Goal: Task Accomplishment & Management: Manage account settings

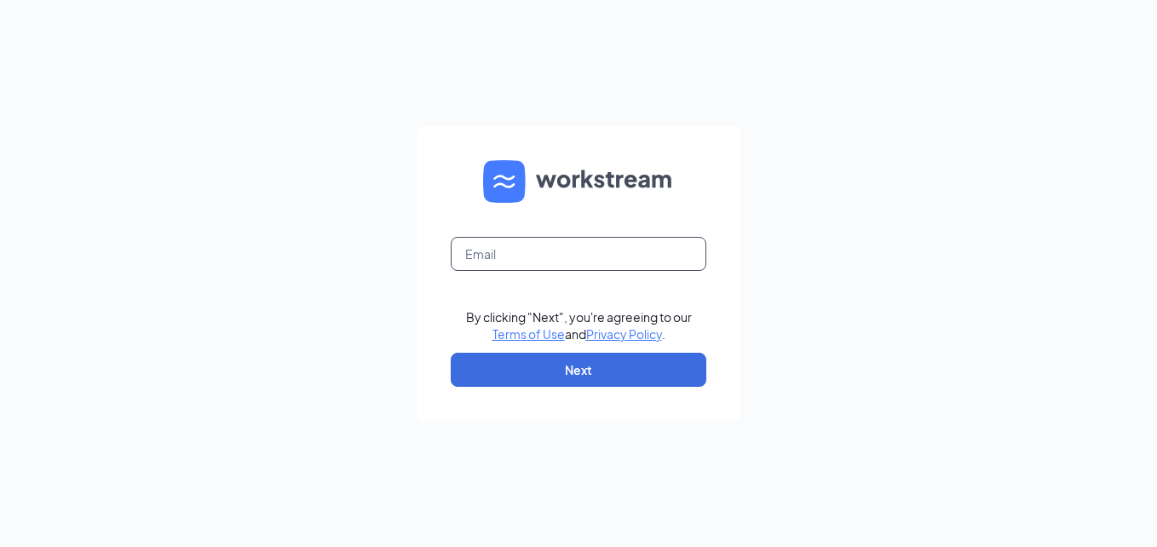
click at [497, 257] on input "text" at bounding box center [579, 254] width 256 height 34
type input "[EMAIL_ADDRESS][DOMAIN_NAME]"
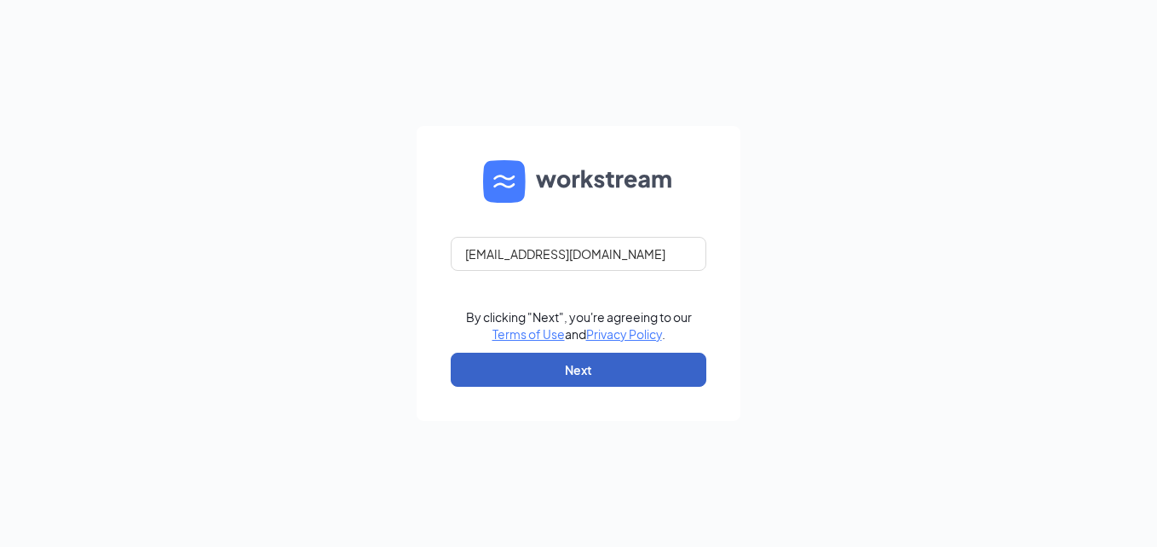
click at [592, 360] on button "Next" at bounding box center [579, 370] width 256 height 34
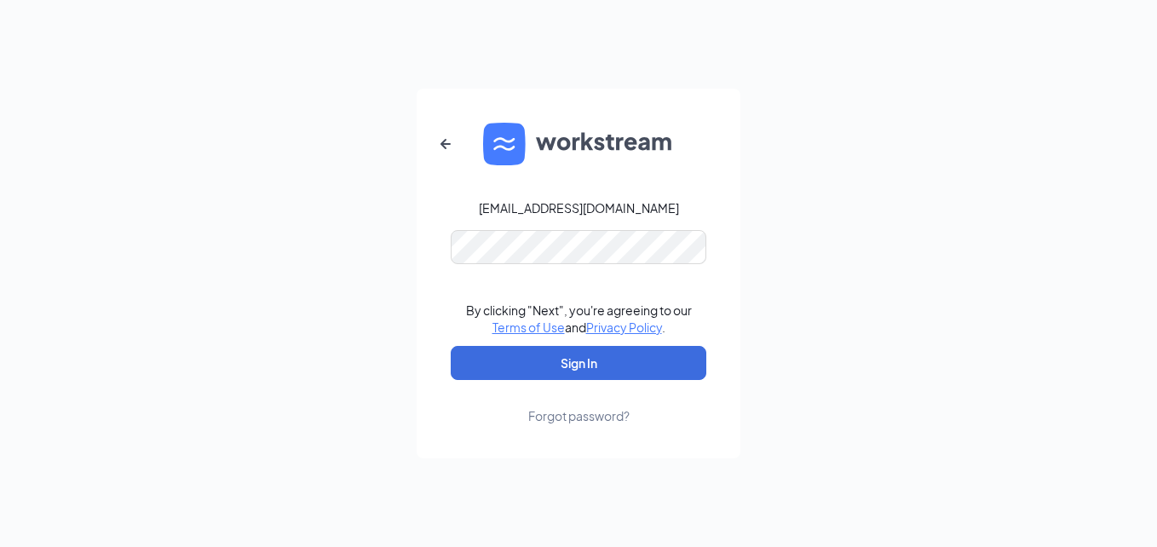
drag, startPoint x: 1156, startPoint y: 226, endPoint x: 828, endPoint y: 256, distance: 329.3
click at [1156, 223] on html "lauren.orioli@orioli.com By clicking "Next", you're agreeing to our Terms of Us…" at bounding box center [578, 273] width 1157 height 547
click at [598, 359] on button "Sign In" at bounding box center [579, 363] width 256 height 34
click at [378, 251] on div "lauren.orioli@orioli.com Credential mismatches. By clicking "Next", you're agre…" at bounding box center [578, 273] width 1157 height 547
click at [545, 376] on button "Sign In" at bounding box center [579, 363] width 256 height 34
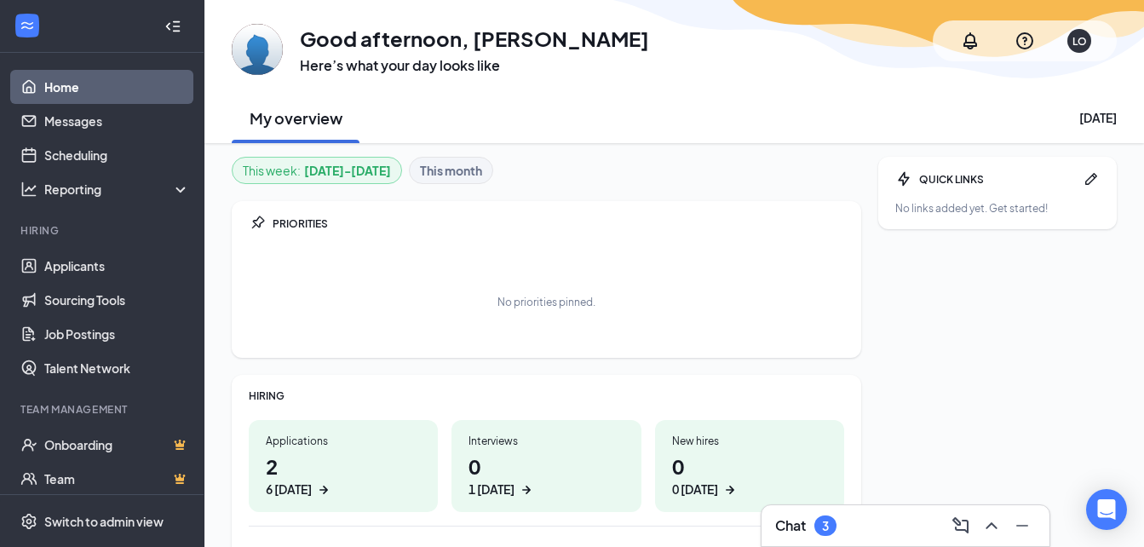
click at [900, 532] on div "Chat 3" at bounding box center [905, 525] width 261 height 27
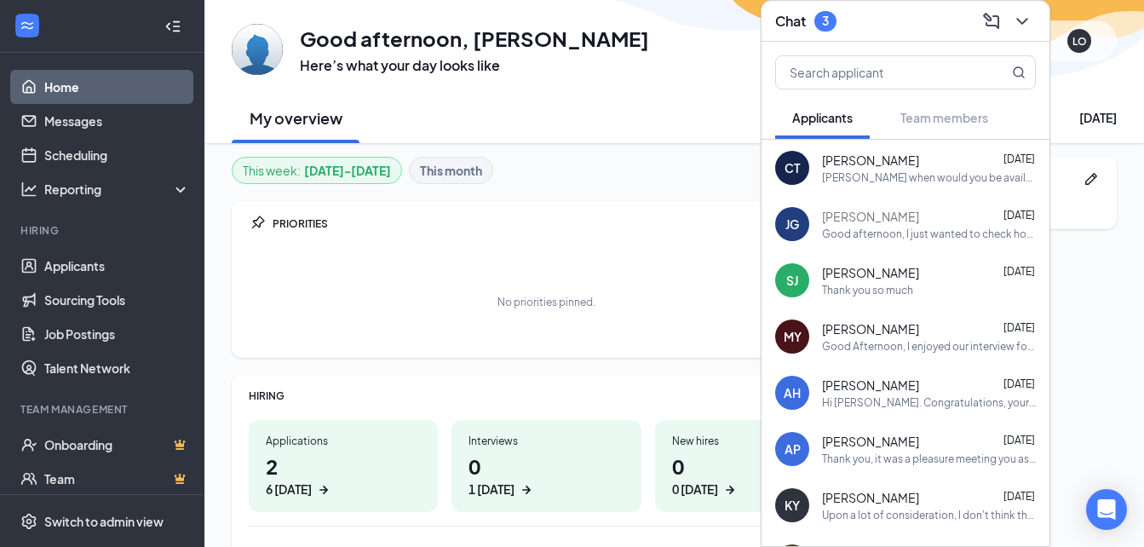
click at [951, 164] on div "Cynthia Tieu Sep 14" at bounding box center [929, 160] width 214 height 17
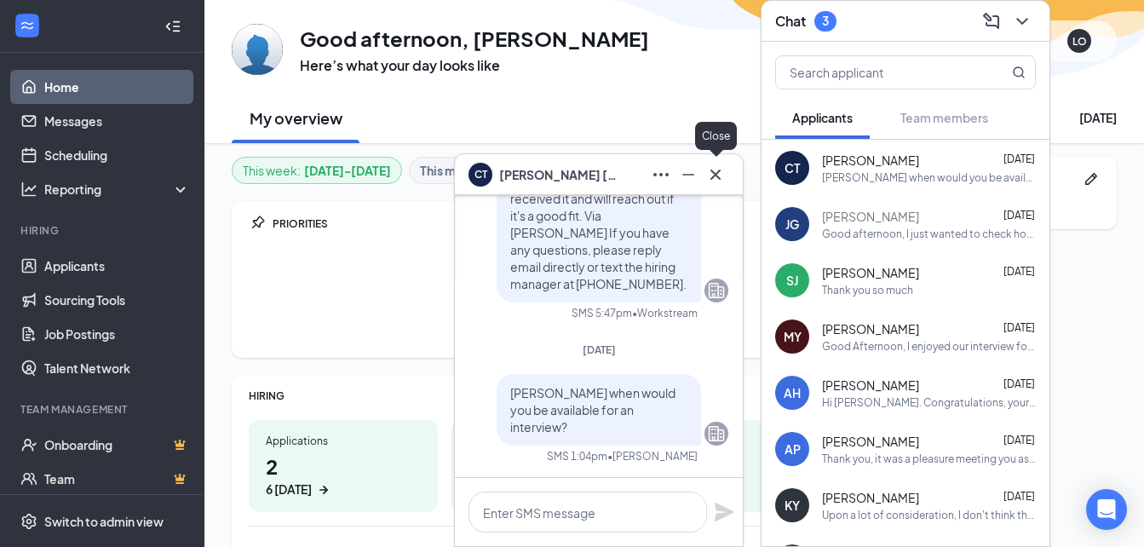
click at [710, 173] on icon "Cross" at bounding box center [715, 174] width 20 height 20
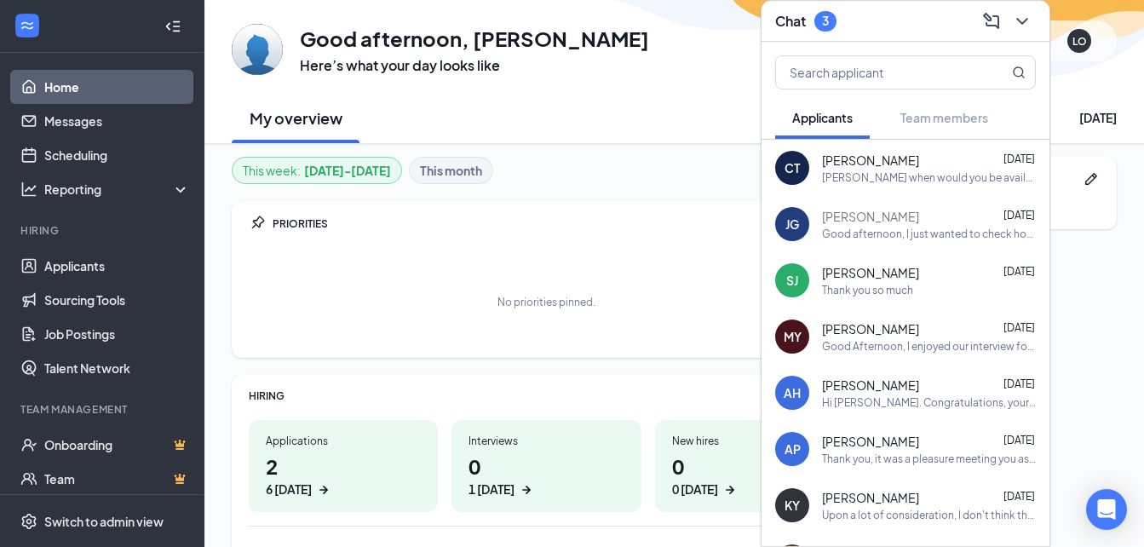
click at [933, 268] on div "Steven Juneau Sep 10" at bounding box center [929, 272] width 214 height 17
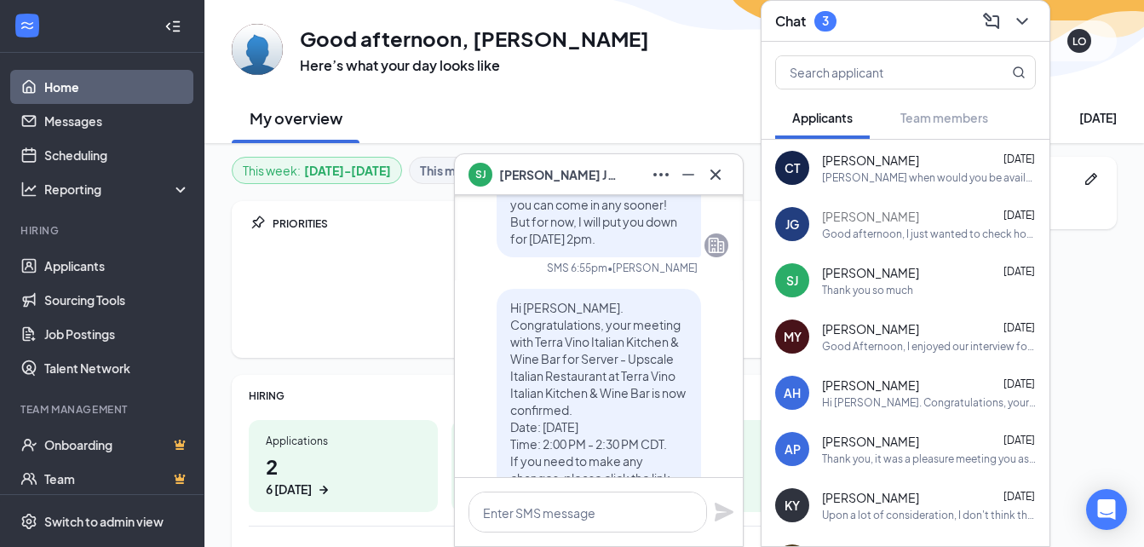
scroll to position [-319, 0]
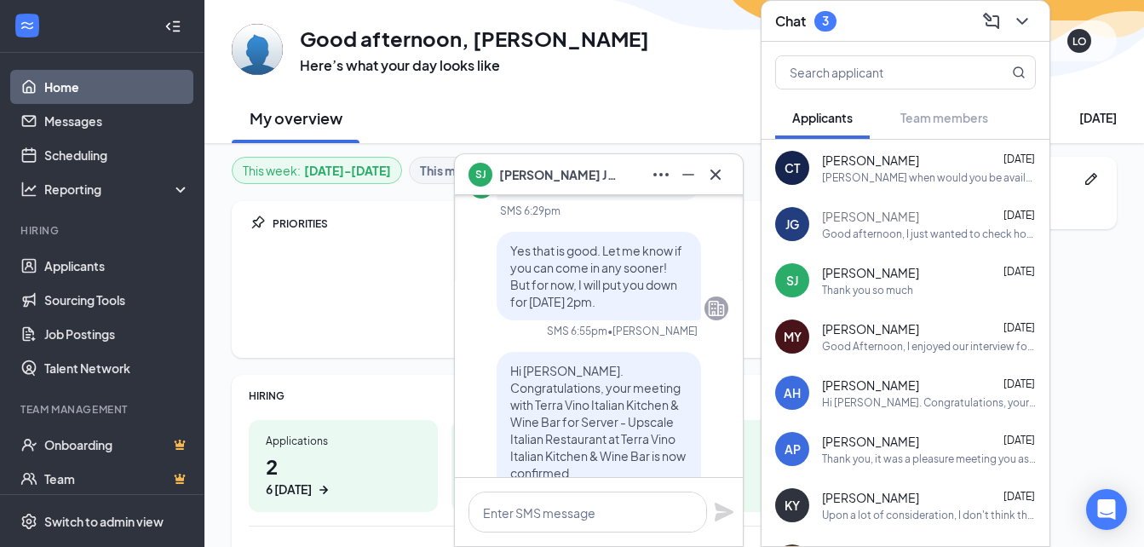
click at [589, 168] on div "SJ Steven Juneau" at bounding box center [599, 174] width 261 height 27
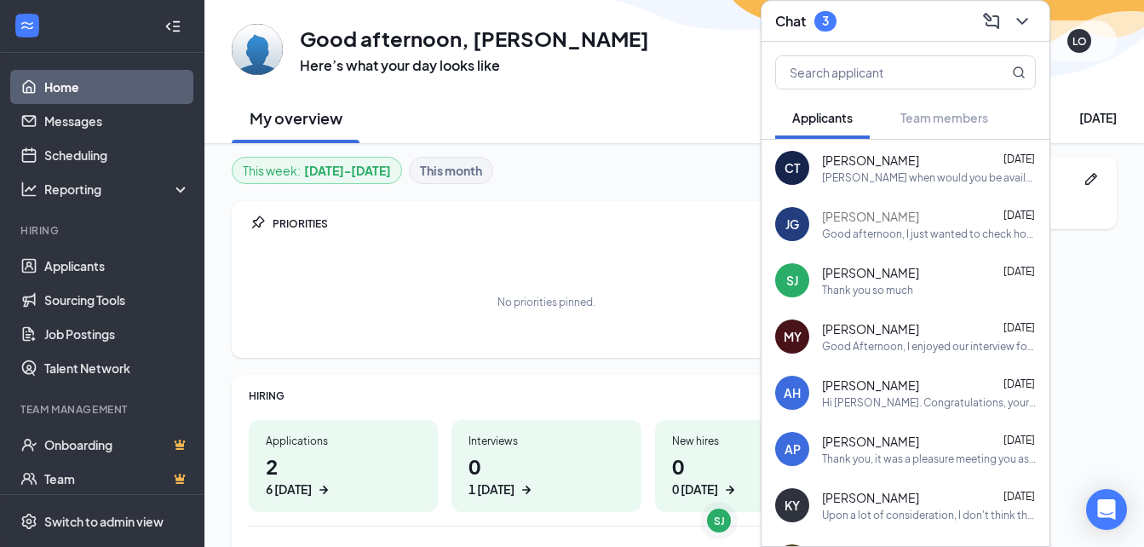
scroll to position [0, 0]
click at [643, 112] on div "My overview Monday, September 15" at bounding box center [674, 117] width 885 height 51
click at [1032, 12] on button at bounding box center [1022, 21] width 27 height 27
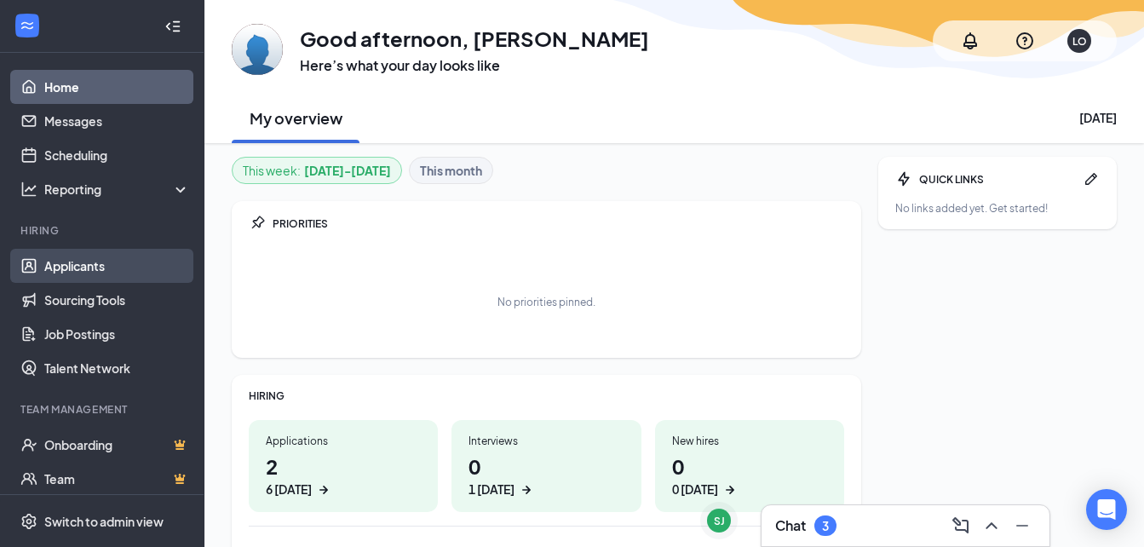
click at [72, 265] on link "Applicants" at bounding box center [117, 266] width 146 height 34
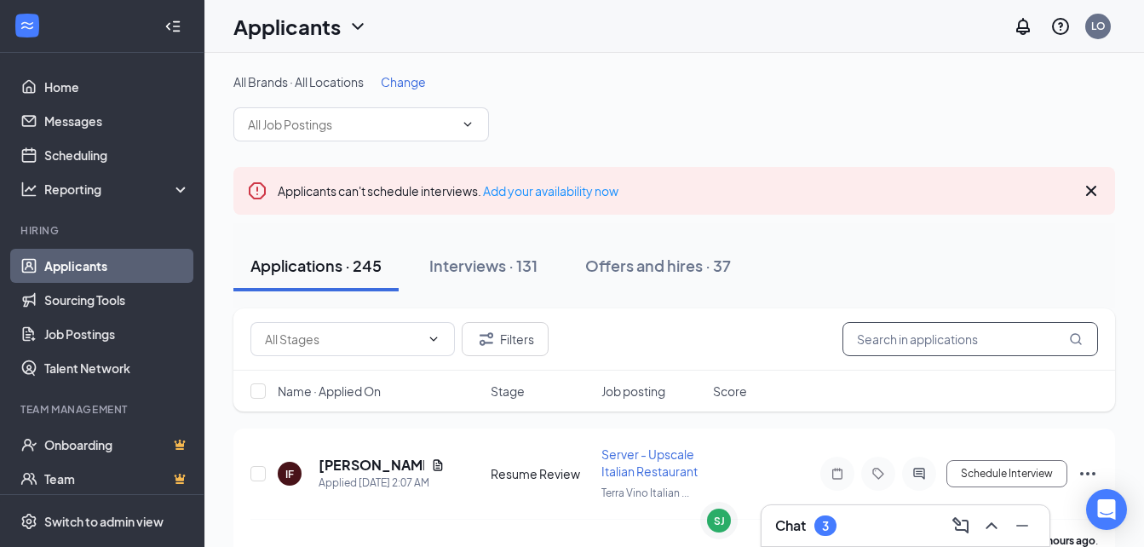
click at [1025, 338] on input "text" at bounding box center [970, 339] width 256 height 34
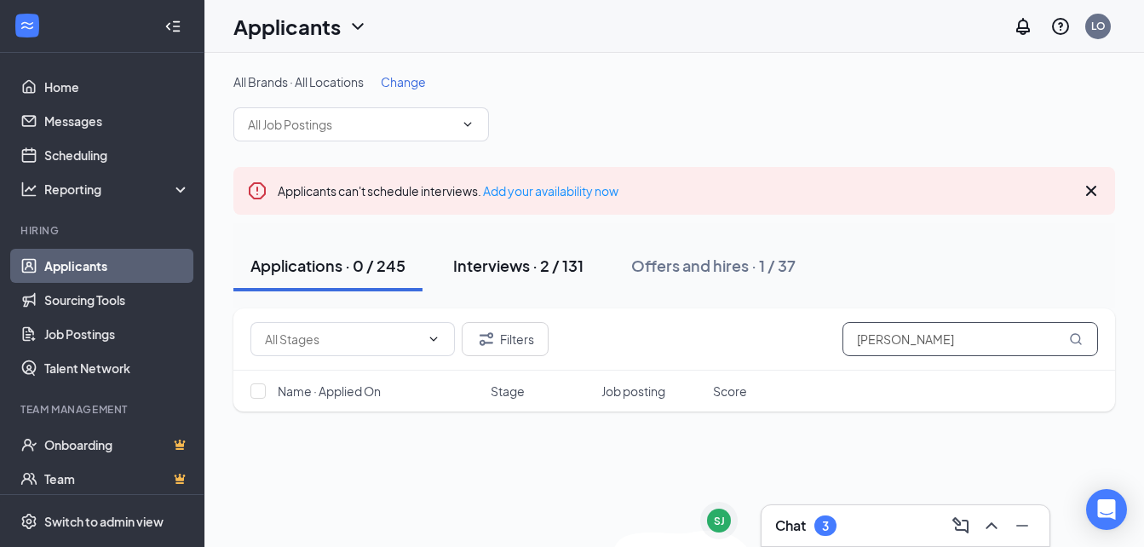
type input "steven"
click at [543, 270] on div "Interviews · 2 / 131" at bounding box center [518, 265] width 130 height 21
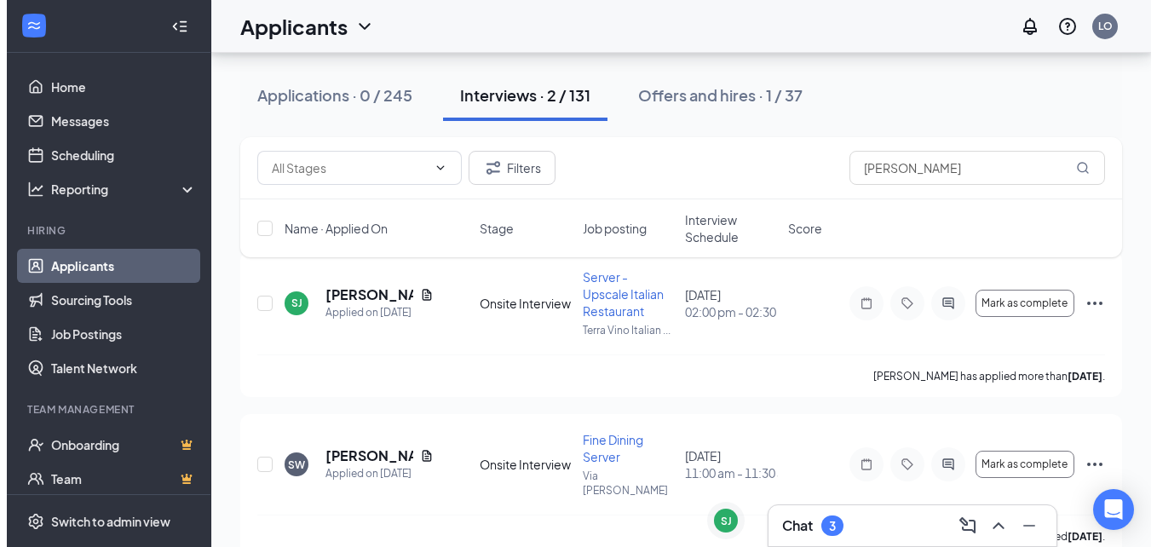
scroll to position [210, 0]
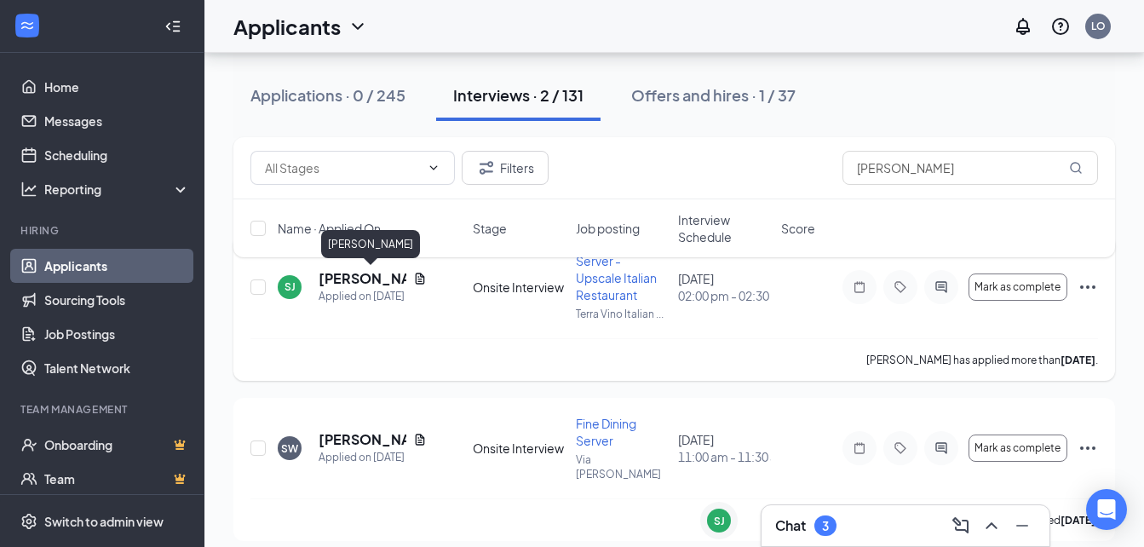
click at [374, 283] on h5 "[PERSON_NAME]" at bounding box center [363, 278] width 88 height 19
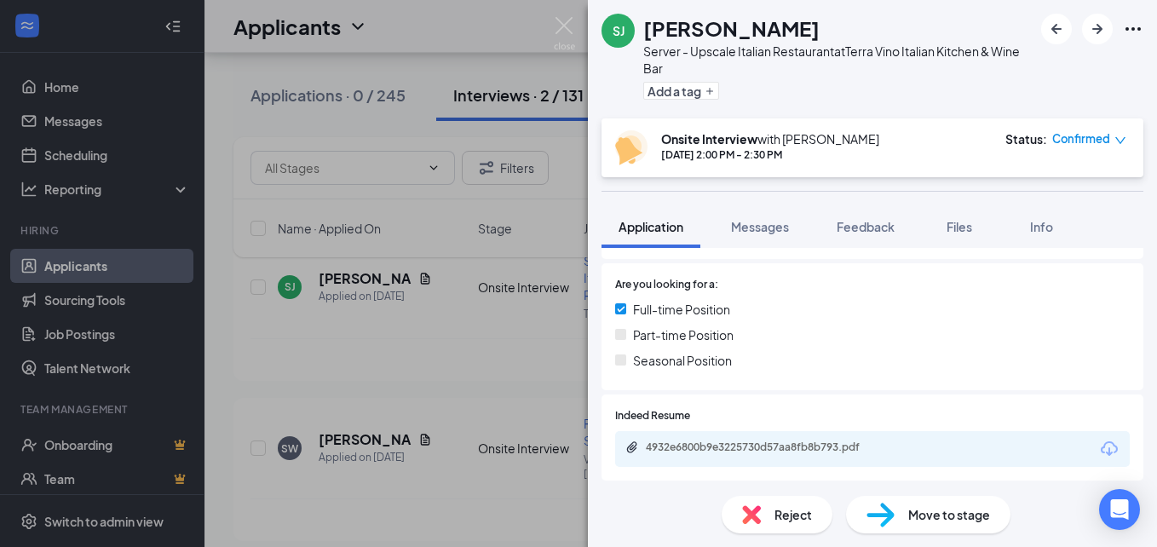
scroll to position [362, 0]
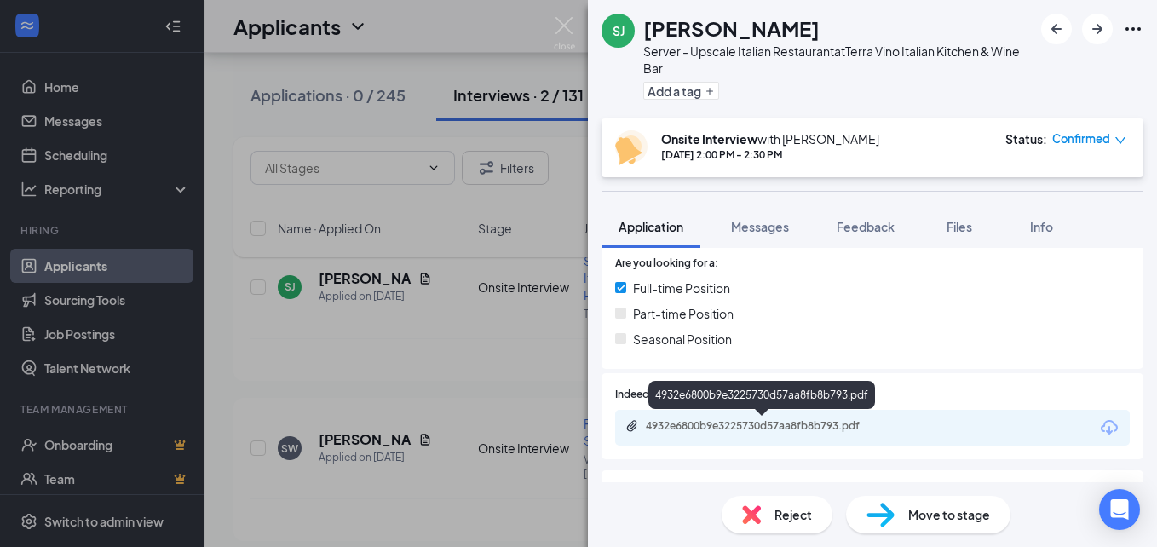
click at [817, 434] on div "4932e6800b9e3225730d57aa8fb8b793.pdf" at bounding box center [763, 427] width 276 height 16
click at [566, 31] on img at bounding box center [564, 33] width 21 height 33
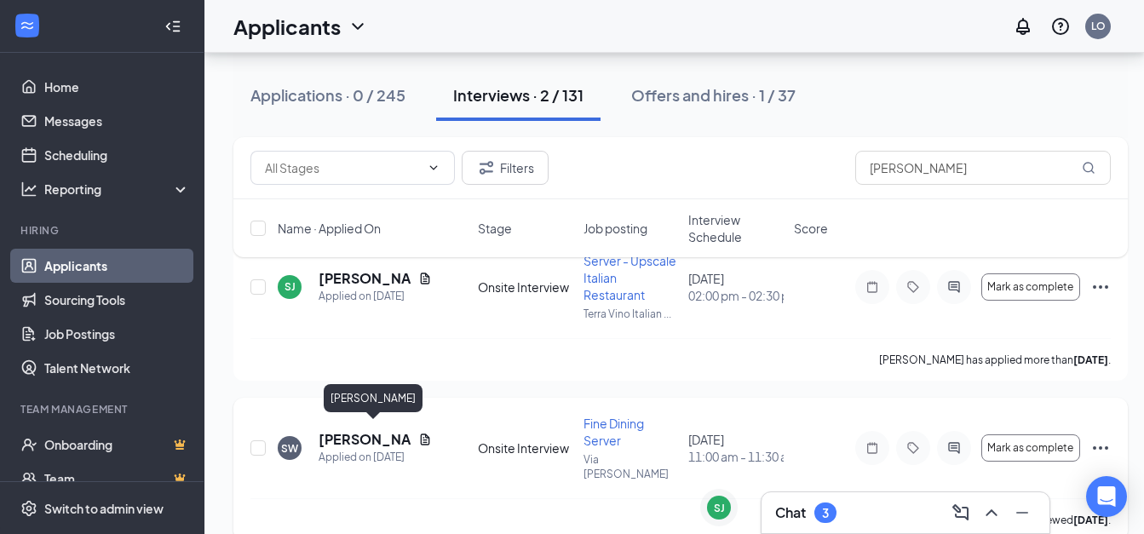
click at [374, 433] on h5 "Steven Ward" at bounding box center [365, 439] width 93 height 19
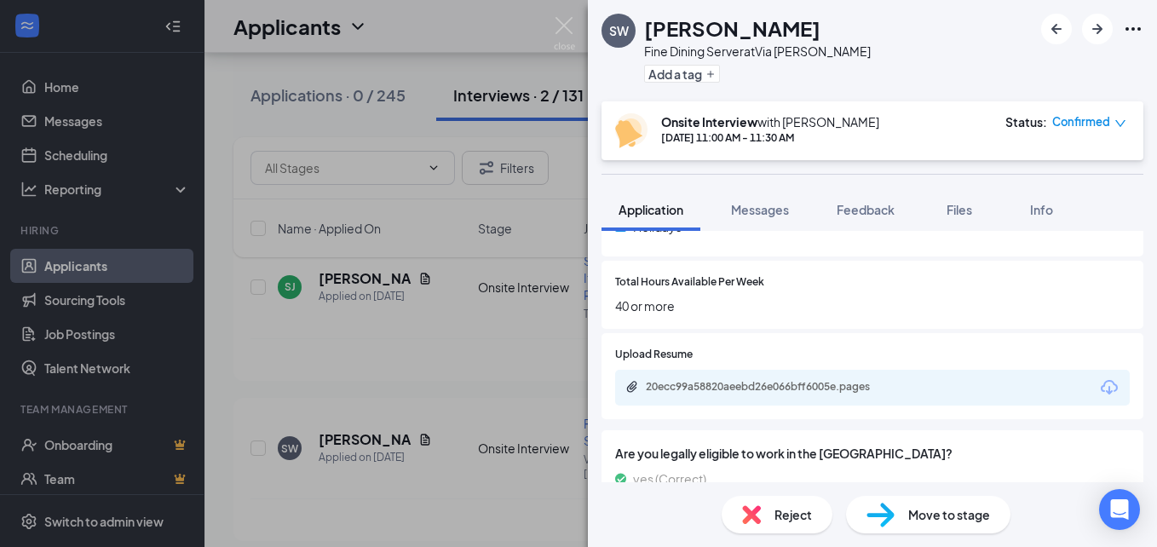
scroll to position [750, 0]
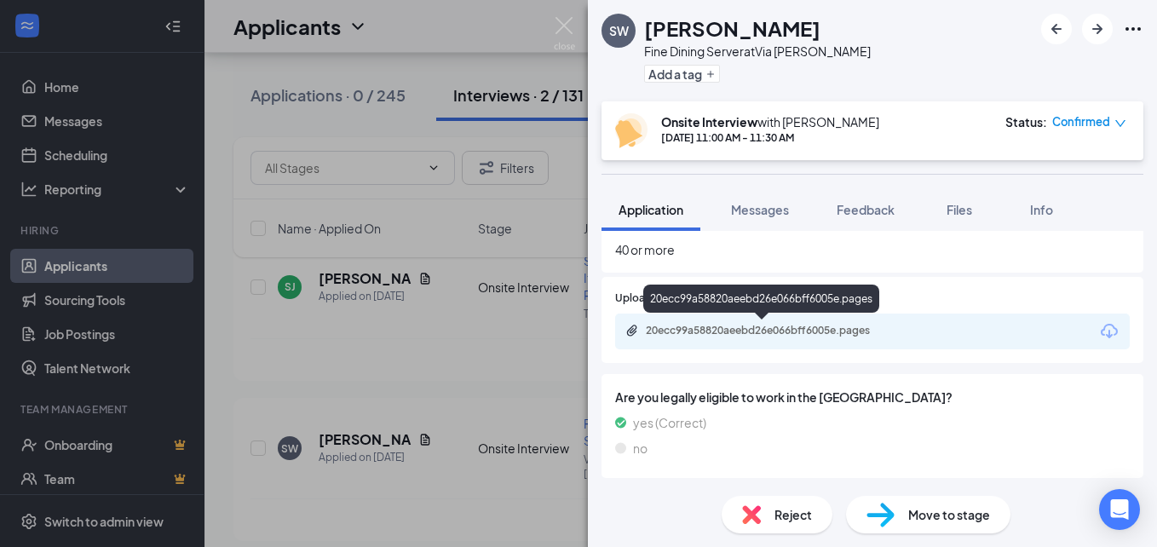
click at [831, 329] on div "20ecc99a58820aeebd26e066bff6005e.pages" at bounding box center [765, 331] width 239 height 14
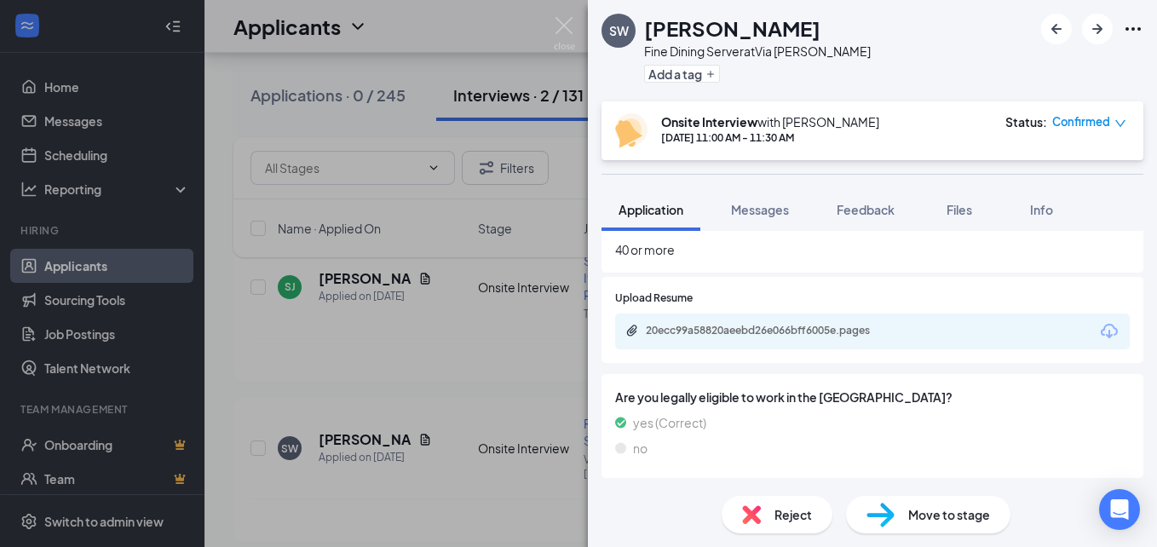
scroll to position [744, 0]
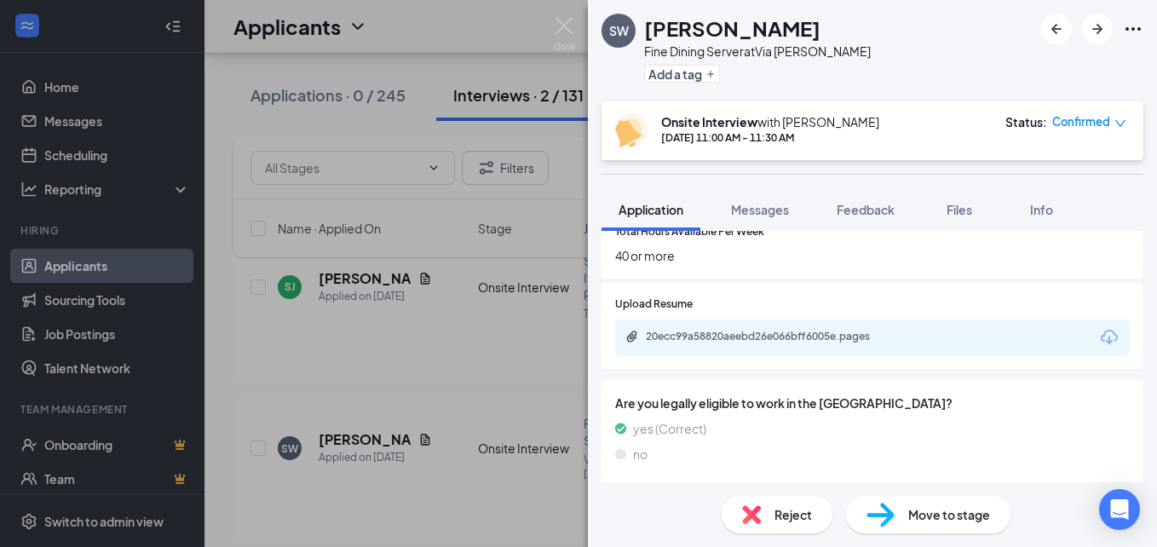
click at [992, 275] on div "Total Hours Available Per Week 40 or more" at bounding box center [872, 244] width 542 height 69
click at [562, 26] on img at bounding box center [564, 33] width 21 height 33
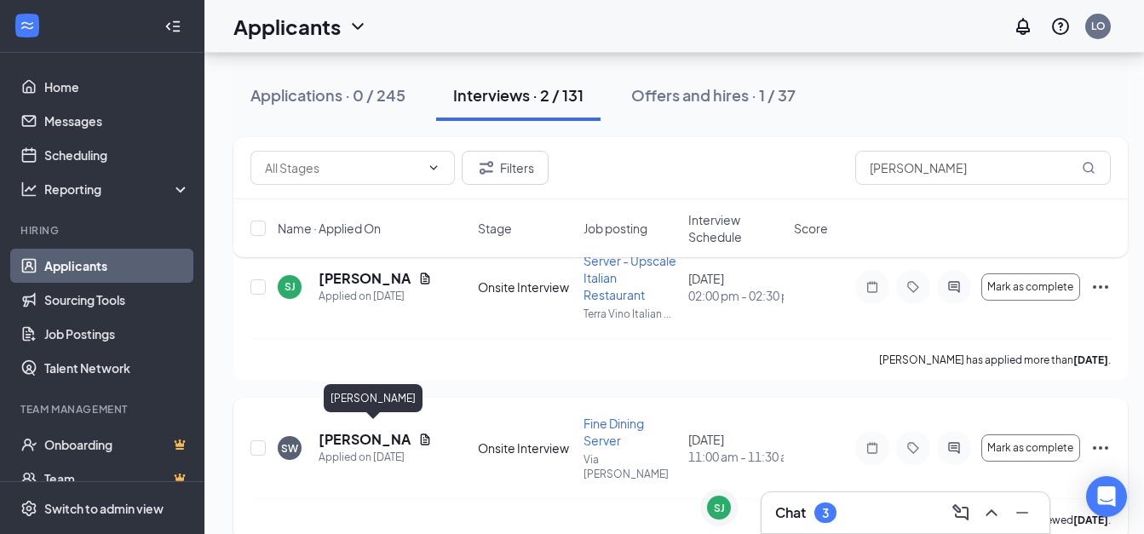
click at [388, 434] on h5 "Steven Ward" at bounding box center [365, 439] width 93 height 19
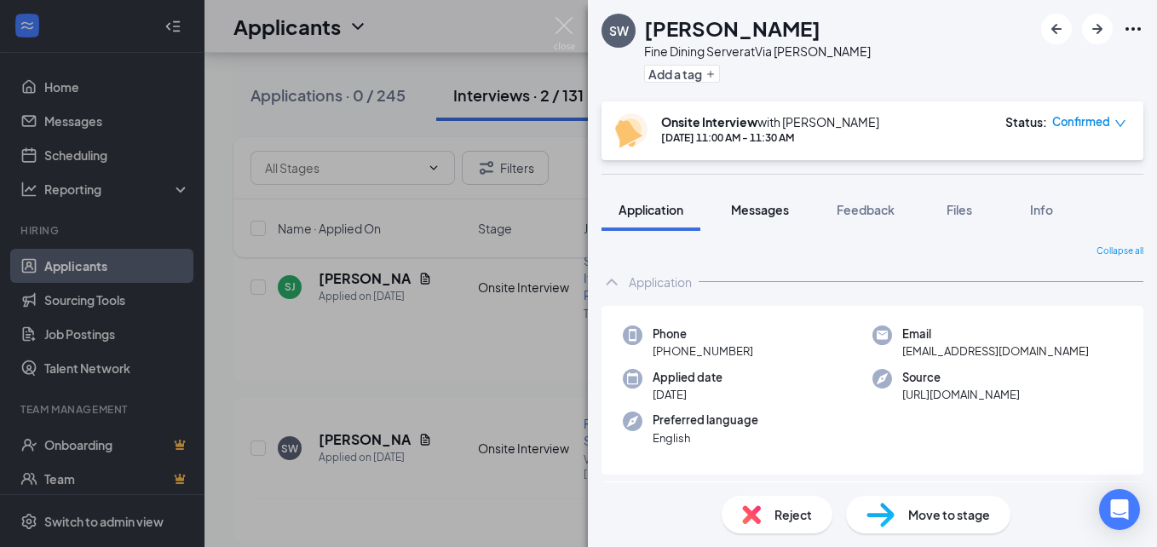
click at [741, 210] on span "Messages" at bounding box center [760, 209] width 58 height 15
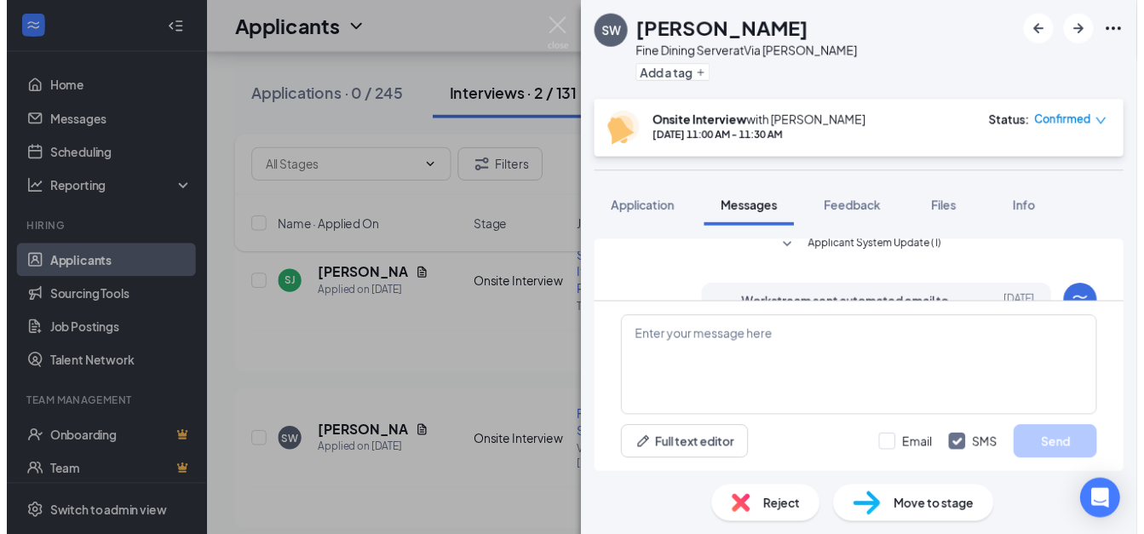
scroll to position [68, 0]
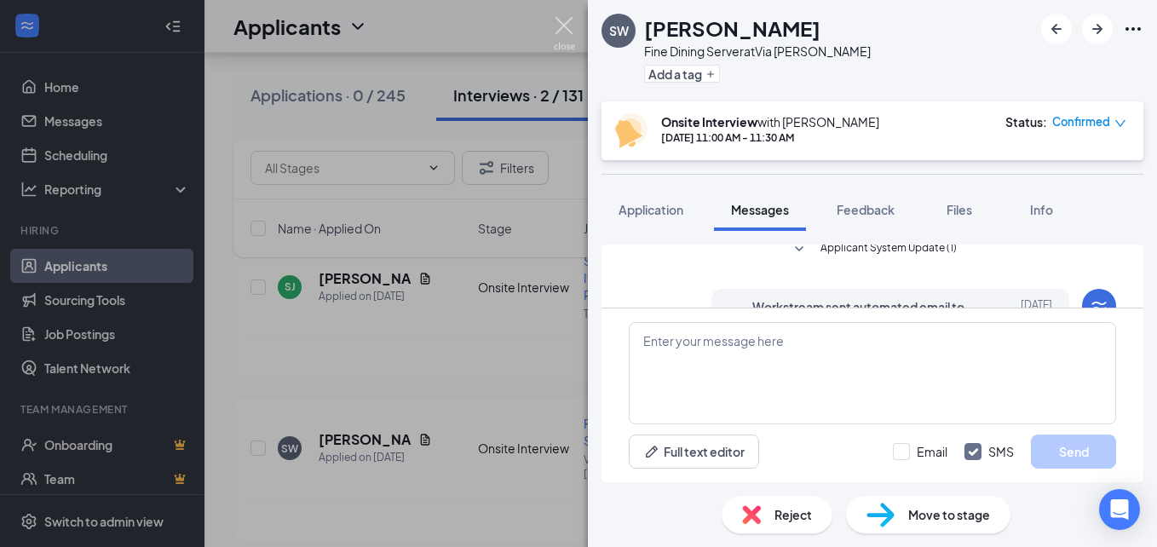
click at [553, 28] on div "SW Steven Ward Fine Dining Server at Via Emilia Add a tag Onsite Interview with…" at bounding box center [578, 273] width 1157 height 547
click at [561, 24] on img at bounding box center [564, 33] width 21 height 33
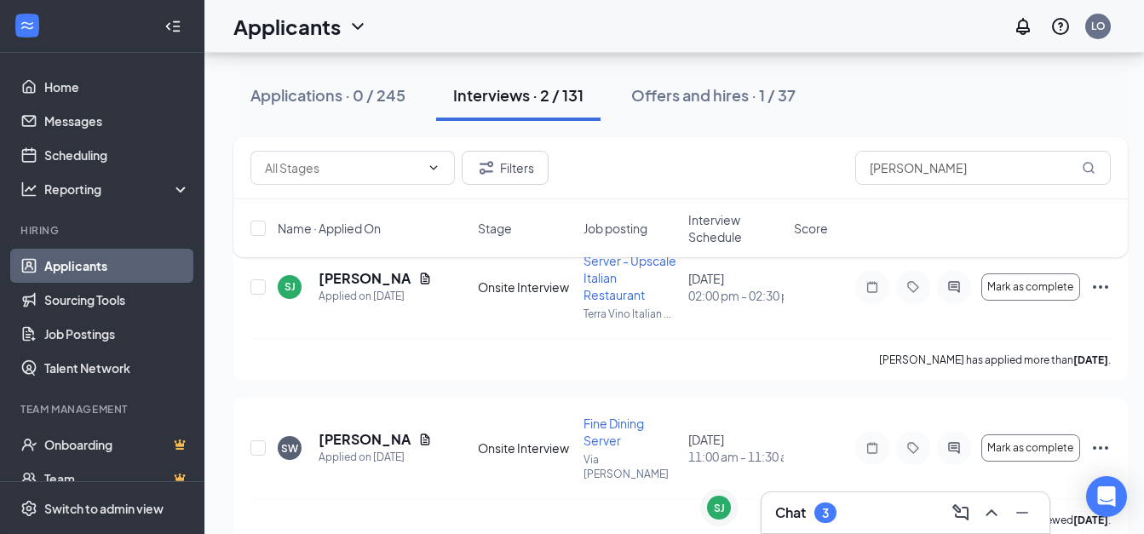
click at [892, 517] on div "Chat 3" at bounding box center [905, 512] width 261 height 27
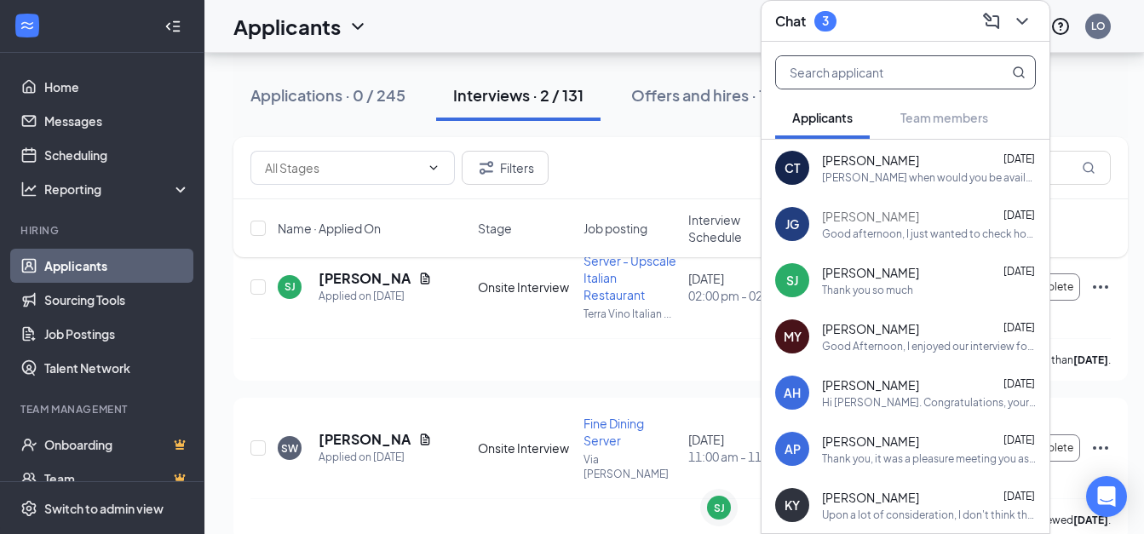
click at [905, 73] on input "text" at bounding box center [877, 72] width 202 height 32
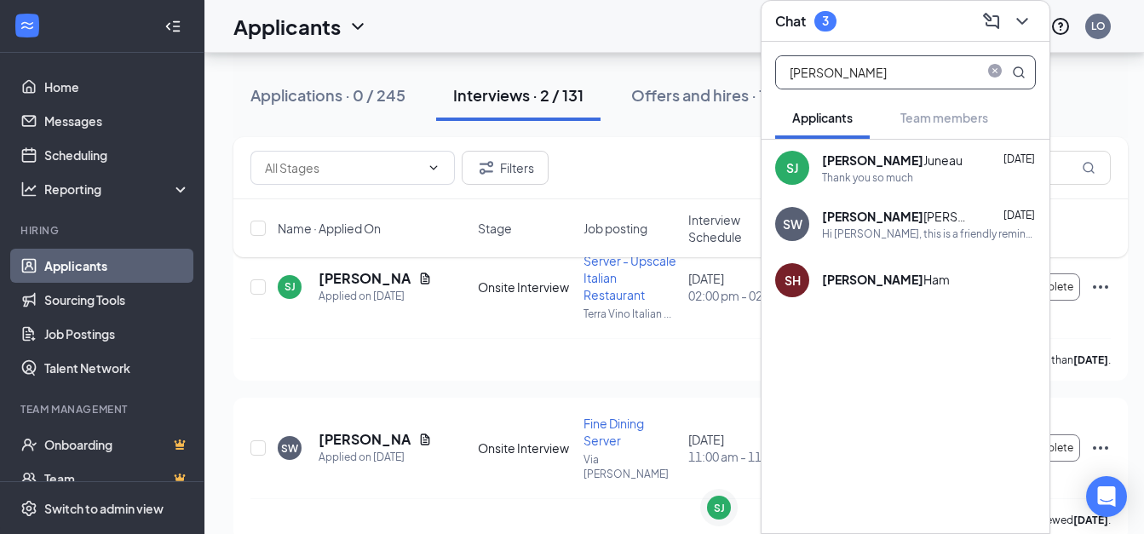
type input "steven"
click at [905, 227] on div "Hi Steven Ward, this is a friendly reminder. Your meeting with Via Emilia for F…" at bounding box center [929, 234] width 214 height 14
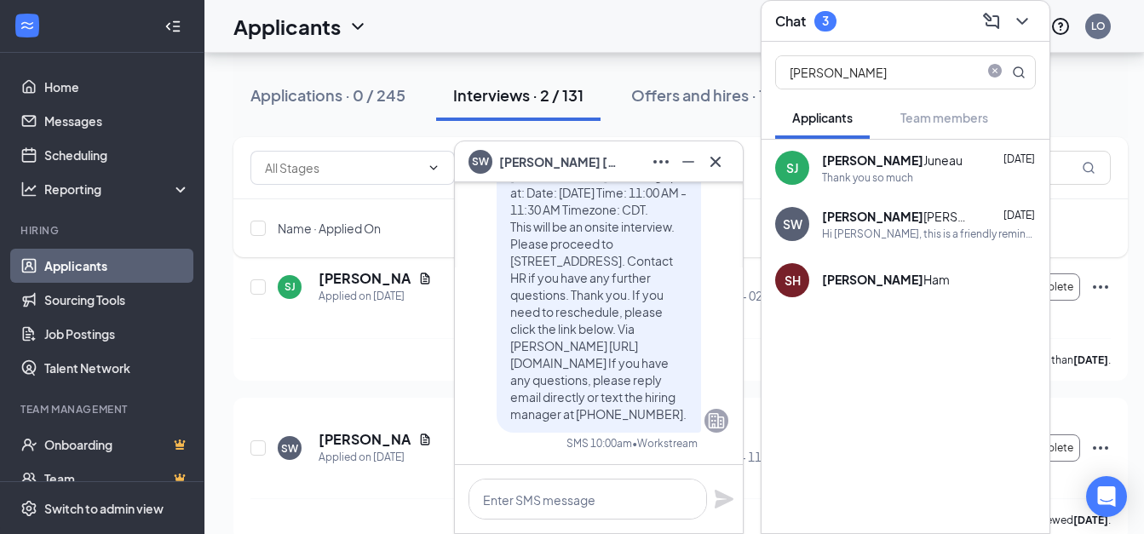
click at [1028, 14] on icon "ChevronDown" at bounding box center [1022, 21] width 20 height 20
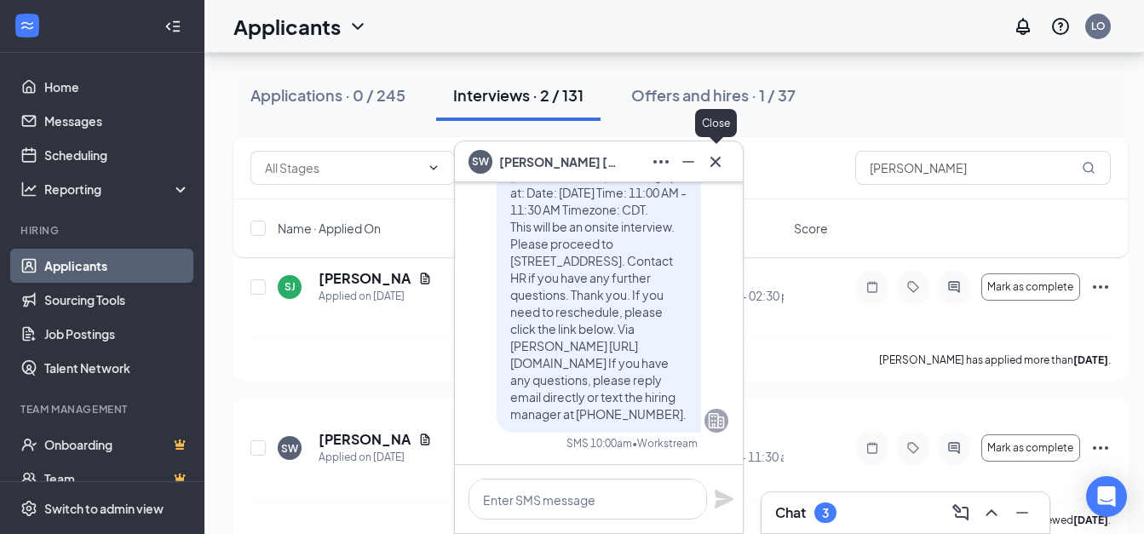
click at [711, 160] on icon "Cross" at bounding box center [715, 162] width 20 height 20
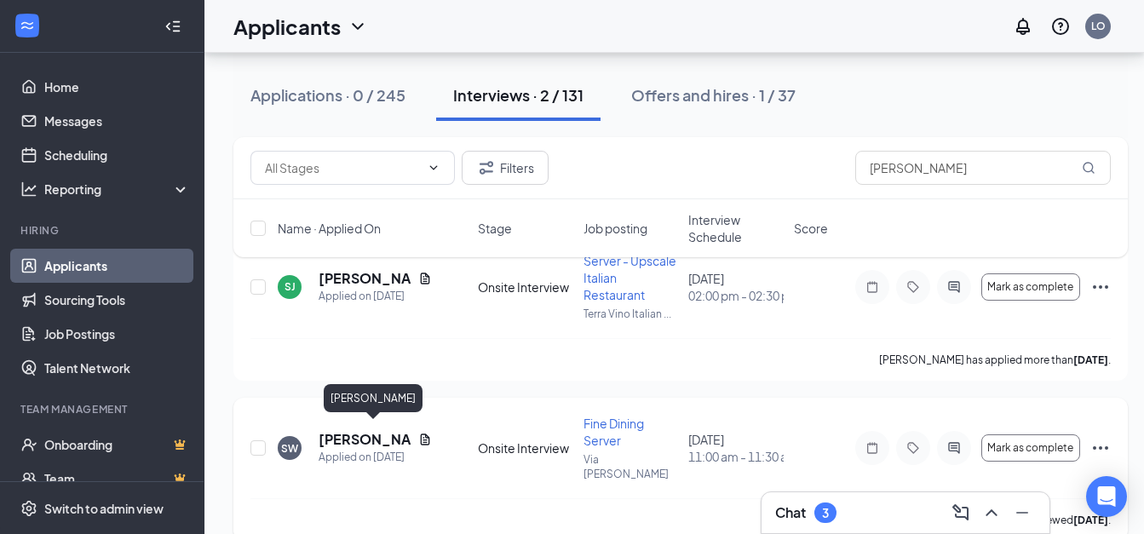
click at [331, 433] on h5 "Steven Ward" at bounding box center [365, 439] width 93 height 19
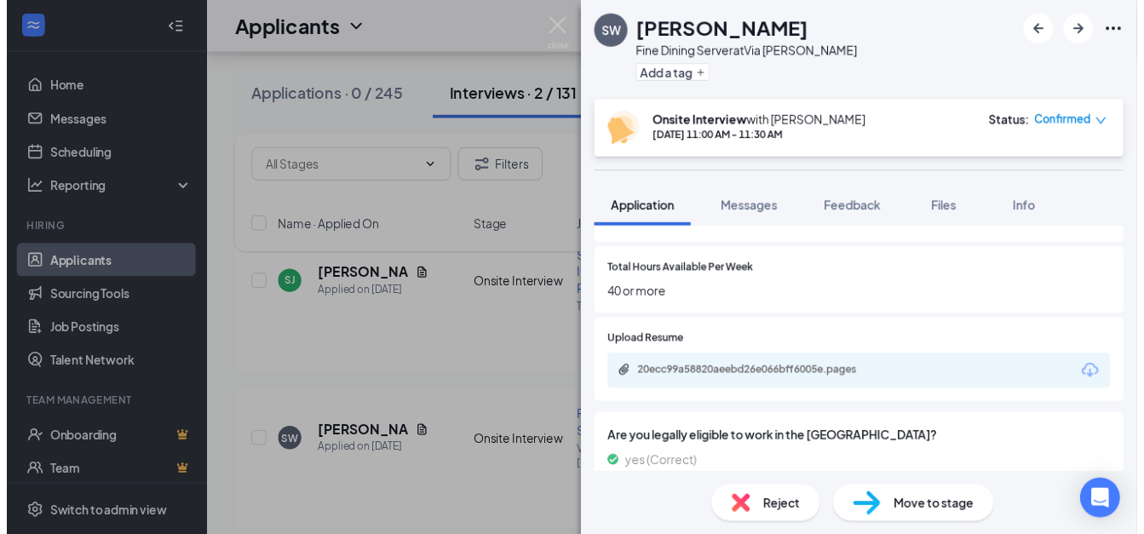
scroll to position [722, 0]
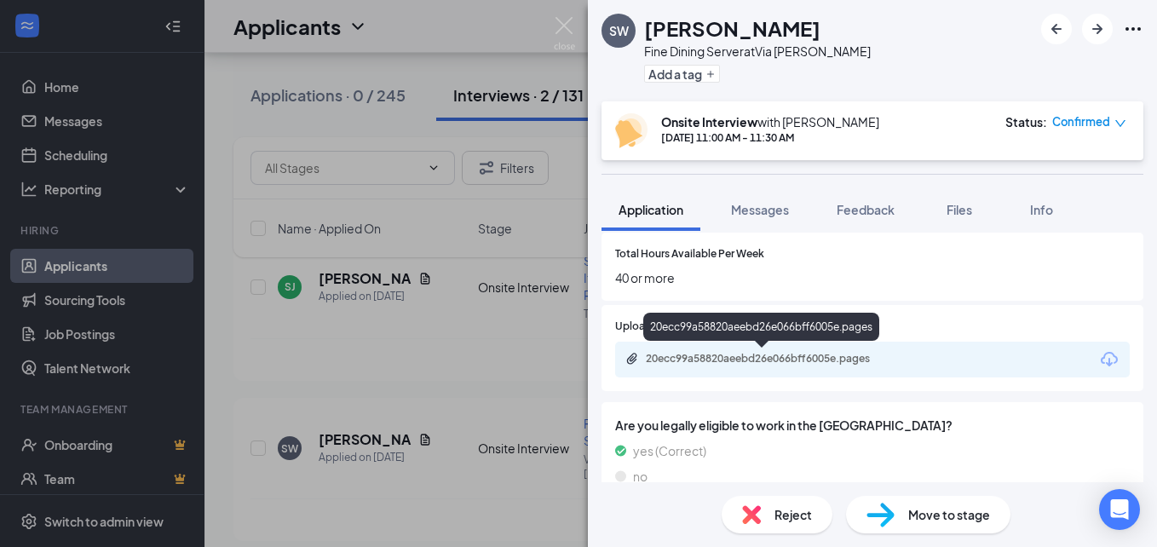
click at [732, 367] on div "20ecc99a58820aeebd26e066bff6005e.pages" at bounding box center [763, 360] width 276 height 16
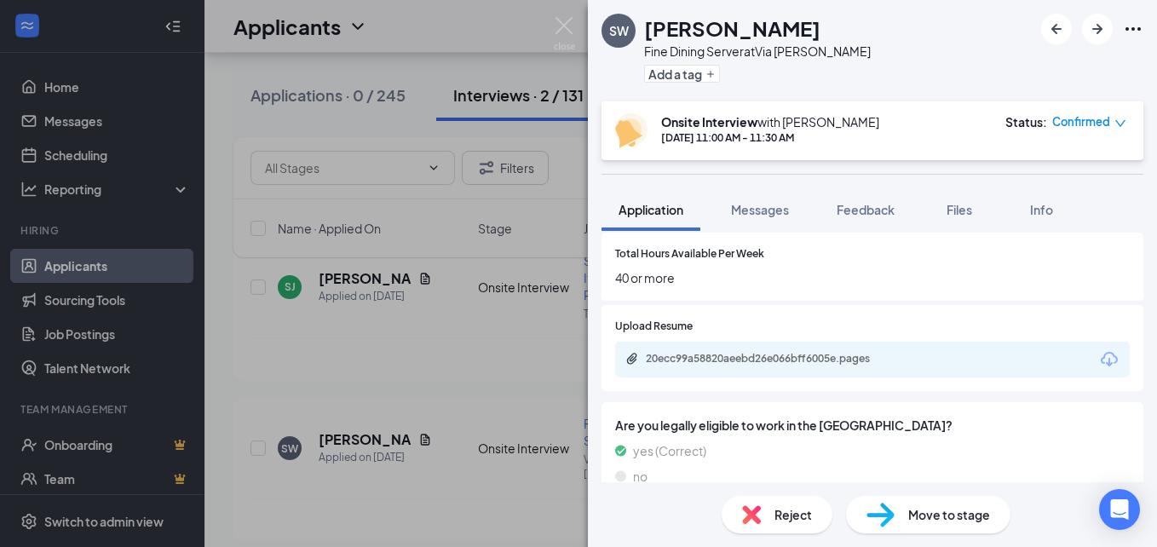
click at [917, 291] on div "Have you previously worked in the same industry? Yes No Are you looking for a: …" at bounding box center [872, 32] width 542 height 546
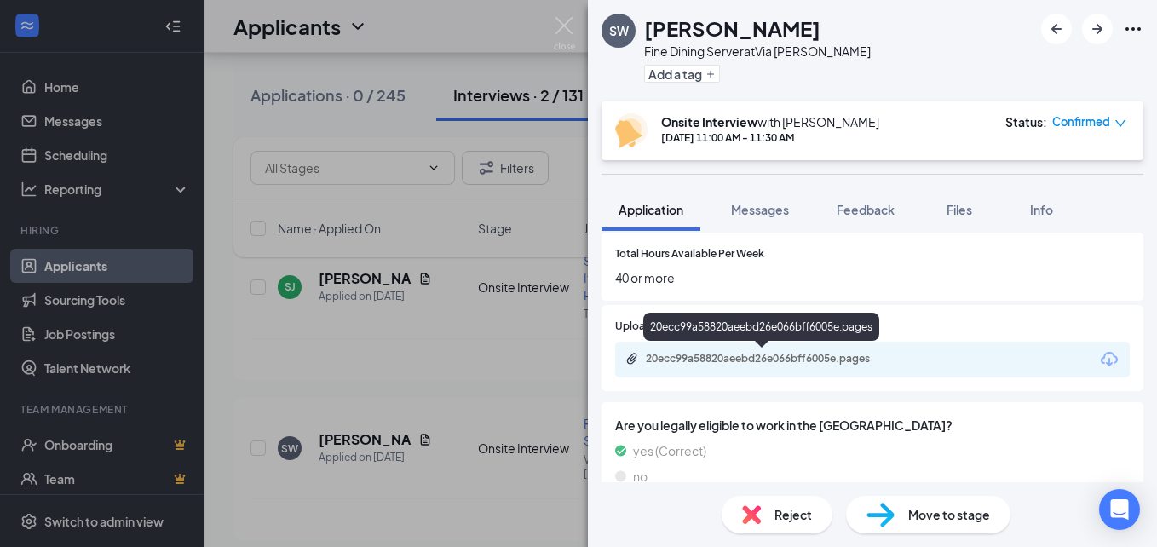
drag, startPoint x: 752, startPoint y: 359, endPoint x: 710, endPoint y: 329, distance: 51.8
click at [710, 329] on div "20ecc99a58820aeebd26e066bff6005e.pages" at bounding box center [761, 327] width 236 height 28
click at [626, 359] on icon "Paperclip" at bounding box center [632, 359] width 14 height 14
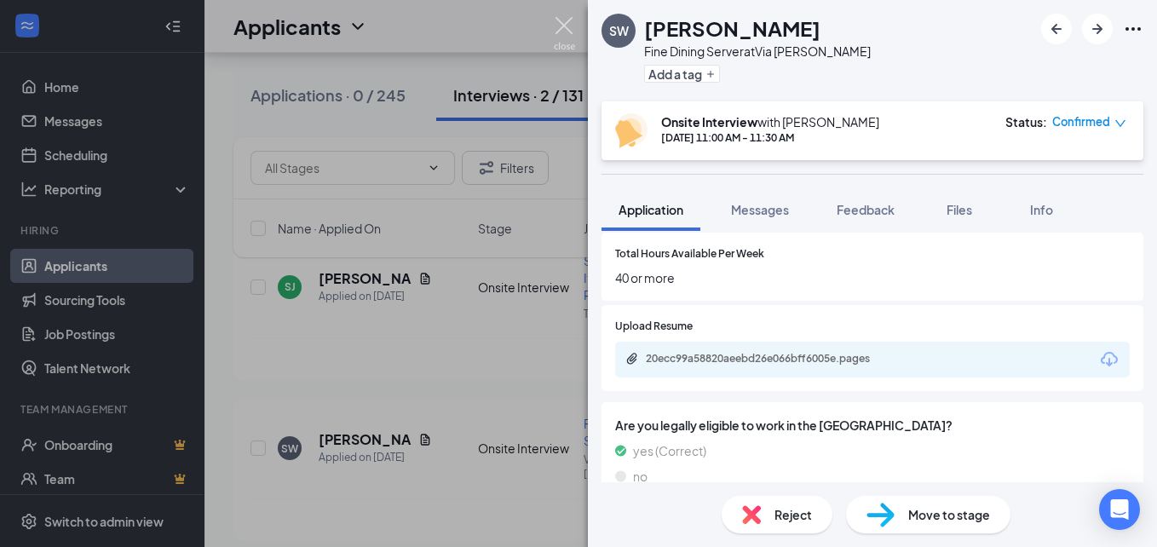
click at [570, 32] on img at bounding box center [564, 33] width 21 height 33
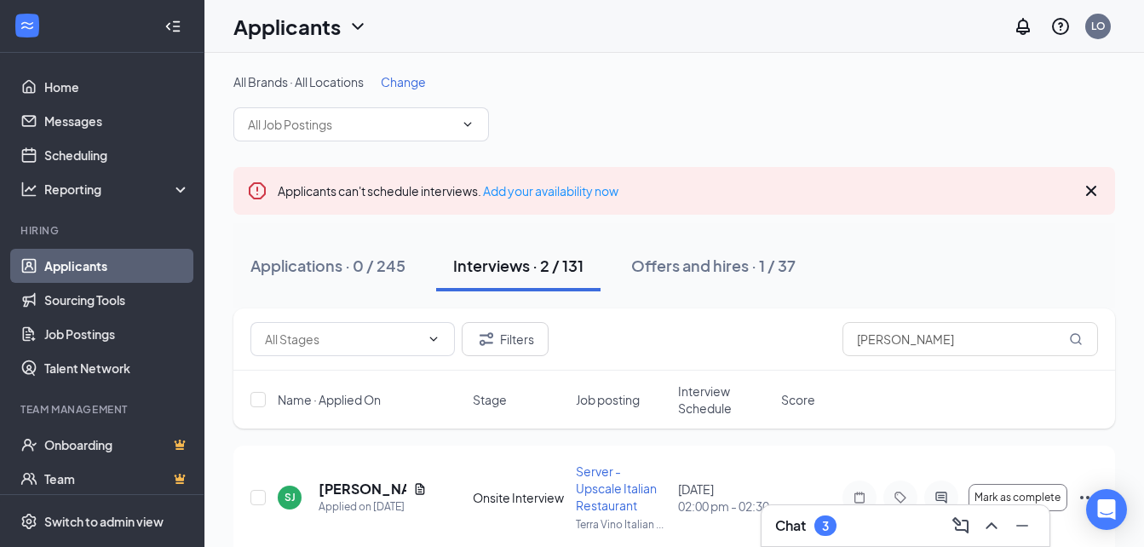
click at [1088, 193] on icon "Cross" at bounding box center [1091, 191] width 20 height 20
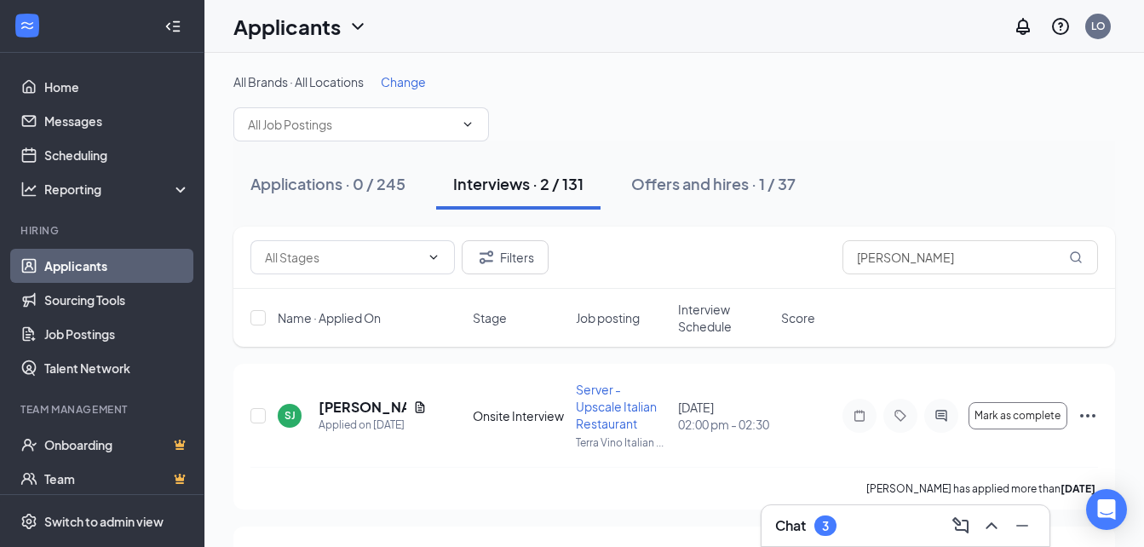
click at [71, 265] on link "Applicants" at bounding box center [117, 266] width 146 height 34
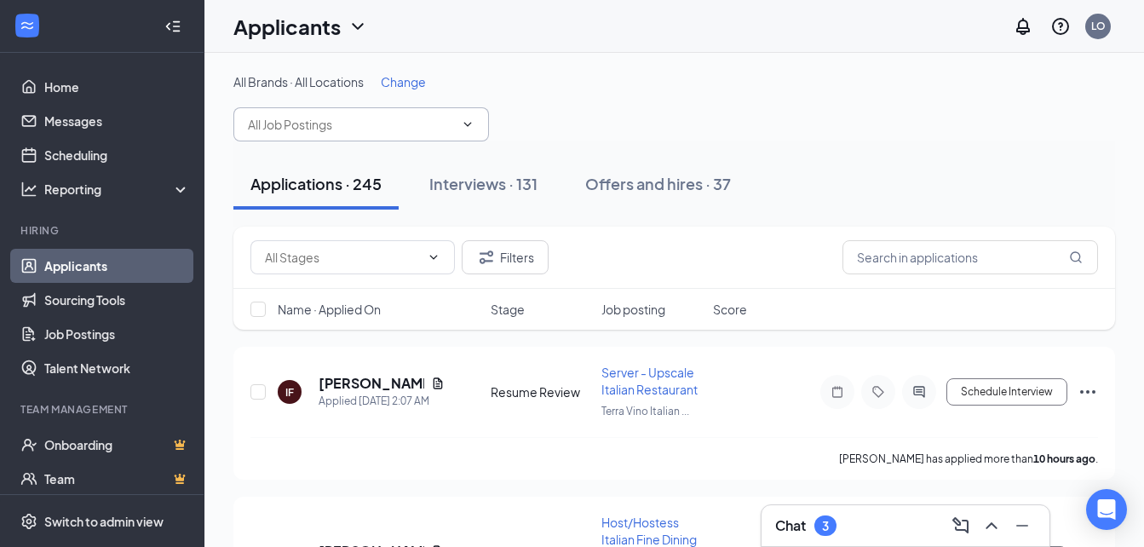
click at [423, 125] on input "text" at bounding box center [351, 124] width 206 height 19
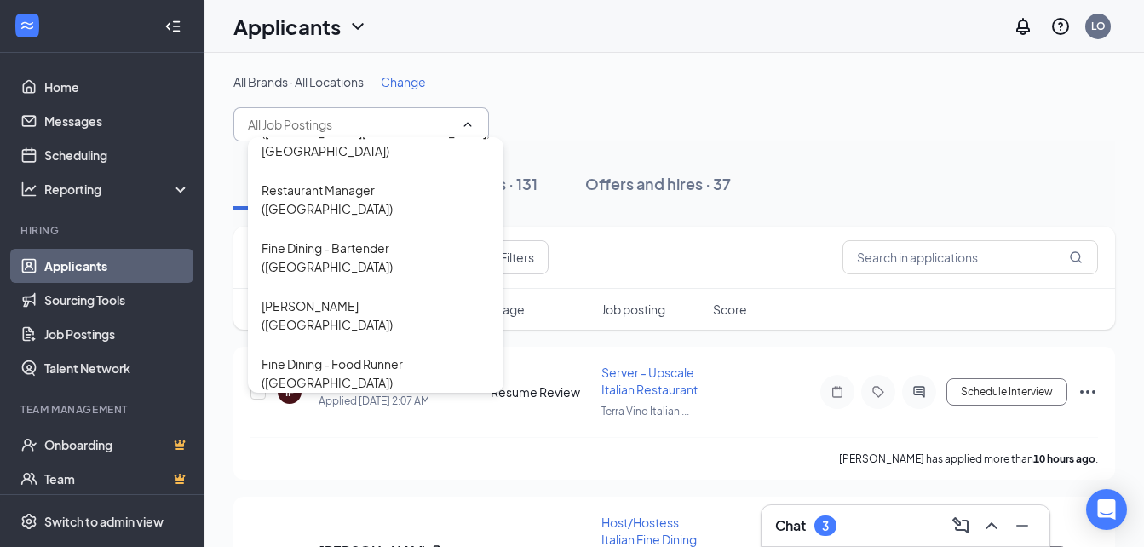
scroll to position [643, 0]
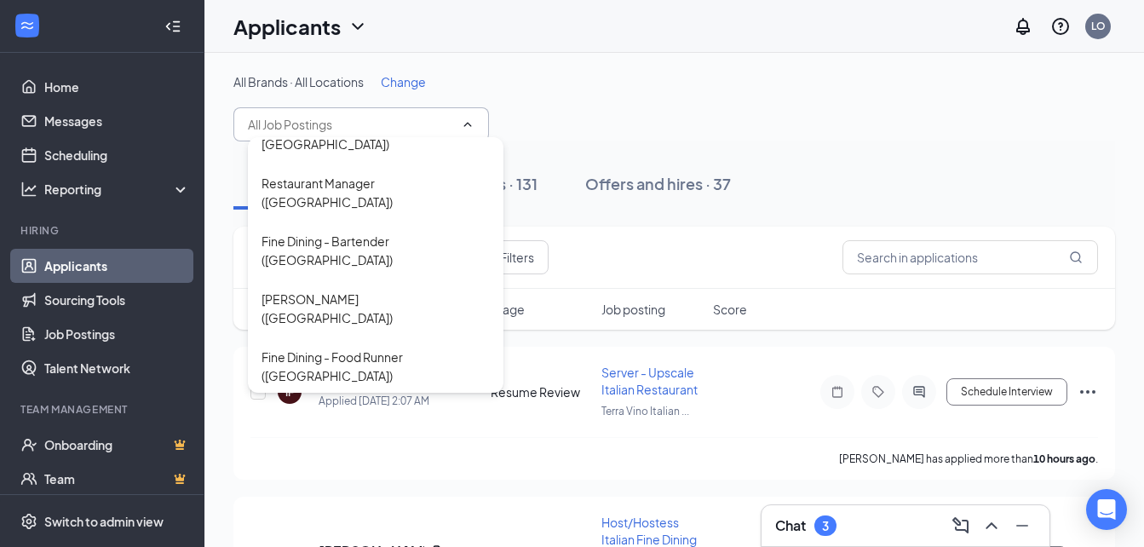
click at [378, 405] on div "Server (Creekside Forest)" at bounding box center [347, 414] width 170 height 19
type input "Server (Creekside Forest)"
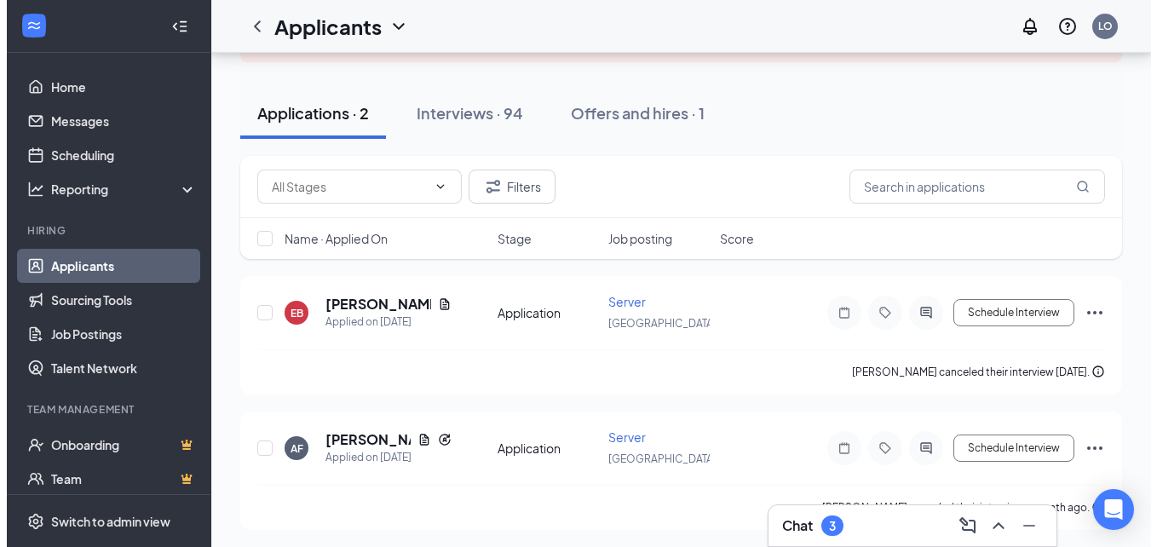
scroll to position [173, 0]
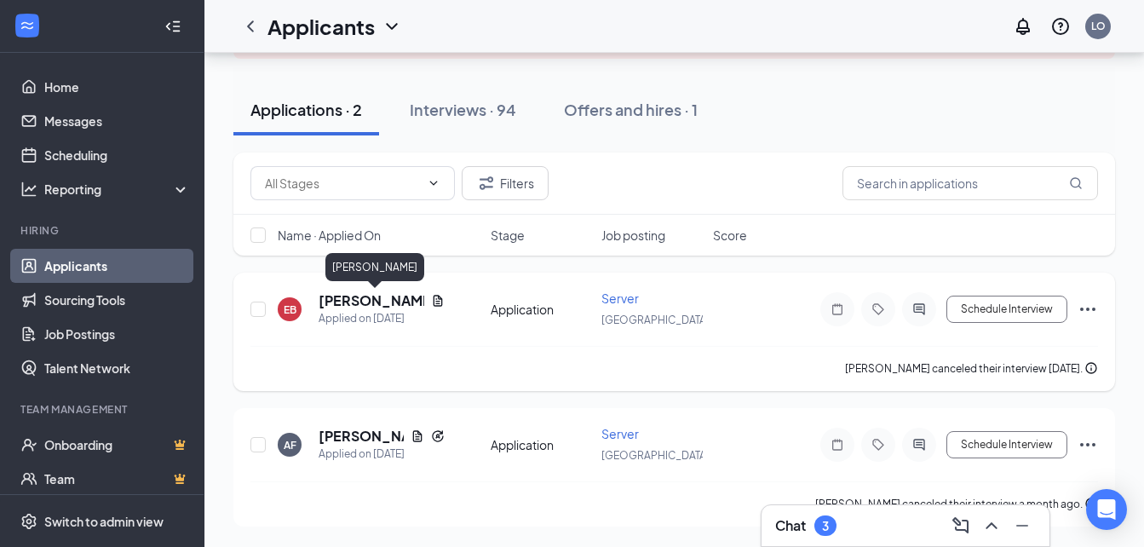
click at [382, 301] on h5 "[PERSON_NAME]" at bounding box center [372, 300] width 106 height 19
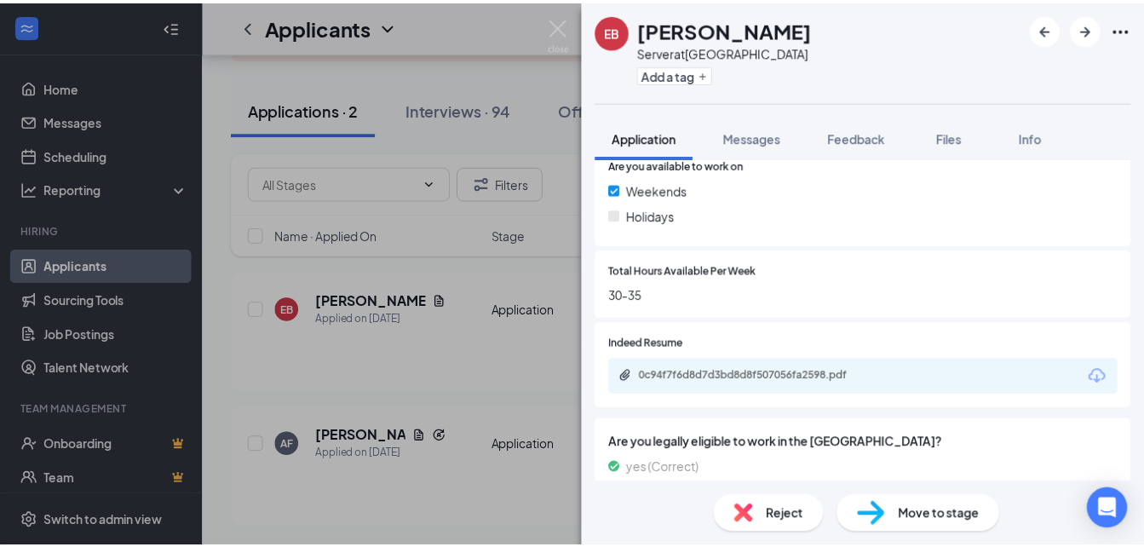
scroll to position [648, 0]
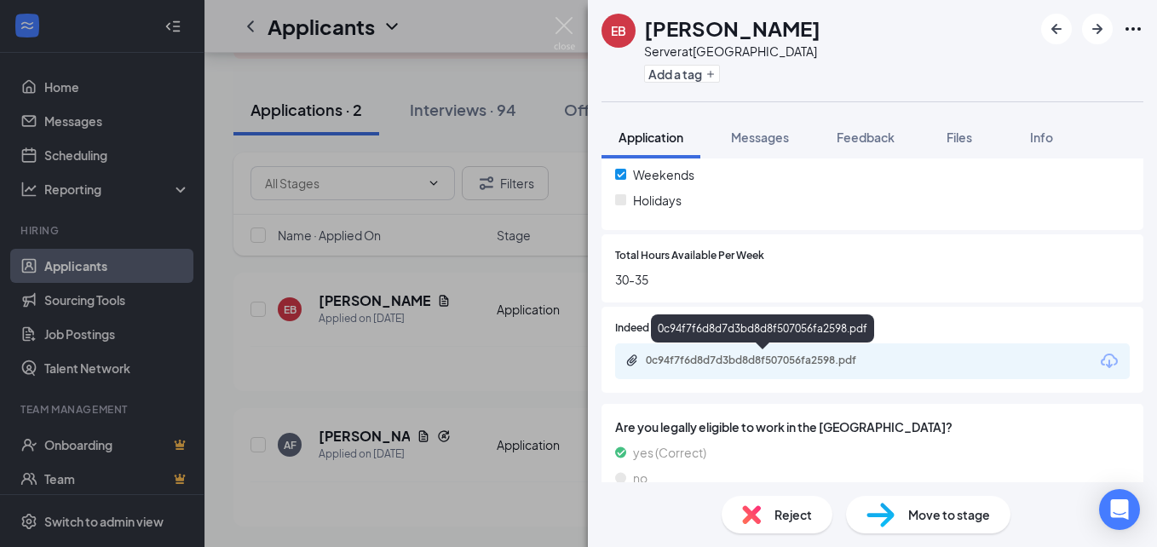
click at [808, 362] on div "0c94f7f6d8d7d3bd8d8f507056fa2598.pdf" at bounding box center [765, 361] width 239 height 14
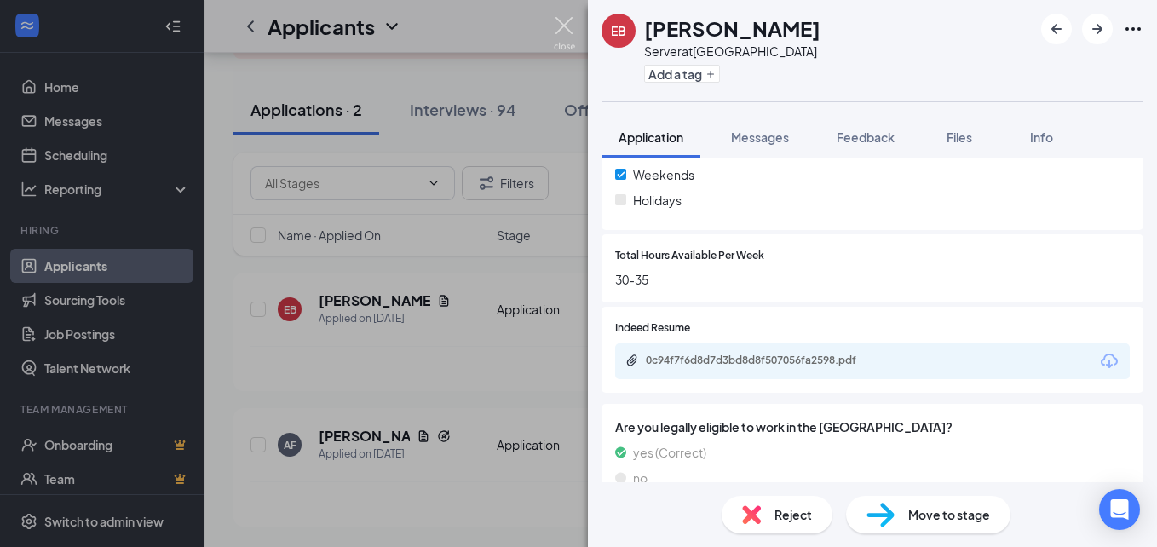
click at [558, 26] on img at bounding box center [564, 33] width 21 height 33
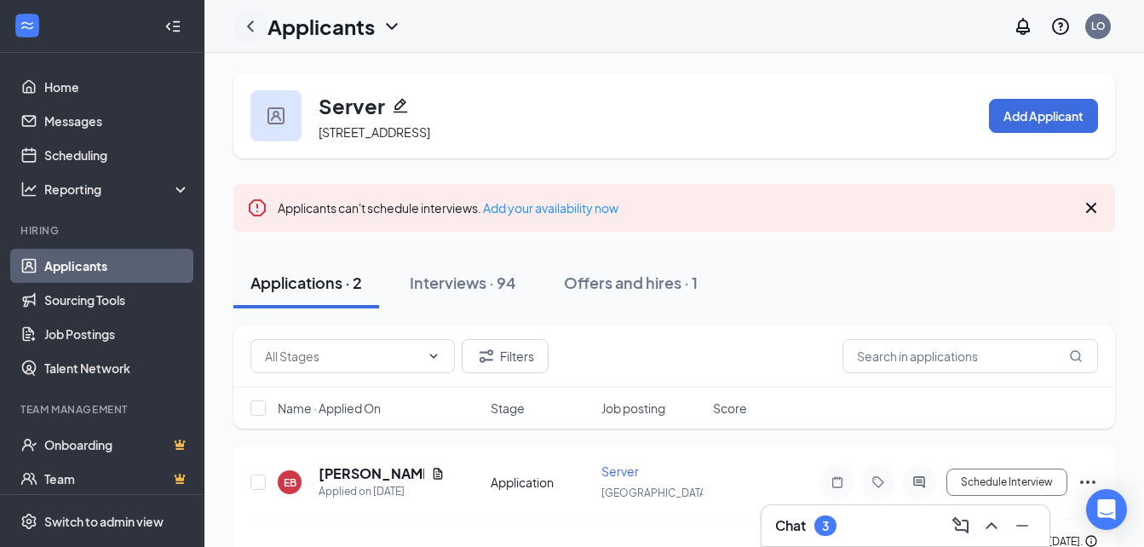
click at [252, 26] on icon "ChevronLeft" at bounding box center [250, 26] width 20 height 20
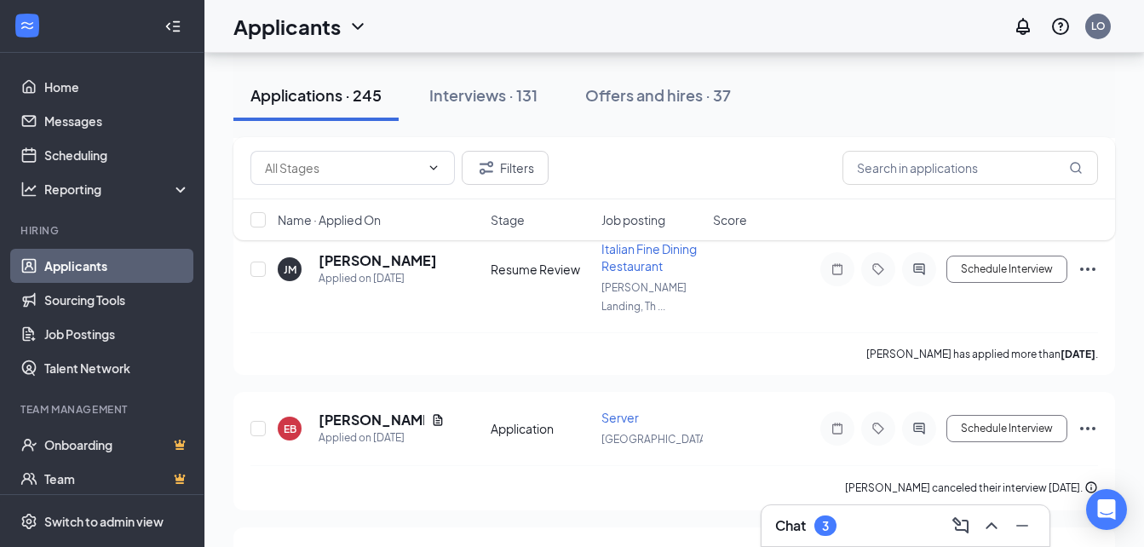
scroll to position [1762, 0]
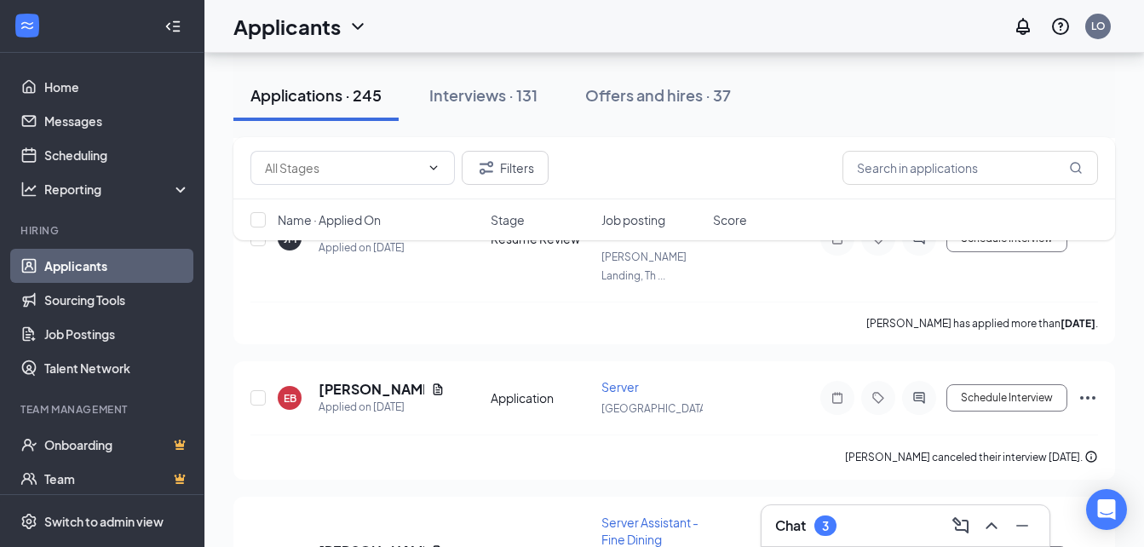
click at [914, 526] on div "Chat 3" at bounding box center [905, 525] width 261 height 27
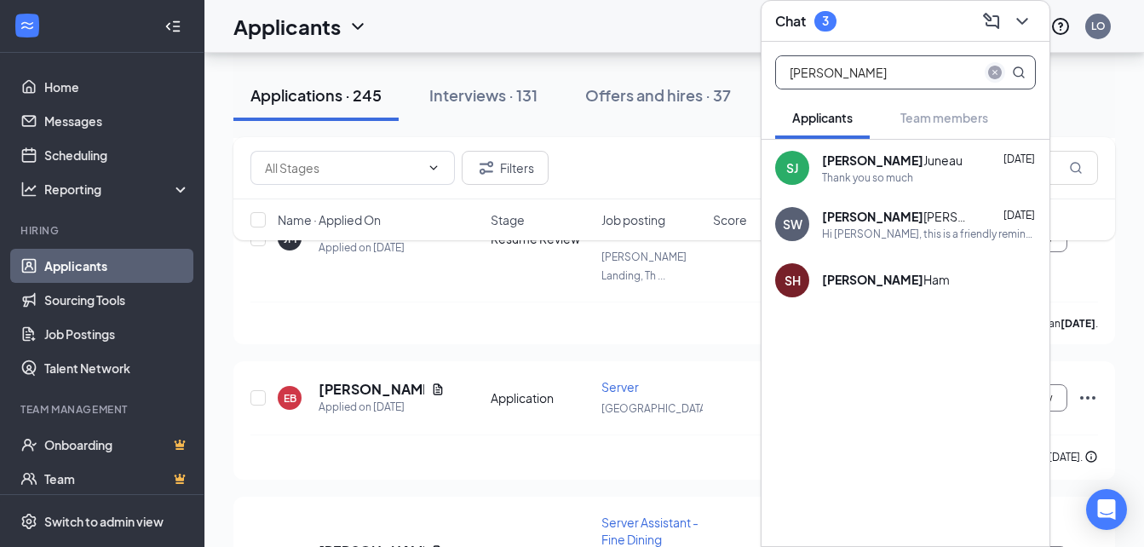
click at [994, 70] on icon "close-circle" at bounding box center [995, 73] width 14 height 14
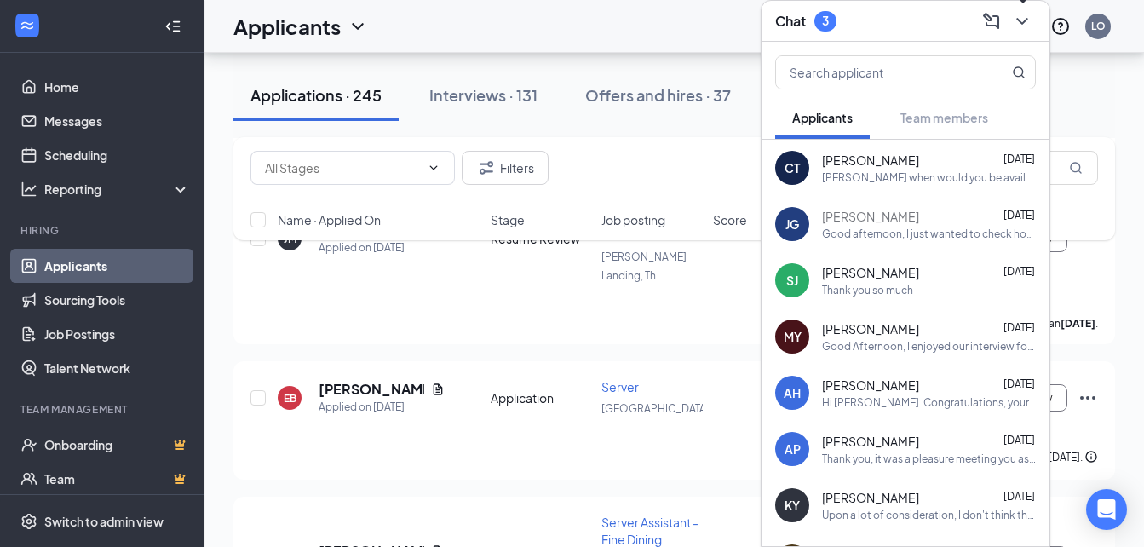
click at [1025, 32] on button at bounding box center [1022, 21] width 27 height 27
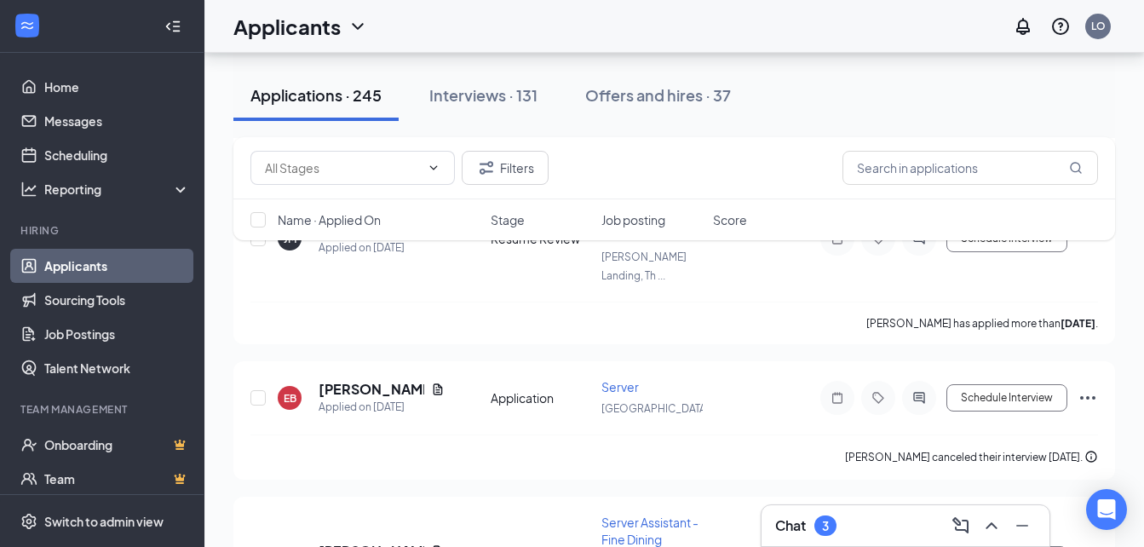
click at [884, 524] on div "Chat 3" at bounding box center [905, 525] width 261 height 27
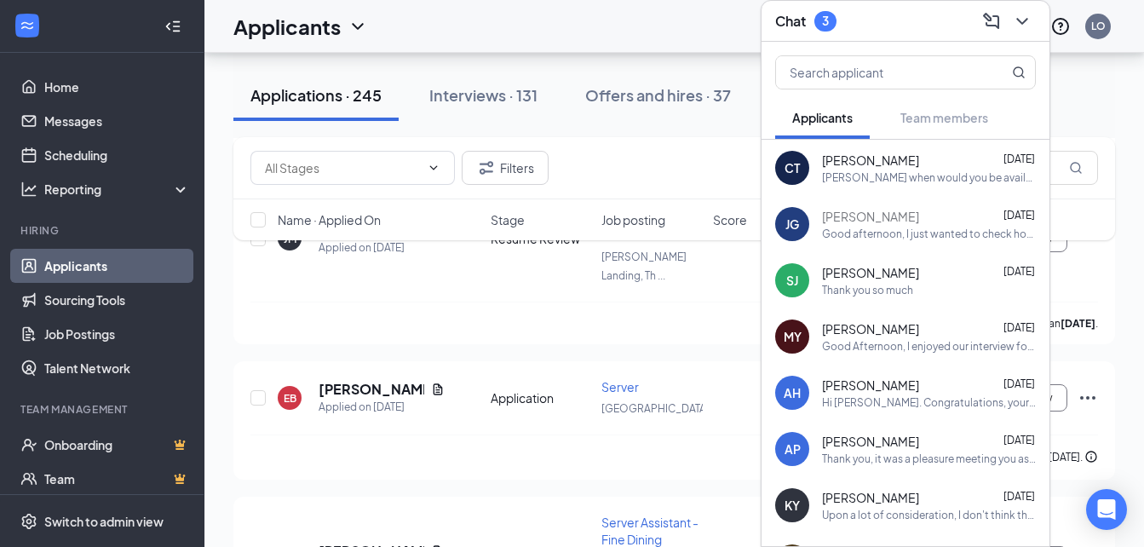
click at [887, 403] on div "Hi Abraham. Congratulations, your meeting with Terra Vino Italian Kitchen & Win…" at bounding box center [929, 402] width 214 height 14
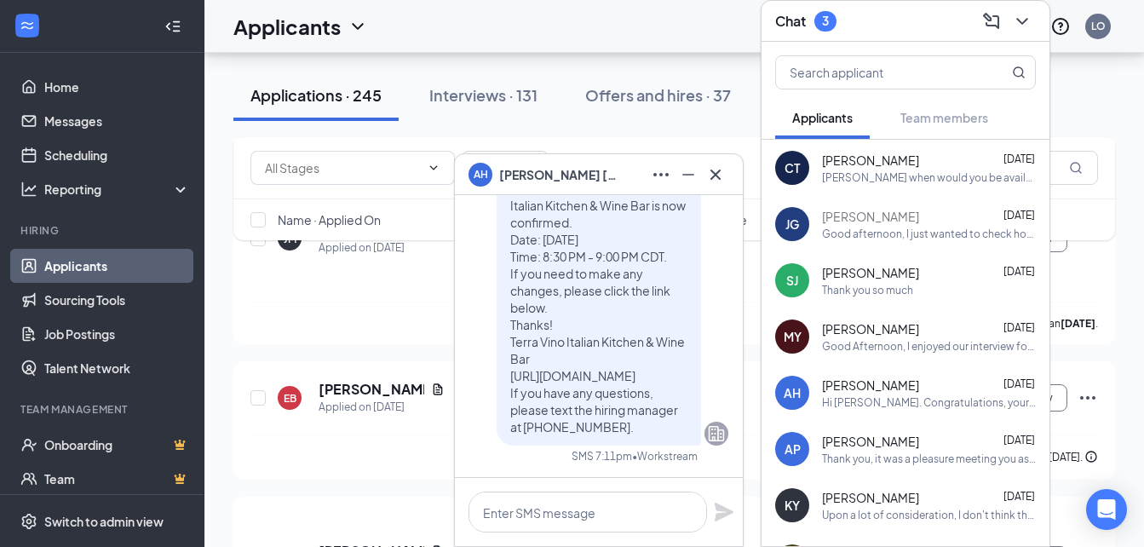
click at [526, 177] on span "Abraham Hidalgo" at bounding box center [558, 174] width 119 height 19
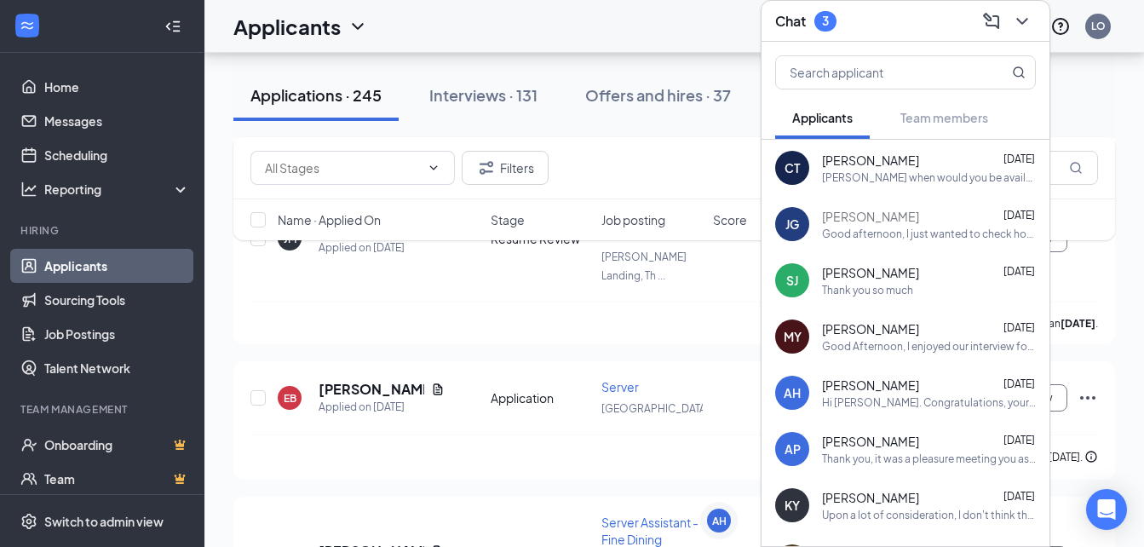
click at [703, 177] on div "Filters" at bounding box center [674, 168] width 848 height 34
click at [925, 378] on div "Abraham Hidalgo Sep 10" at bounding box center [929, 385] width 214 height 17
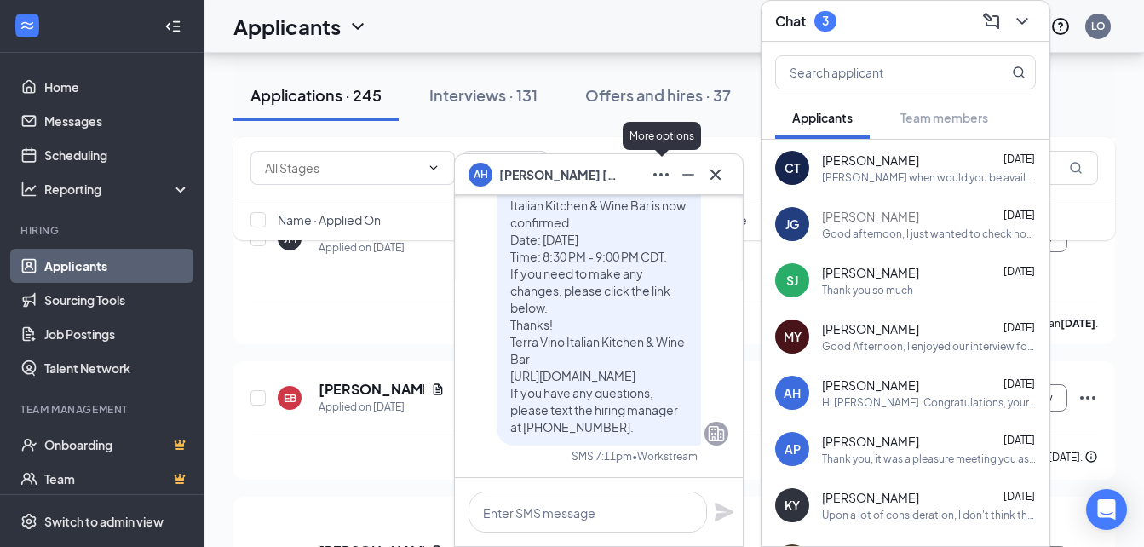
click at [664, 175] on icon "Ellipses" at bounding box center [661, 174] width 20 height 20
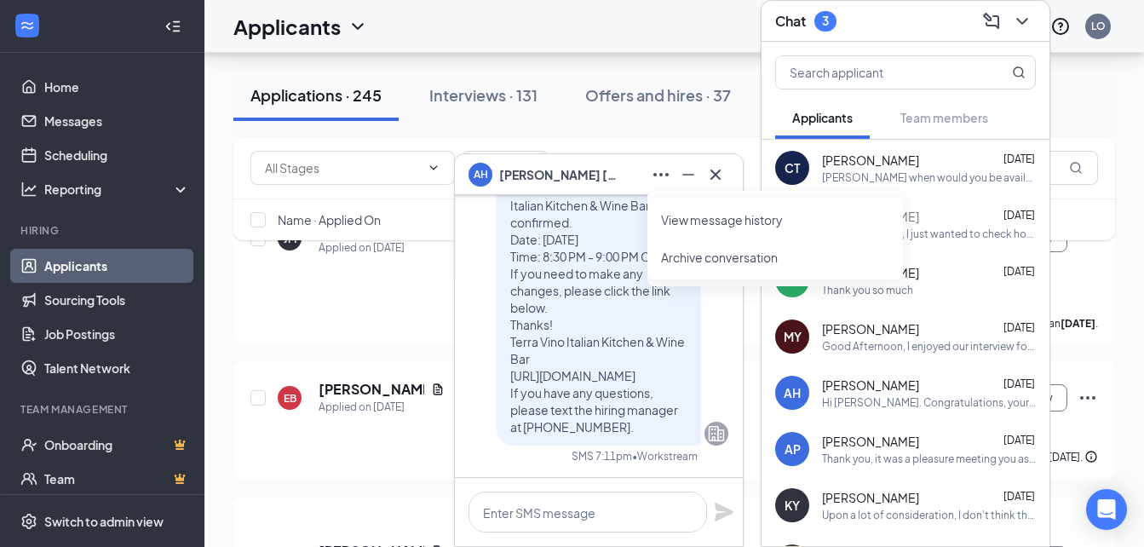
click at [517, 171] on span "Abraham Hidalgo" at bounding box center [558, 174] width 119 height 19
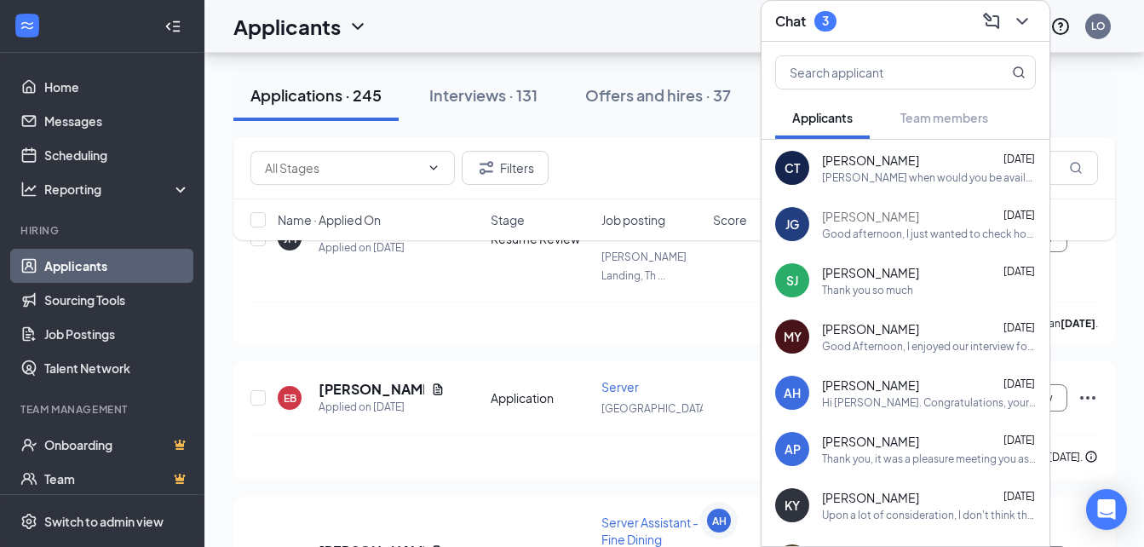
click at [561, 58] on div "Applications · 245 Interviews · 131 Offers and hires · 37" at bounding box center [674, 95] width 882 height 85
click at [325, 26] on h1 "Applicants" at bounding box center [286, 26] width 107 height 29
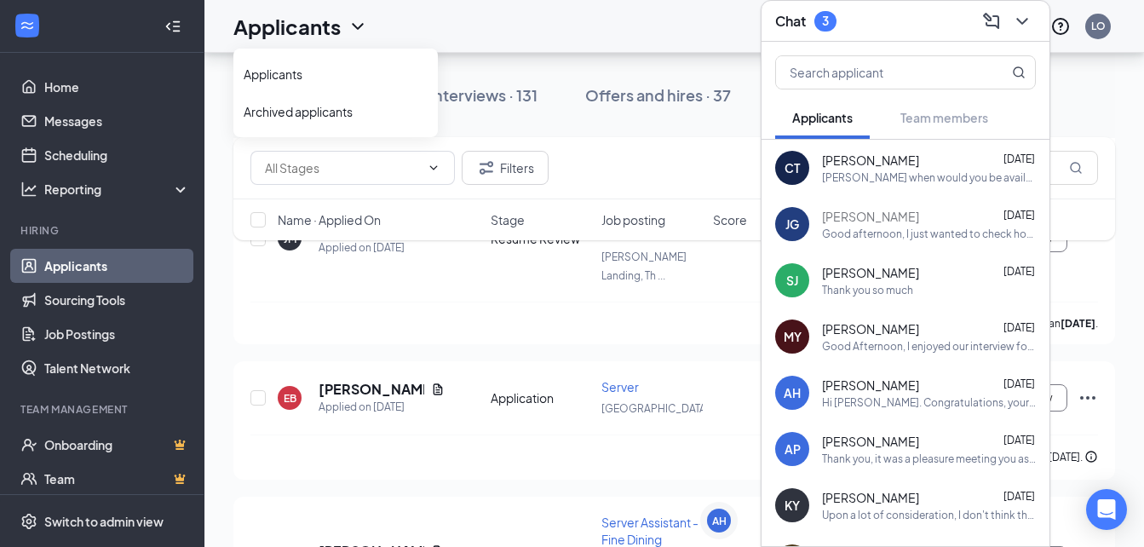
drag, startPoint x: 543, startPoint y: 4, endPoint x: 543, endPoint y: 14, distance: 9.4
click at [543, 14] on div "Applicants LO" at bounding box center [674, 26] width 940 height 53
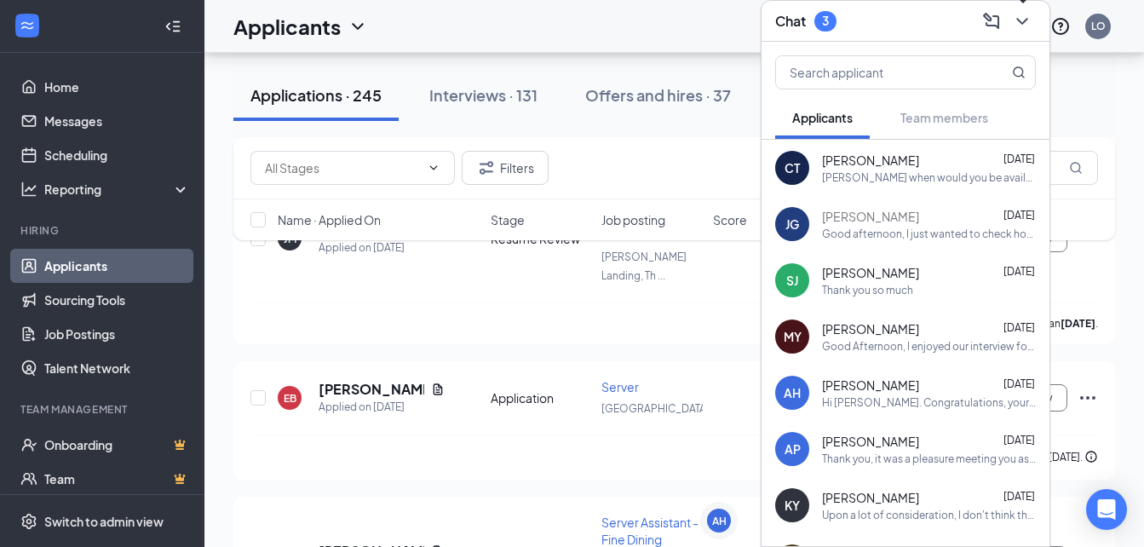
click at [1025, 21] on icon "ChevronDown" at bounding box center [1021, 21] width 11 height 7
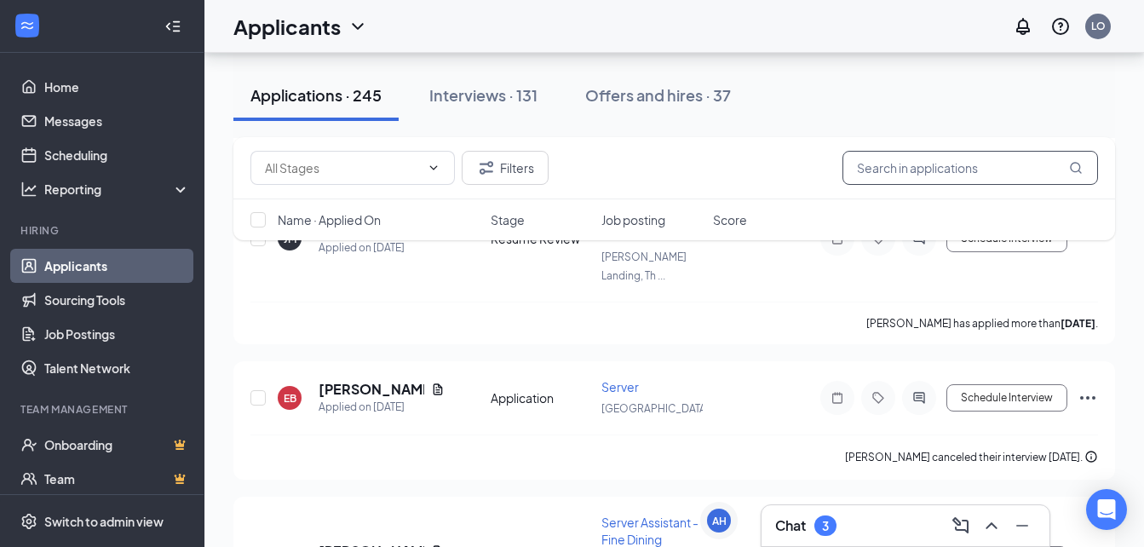
click at [928, 177] on input "text" at bounding box center [970, 168] width 256 height 34
type input "abraham"
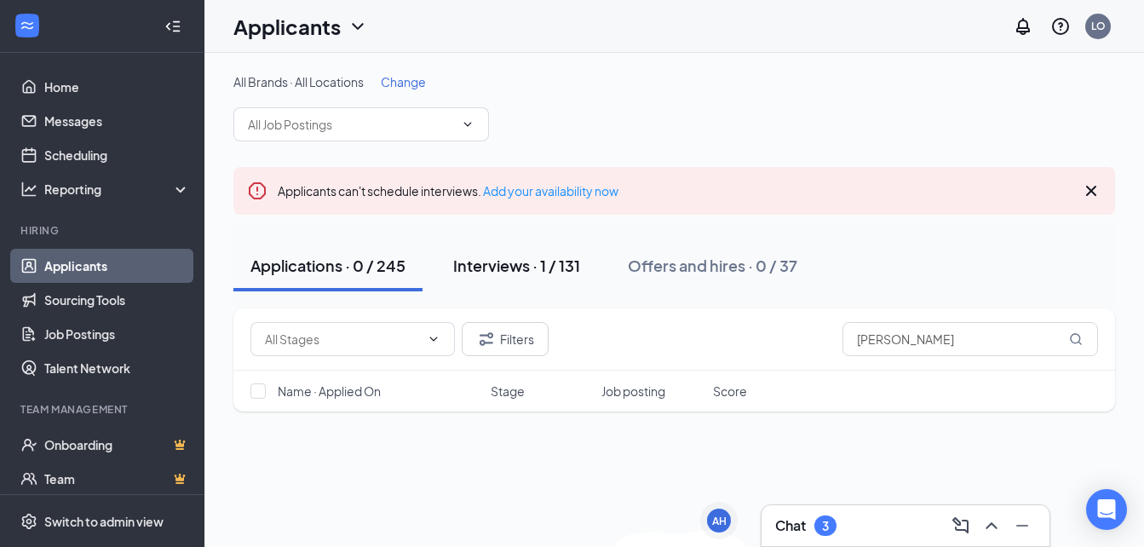
click at [484, 267] on div "Interviews · 1 / 131" at bounding box center [516, 265] width 127 height 21
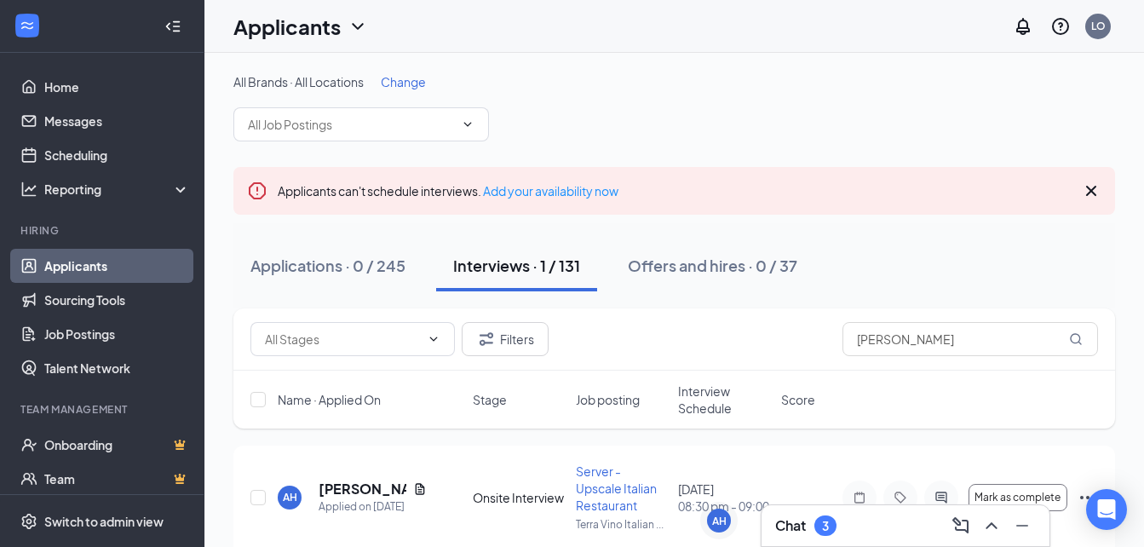
click at [91, 273] on link "Applicants" at bounding box center [117, 266] width 146 height 34
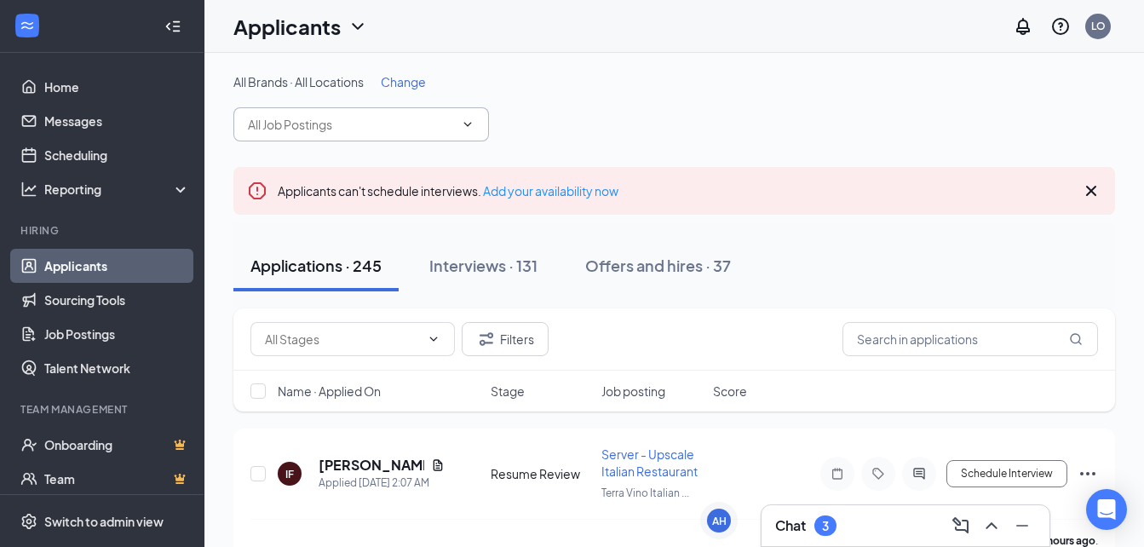
click at [400, 123] on input "text" at bounding box center [351, 124] width 206 height 19
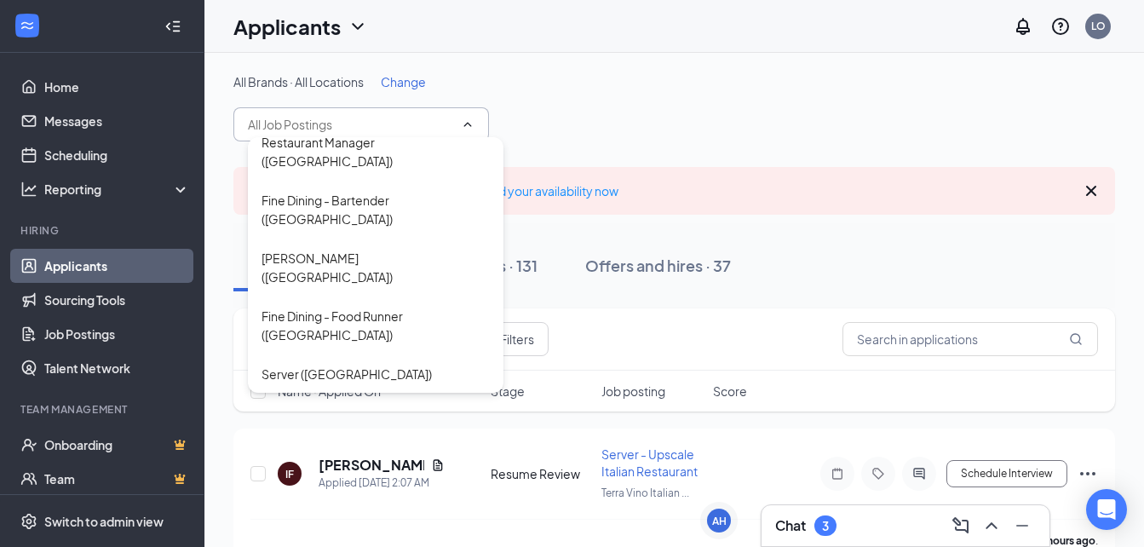
scroll to position [691, 0]
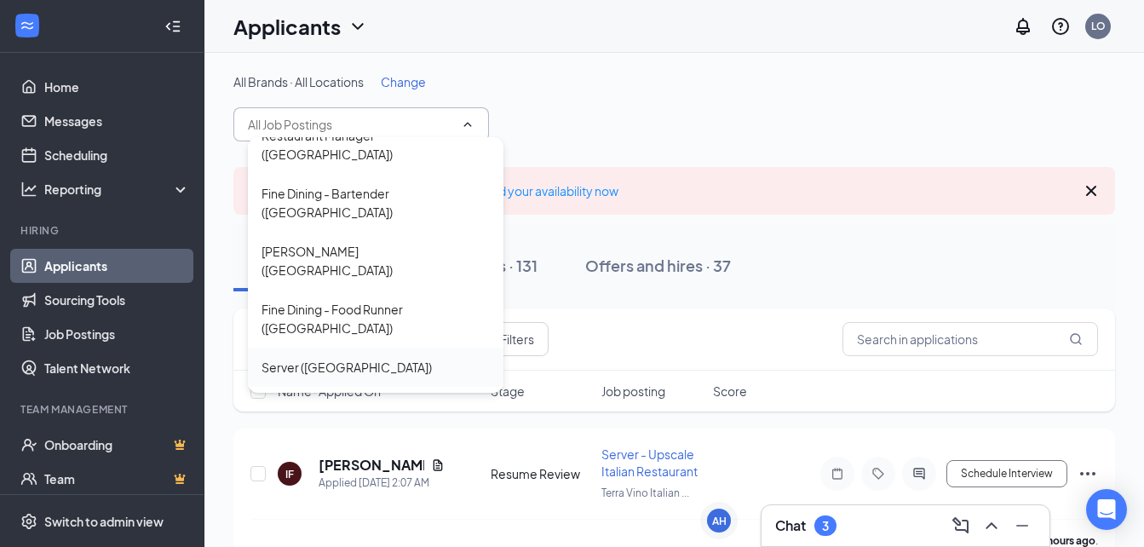
click at [381, 358] on div "Server (Creekside Forest)" at bounding box center [347, 367] width 170 height 19
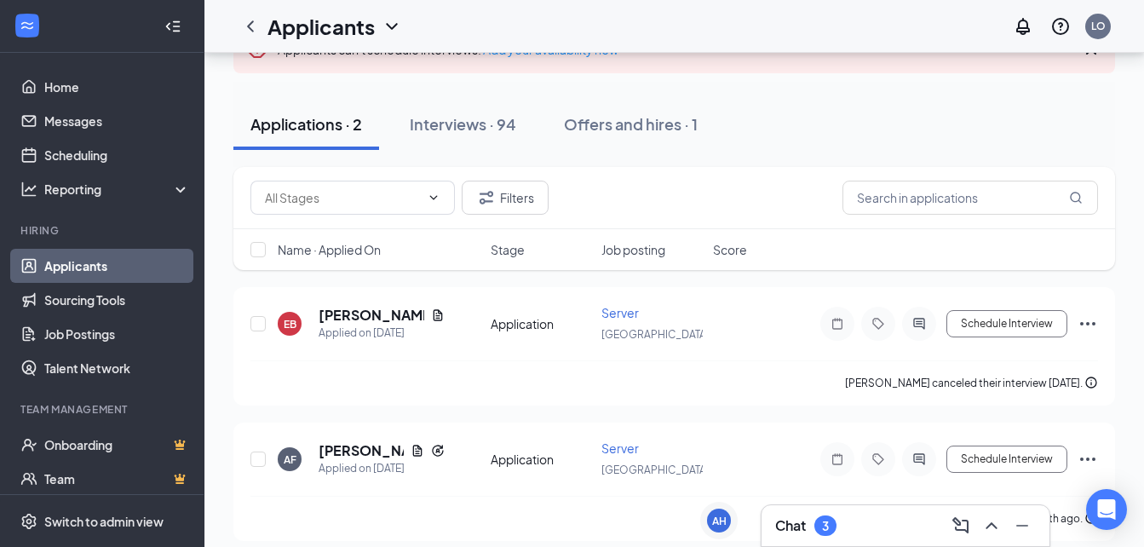
scroll to position [173, 0]
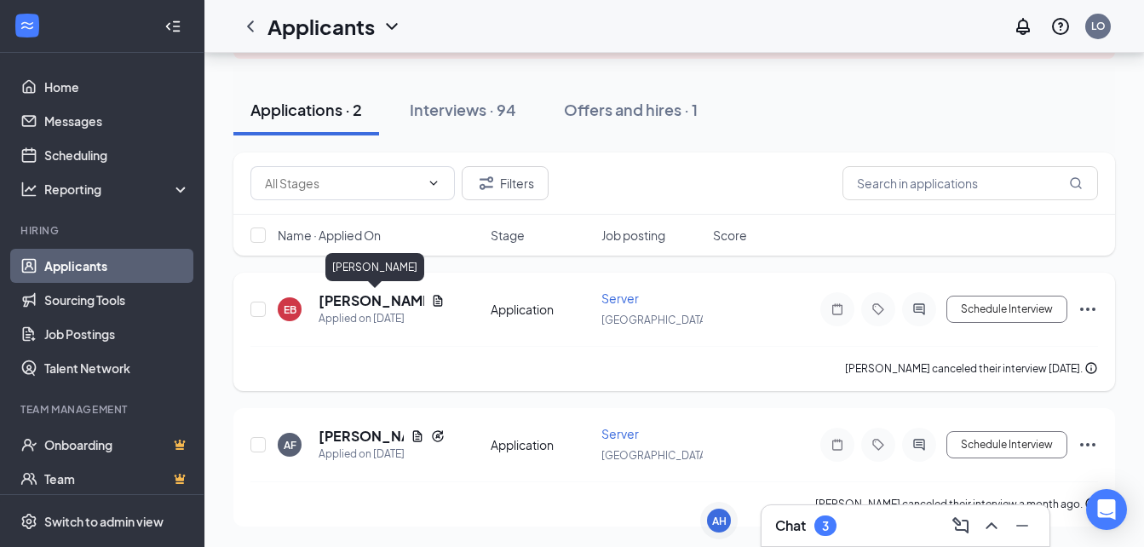
click at [398, 302] on h5 "[PERSON_NAME]" at bounding box center [372, 300] width 106 height 19
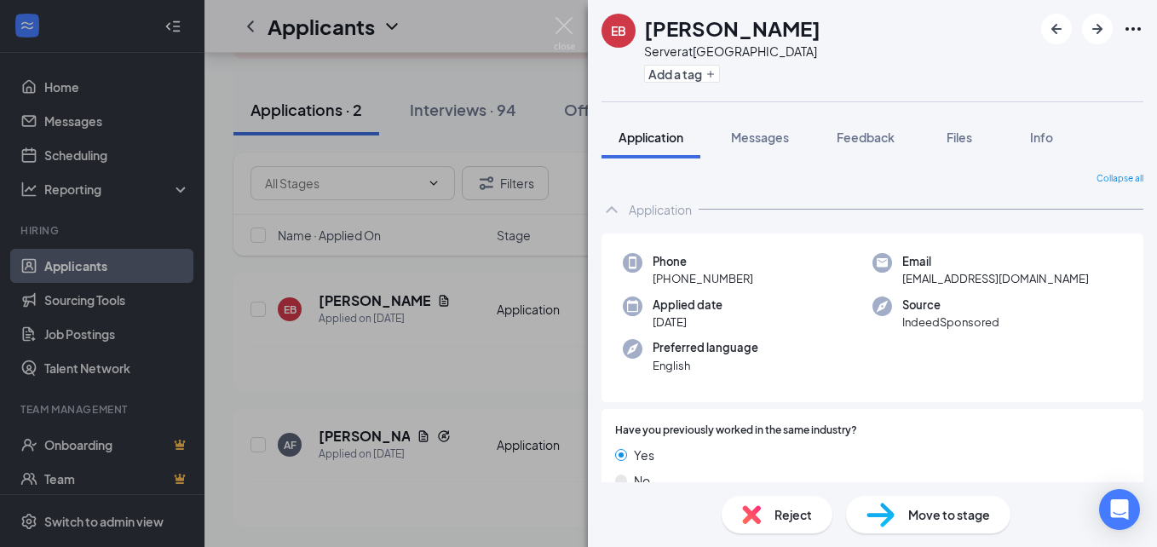
click at [608, 205] on icon "ChevronUp" at bounding box center [611, 209] width 20 height 20
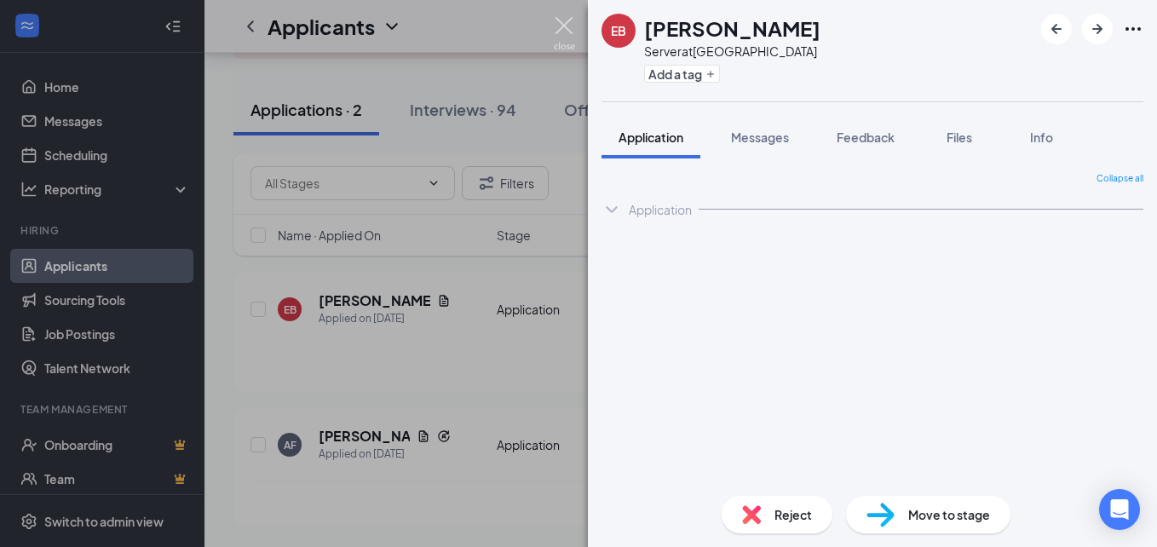
click at [563, 24] on img at bounding box center [564, 33] width 21 height 33
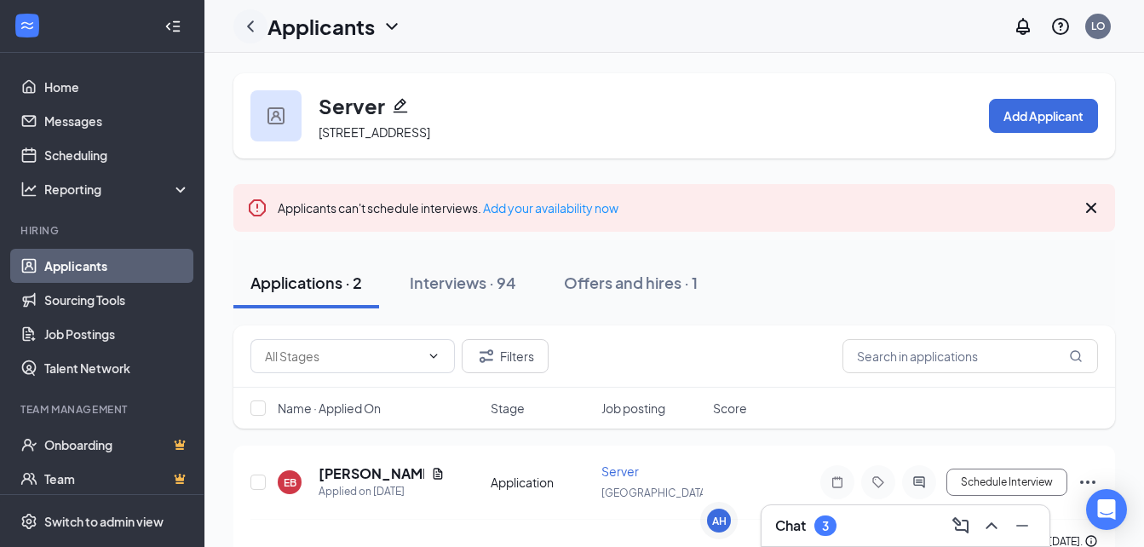
click at [253, 30] on icon "ChevronLeft" at bounding box center [250, 25] width 7 height 11
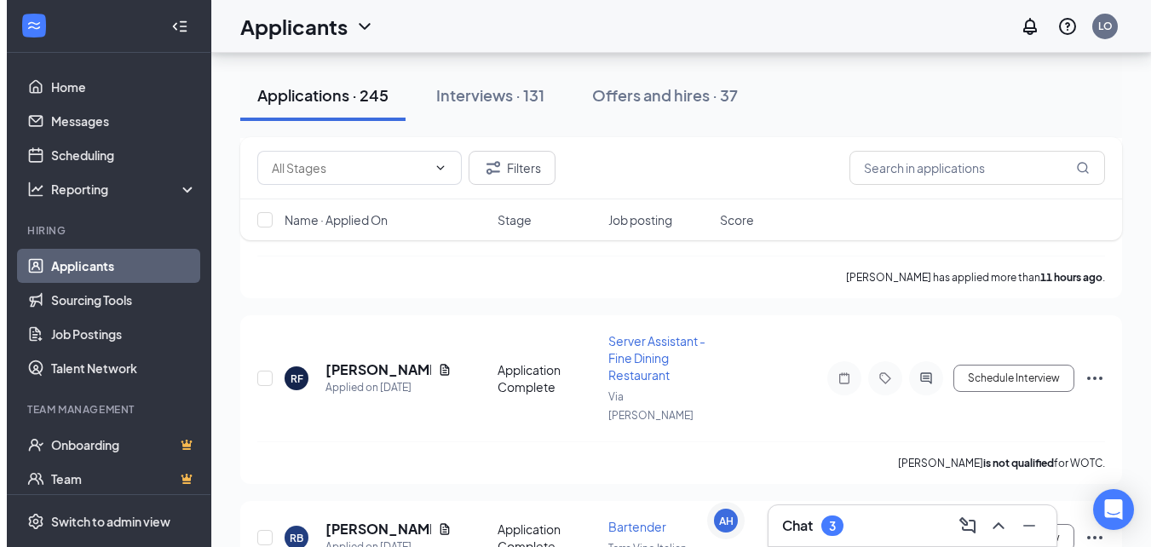
scroll to position [458, 0]
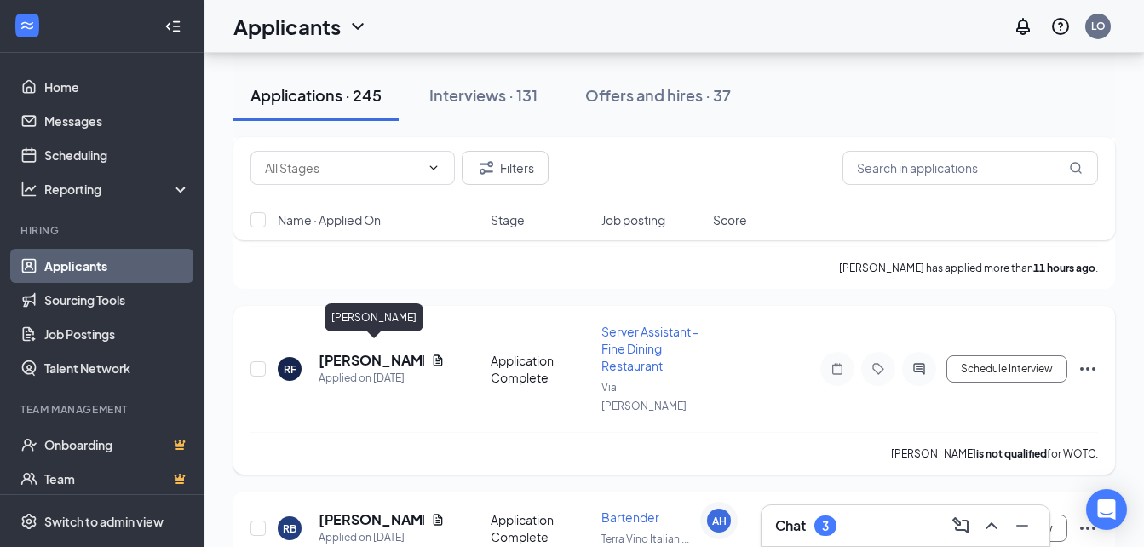
click at [382, 352] on h5 "[PERSON_NAME]" at bounding box center [372, 360] width 106 height 19
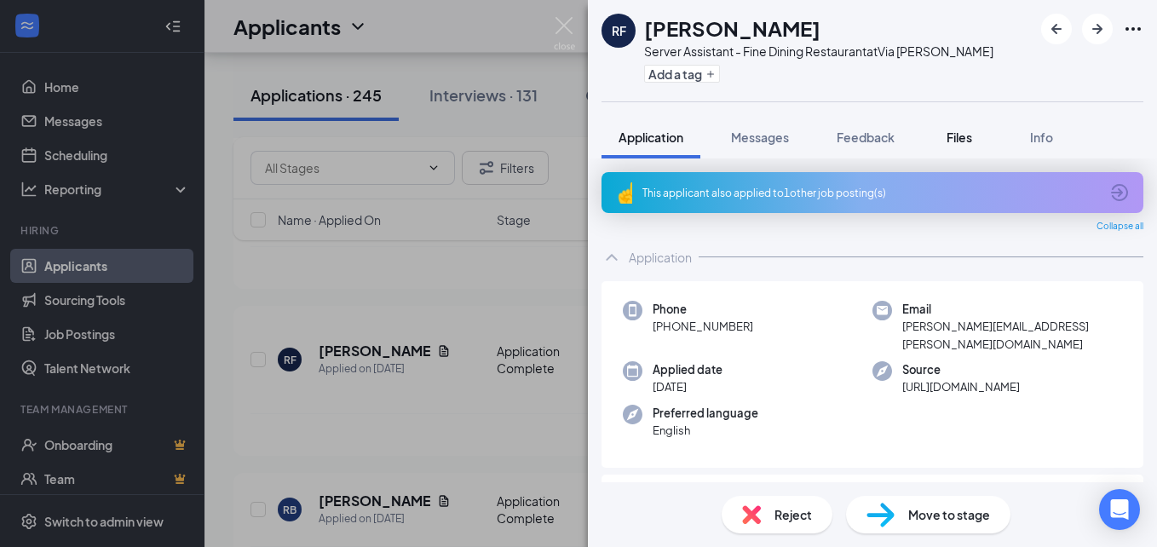
click at [963, 141] on span "Files" at bounding box center [959, 136] width 26 height 15
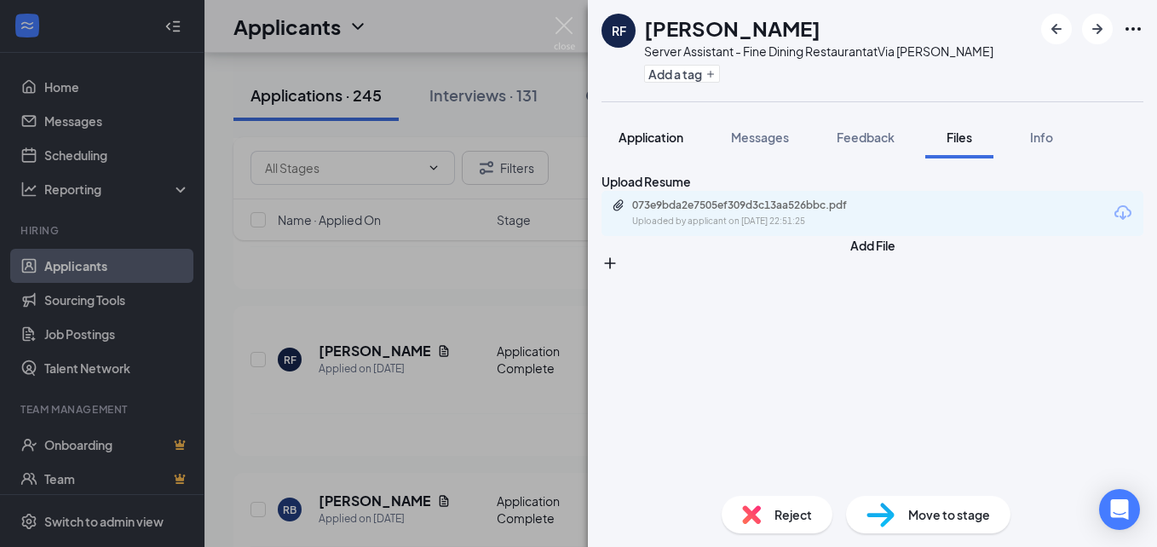
click at [672, 137] on span "Application" at bounding box center [650, 136] width 65 height 15
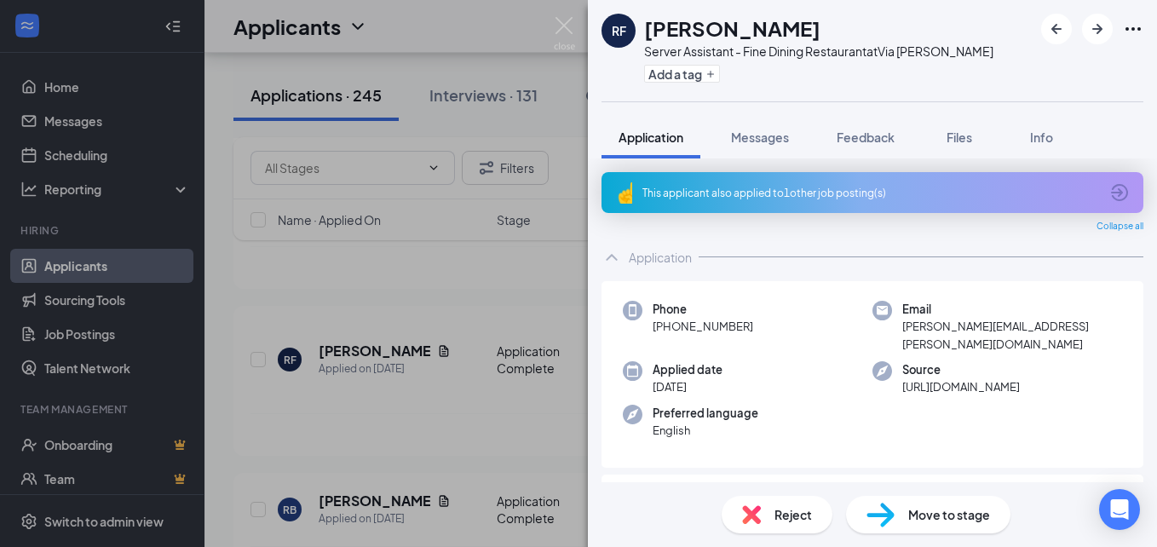
click at [1093, 193] on div "This applicant also applied to 1 other job posting(s)" at bounding box center [872, 192] width 542 height 41
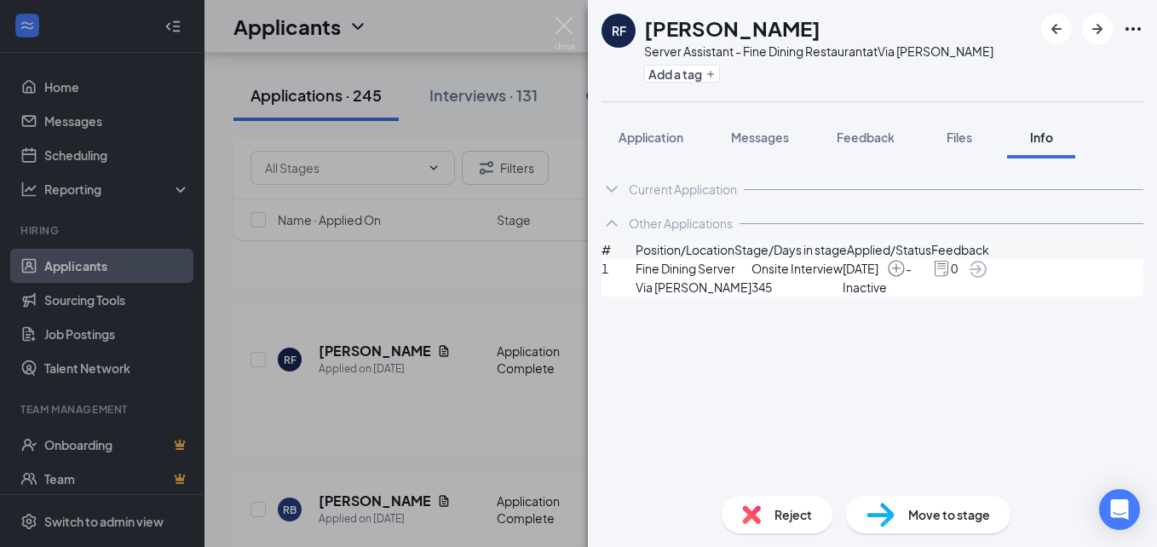
click at [733, 191] on div "Current Application" at bounding box center [683, 189] width 108 height 17
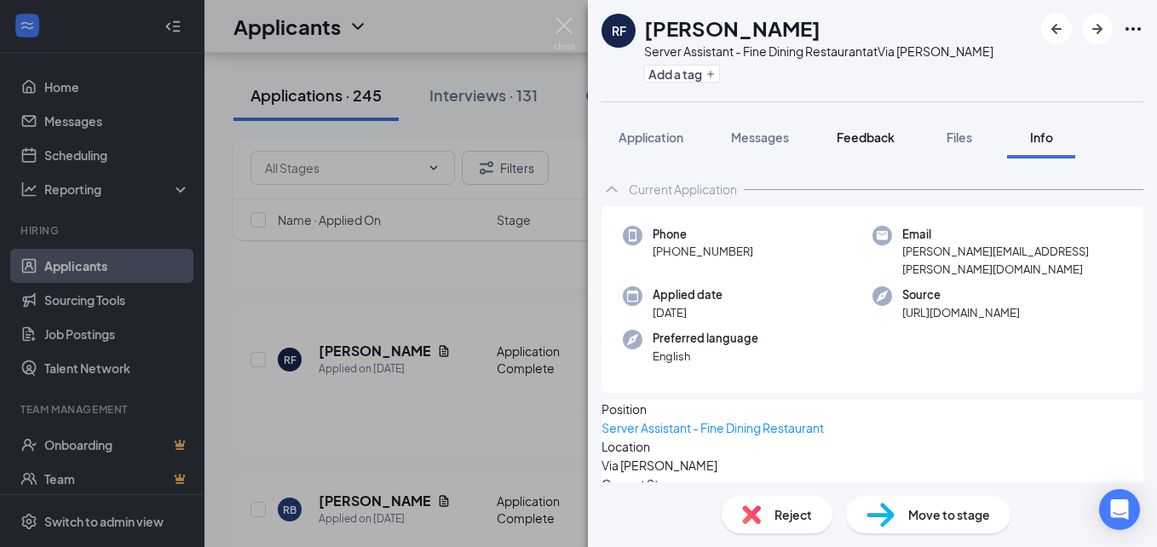
click at [948, 139] on span "Files" at bounding box center [959, 136] width 26 height 15
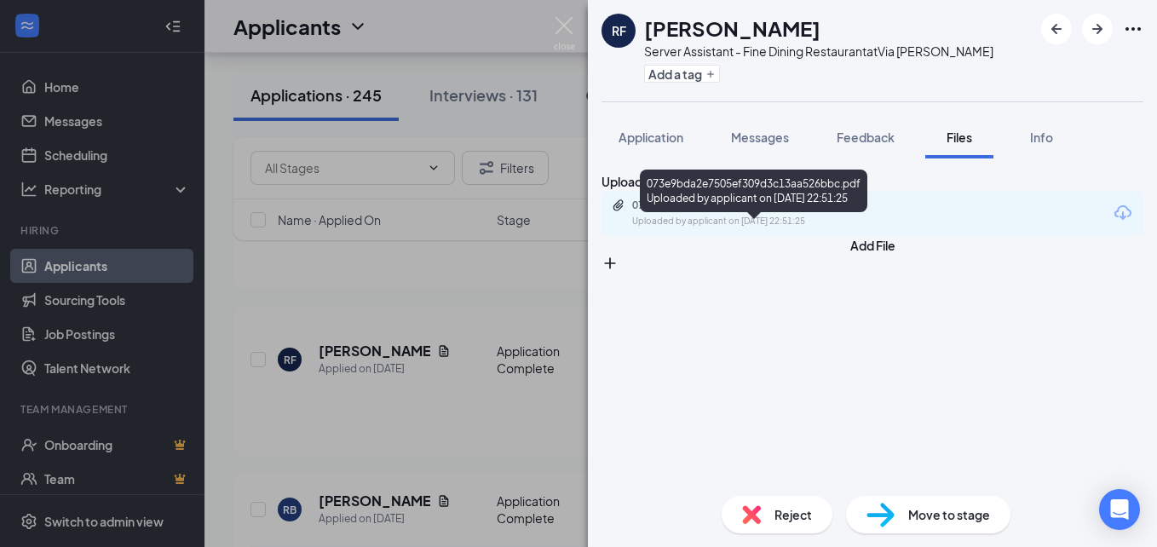
click at [696, 212] on div "073e9bda2e7505ef309d3c13aa526bbc.pdf" at bounding box center [751, 205] width 239 height 14
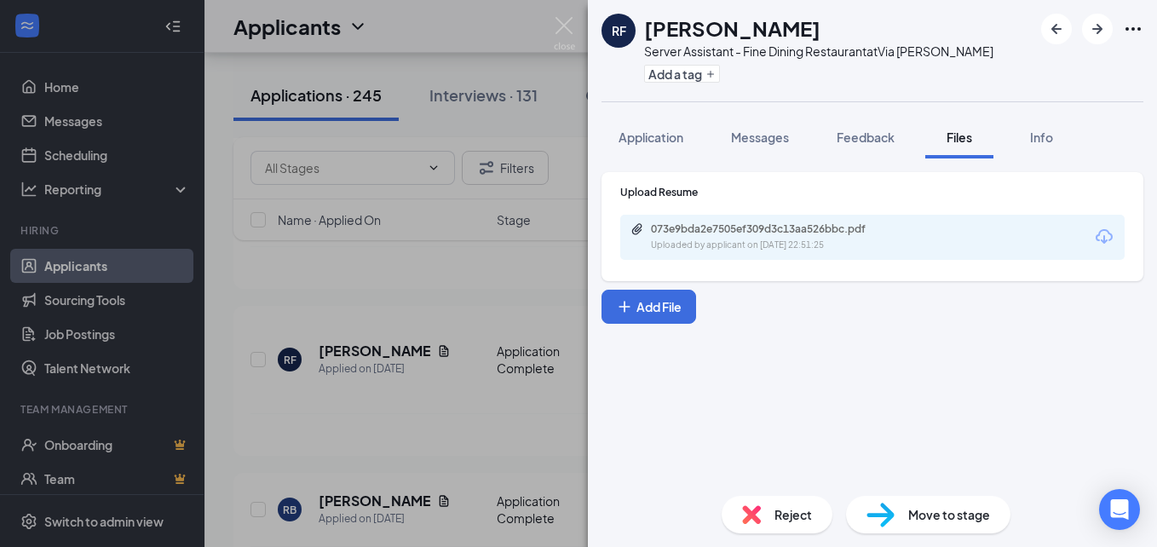
scroll to position [458, 0]
click at [790, 125] on button "Messages" at bounding box center [760, 137] width 92 height 43
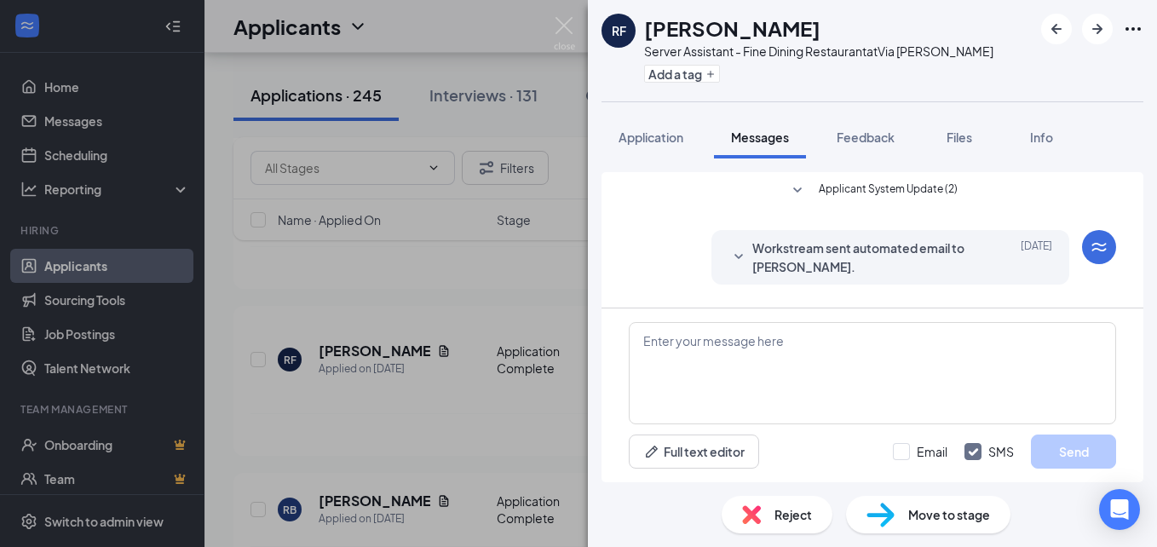
scroll to position [124, 0]
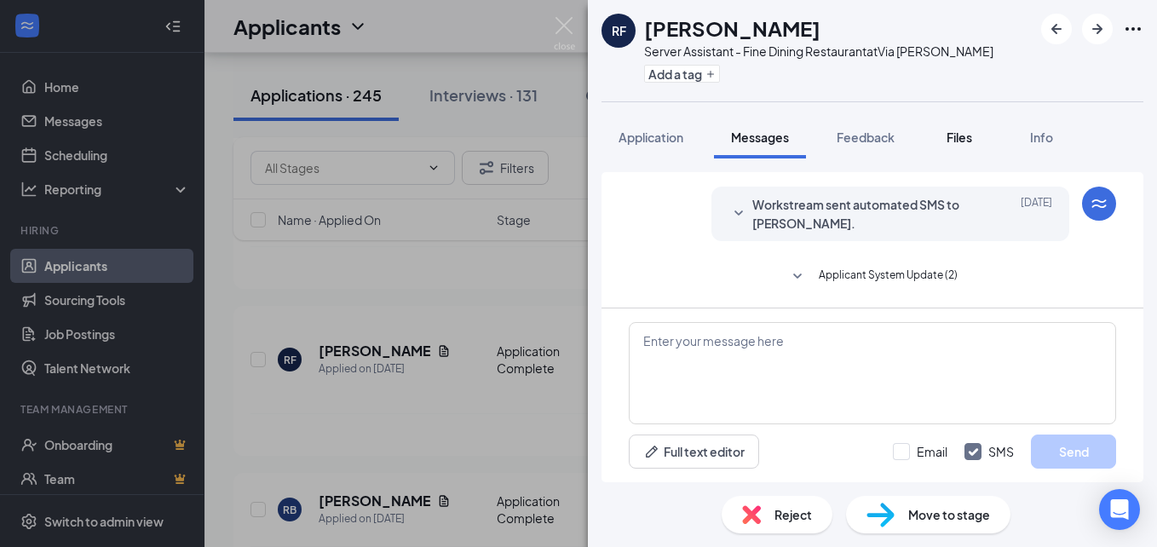
click at [967, 137] on span "Files" at bounding box center [959, 136] width 26 height 15
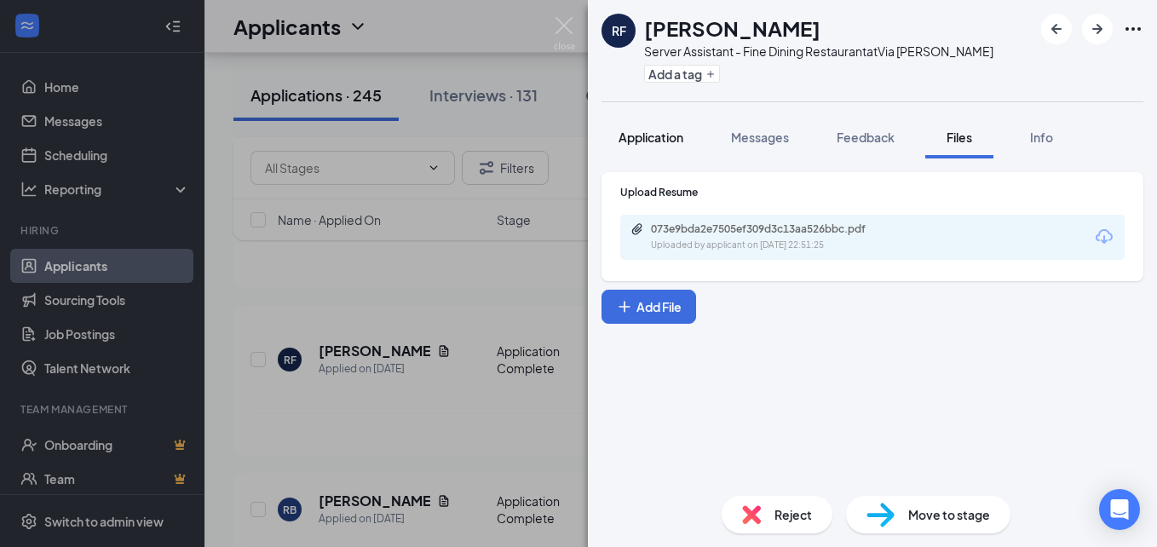
click at [654, 140] on span "Application" at bounding box center [650, 136] width 65 height 15
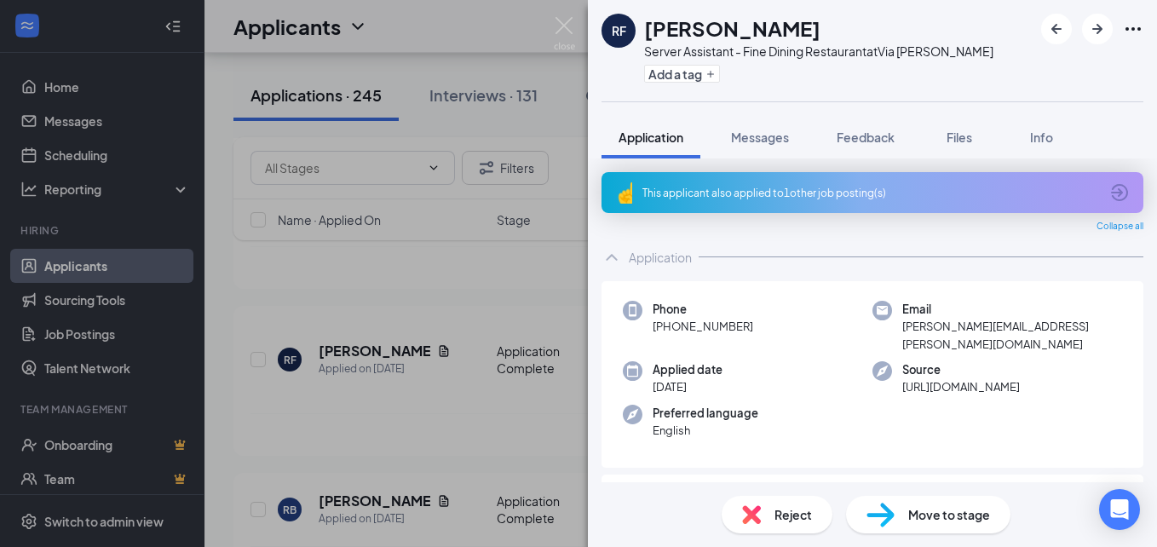
click at [456, 289] on div "RF Ryan Fontenot Server Assistant - Fine Dining Restaurant at Via Emilia Add a …" at bounding box center [578, 273] width 1157 height 547
click at [569, 24] on img at bounding box center [564, 33] width 21 height 33
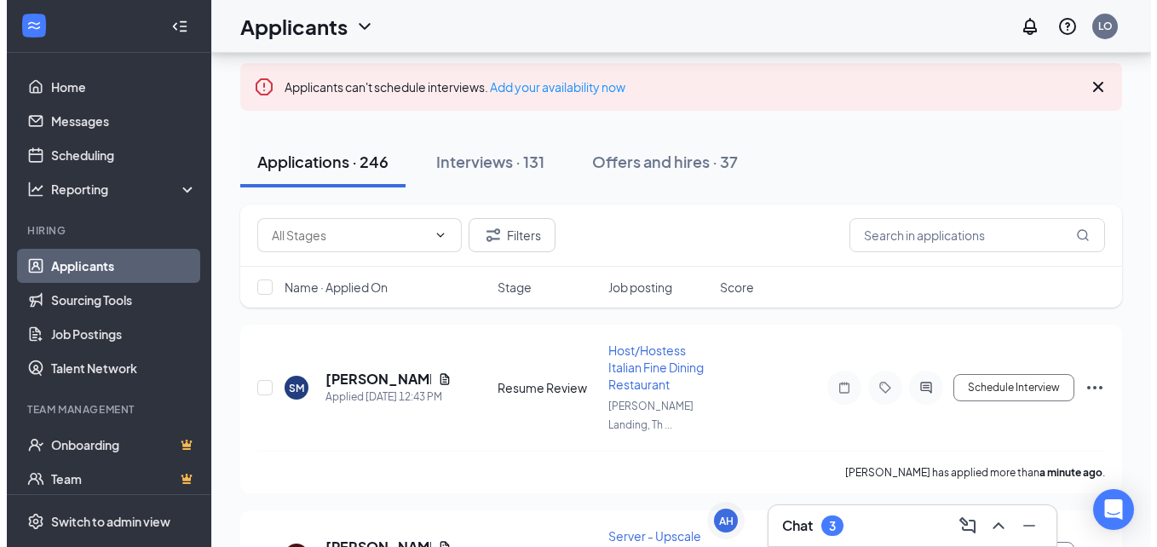
scroll to position [113, 0]
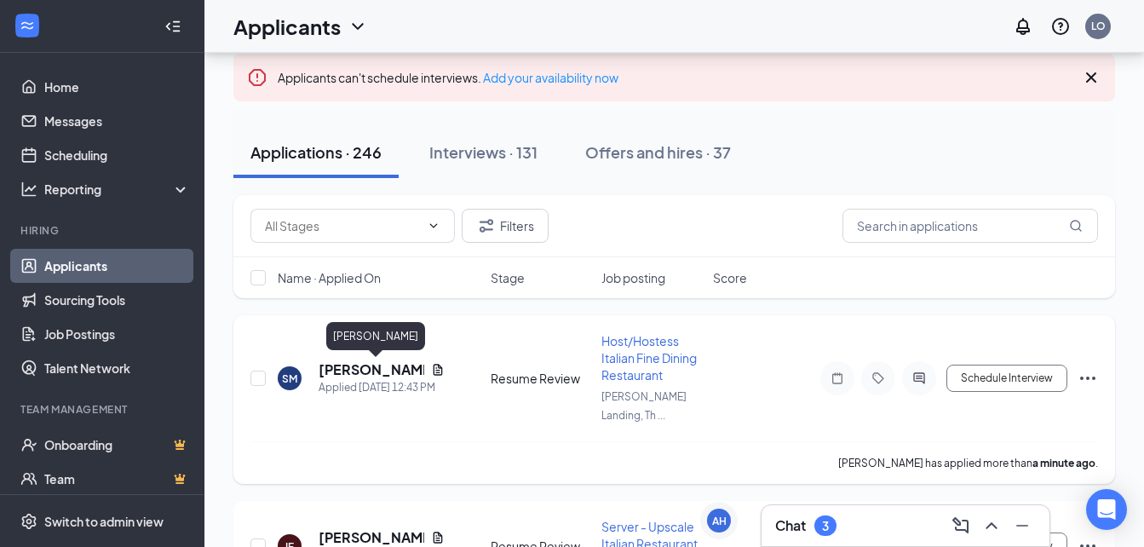
click at [348, 373] on h5 "[PERSON_NAME]" at bounding box center [372, 369] width 106 height 19
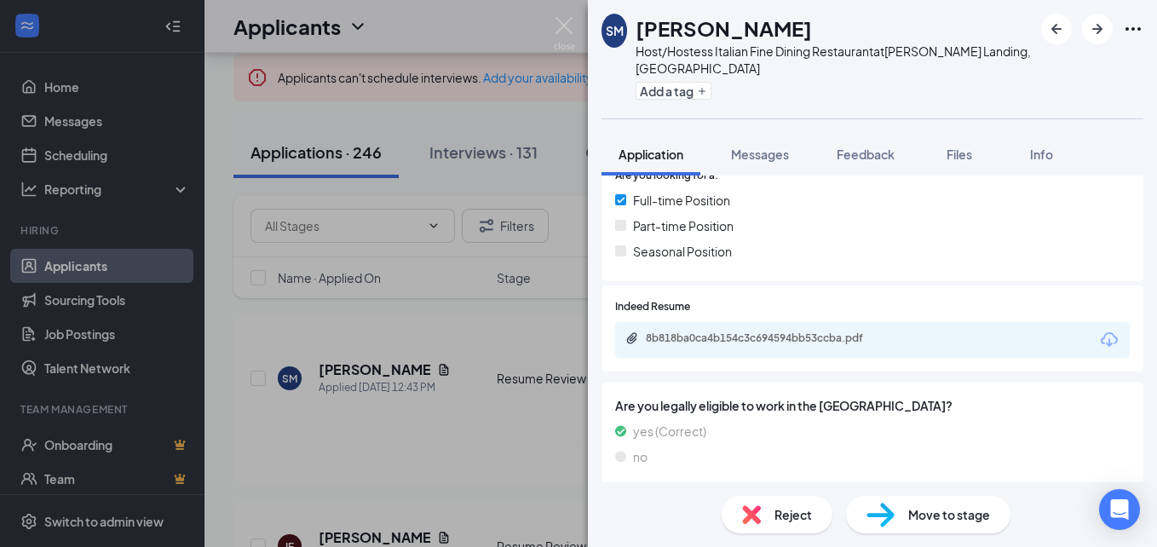
scroll to position [386, 0]
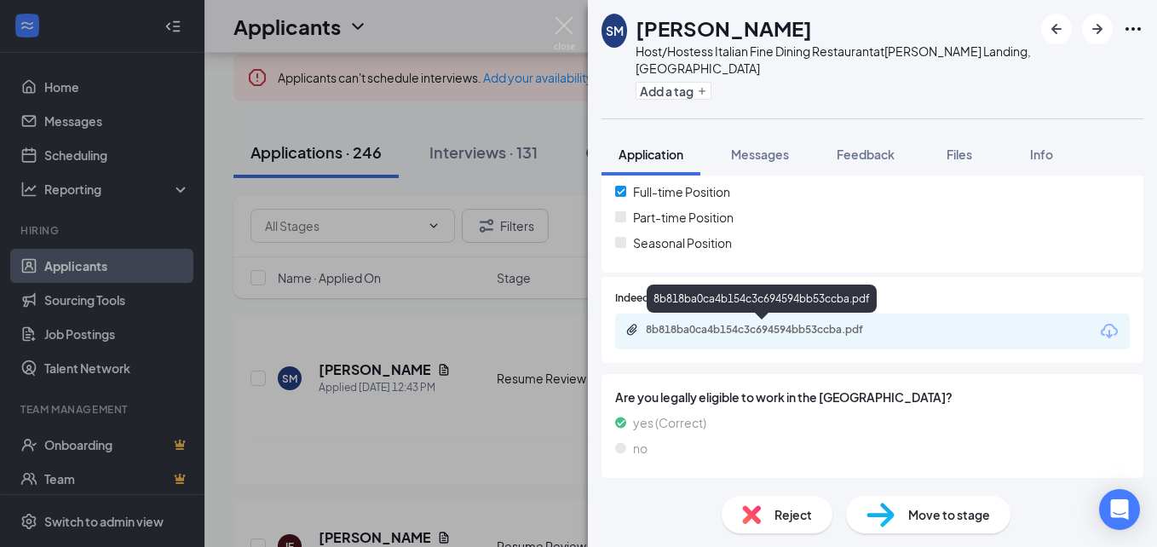
click at [811, 327] on div "8b818ba0ca4b154c3c694594bb53ccba.pdf" at bounding box center [765, 330] width 239 height 14
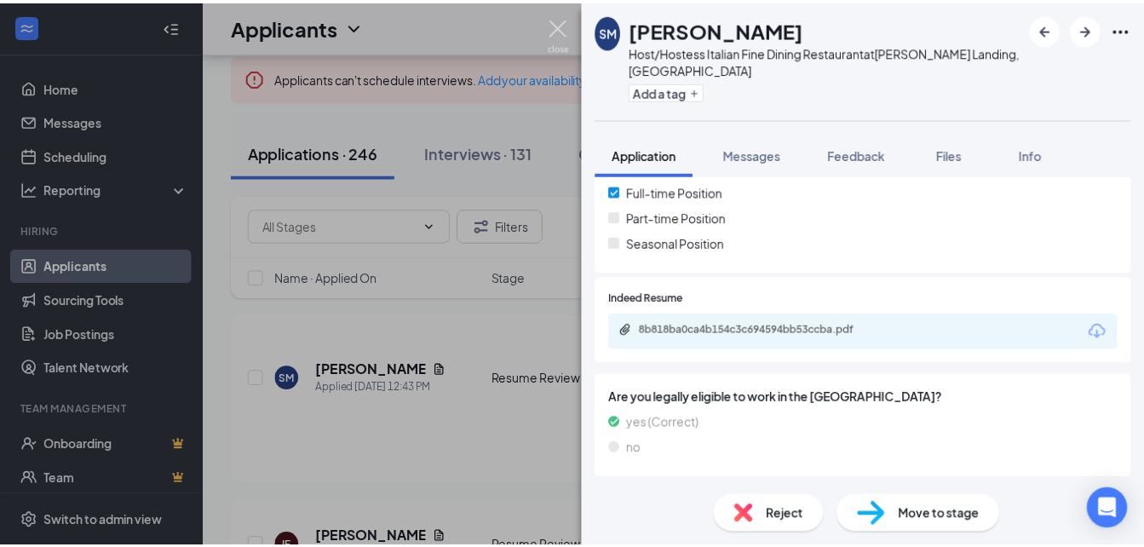
scroll to position [379, 0]
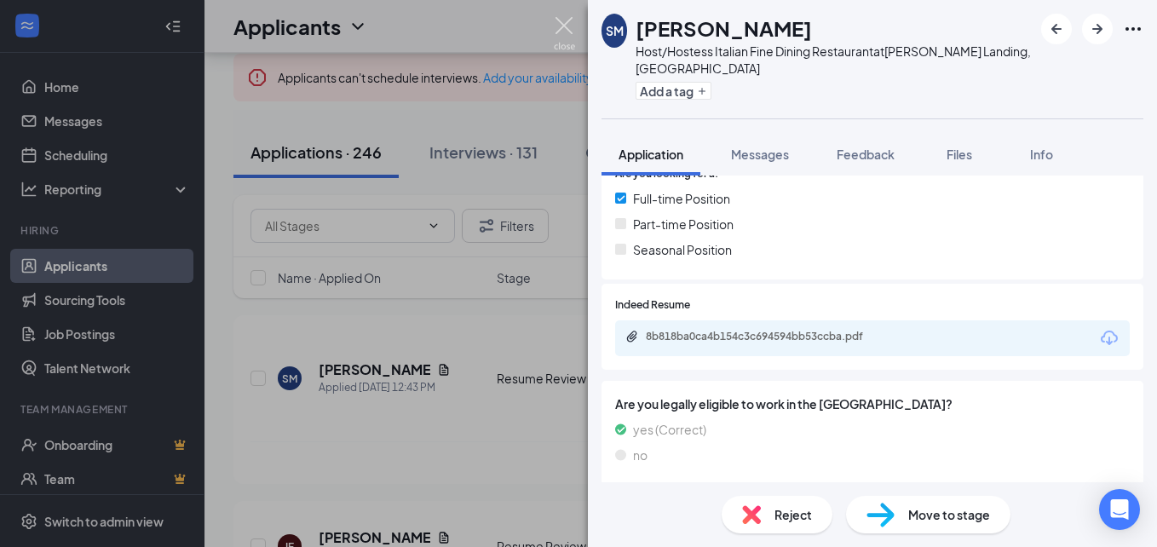
click at [562, 30] on img at bounding box center [564, 33] width 21 height 33
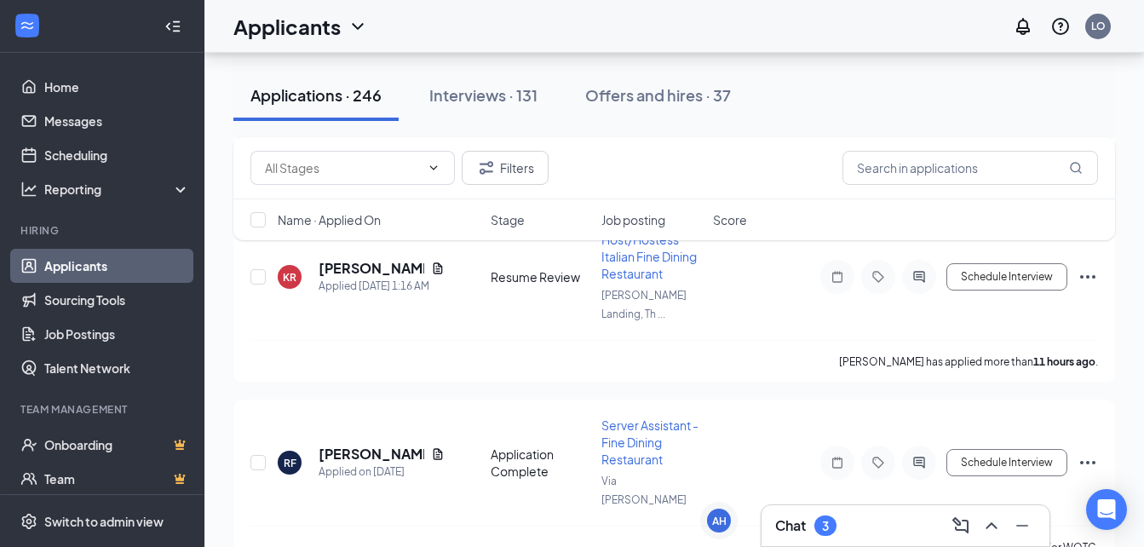
scroll to position [559, 0]
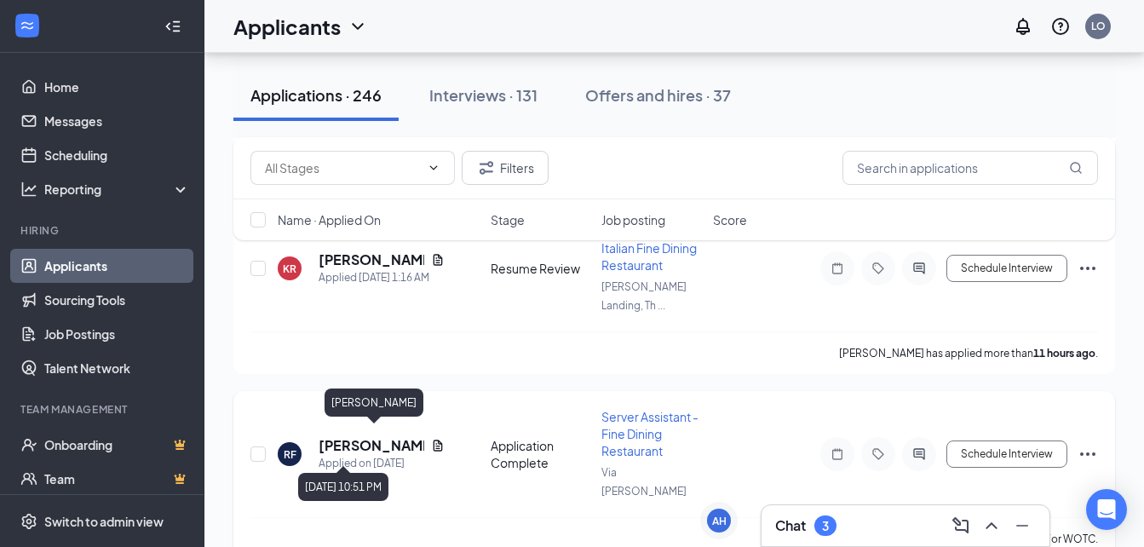
click at [349, 455] on div "Applied on [DATE]" at bounding box center [382, 463] width 126 height 17
click at [348, 436] on h5 "[PERSON_NAME]" at bounding box center [372, 445] width 106 height 19
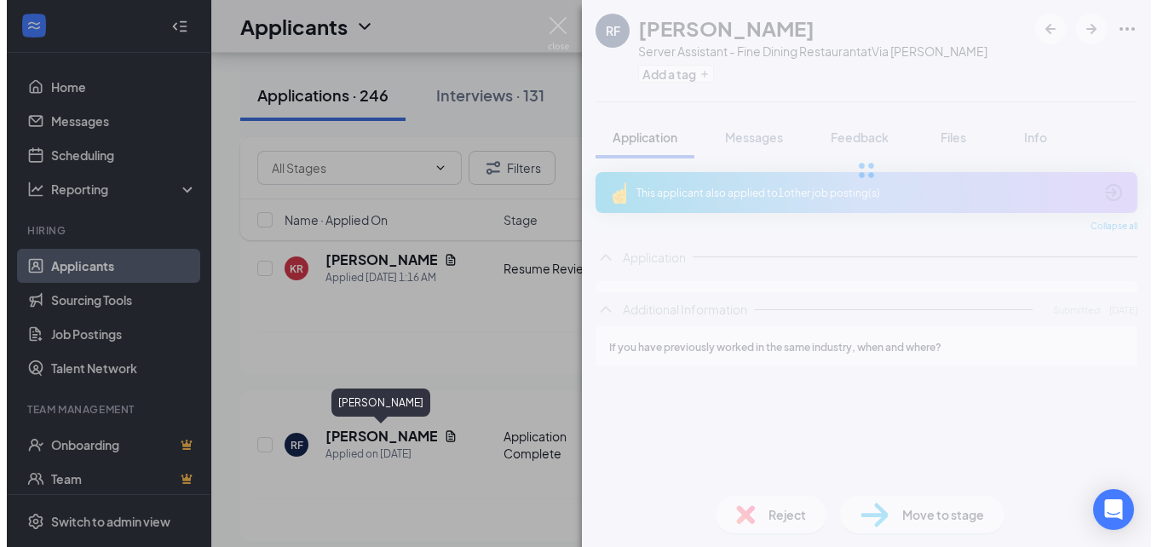
scroll to position [540, 0]
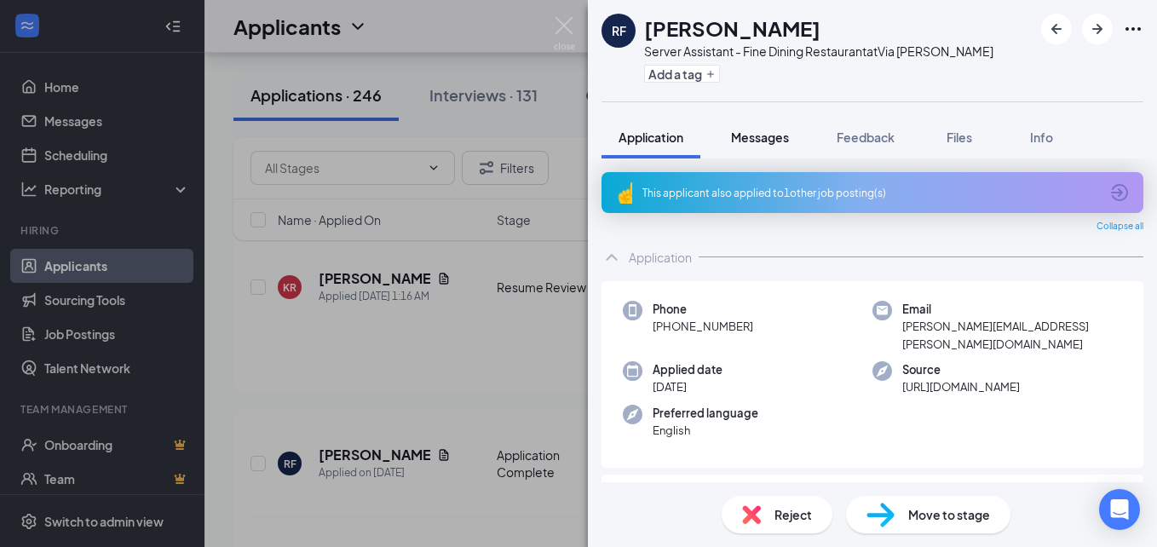
click at [780, 134] on span "Messages" at bounding box center [760, 136] width 58 height 15
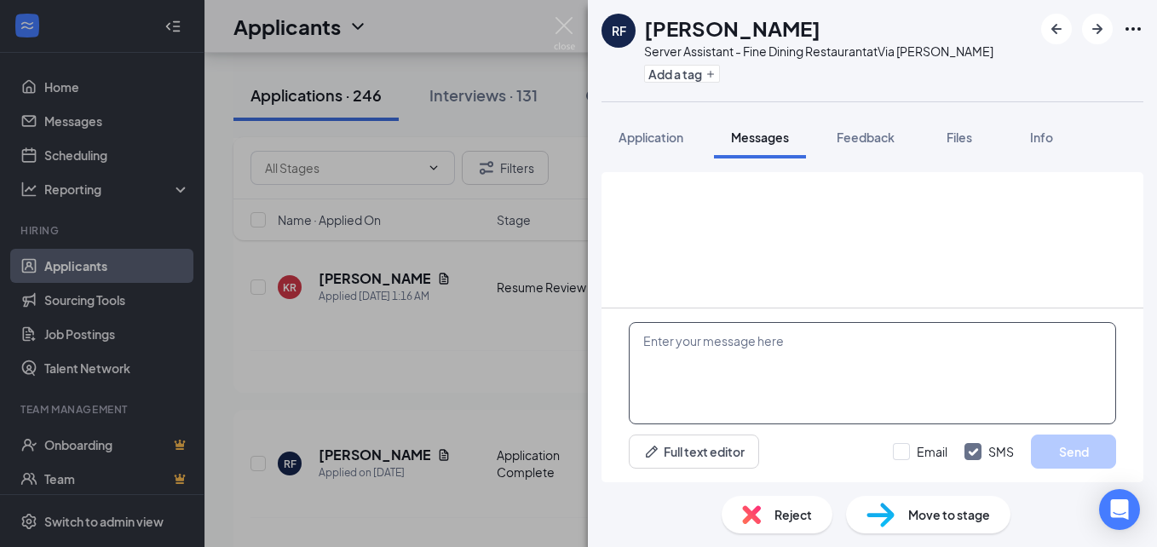
click at [694, 365] on textarea at bounding box center [872, 373] width 487 height 102
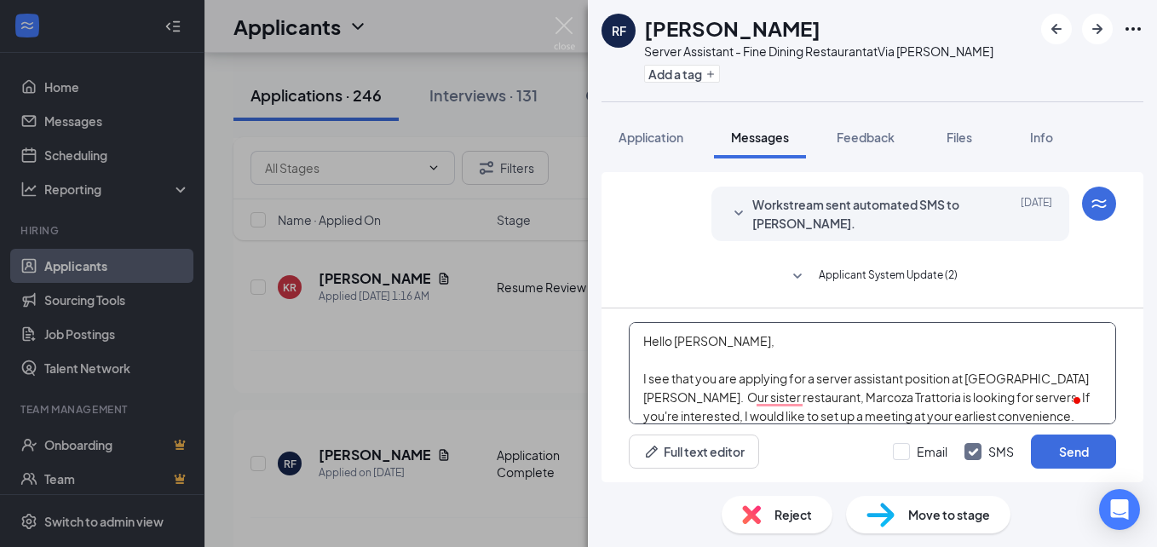
scroll to position [10, 0]
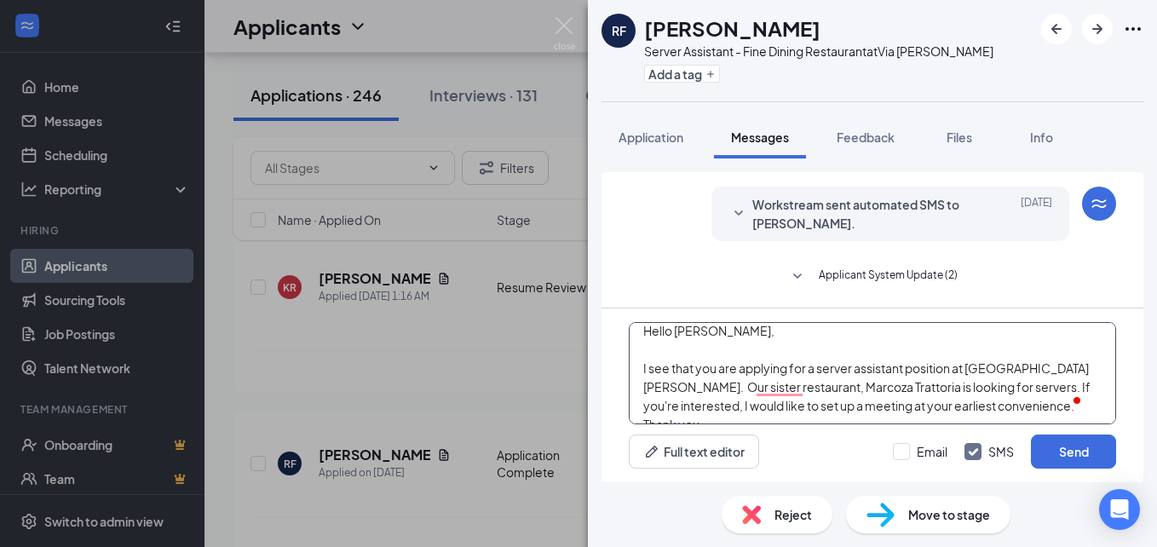
click at [942, 402] on textarea "Hello Ryan, I see that you are applying for a server assistant position at Via …" at bounding box center [872, 373] width 487 height 102
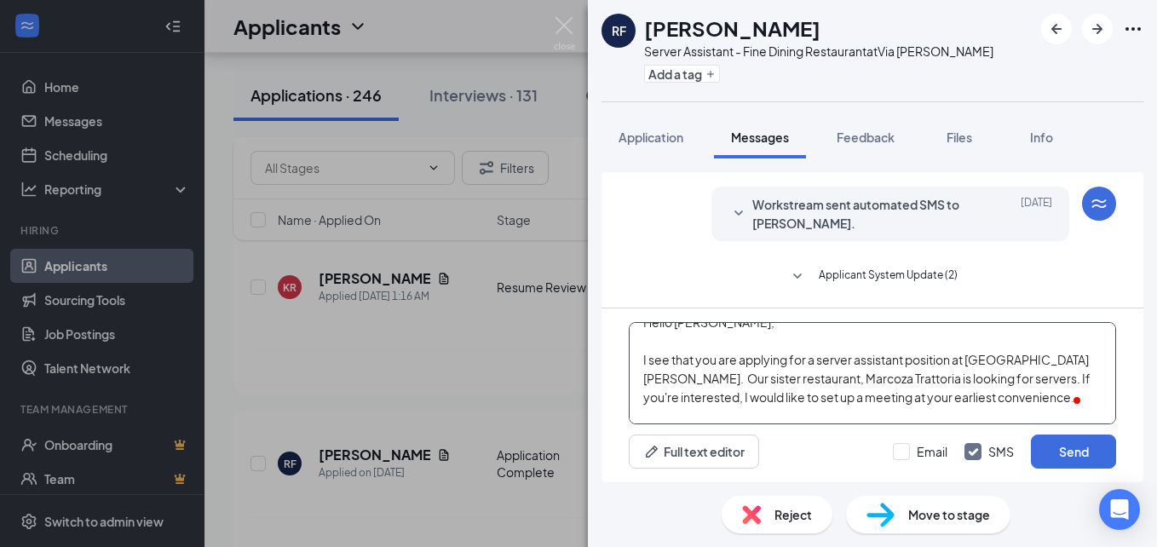
scroll to position [37, 0]
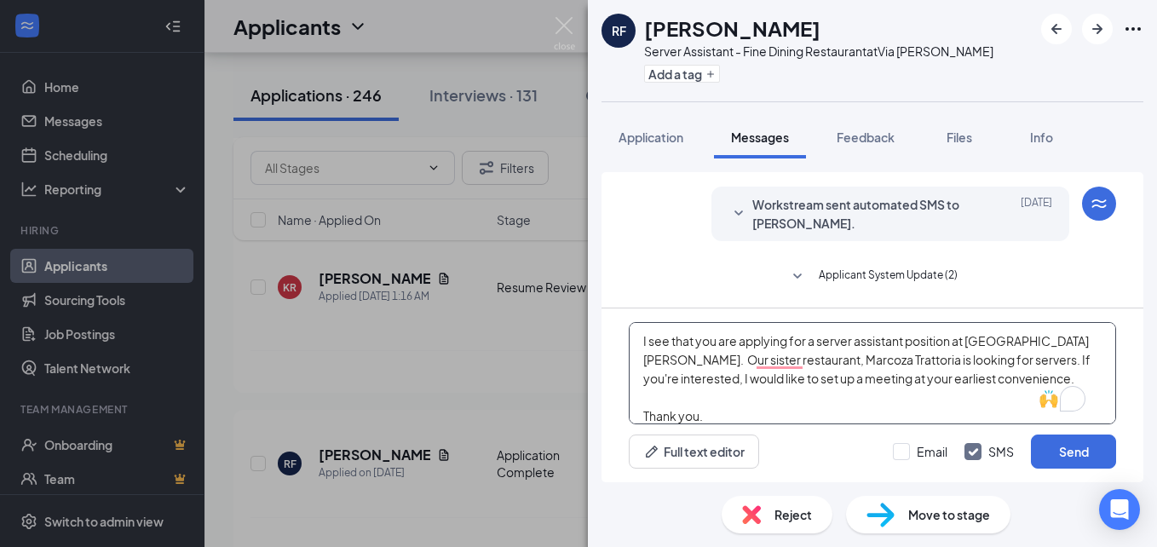
click at [918, 361] on textarea "Hello Ryan, I see that you are applying for a server assistant position at Via …" at bounding box center [872, 373] width 487 height 102
click at [850, 398] on textarea "Hello Ryan, I see that you are applying for a server assistant position at Via …" at bounding box center [872, 373] width 487 height 102
click at [1001, 380] on textarea "Hello Ryan, I see that you are applying for a server assistant position at Via …" at bounding box center [872, 373] width 487 height 102
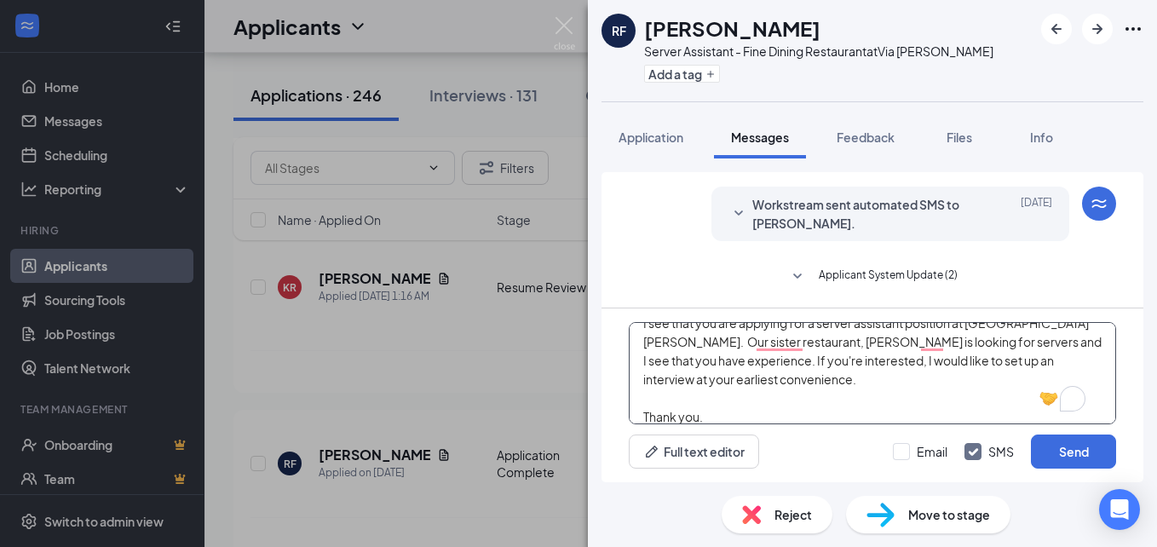
scroll to position [66, 0]
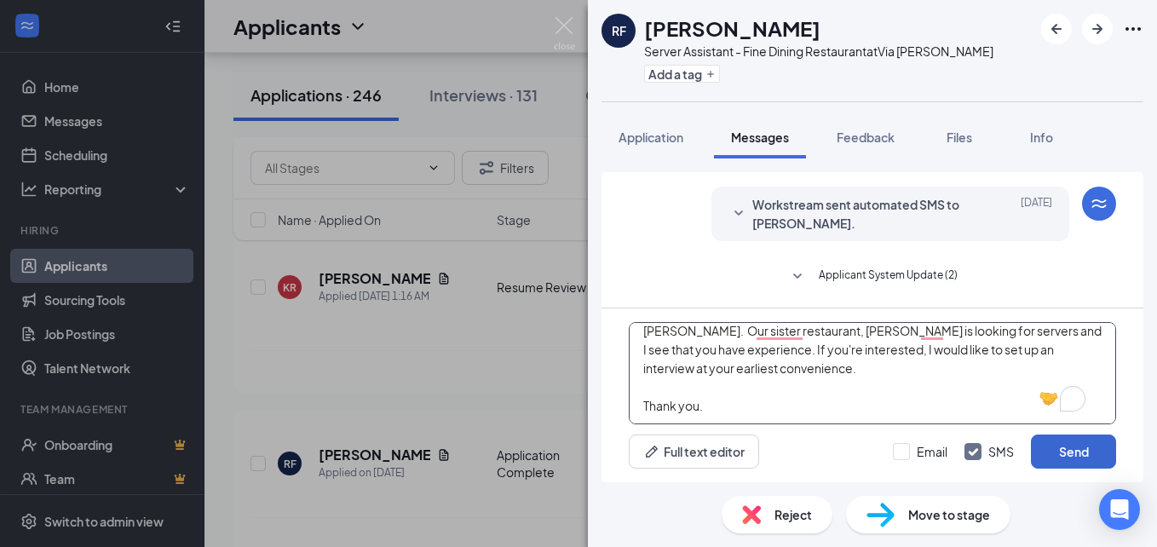
type textarea "Hello [PERSON_NAME], I see that you are applying for a server assistant positio…"
click at [1072, 453] on button "Send" at bounding box center [1073, 451] width 85 height 34
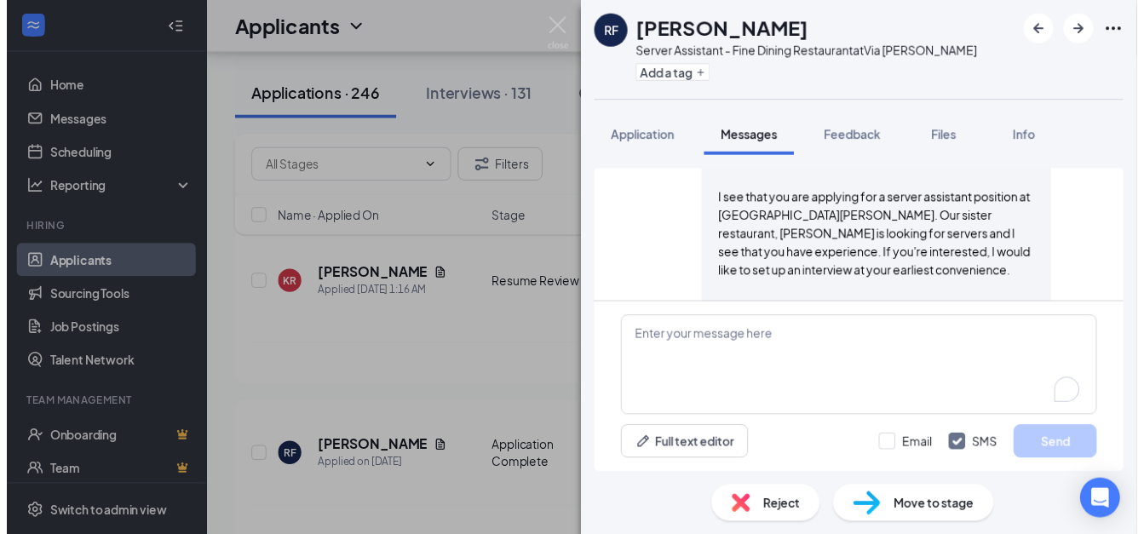
scroll to position [382, 0]
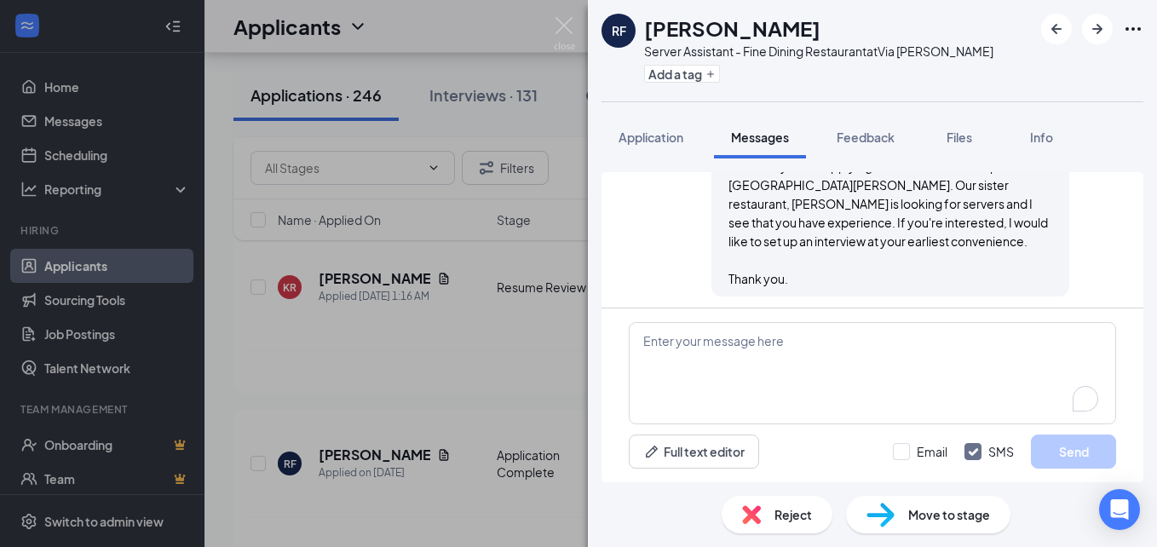
click at [498, 348] on div "RF Ryan Fontenot Server Assistant - Fine Dining Restaurant at Via Emilia Add a …" at bounding box center [578, 273] width 1157 height 547
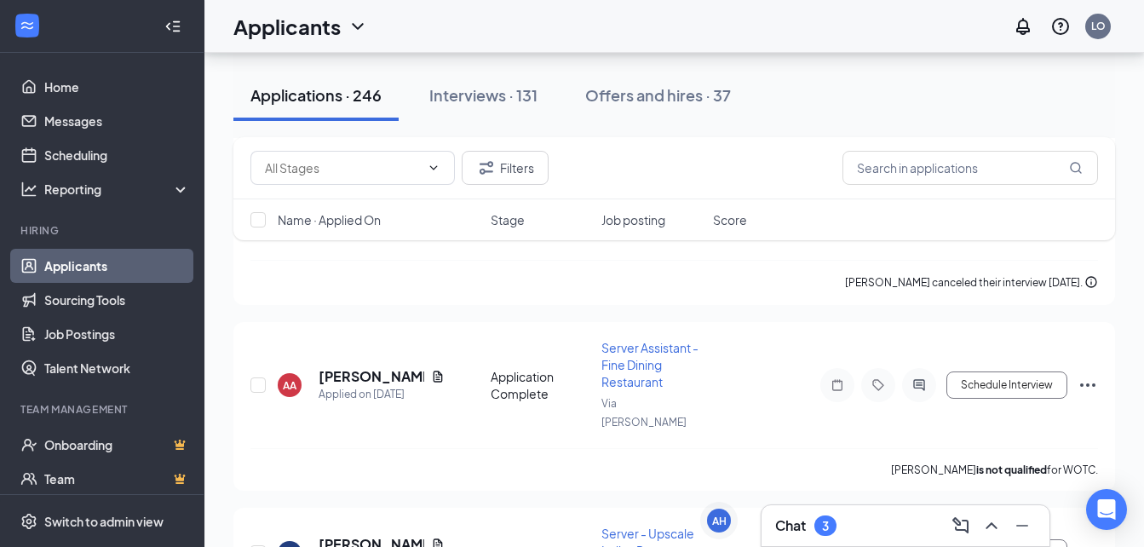
scroll to position [2131, 0]
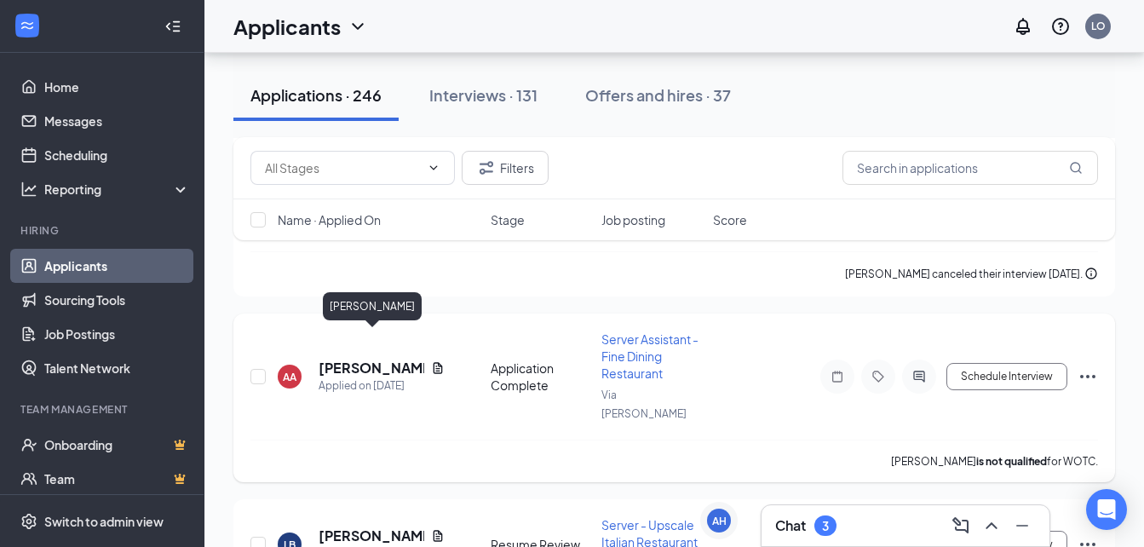
click at [334, 359] on h5 "Allyson Anderson" at bounding box center [372, 368] width 106 height 19
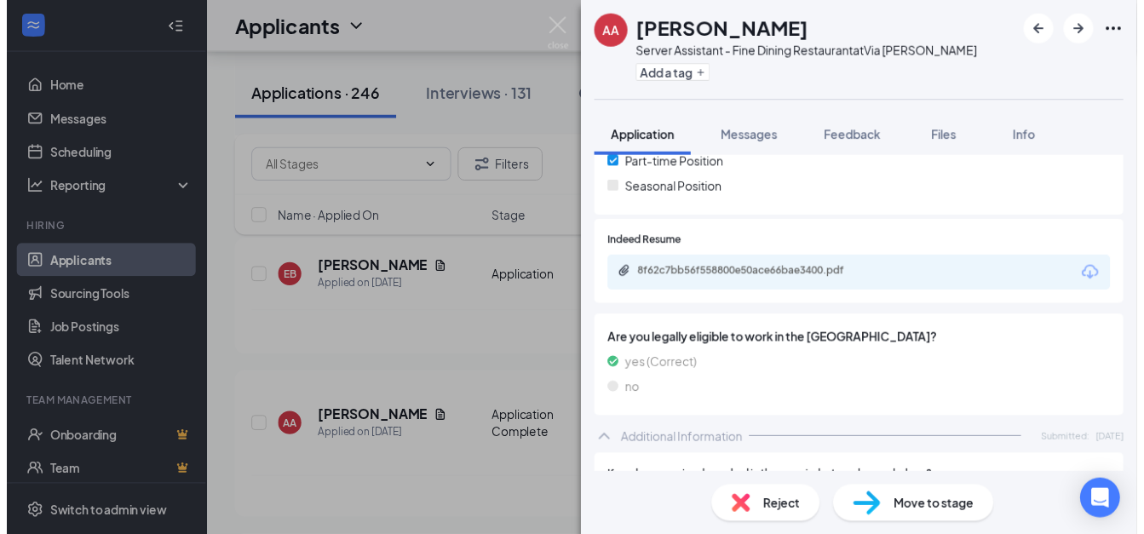
scroll to position [290, 0]
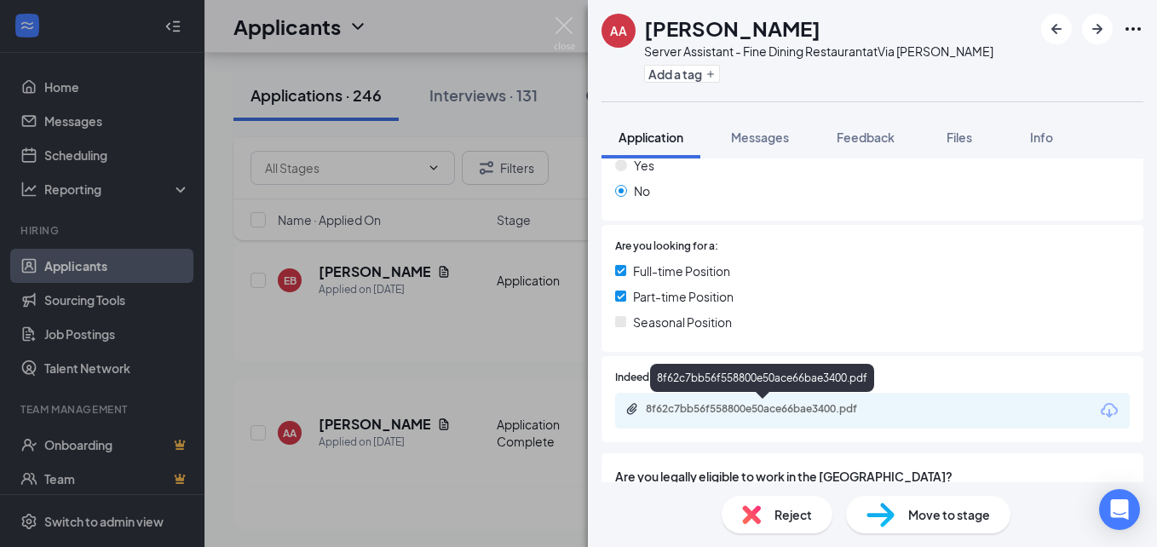
click at [710, 406] on div "8f62c7bb56f558800e50ace66bae3400.pdf" at bounding box center [765, 409] width 239 height 14
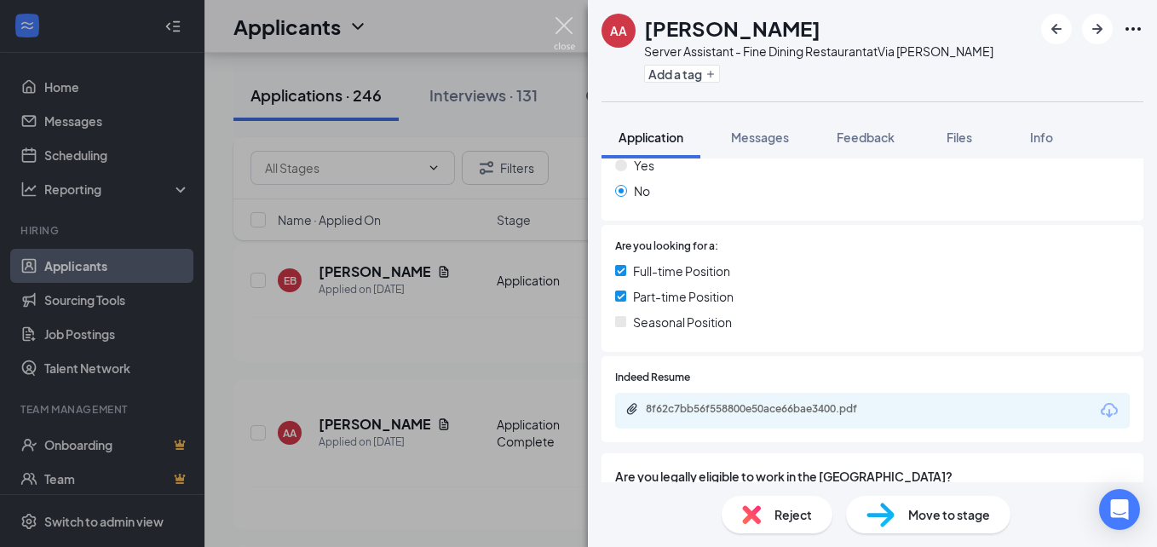
click at [560, 21] on img at bounding box center [564, 33] width 21 height 33
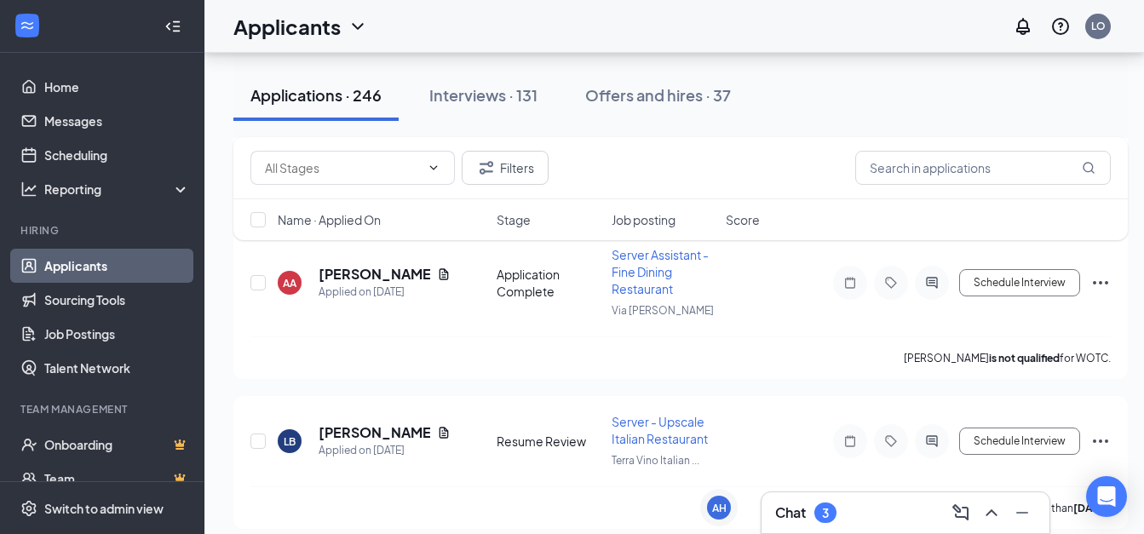
scroll to position [2233, 0]
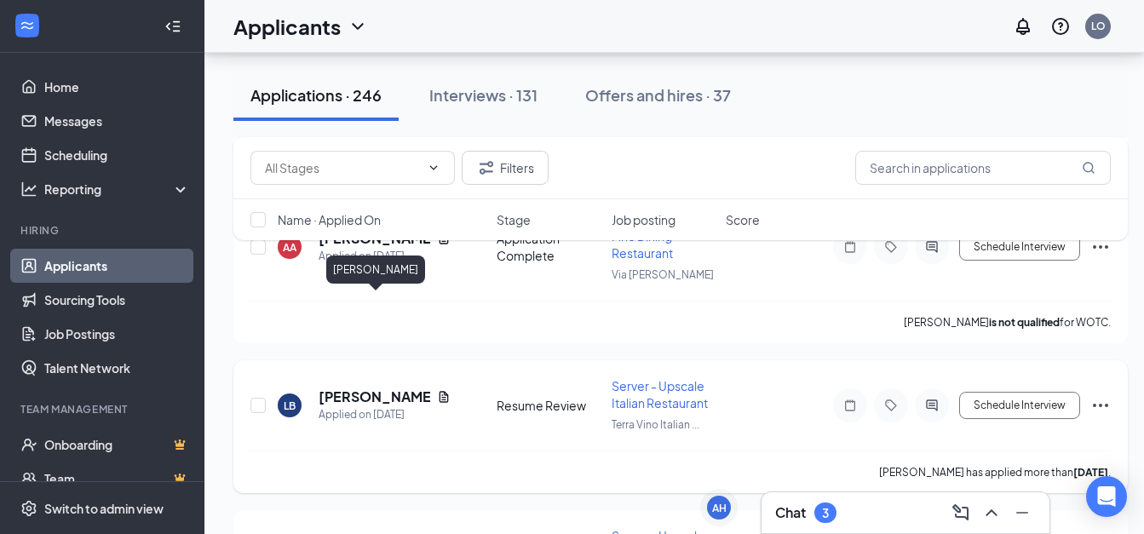
click at [383, 388] on h5 "Larry Brumfield" at bounding box center [375, 397] width 112 height 19
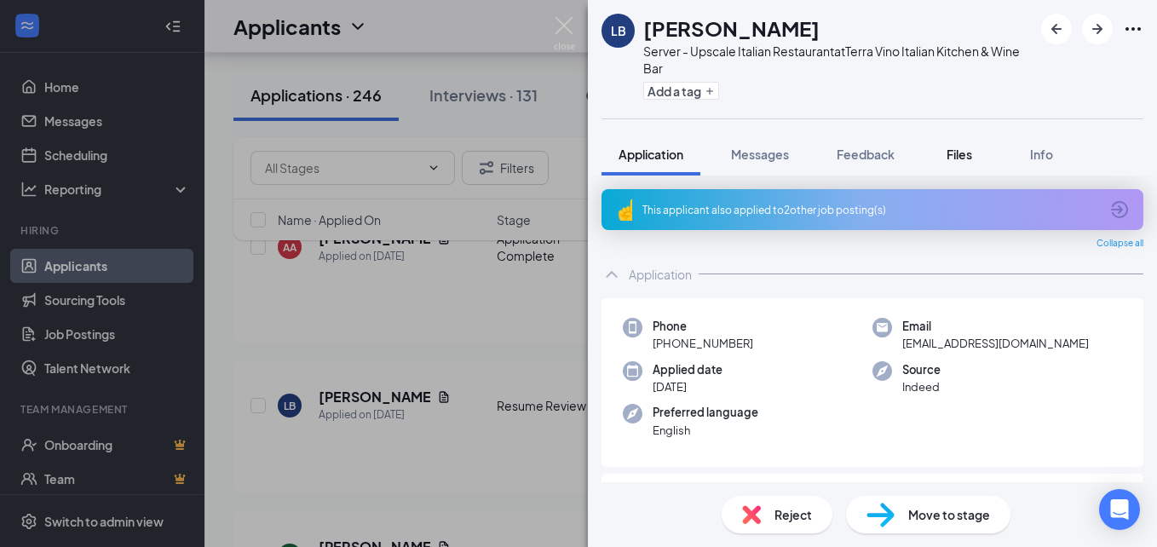
click at [946, 157] on div "Files" at bounding box center [959, 154] width 34 height 17
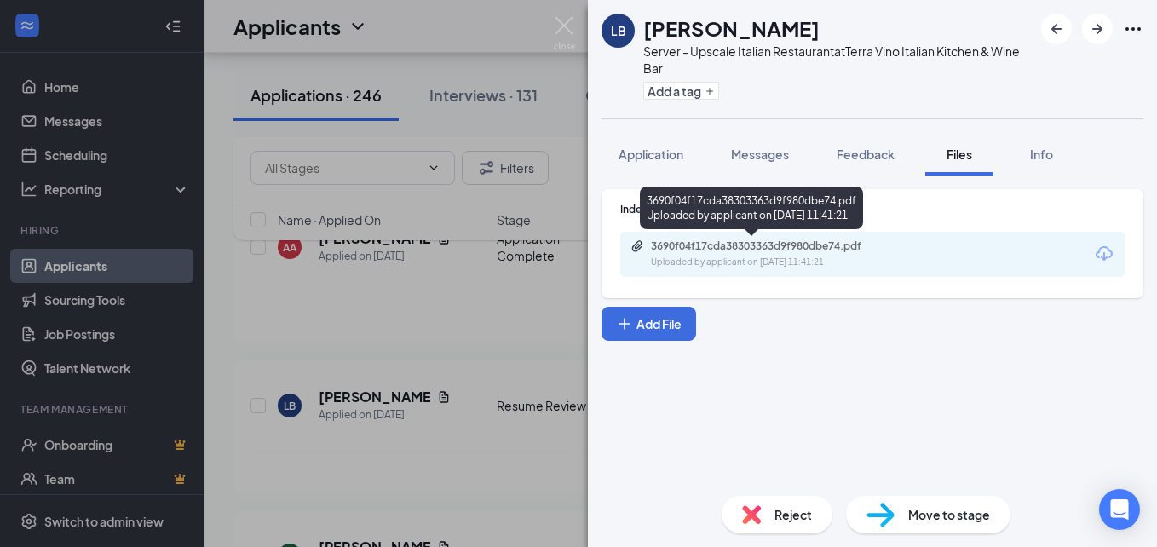
click at [784, 249] on div "3690f04f17cda38303363d9f980dbe74.pdf" at bounding box center [770, 246] width 239 height 14
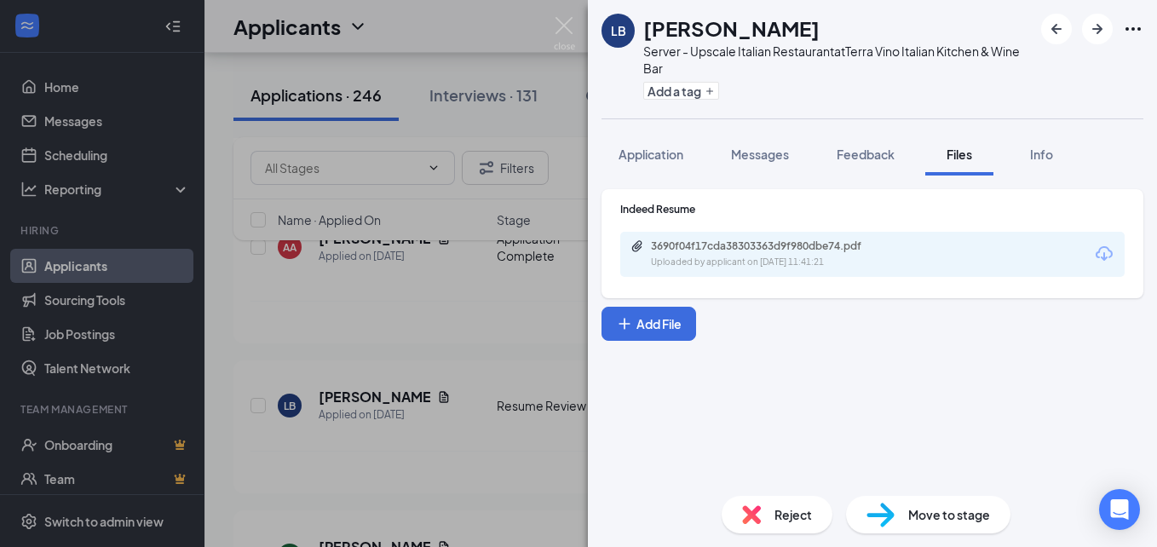
click at [578, 351] on div "LB Larry Brumfield Server - Upscale Italian Restaurant at Terra Vino Italian Ki…" at bounding box center [578, 273] width 1157 height 547
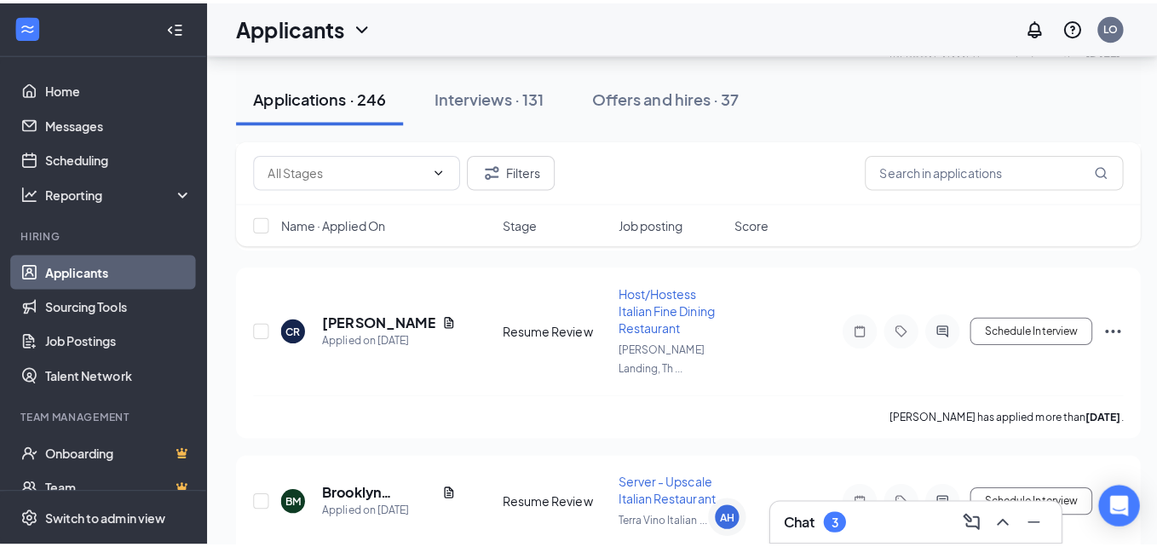
scroll to position [2832, 0]
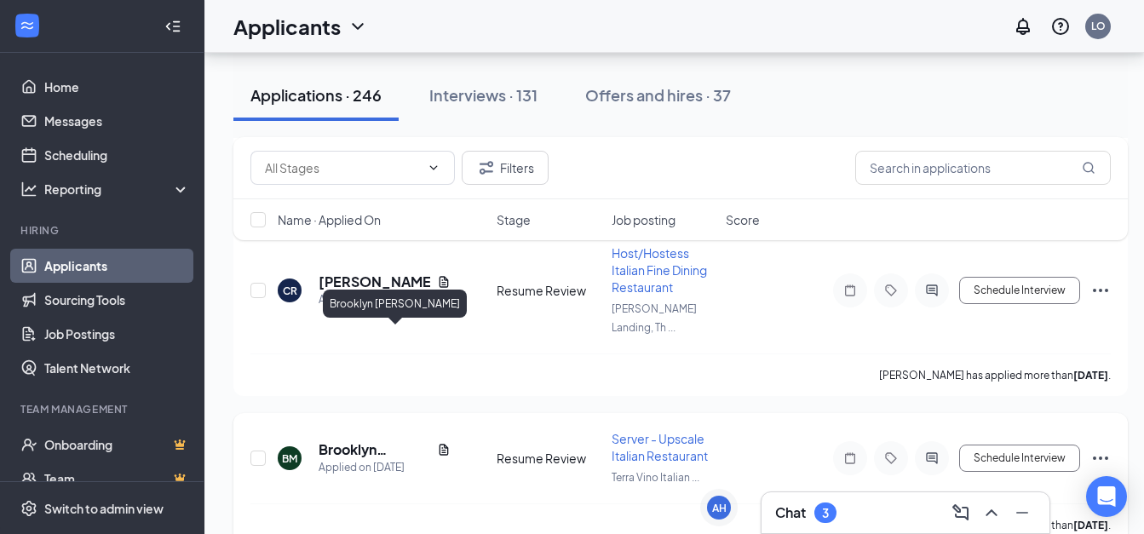
click at [349, 440] on h5 "Brooklyn McDaniel" at bounding box center [375, 449] width 112 height 19
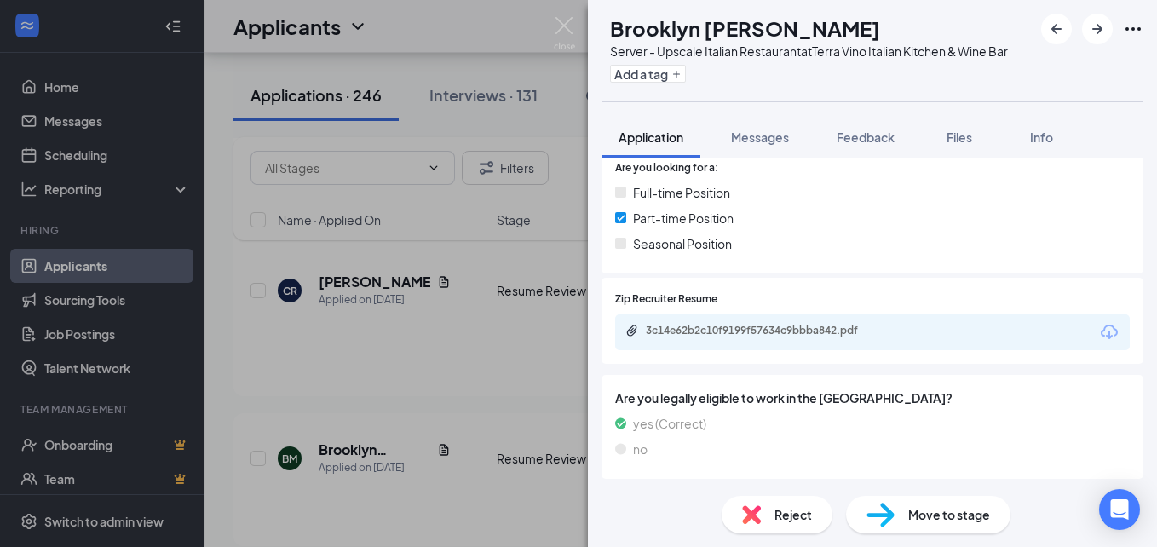
scroll to position [386, 0]
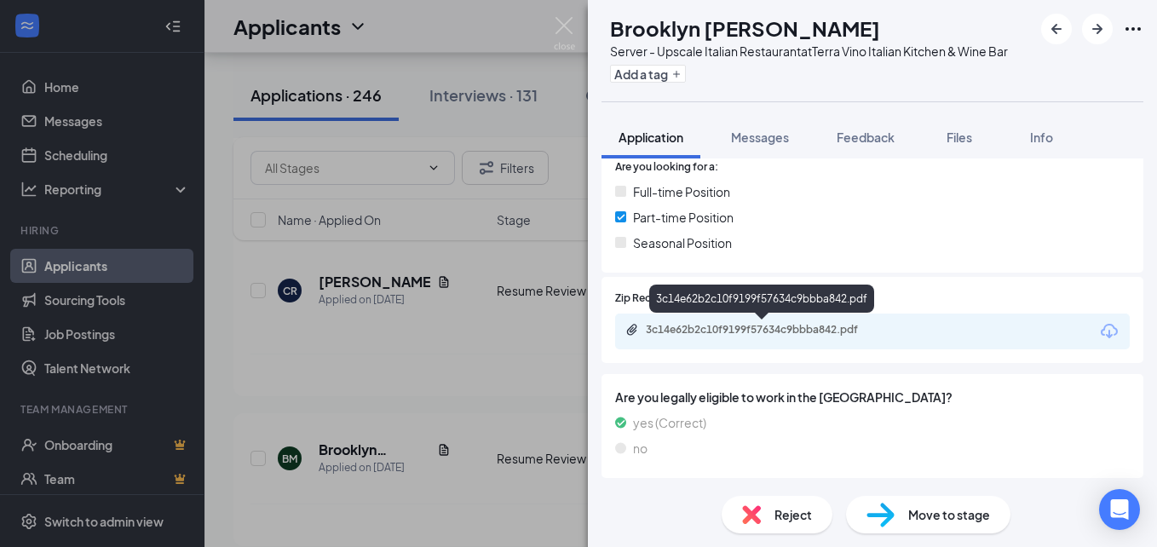
click at [821, 326] on div "3c14e62b2c10f9199f57634c9bbba842.pdf" at bounding box center [765, 330] width 239 height 14
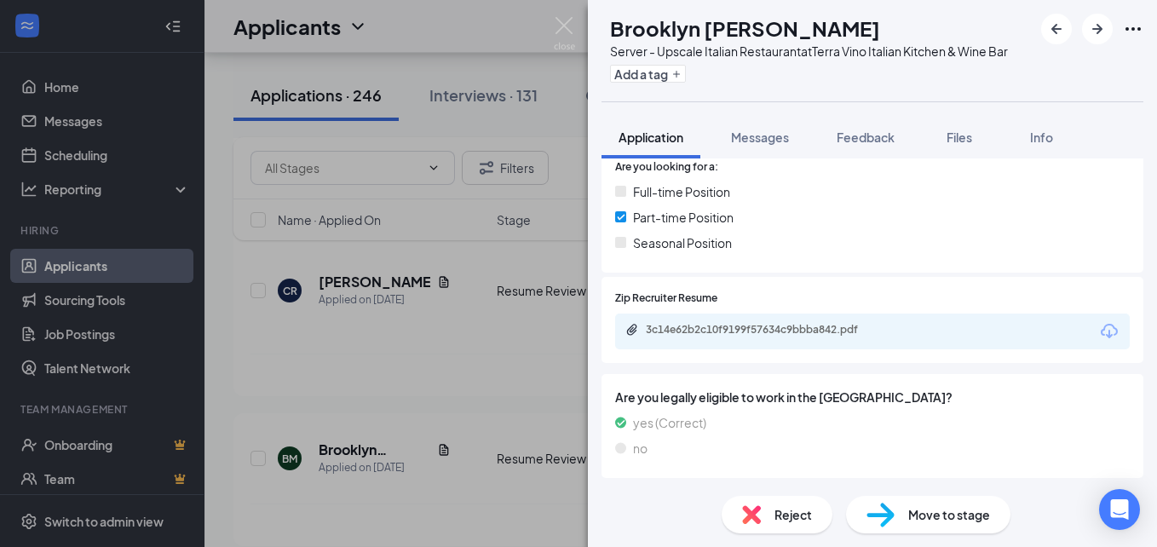
click at [466, 285] on div "BM Brooklyn McDaniel Server - Upscale Italian Restaurant at Terra Vino Italian …" at bounding box center [578, 273] width 1157 height 547
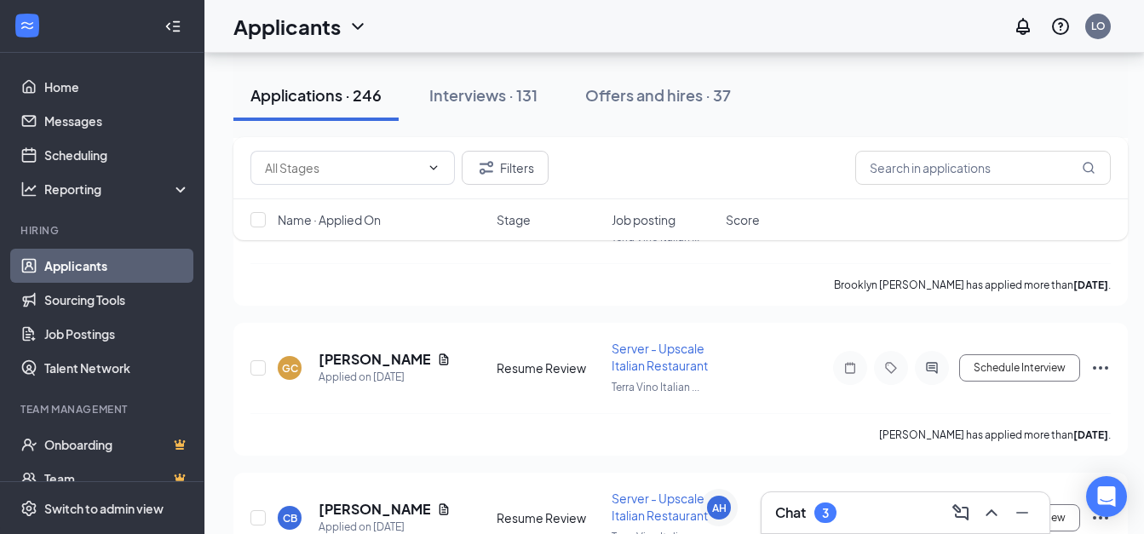
scroll to position [3096, 0]
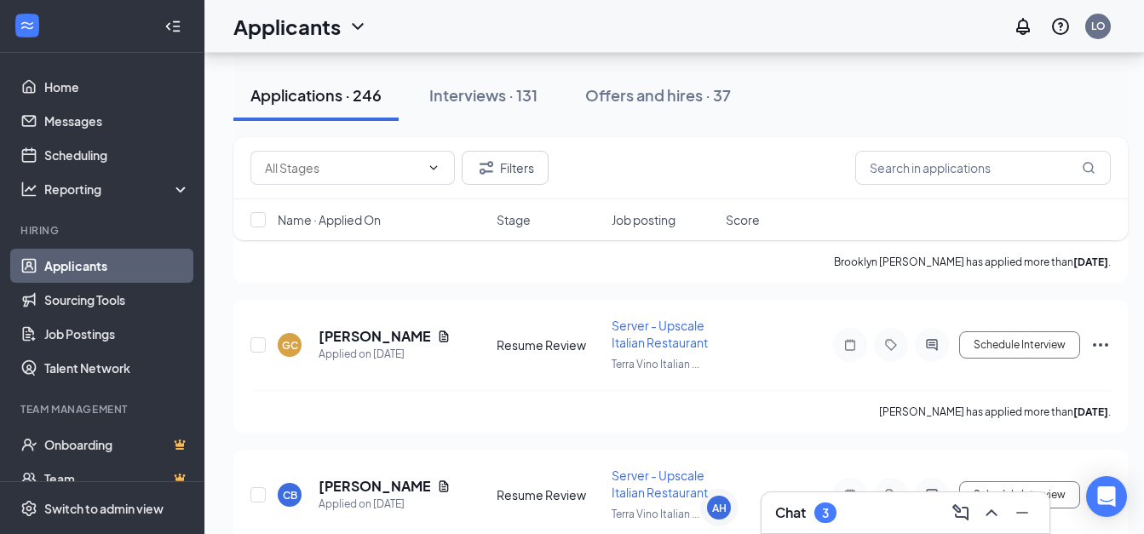
click at [852, 516] on div "Chat 3" at bounding box center [905, 512] width 261 height 27
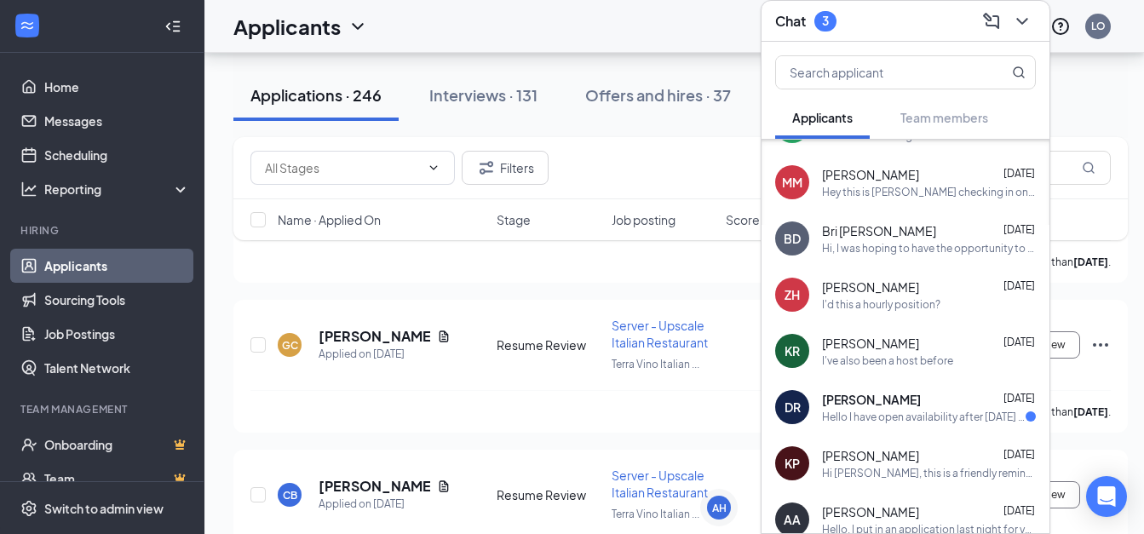
scroll to position [618, 0]
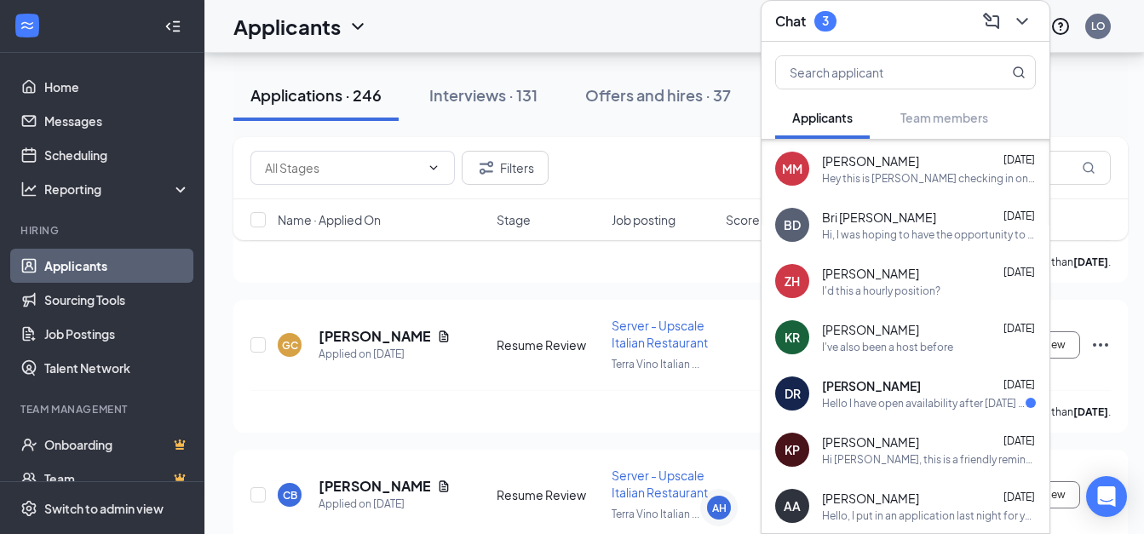
click at [889, 396] on div "Hello I have open availability after Wednesday for an interview!" at bounding box center [924, 403] width 204 height 14
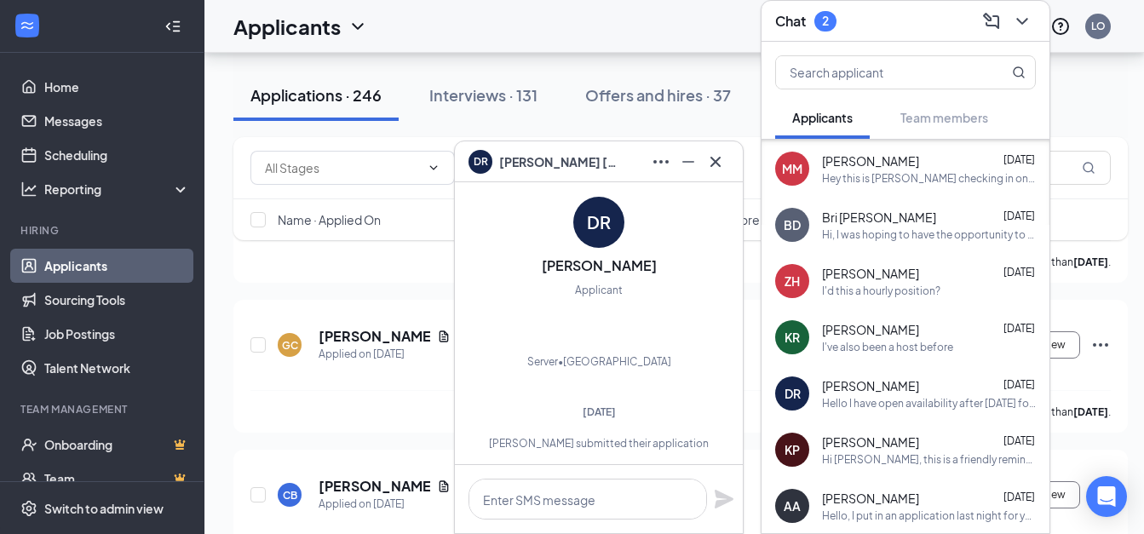
scroll to position [-346, 0]
click at [709, 168] on icon "Cross" at bounding box center [715, 162] width 20 height 20
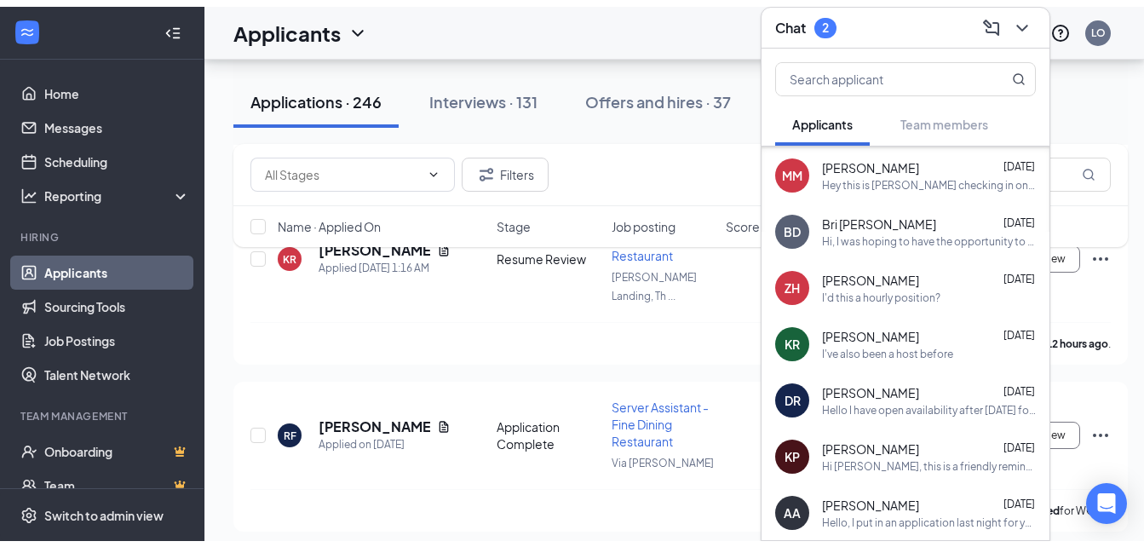
scroll to position [142, 0]
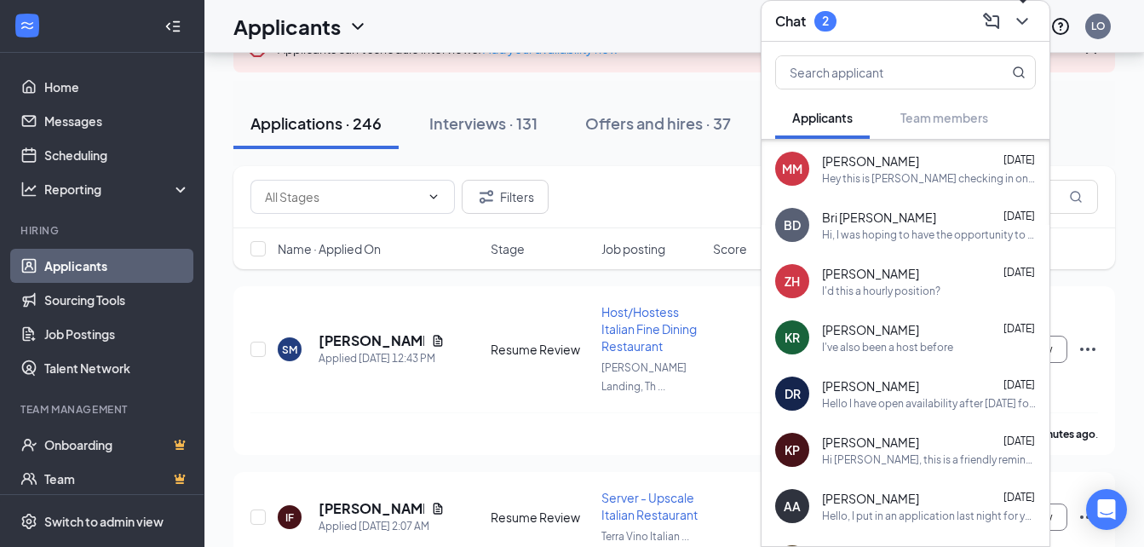
click at [1020, 8] on div at bounding box center [1020, 21] width 31 height 27
drag, startPoint x: 1015, startPoint y: 14, endPoint x: 1009, endPoint y: 52, distance: 38.8
click at [1014, 32] on button at bounding box center [1022, 21] width 27 height 27
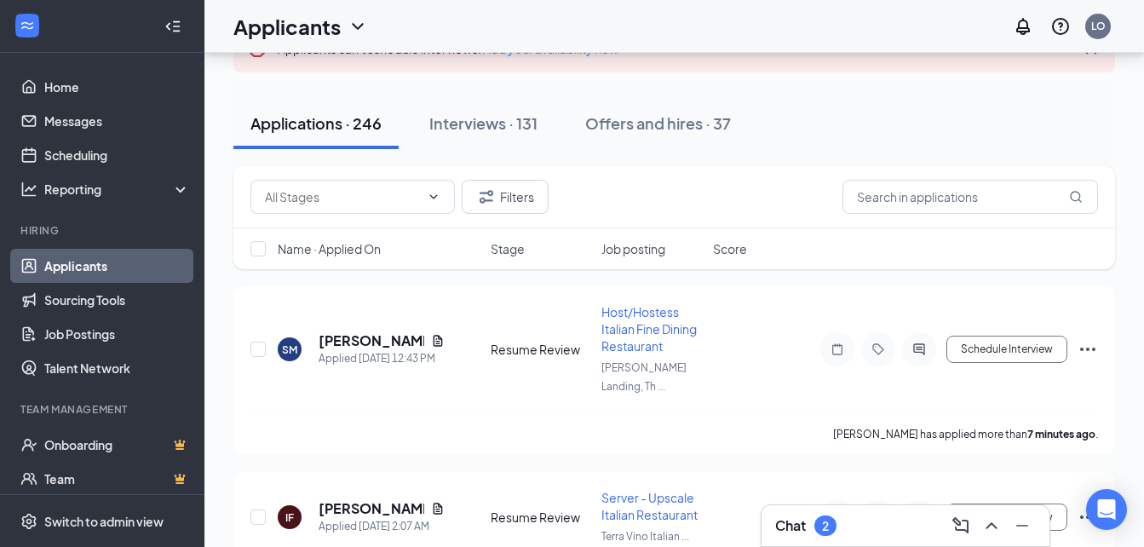
scroll to position [0, 0]
click at [939, 198] on input "text" at bounding box center [970, 197] width 256 height 34
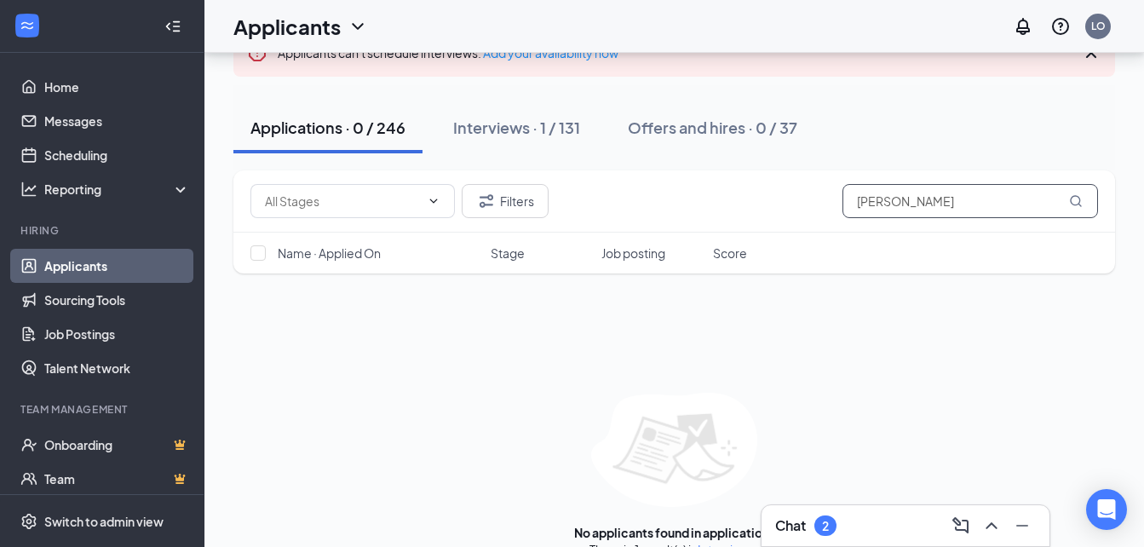
scroll to position [158, 0]
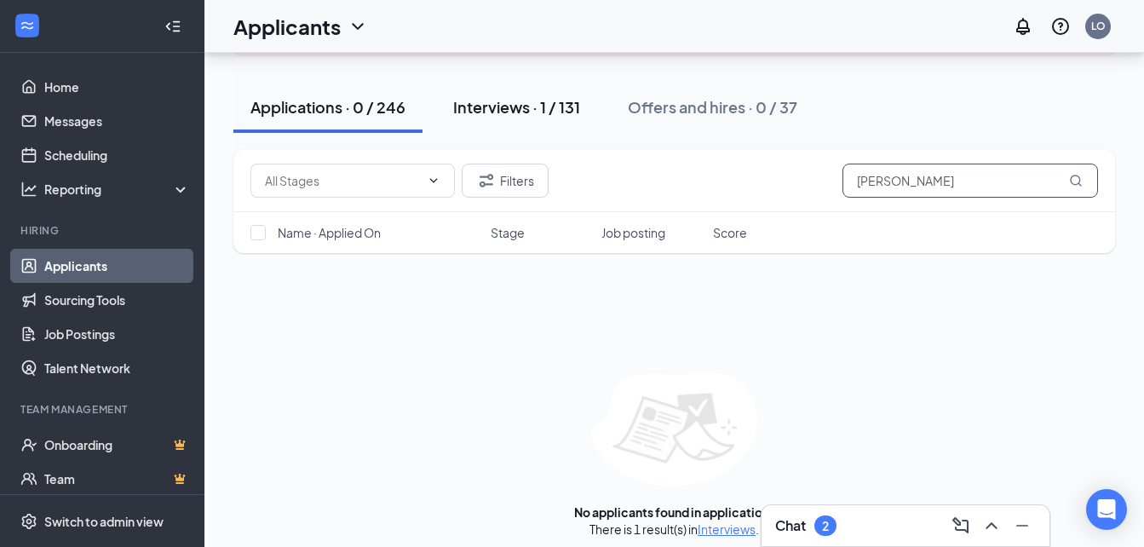
type input "dawna"
click at [512, 115] on div "Interviews · 1 / 131" at bounding box center [516, 106] width 127 height 21
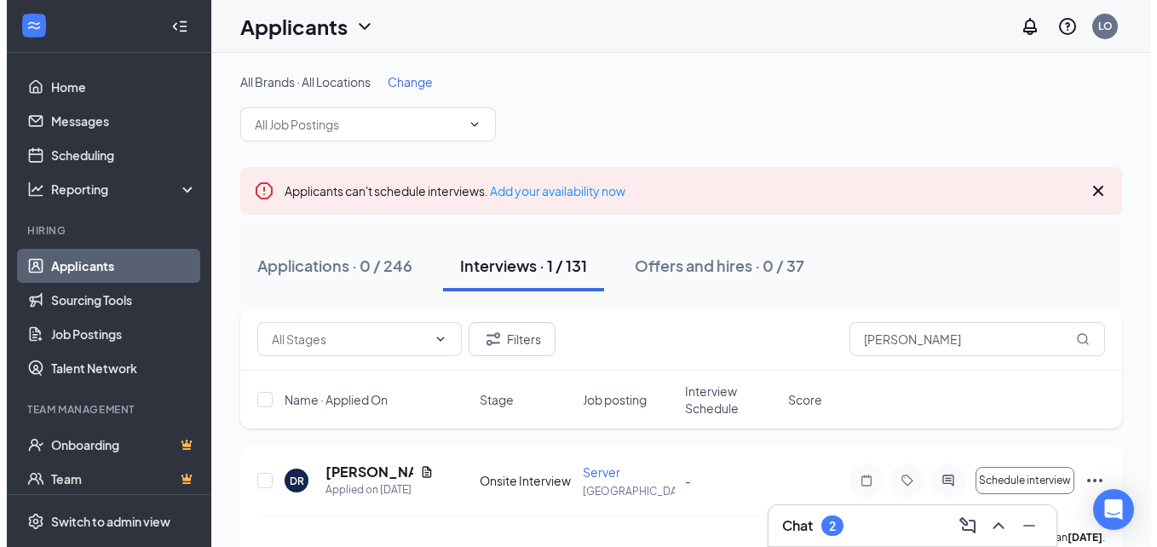
scroll to position [32, 0]
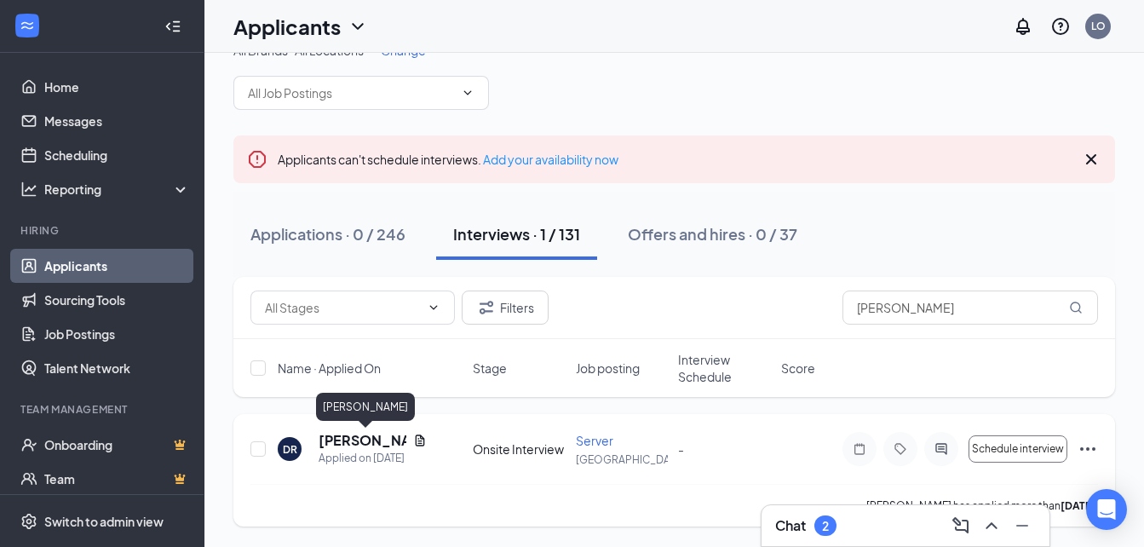
click at [345, 446] on h5 "Dawna Robinson" at bounding box center [363, 440] width 88 height 19
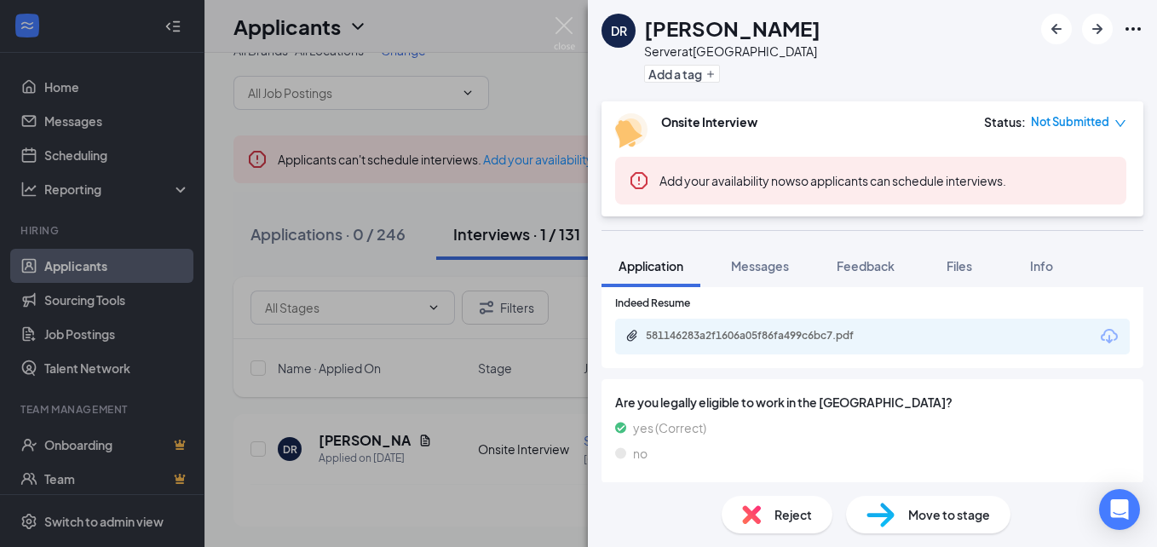
scroll to position [807, 0]
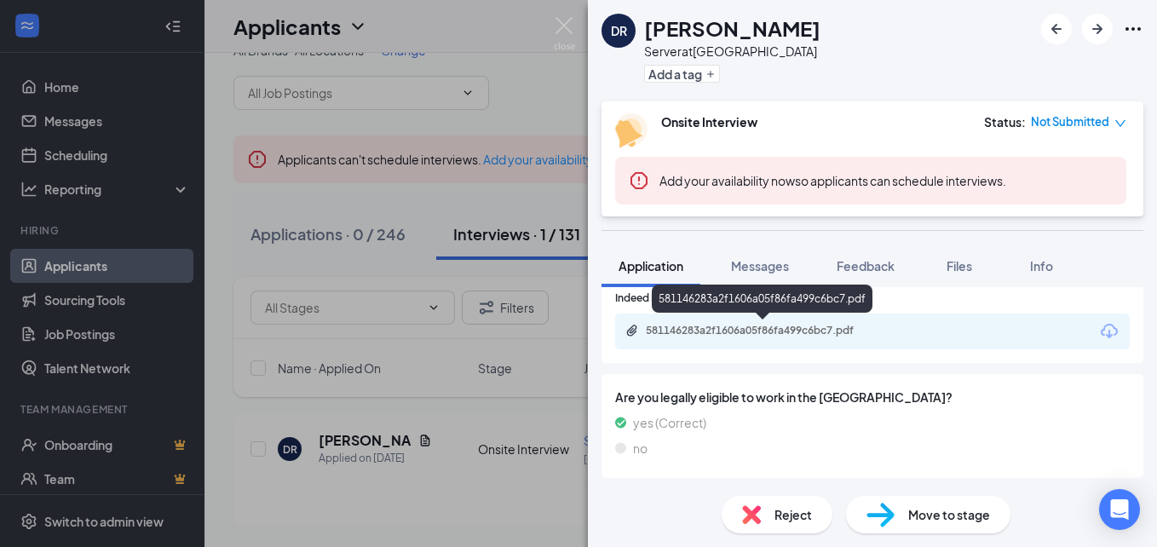
click at [733, 327] on div "581146283a2f1606a05f86fa499c6bc7.pdf" at bounding box center [765, 331] width 239 height 14
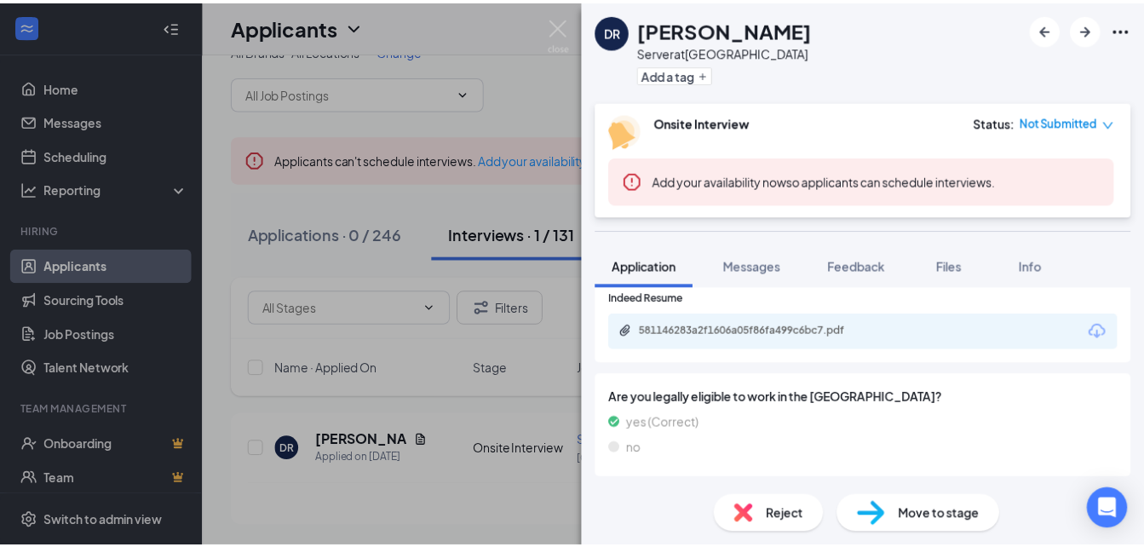
scroll to position [801, 0]
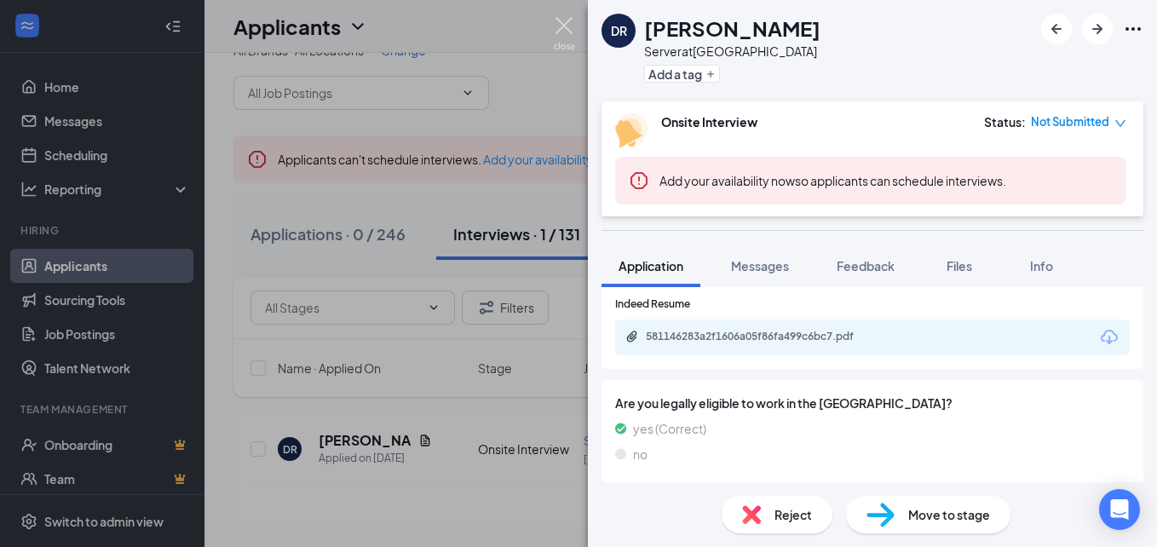
click at [561, 32] on img at bounding box center [564, 33] width 21 height 33
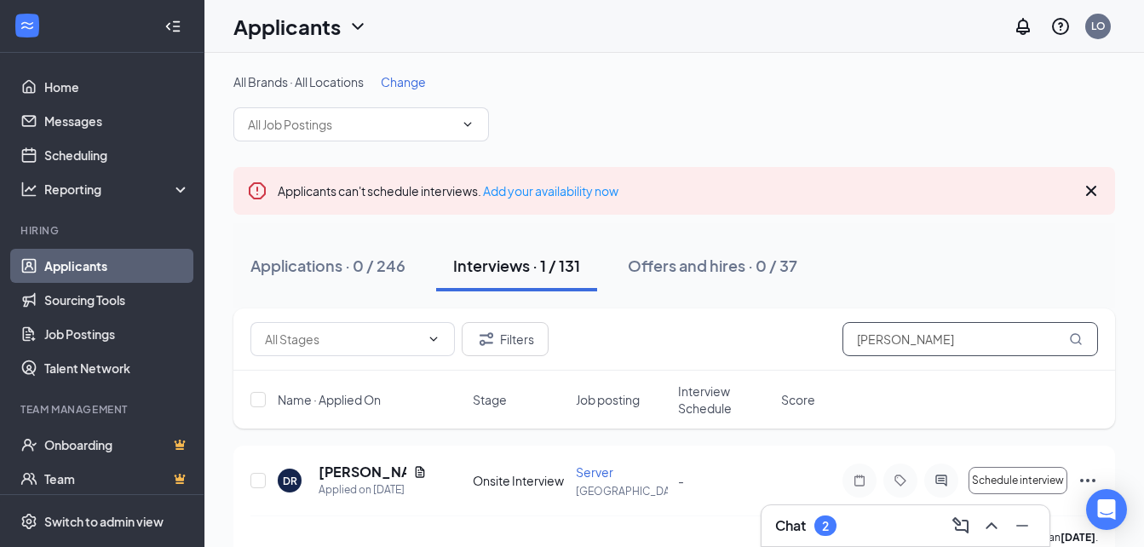
drag, startPoint x: 960, startPoint y: 340, endPoint x: 641, endPoint y: 347, distance: 318.7
click at [641, 347] on div "Filters dawna" at bounding box center [674, 339] width 848 height 34
click at [338, 477] on h5 "Dawna Robinson" at bounding box center [363, 472] width 88 height 19
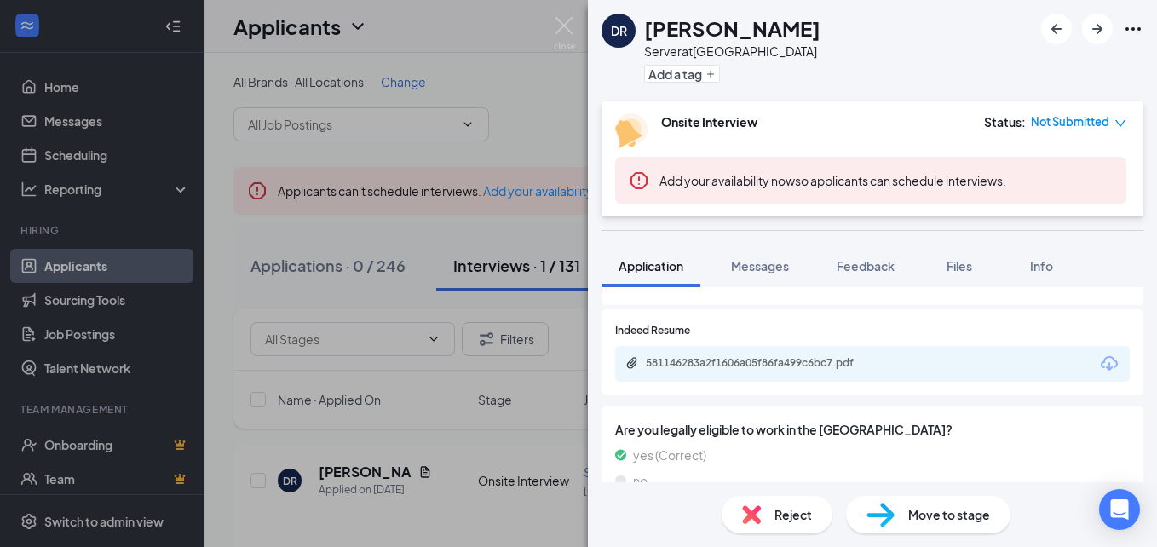
scroll to position [807, 0]
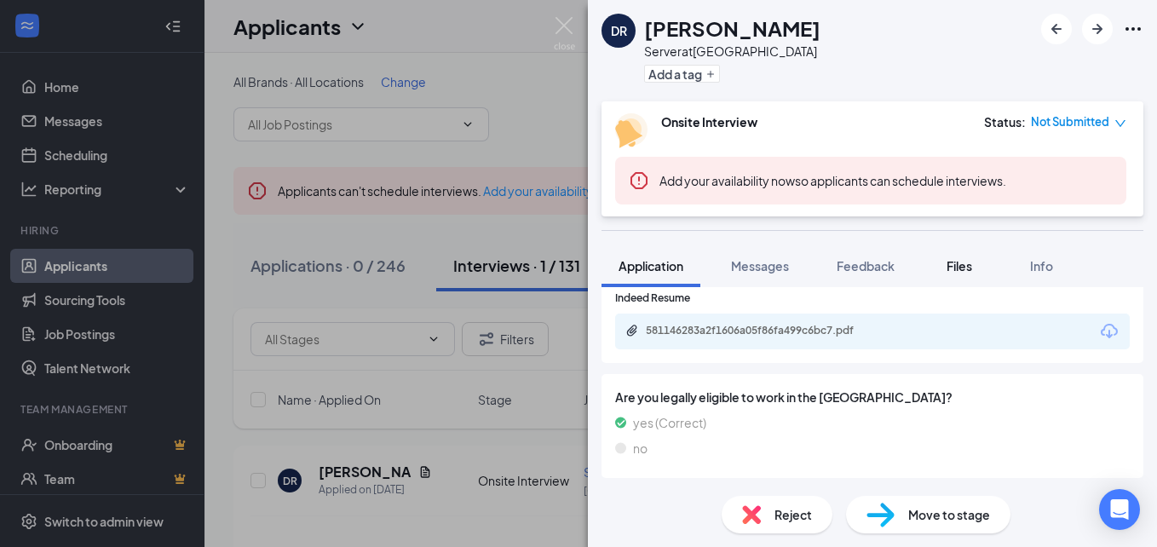
click at [961, 263] on span "Files" at bounding box center [959, 265] width 26 height 15
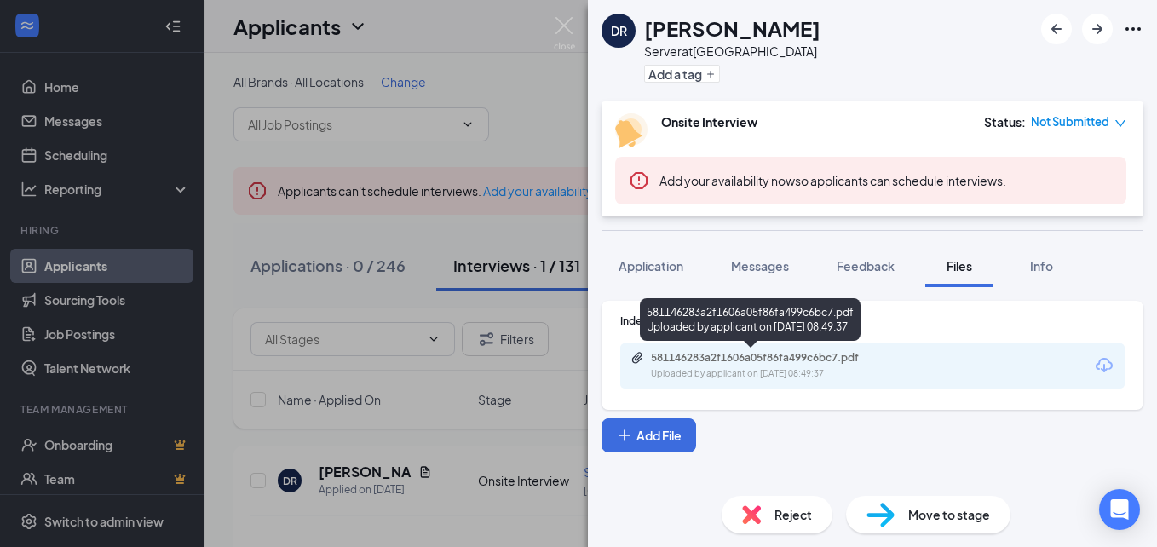
click at [770, 362] on div "581146283a2f1606a05f86fa499c6bc7.pdf" at bounding box center [770, 358] width 239 height 14
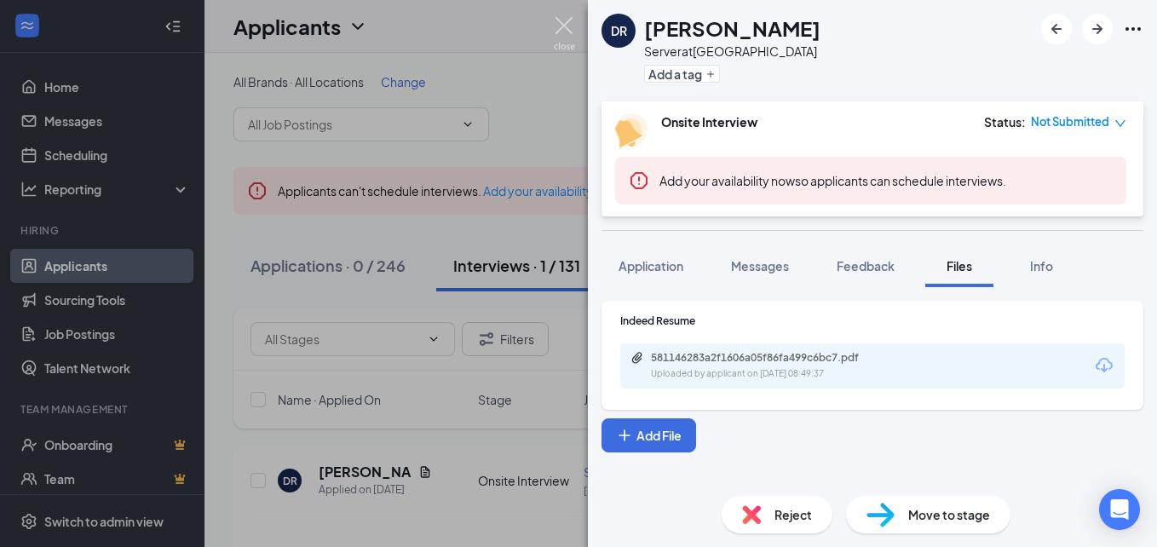
click at [566, 26] on img at bounding box center [564, 33] width 21 height 33
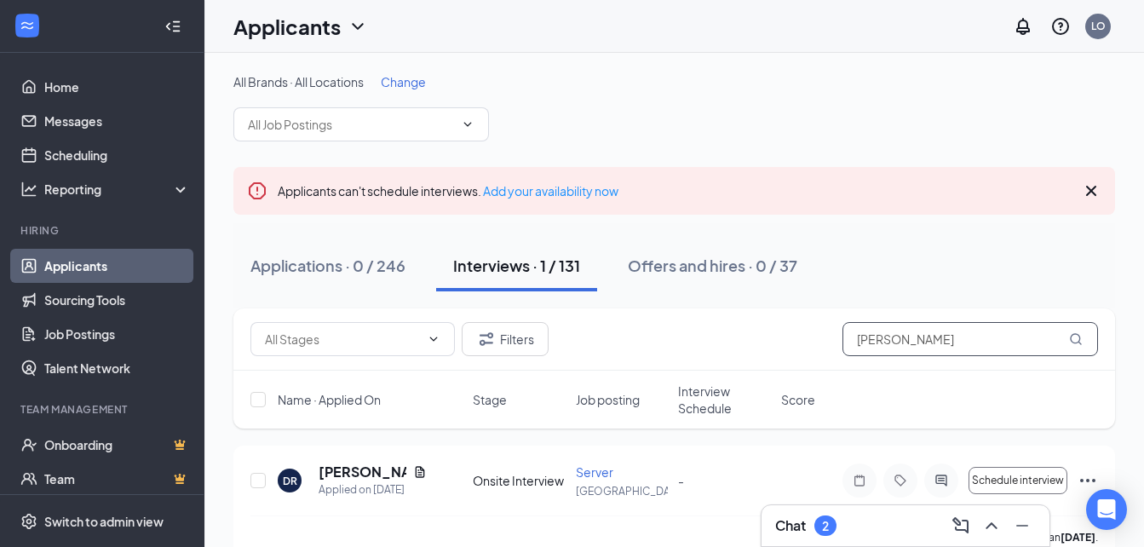
drag, startPoint x: 989, startPoint y: 353, endPoint x: 632, endPoint y: 332, distance: 357.5
click at [632, 332] on div "Filters dawna" at bounding box center [674, 339] width 848 height 34
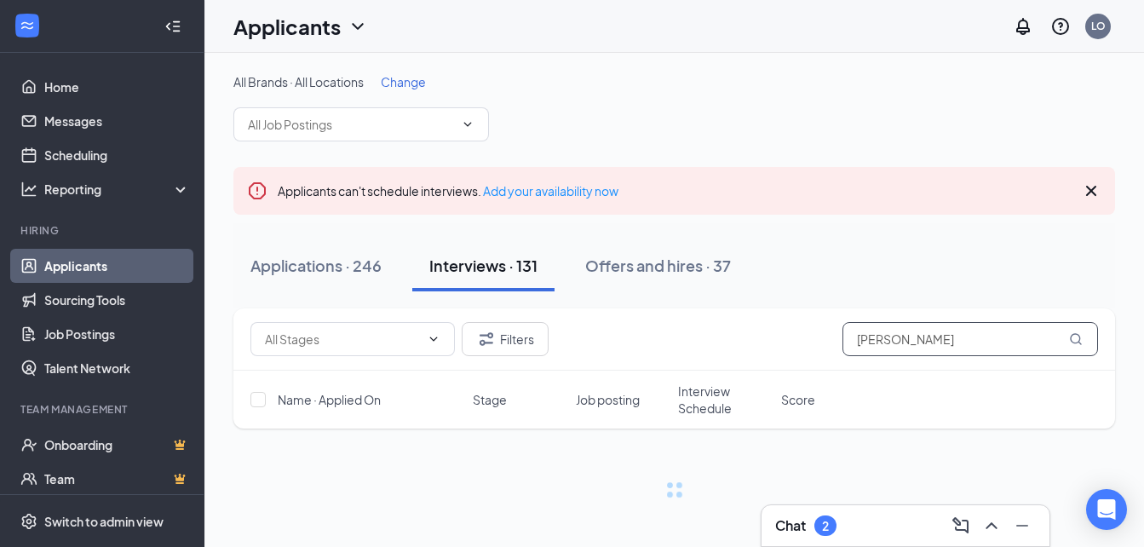
type input "riley taupin"
click at [1079, 341] on icon "MagnifyingGlass" at bounding box center [1075, 338] width 11 height 11
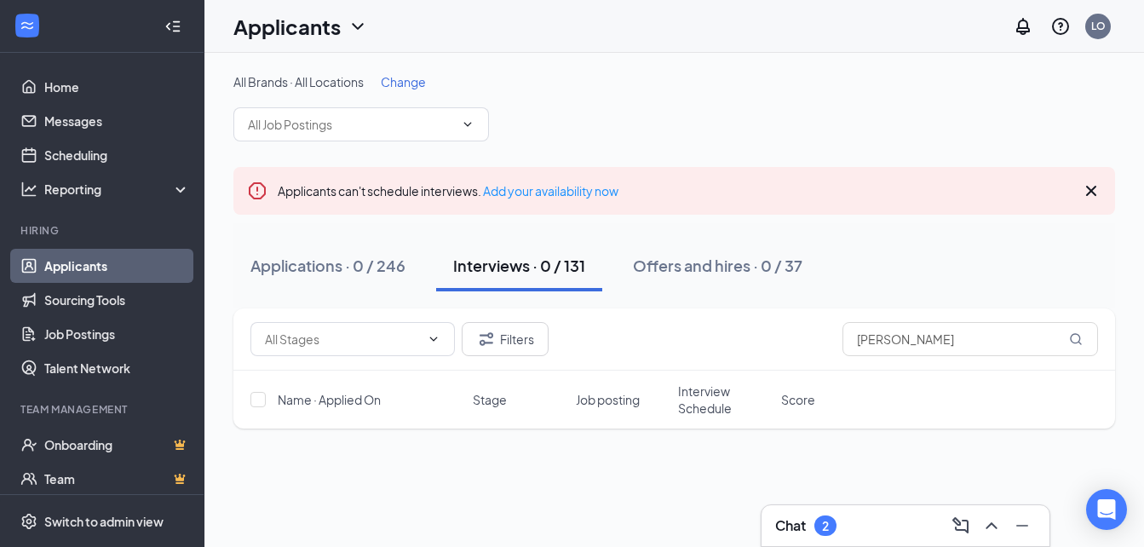
click at [1088, 187] on icon "Cross" at bounding box center [1091, 191] width 10 height 10
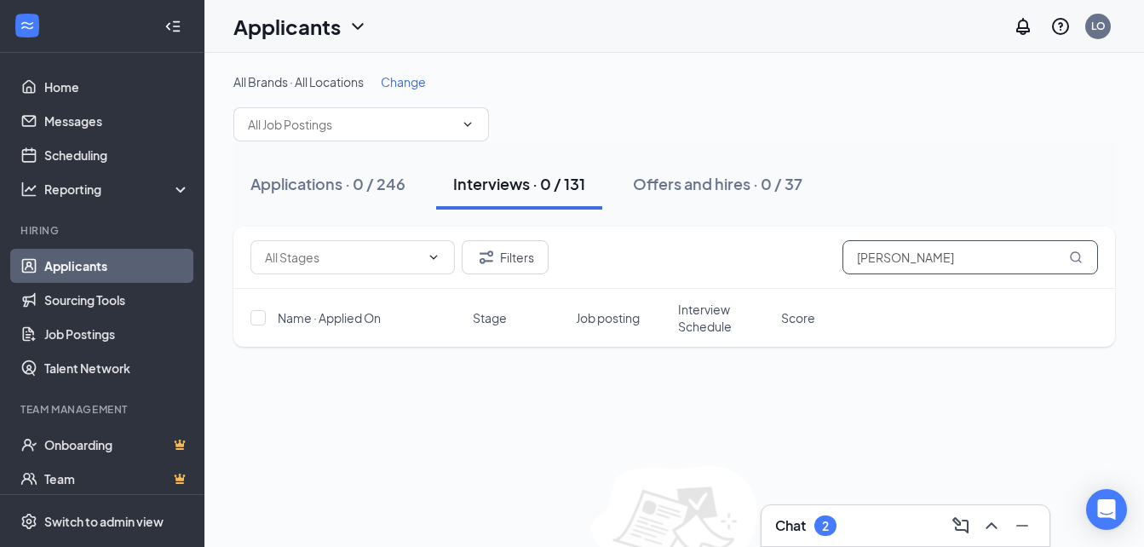
click at [976, 258] on input "riley taupin" at bounding box center [970, 257] width 256 height 34
drag, startPoint x: 976, startPoint y: 258, endPoint x: 295, endPoint y: 228, distance: 682.1
click at [295, 228] on div "Filters riley taupin" at bounding box center [674, 258] width 882 height 62
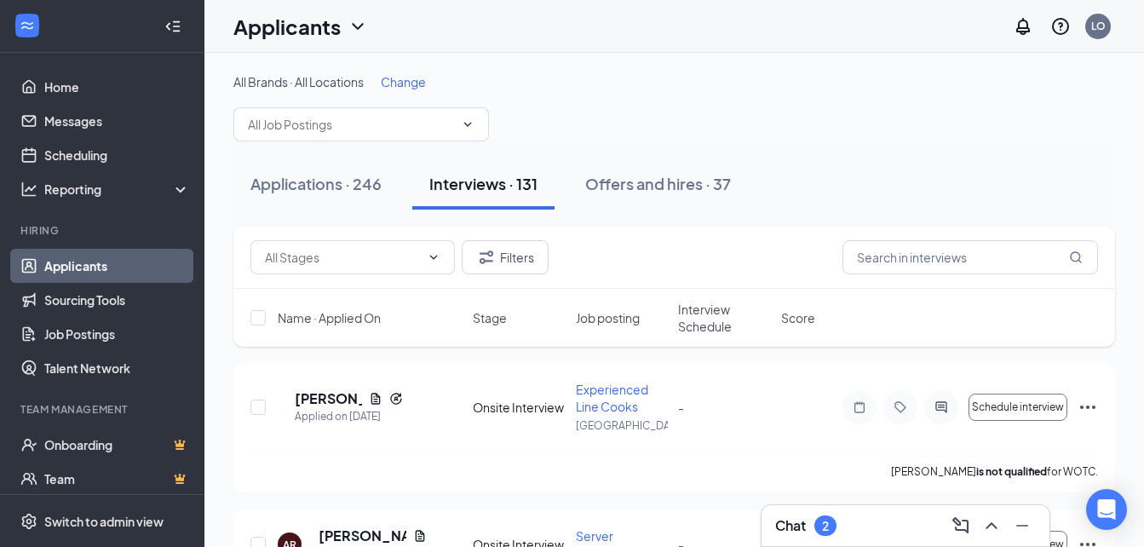
click at [899, 531] on div "Chat 2" at bounding box center [905, 525] width 261 height 27
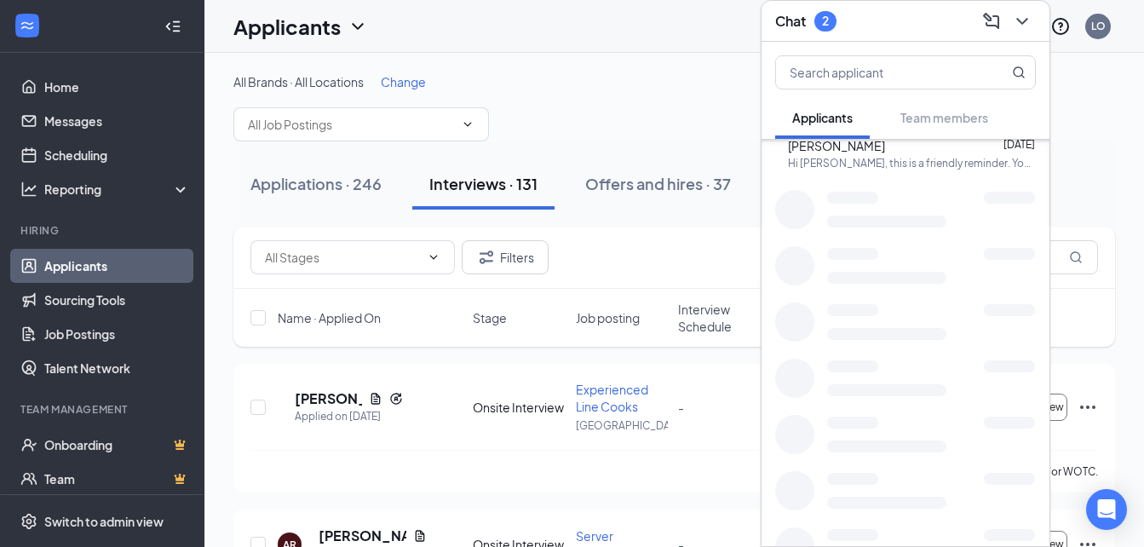
scroll to position [1671, 0]
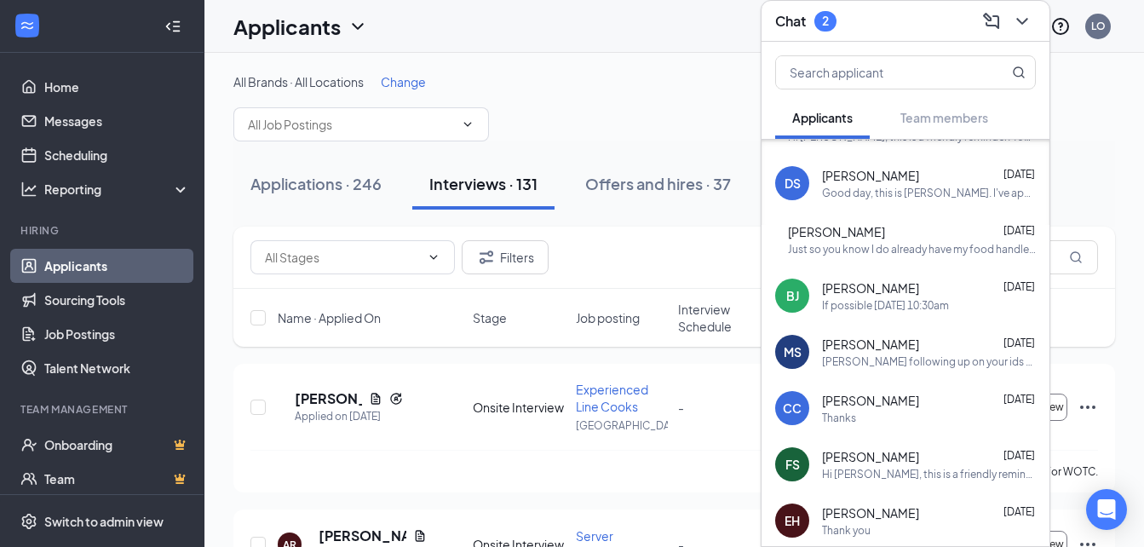
click at [819, 16] on div "2" at bounding box center [825, 21] width 22 height 20
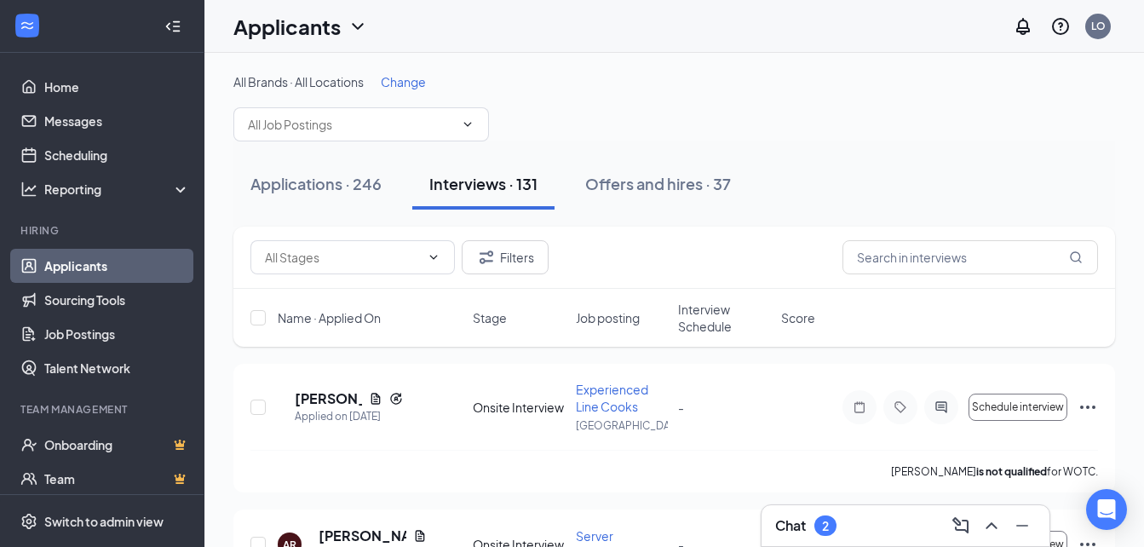
scroll to position [0, 0]
click at [823, 532] on div "2" at bounding box center [825, 525] width 22 height 20
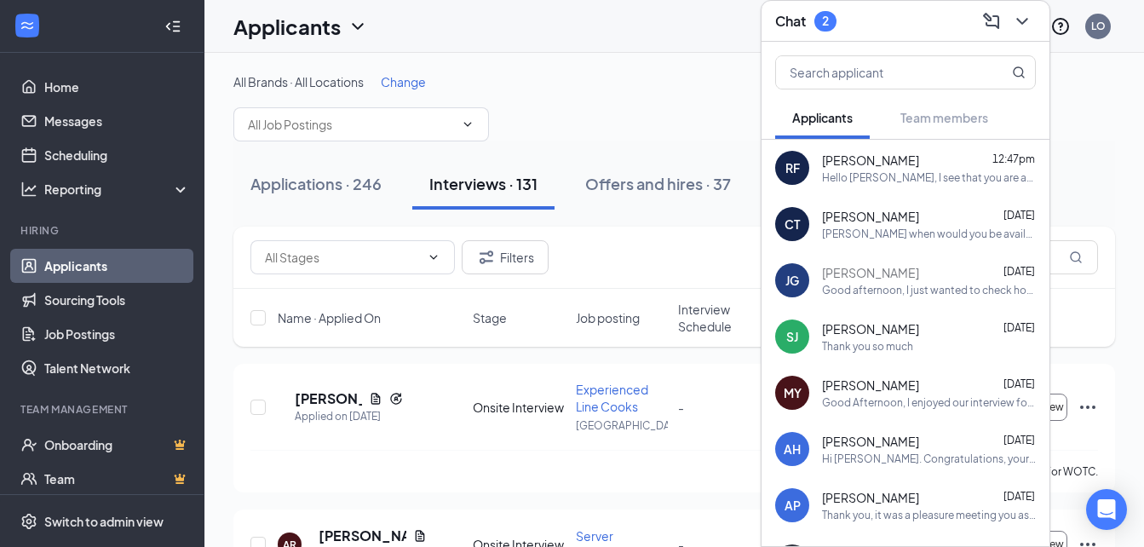
click at [809, 116] on span "Applicants" at bounding box center [822, 117] width 60 height 15
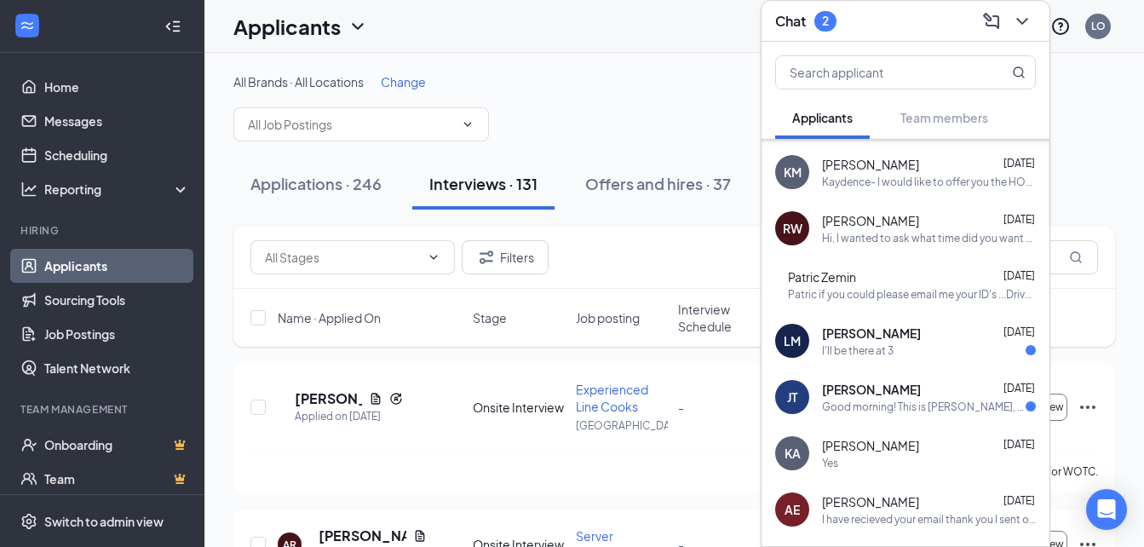
scroll to position [3321, 0]
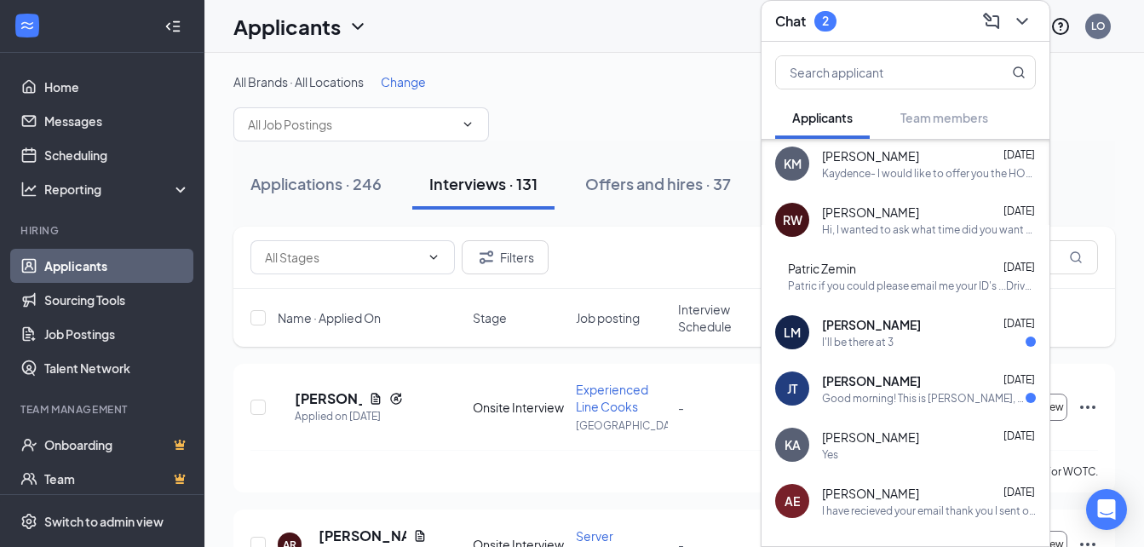
click at [963, 339] on div "I'll be there at 3" at bounding box center [929, 342] width 214 height 14
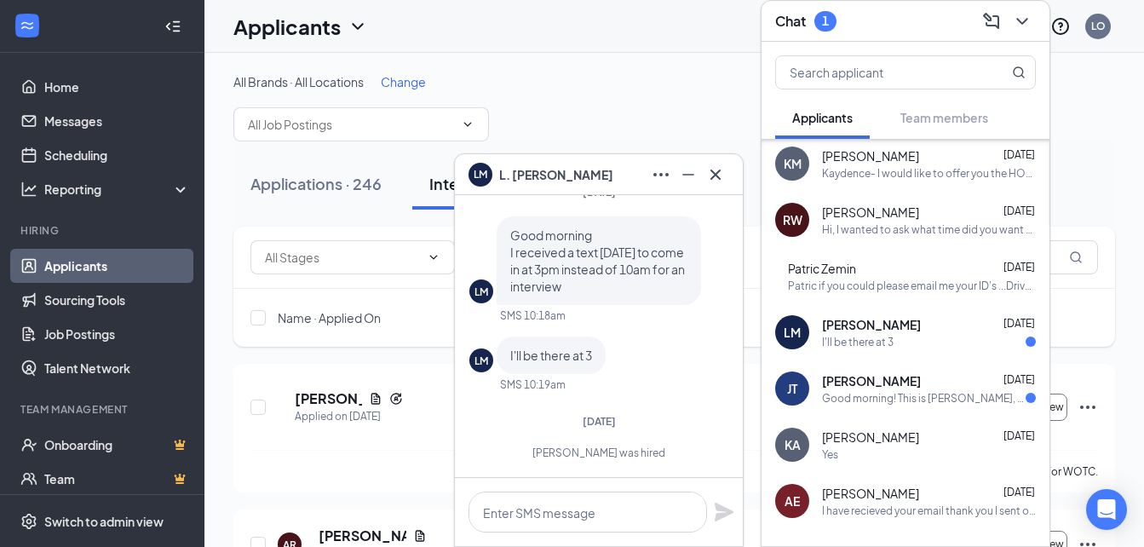
click at [952, 387] on div "Jamel Taylor Jan 19, 2024" at bounding box center [929, 380] width 214 height 17
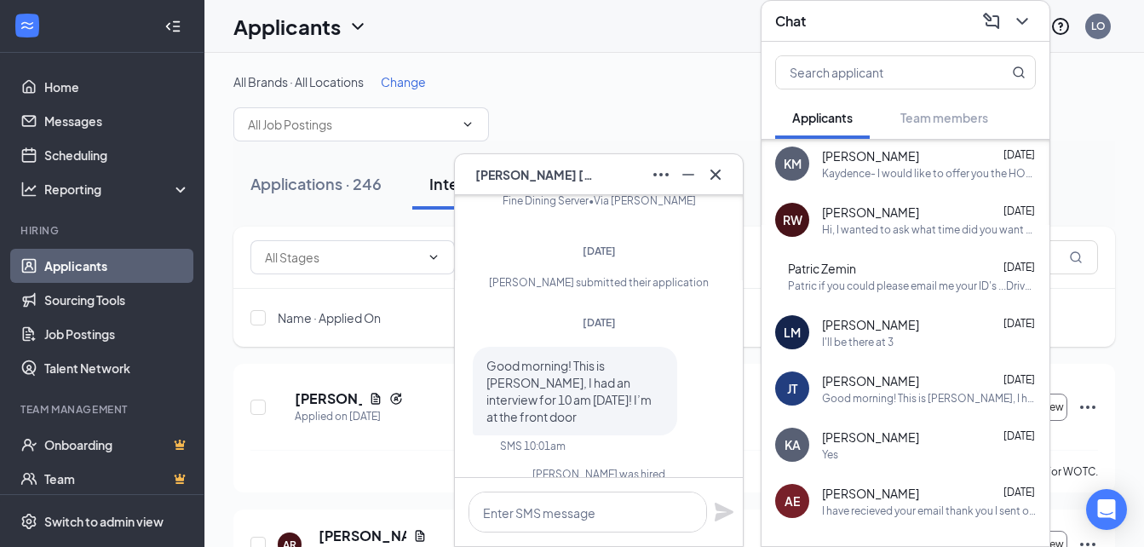
scroll to position [0, 0]
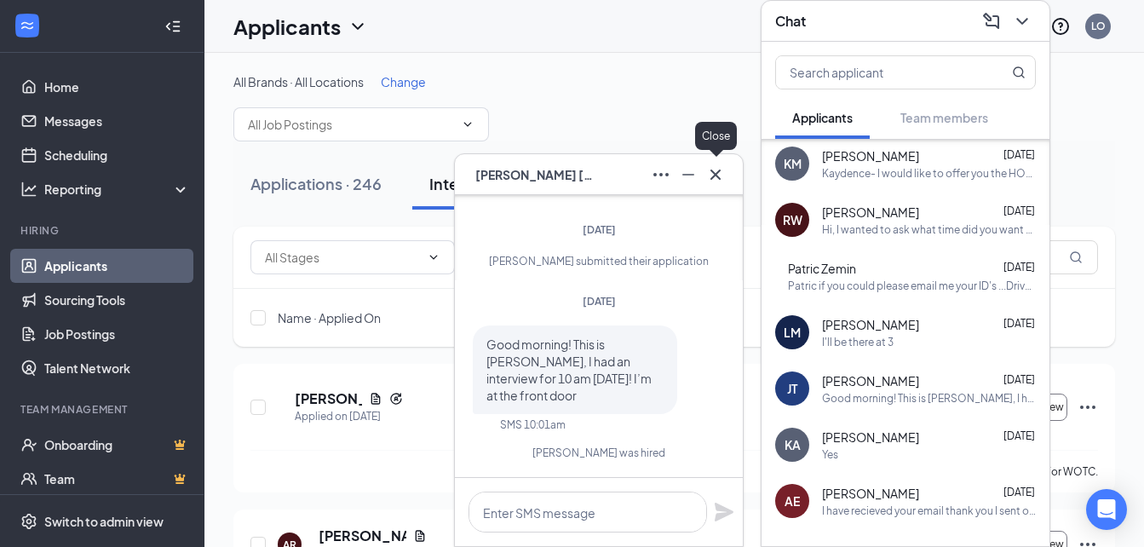
click at [720, 179] on icon "Cross" at bounding box center [715, 174] width 10 height 10
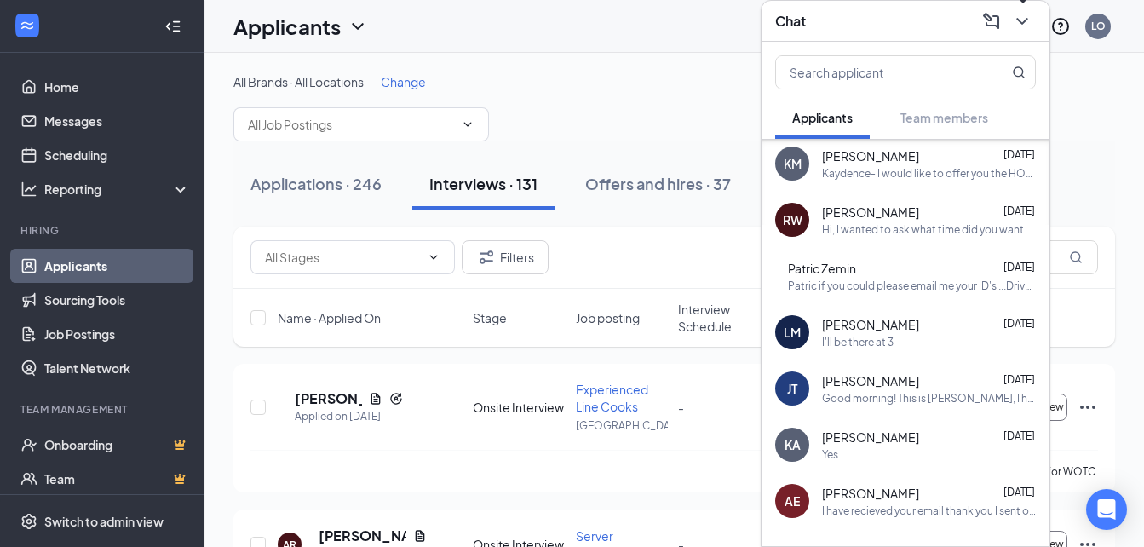
click at [1024, 18] on icon "ChevronDown" at bounding box center [1022, 21] width 20 height 20
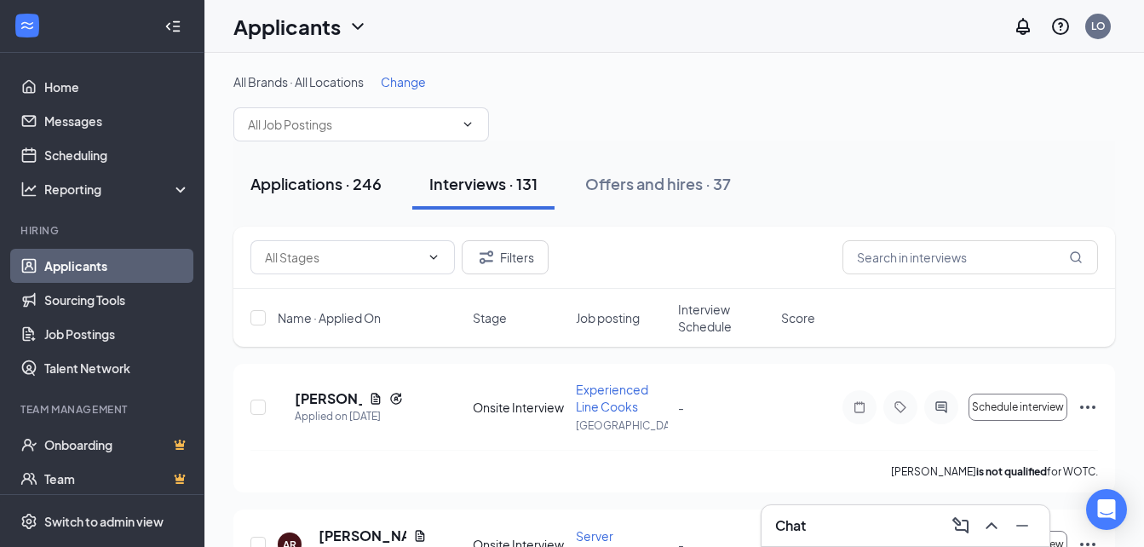
click at [300, 192] on div "Applications · 246" at bounding box center [315, 183] width 131 height 21
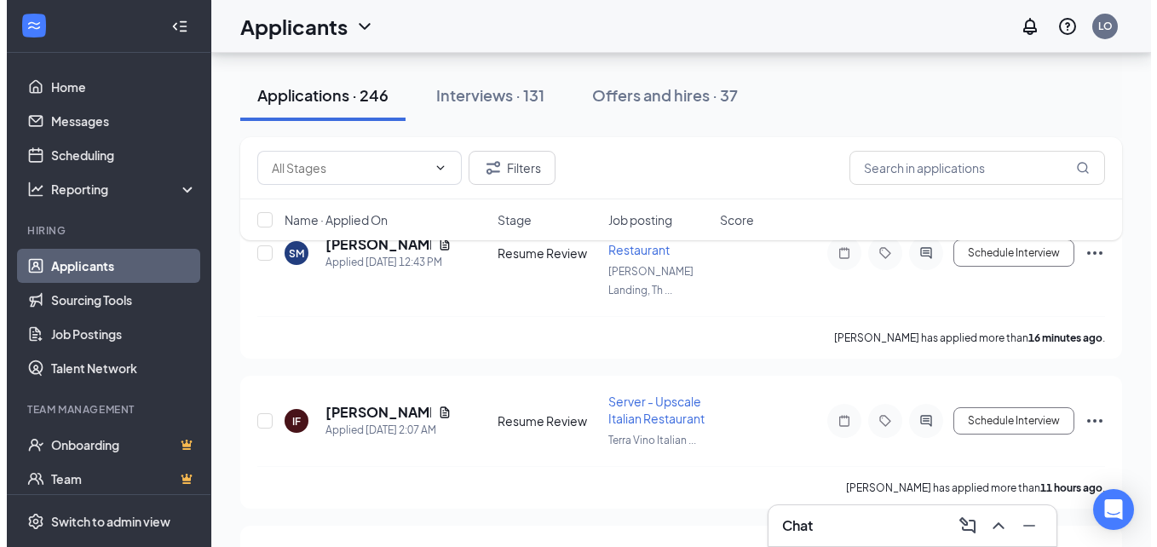
scroll to position [92, 0]
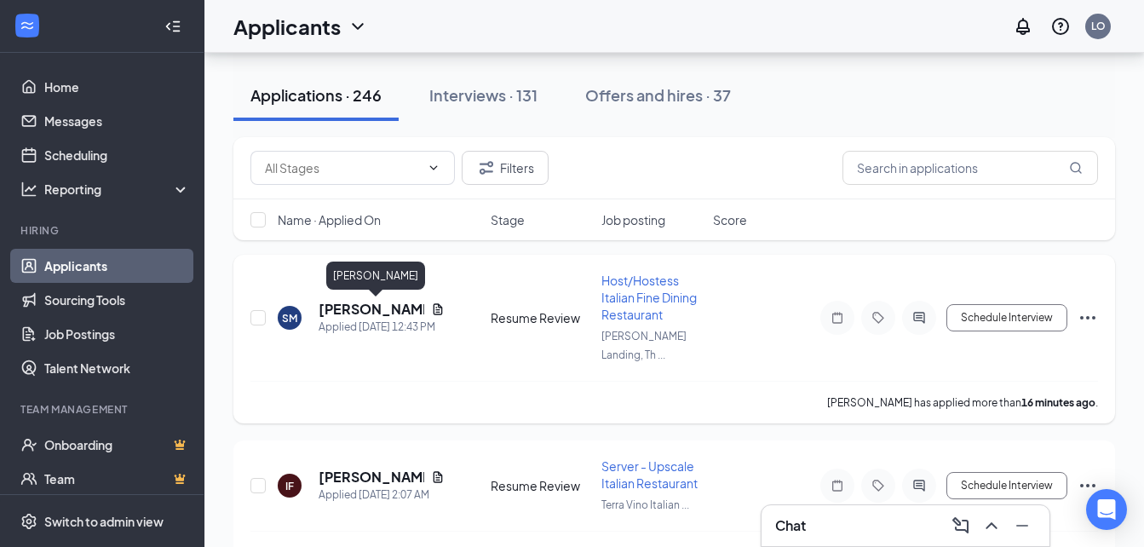
click at [399, 308] on h5 "[PERSON_NAME]" at bounding box center [372, 309] width 106 height 19
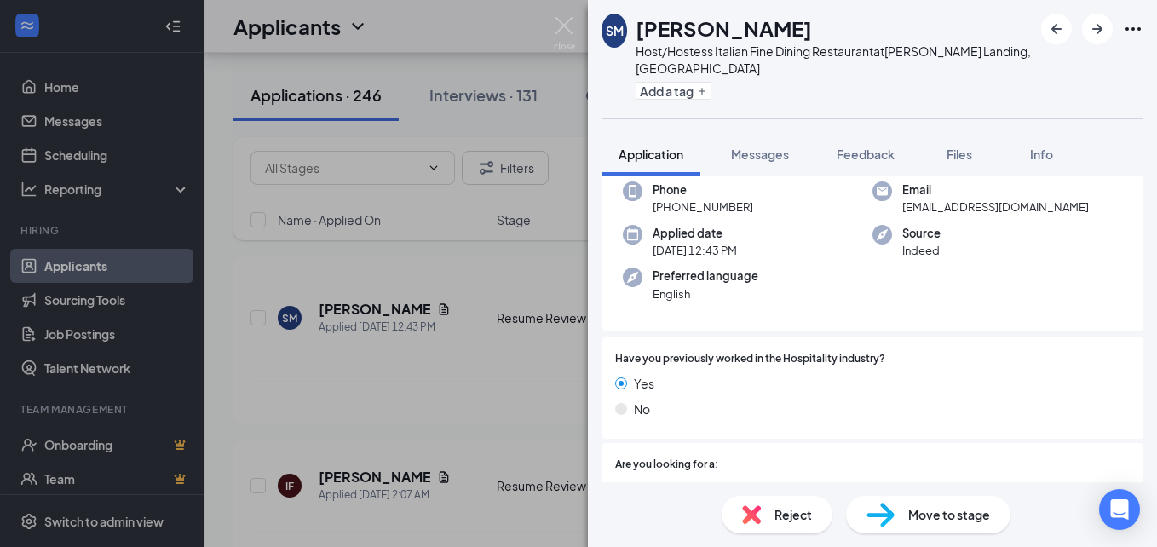
scroll to position [97, 0]
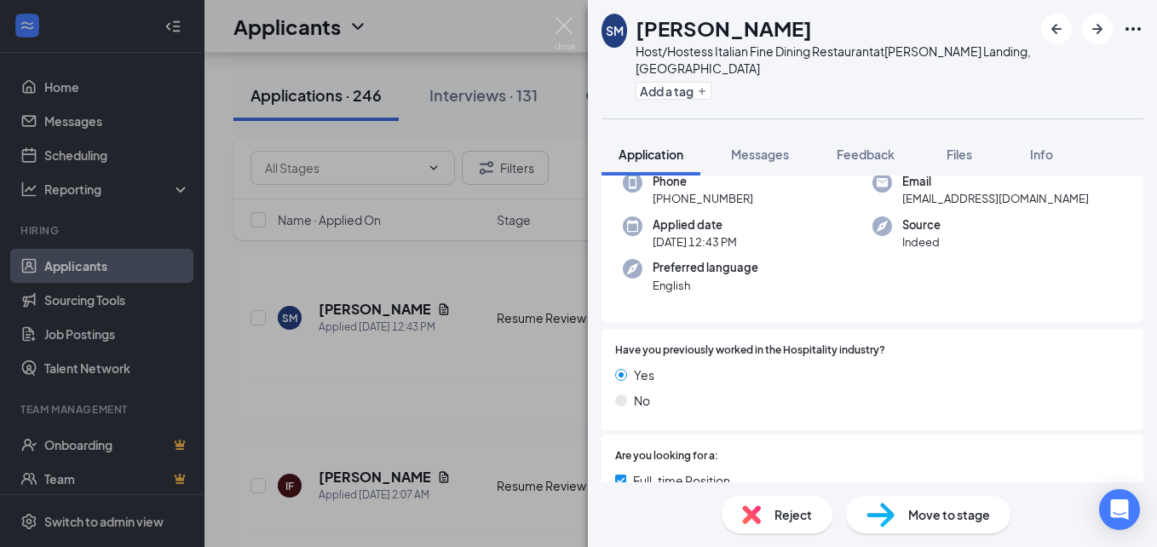
drag, startPoint x: 1142, startPoint y: 244, endPoint x: 1138, endPoint y: 315, distance: 70.8
click at [1138, 315] on div "Collapse all Application Phone +1 (219) 669-7205 Email mserenity407@gmail.com A…" at bounding box center [872, 328] width 569 height 307
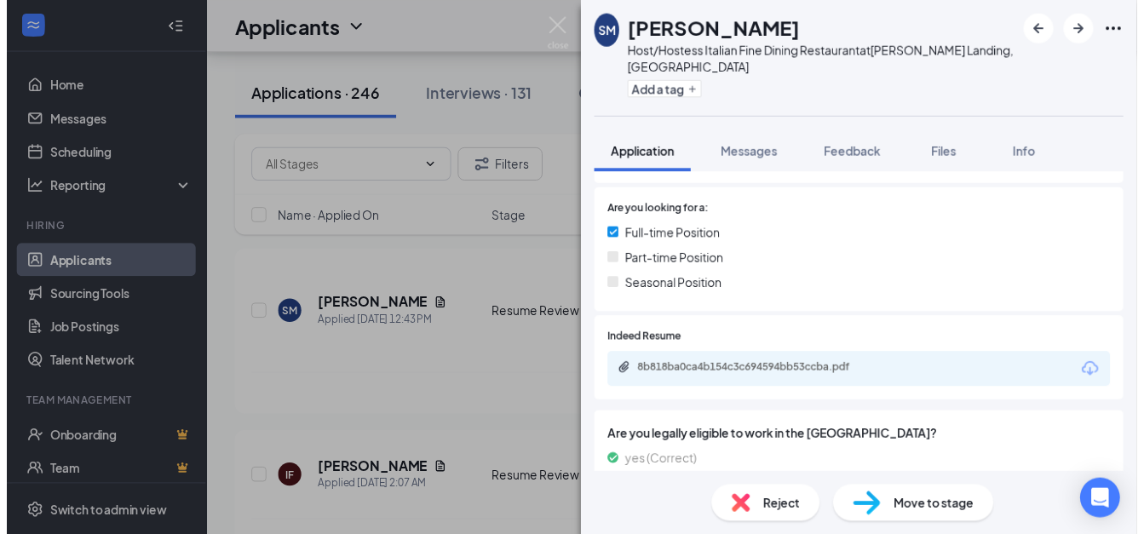
scroll to position [342, 0]
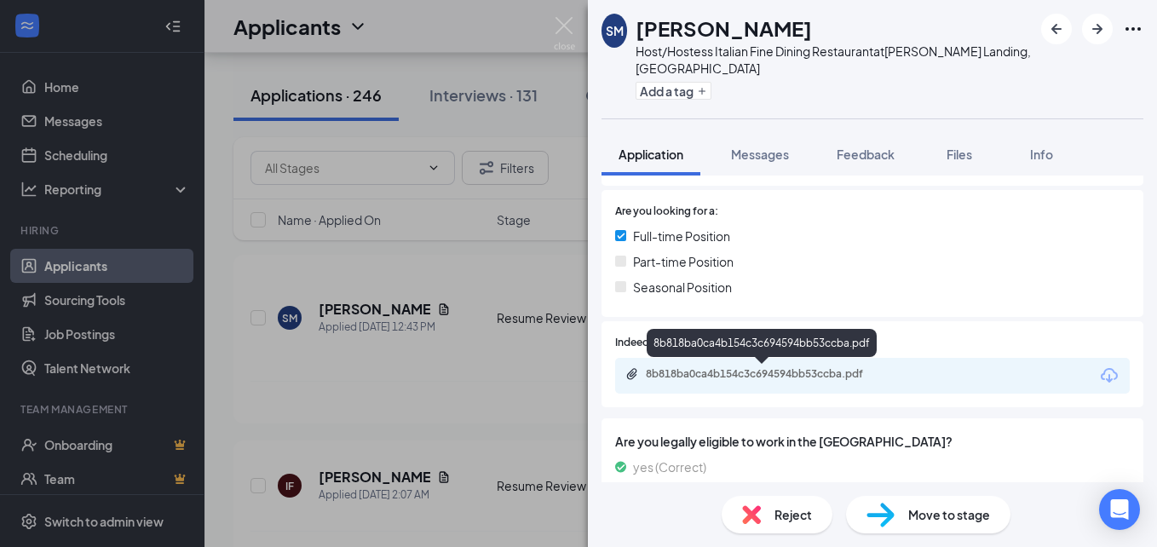
click at [734, 377] on div "8b818ba0ca4b154c3c694594bb53ccba.pdf" at bounding box center [765, 374] width 239 height 14
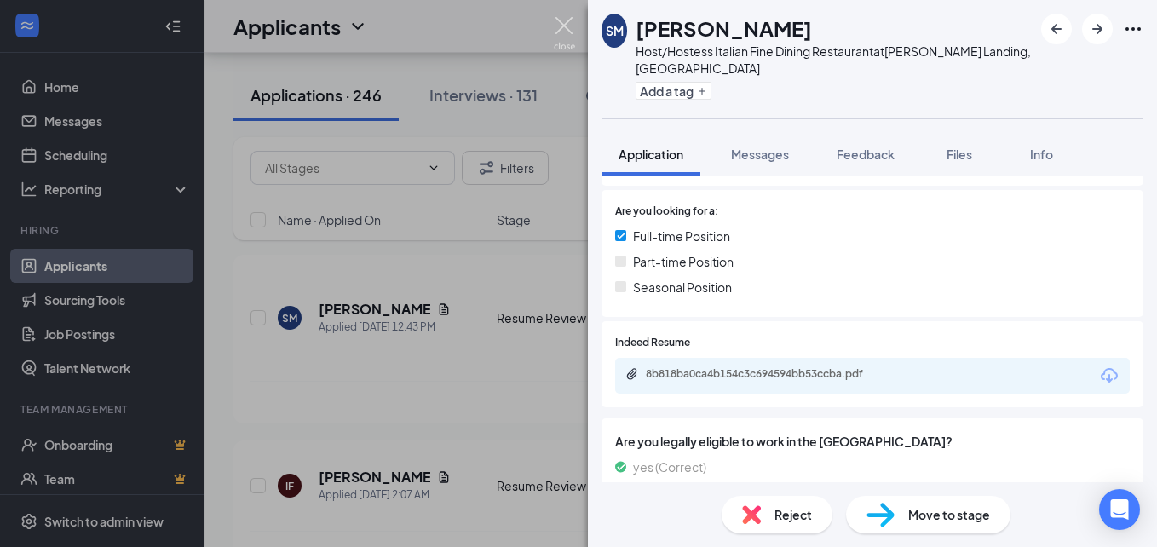
click at [559, 22] on img at bounding box center [564, 33] width 21 height 33
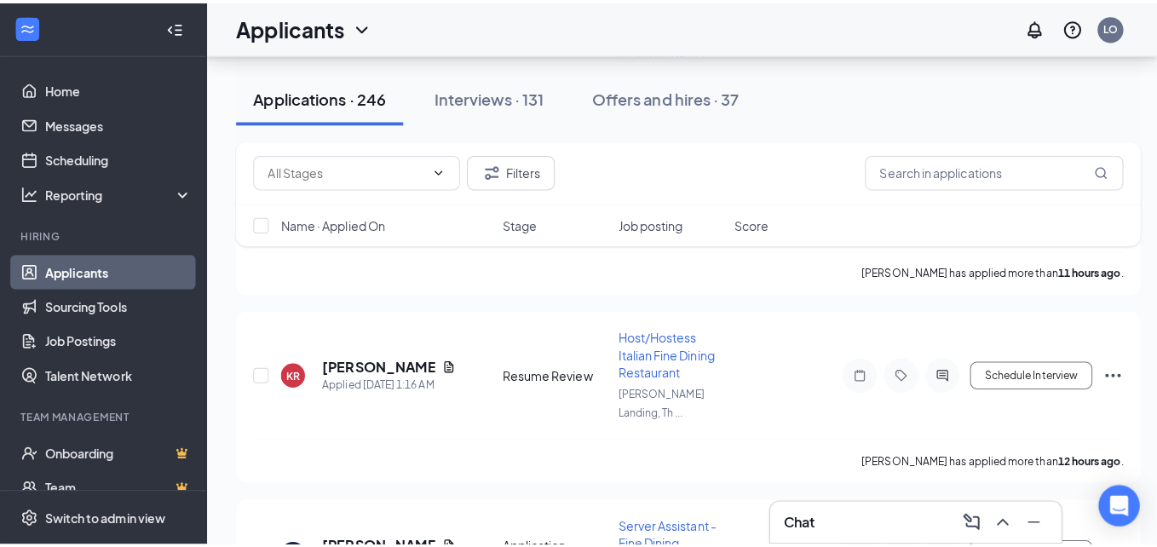
scroll to position [384, 0]
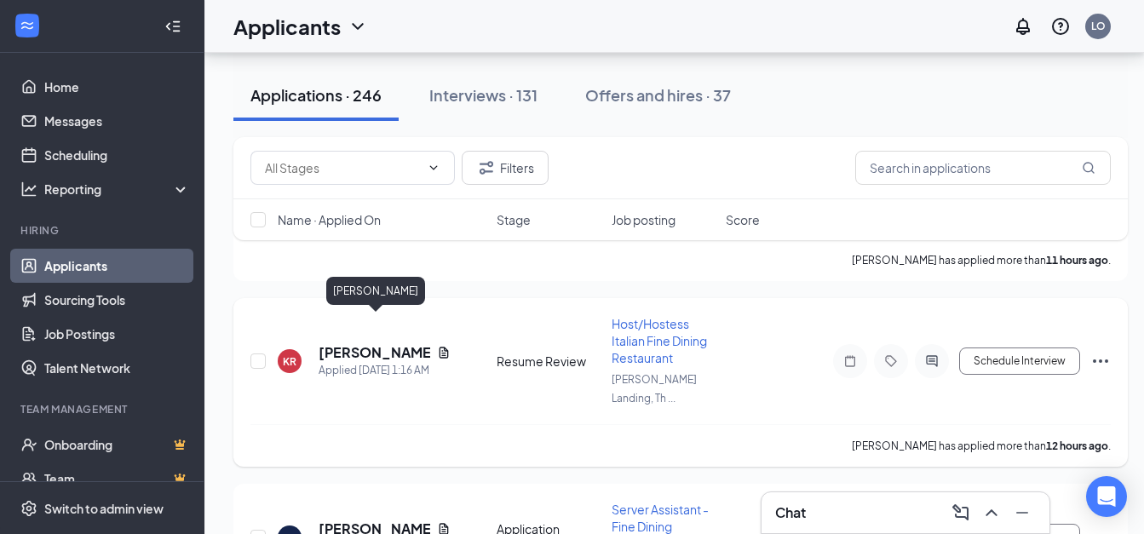
click at [378, 343] on h5 "[PERSON_NAME]" at bounding box center [375, 352] width 112 height 19
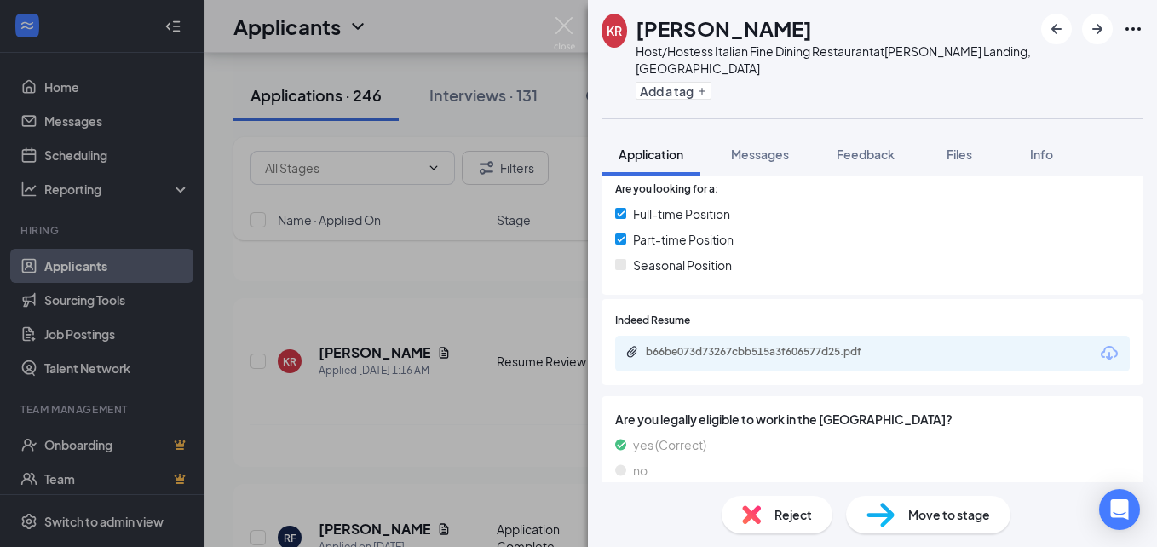
scroll to position [386, 0]
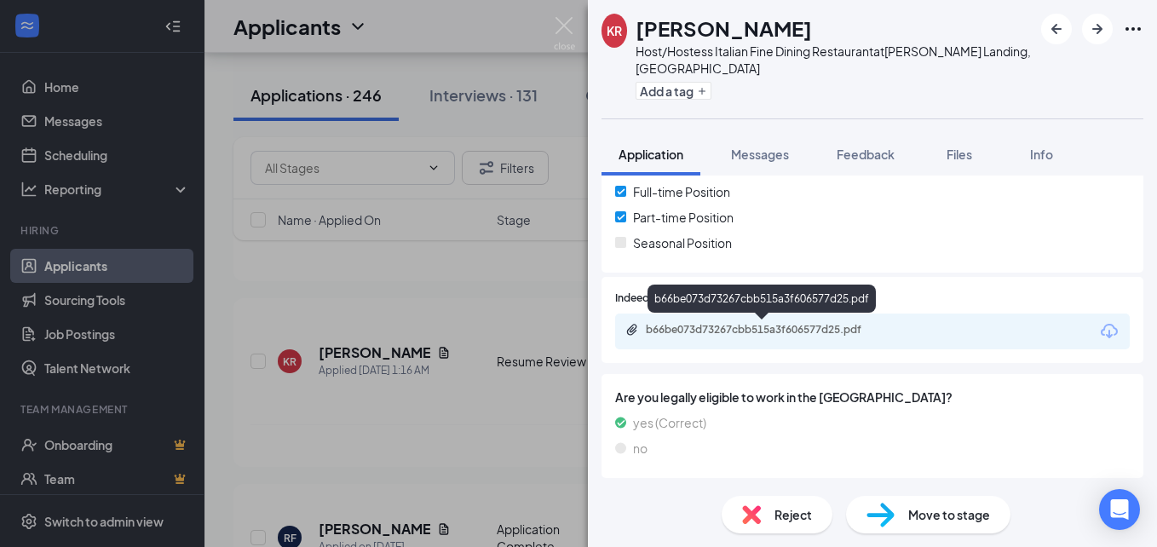
click at [744, 331] on div "b66be073d73267cbb515a3f606577d25.pdf" at bounding box center [765, 330] width 239 height 14
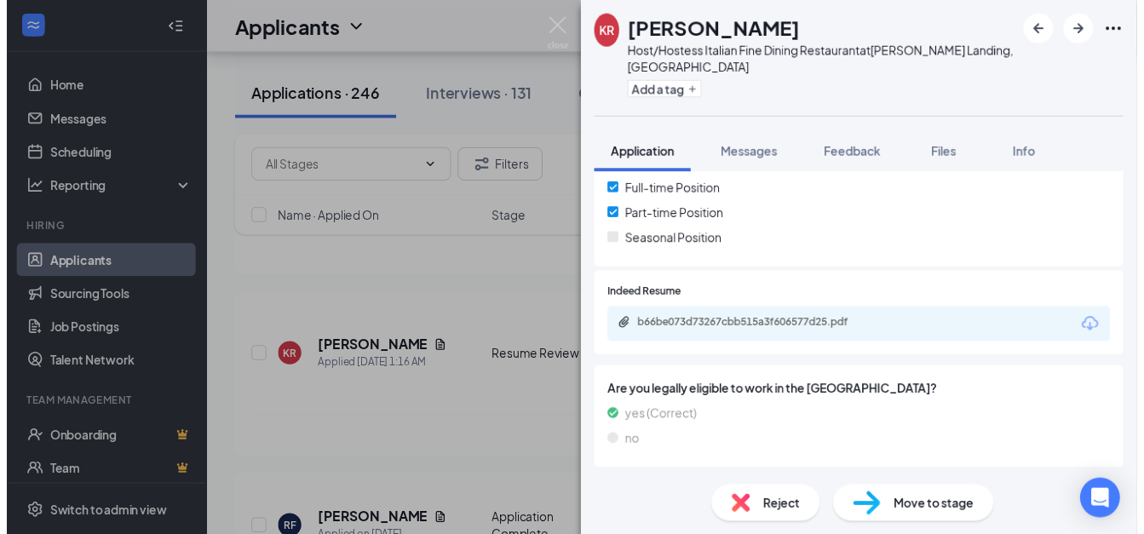
scroll to position [379, 0]
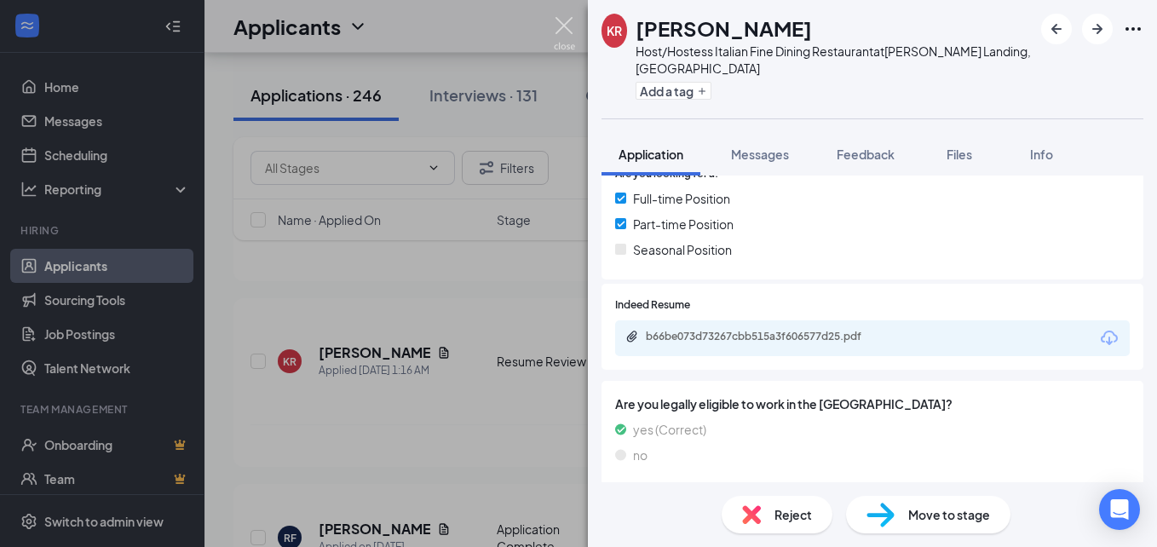
click at [572, 26] on img at bounding box center [564, 33] width 21 height 33
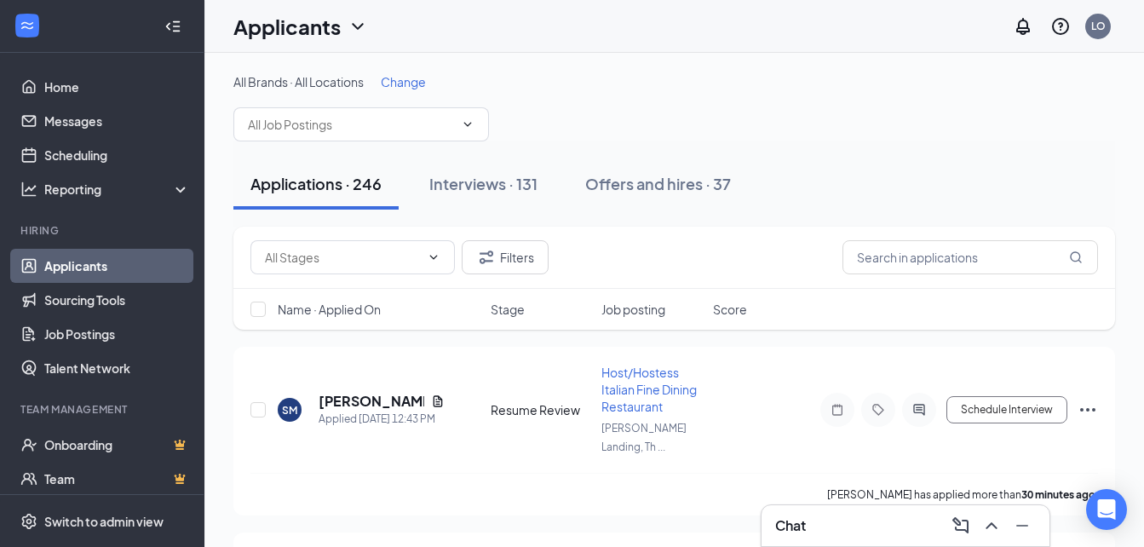
scroll to position [38, 0]
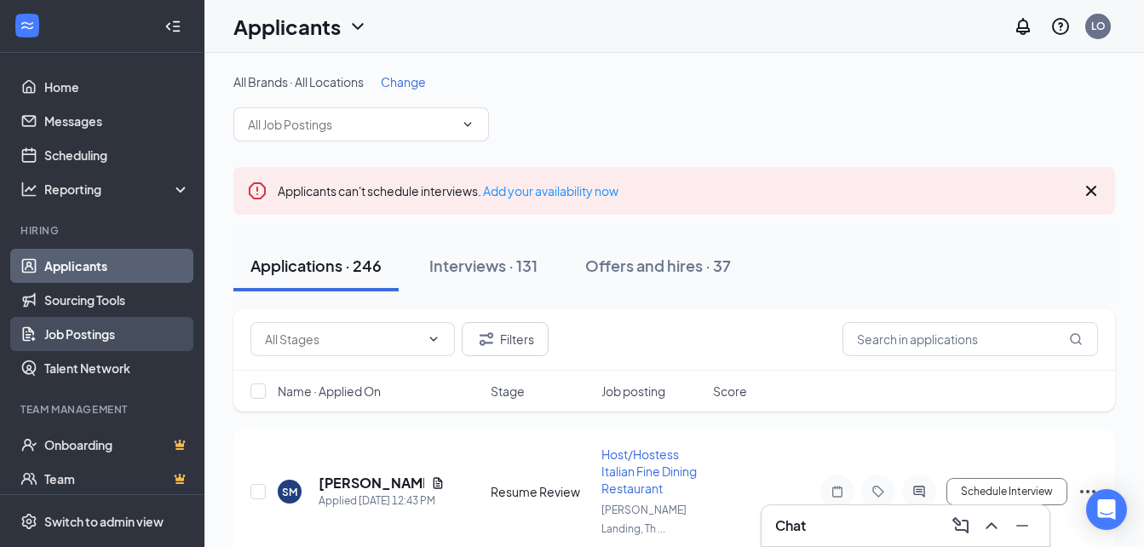
click at [70, 342] on link "Job Postings" at bounding box center [117, 334] width 146 height 34
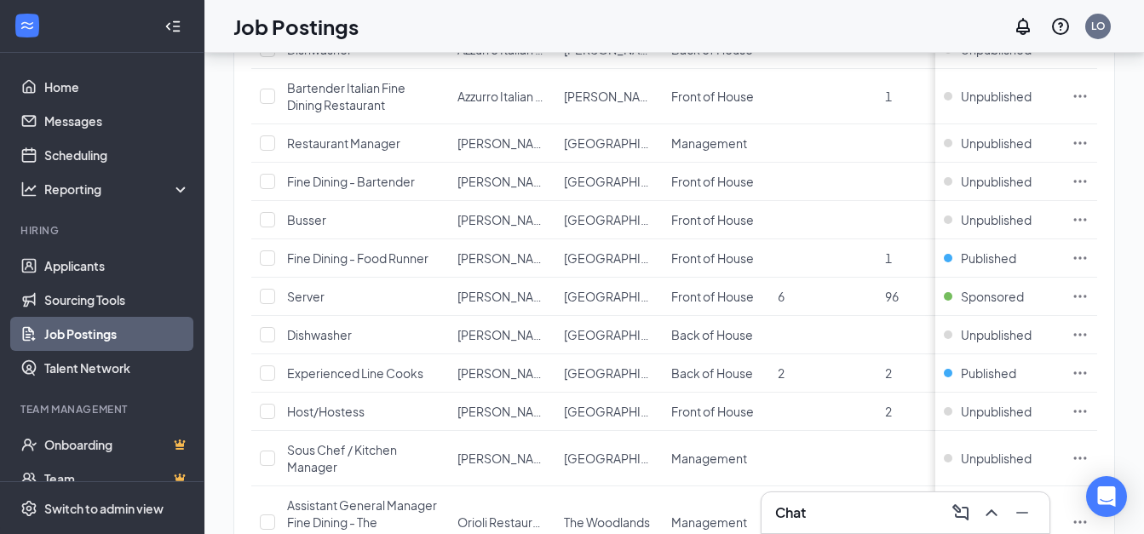
scroll to position [635, 0]
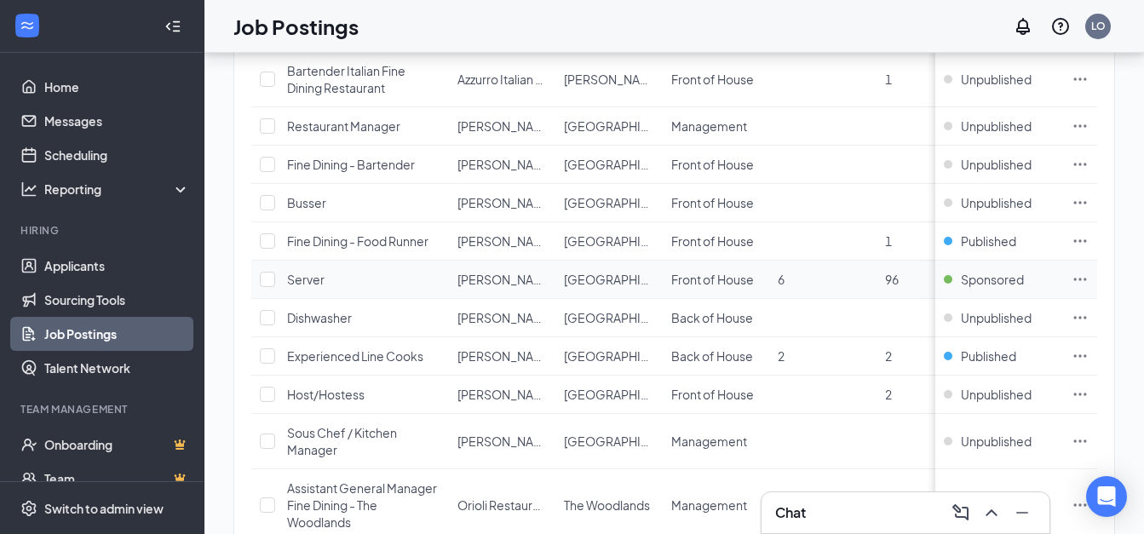
click at [308, 282] on span "Server" at bounding box center [305, 279] width 37 height 15
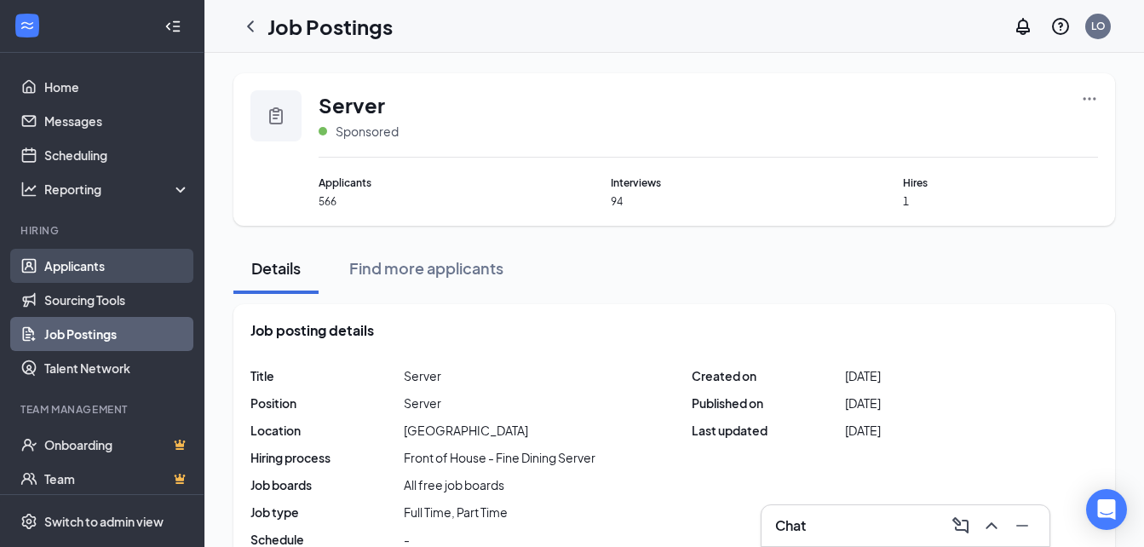
click at [110, 267] on link "Applicants" at bounding box center [117, 266] width 146 height 34
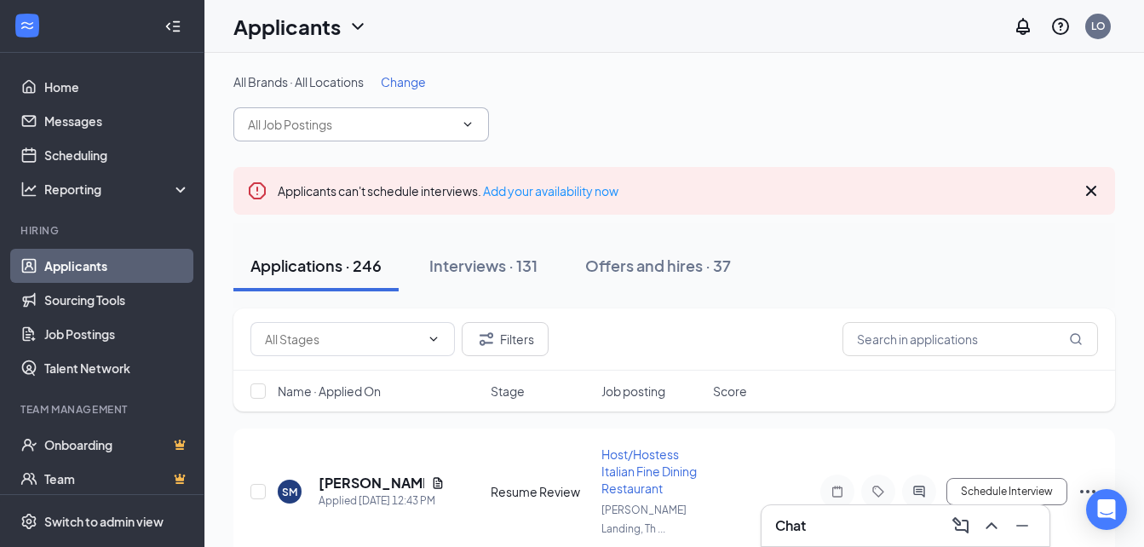
click at [351, 124] on input "text" at bounding box center [351, 124] width 206 height 19
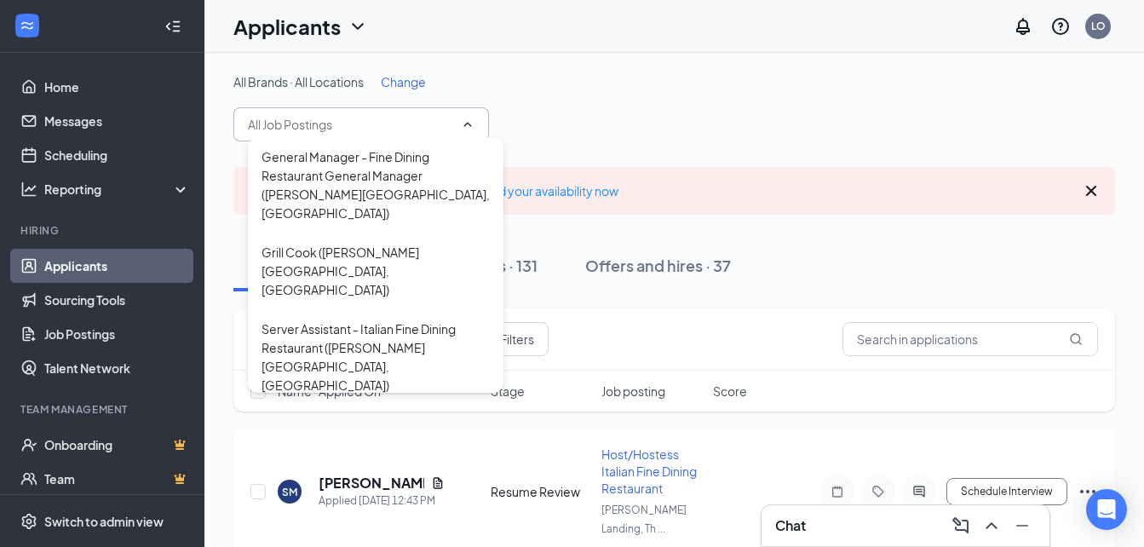
click at [635, 126] on div "All Brands · All Locations Change General Manager - Fine Dining Restaurant Gene…" at bounding box center [674, 107] width 882 height 68
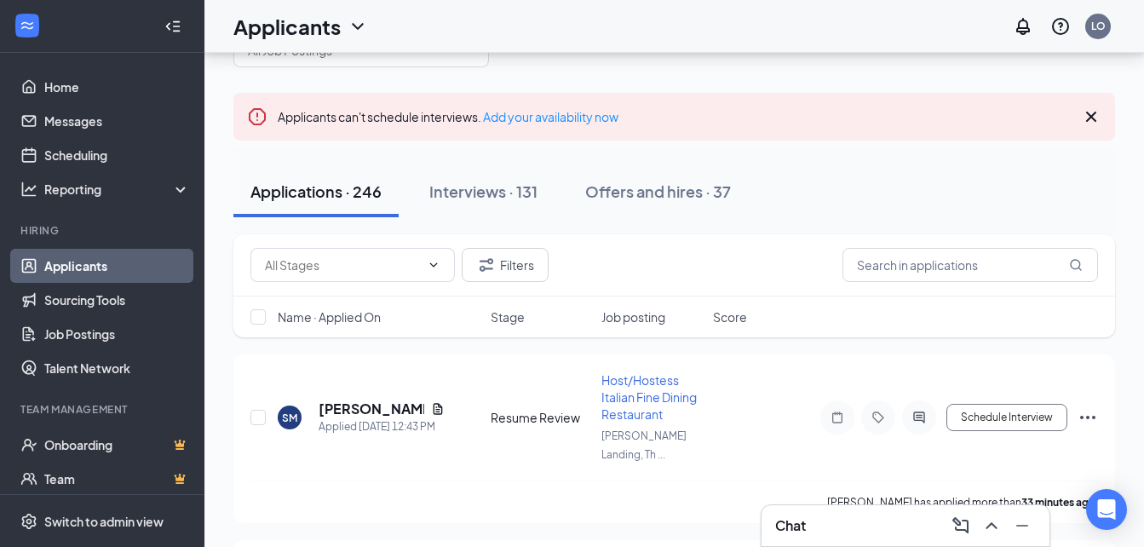
scroll to position [81, 0]
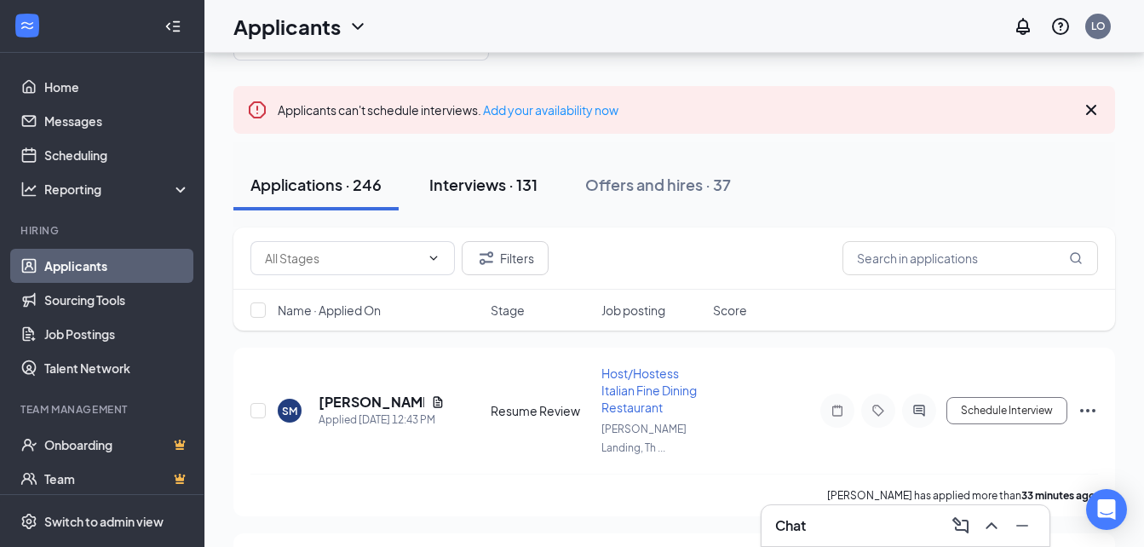
click at [503, 181] on div "Interviews · 131" at bounding box center [483, 184] width 108 height 21
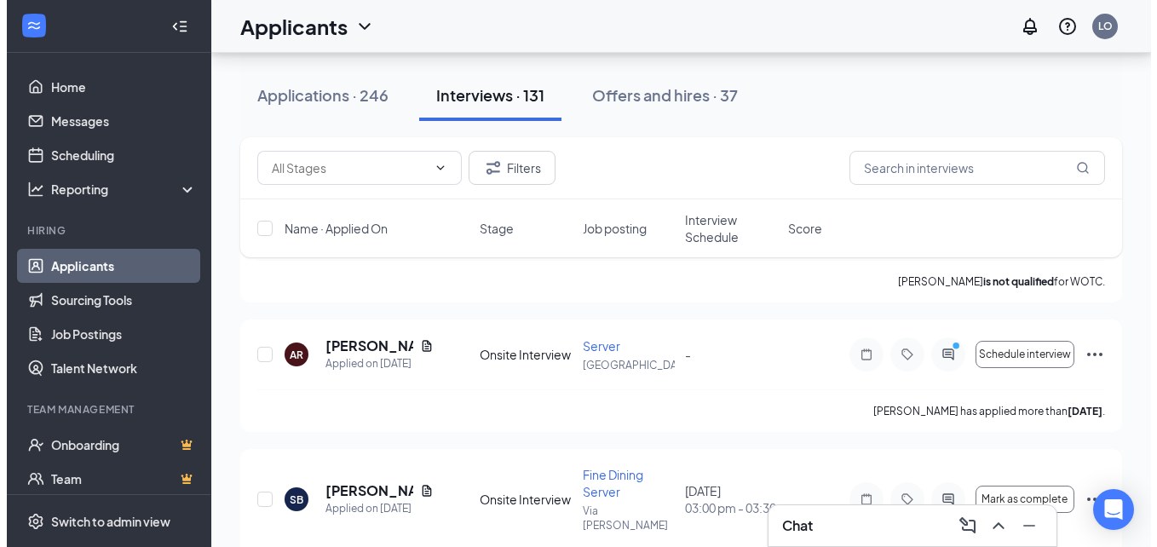
scroll to position [275, 0]
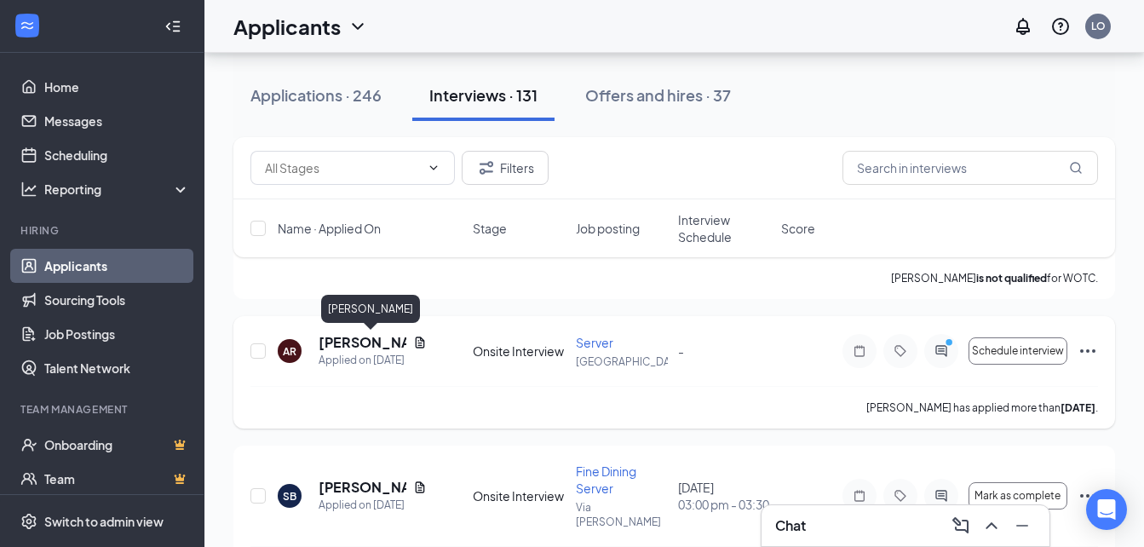
click at [337, 341] on h5 "[PERSON_NAME]" at bounding box center [363, 342] width 88 height 19
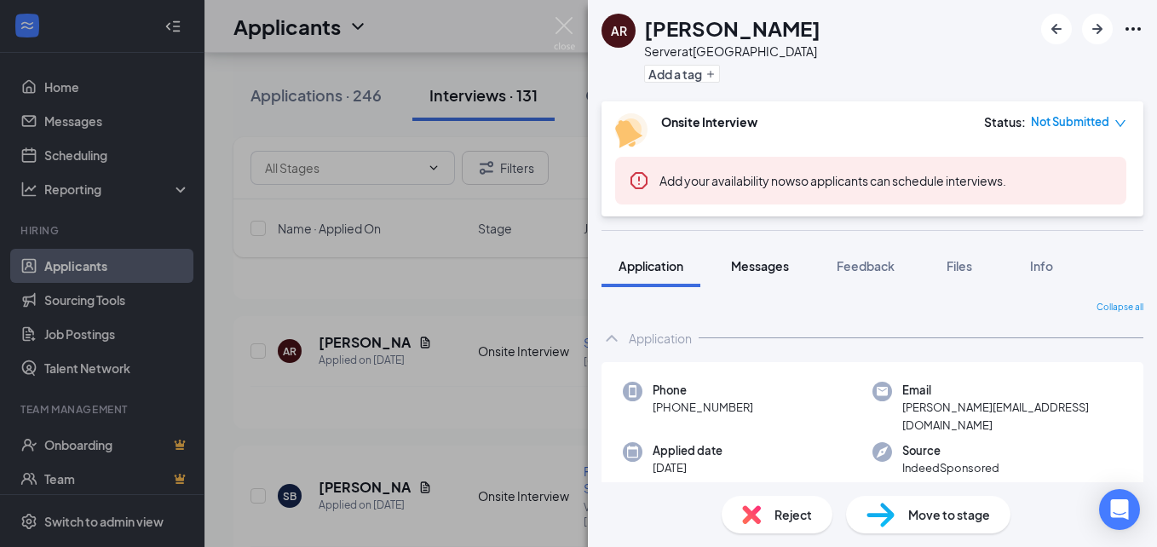
click at [785, 267] on span "Messages" at bounding box center [760, 265] width 58 height 15
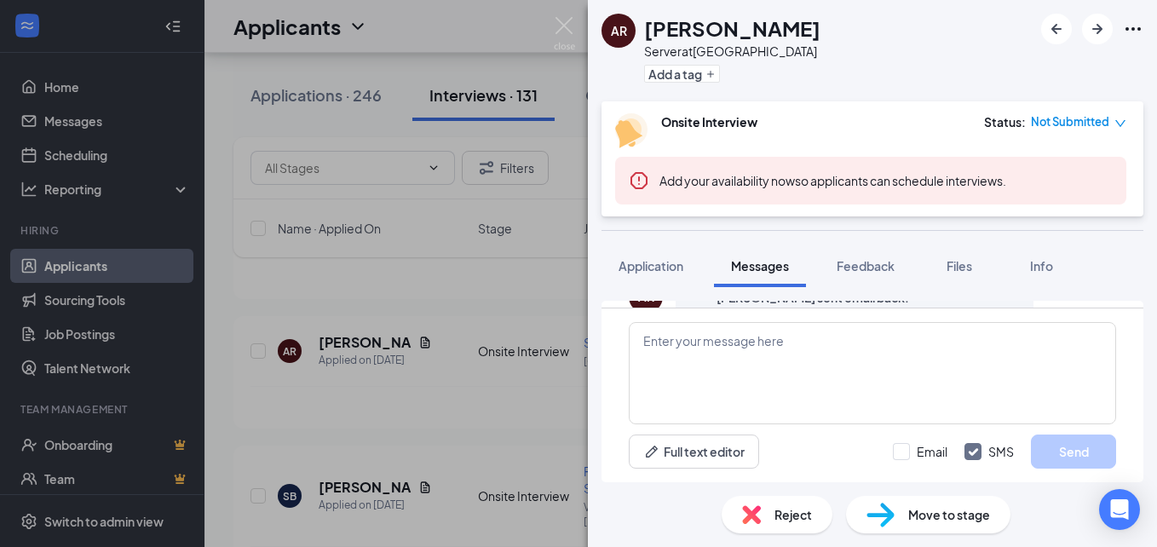
scroll to position [516, 0]
click at [1136, 31] on icon "Ellipses" at bounding box center [1133, 29] width 20 height 20
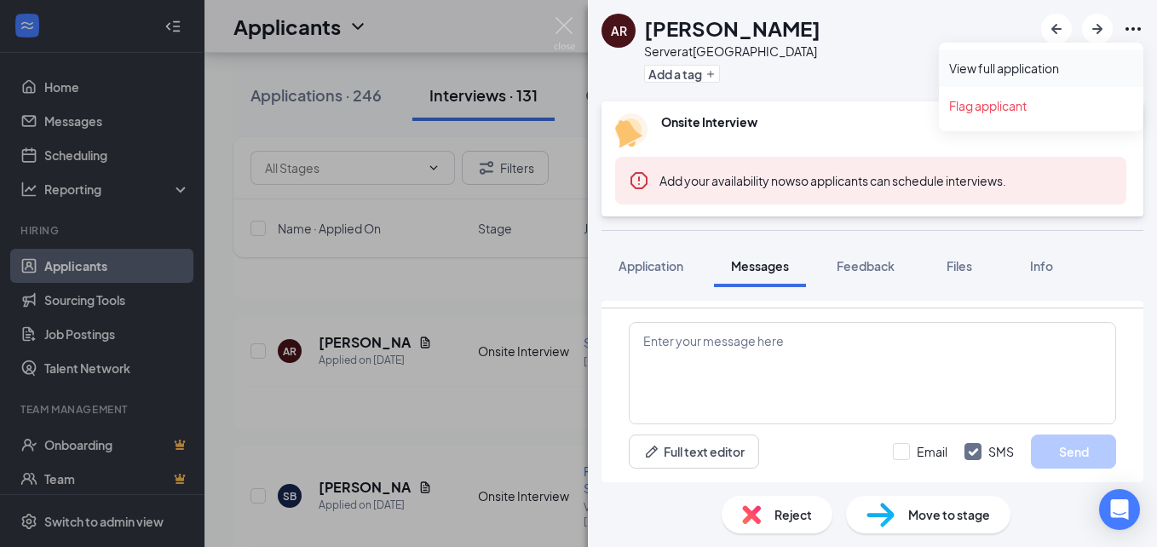
click at [1011, 76] on link "View full application" at bounding box center [1041, 68] width 184 height 17
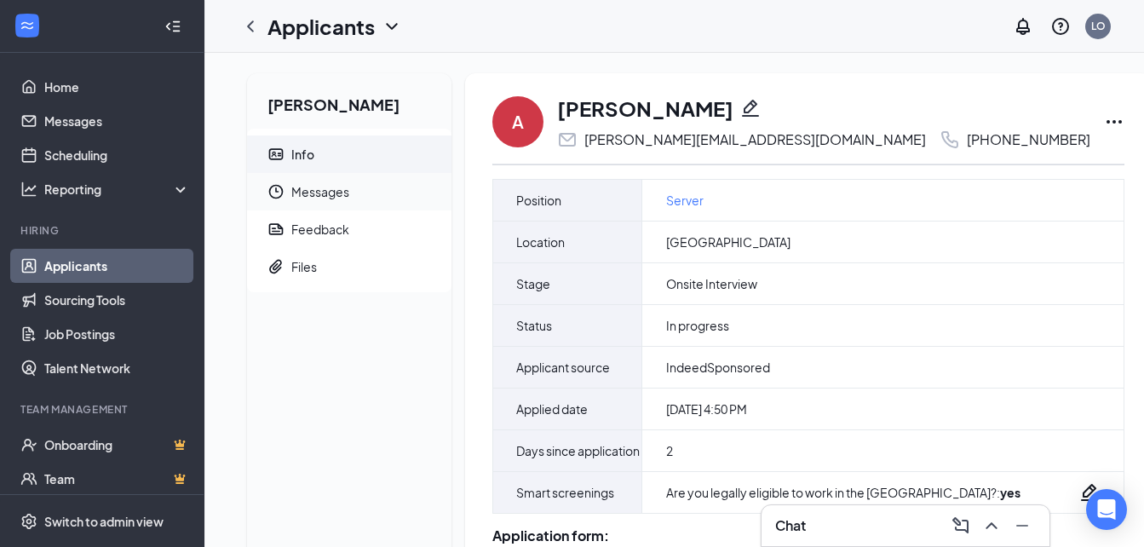
click at [327, 198] on span "Messages" at bounding box center [364, 191] width 147 height 37
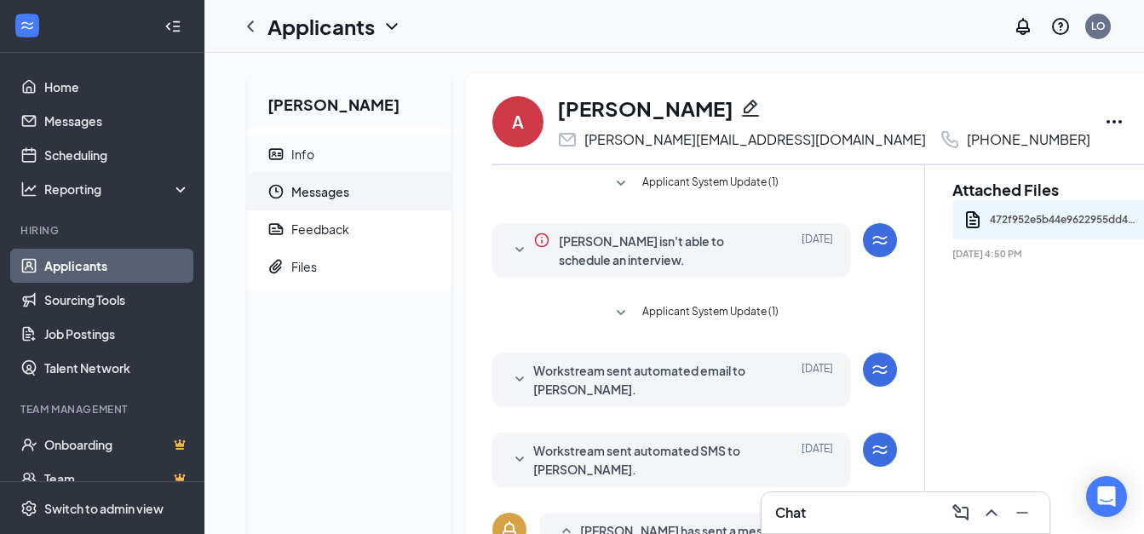
click at [333, 155] on span "Info" at bounding box center [364, 153] width 147 height 37
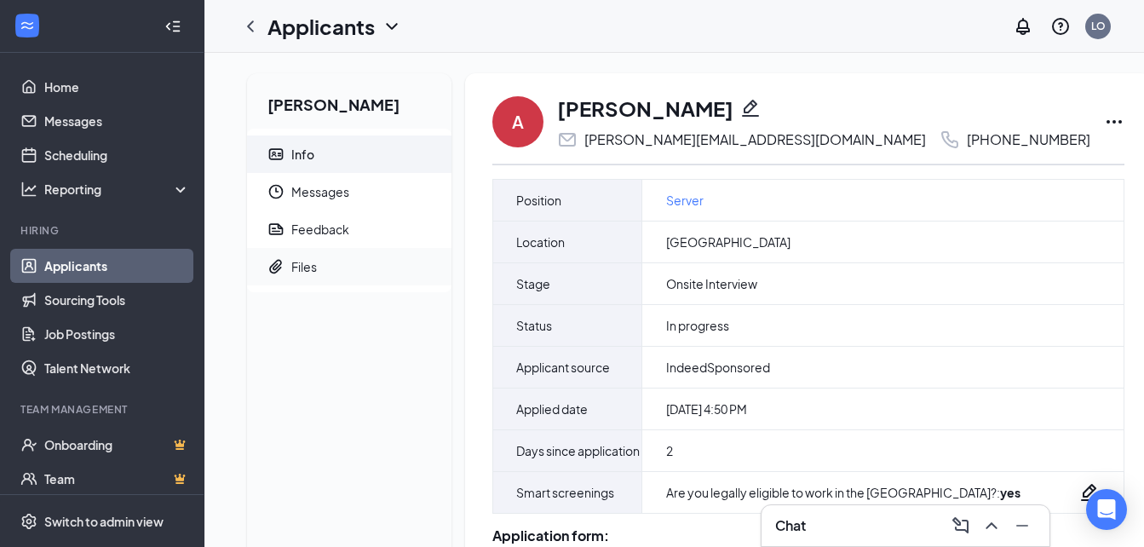
click at [321, 272] on span "Files" at bounding box center [364, 266] width 147 height 37
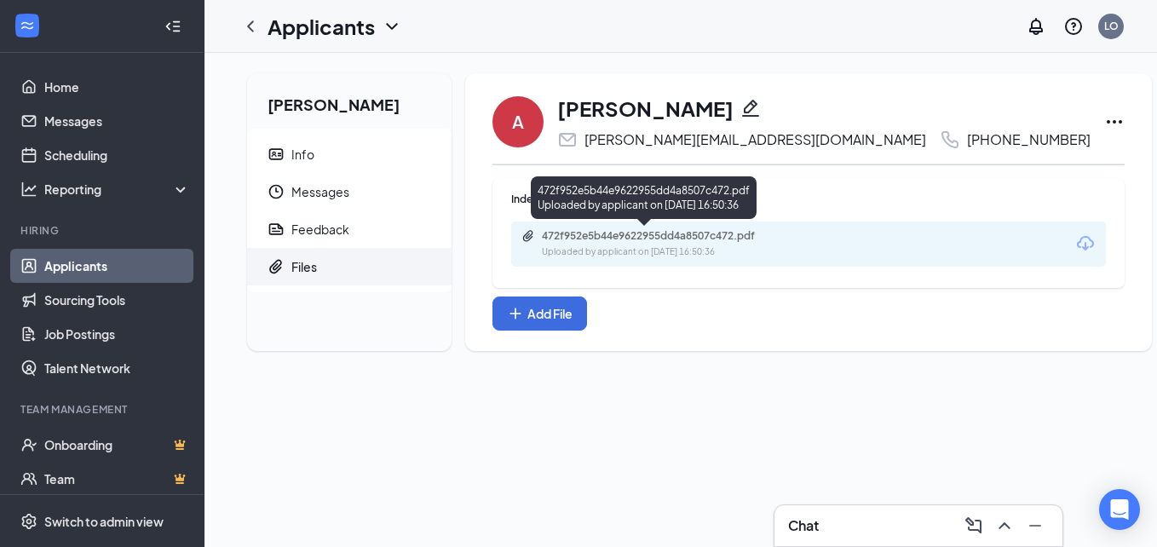
click at [704, 234] on div "472f952e5b44e9622955dd4a8507c472.pdf" at bounding box center [661, 236] width 239 height 14
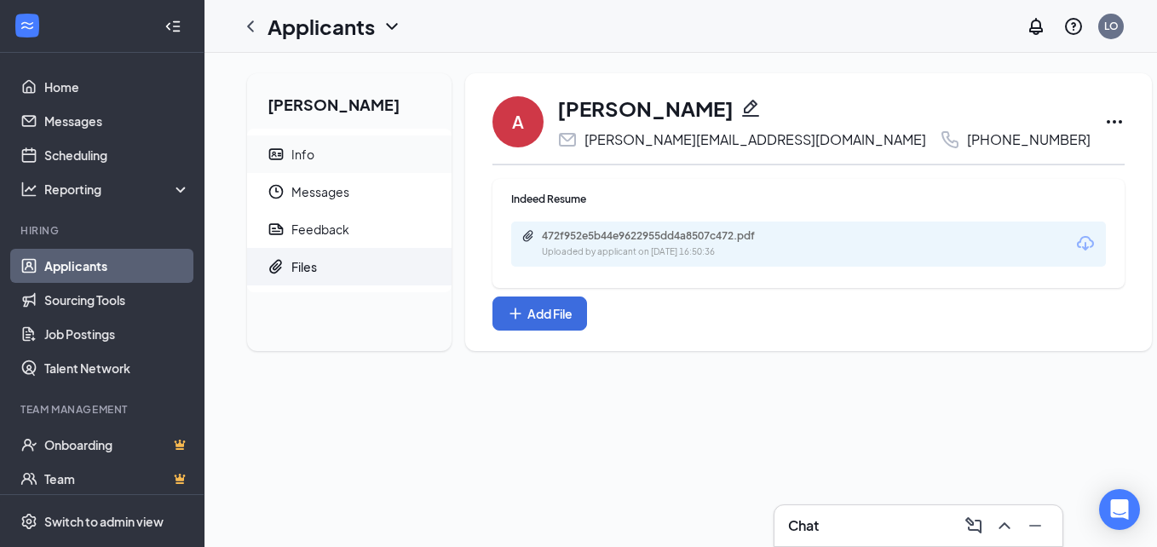
click at [293, 147] on div "Info" at bounding box center [302, 154] width 23 height 17
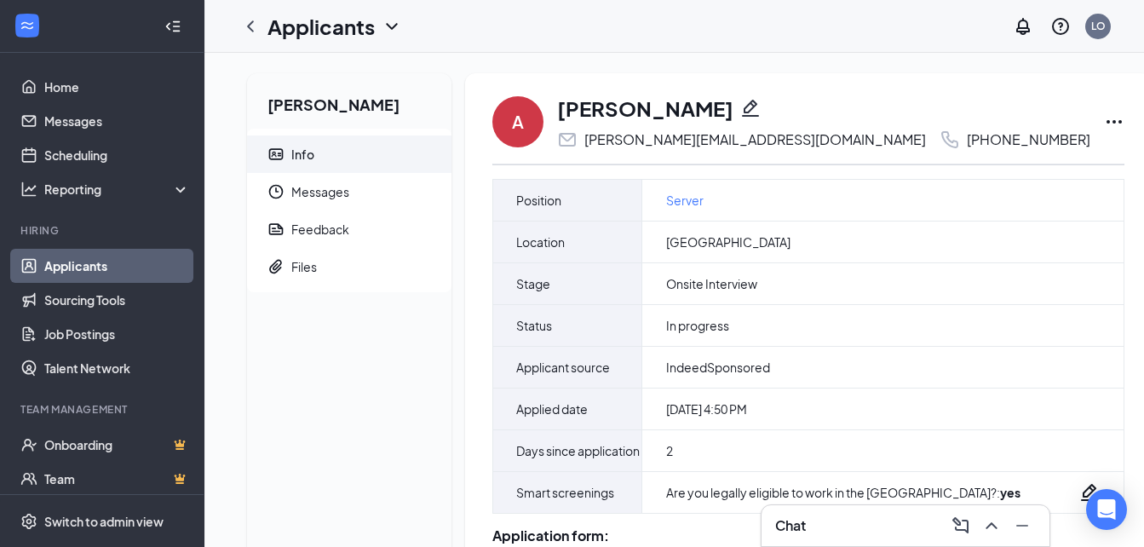
click at [1104, 118] on icon "Ellipses" at bounding box center [1114, 122] width 20 height 20
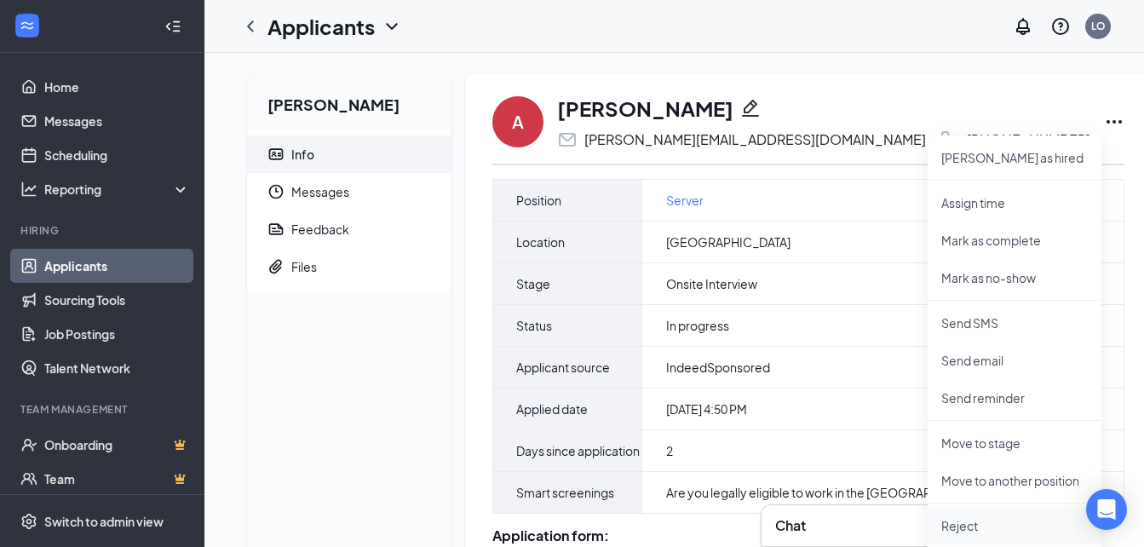
click at [974, 529] on p "Reject" at bounding box center [1014, 525] width 147 height 17
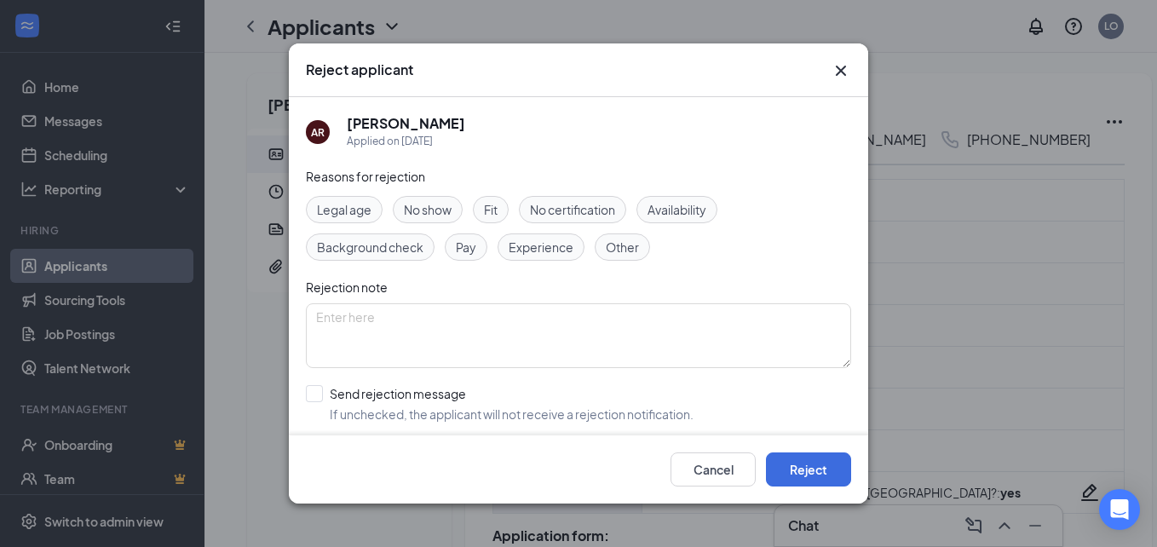
click at [548, 247] on span "Experience" at bounding box center [541, 247] width 65 height 19
click at [787, 466] on button "Reject" at bounding box center [808, 469] width 85 height 34
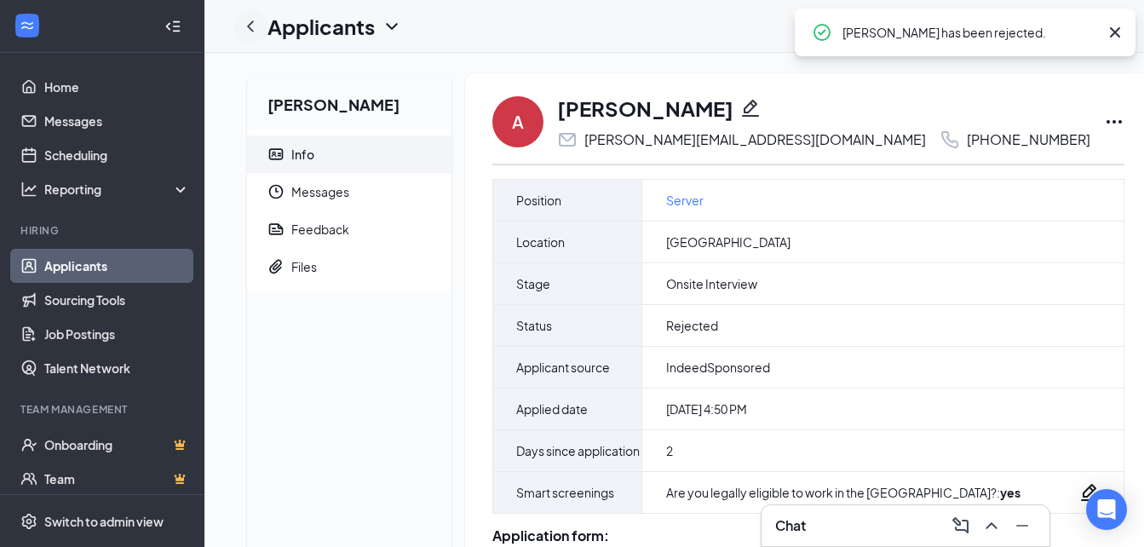
click at [248, 26] on icon "ChevronLeft" at bounding box center [250, 25] width 7 height 11
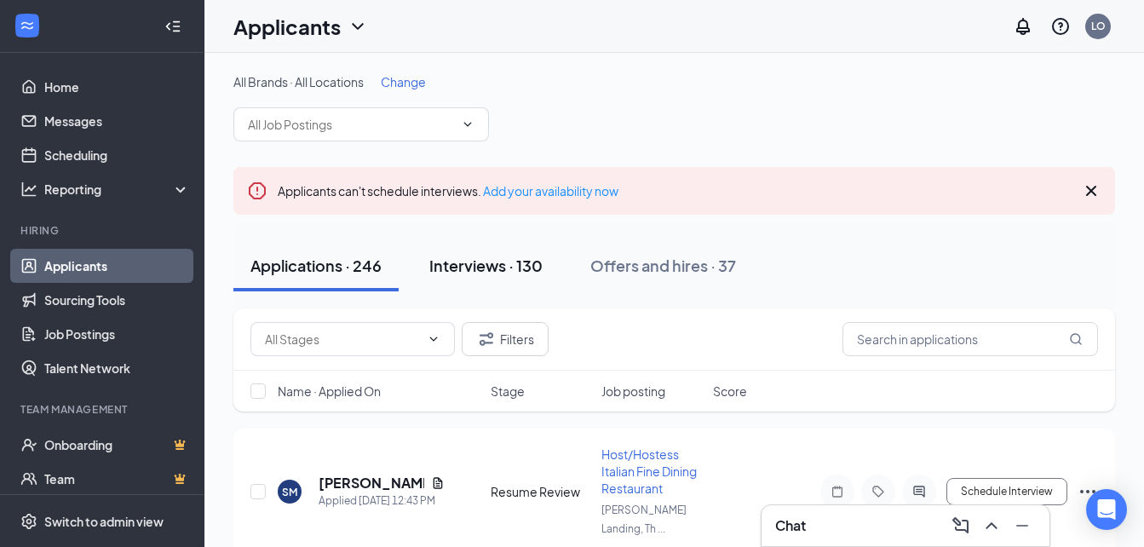
click at [514, 267] on div "Interviews · 130" at bounding box center [485, 265] width 113 height 21
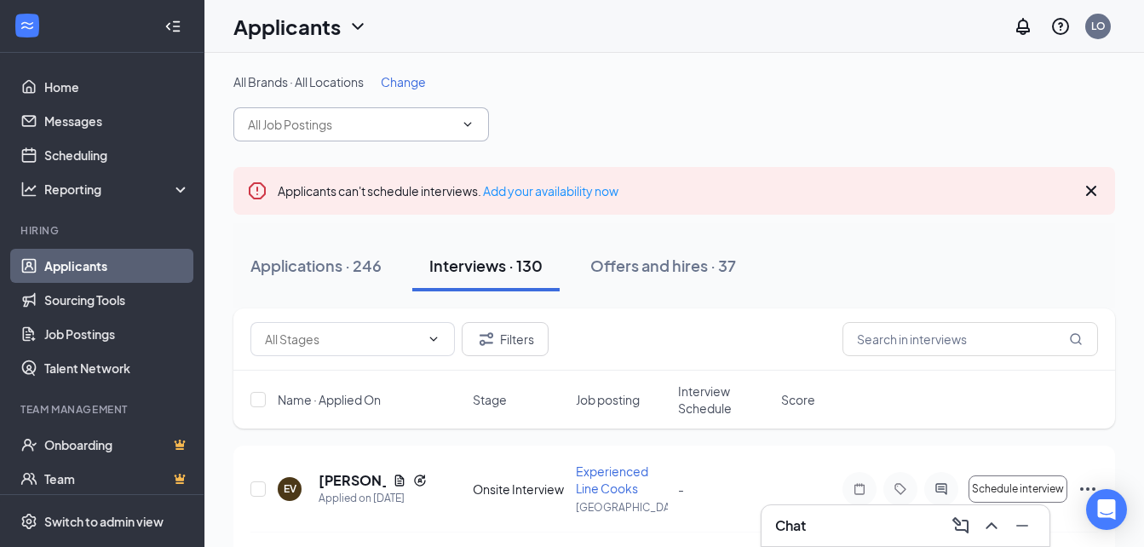
click at [425, 124] on input "text" at bounding box center [351, 124] width 206 height 19
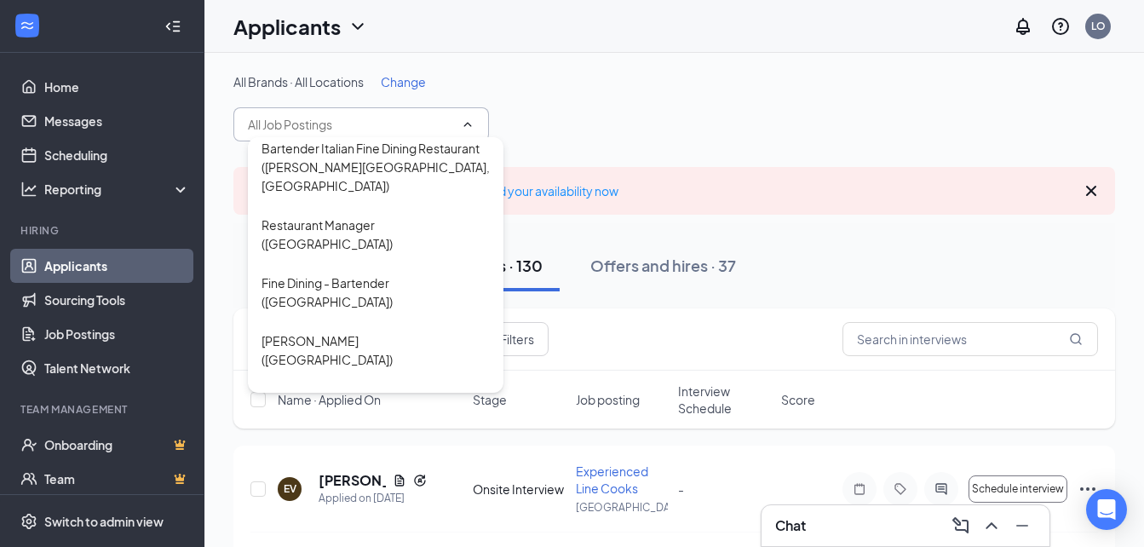
scroll to position [629, 0]
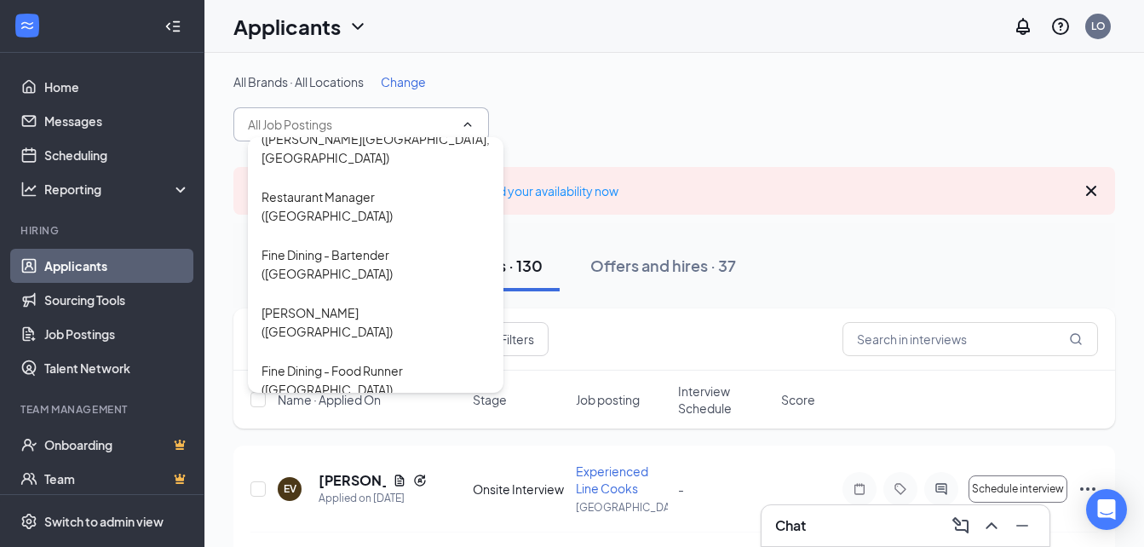
click at [359, 419] on div "Server (Creekside Forest)" at bounding box center [347, 428] width 170 height 19
type input "Server (Creekside Forest)"
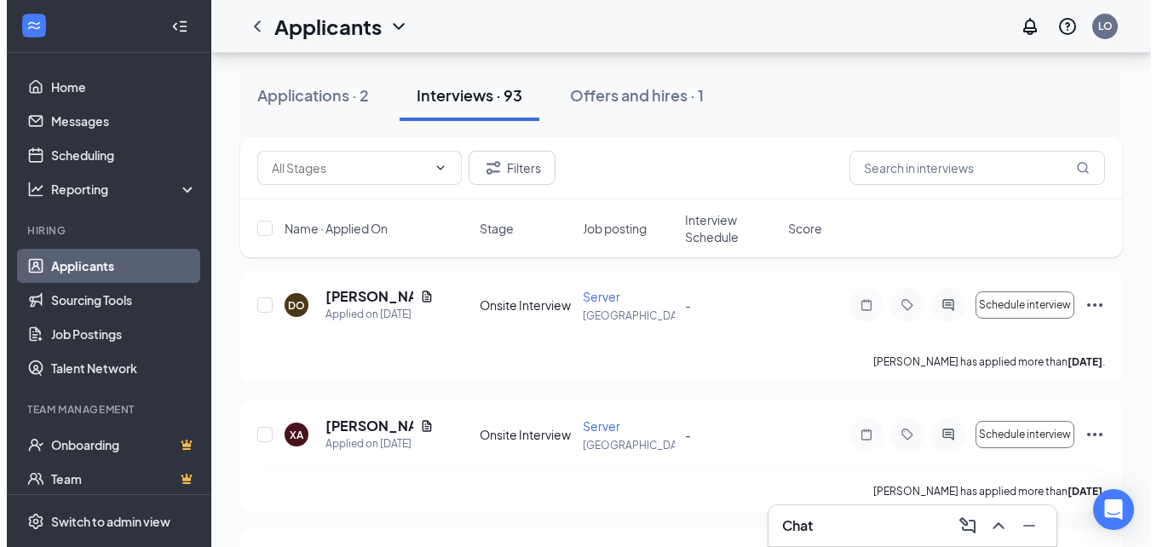
scroll to position [325, 0]
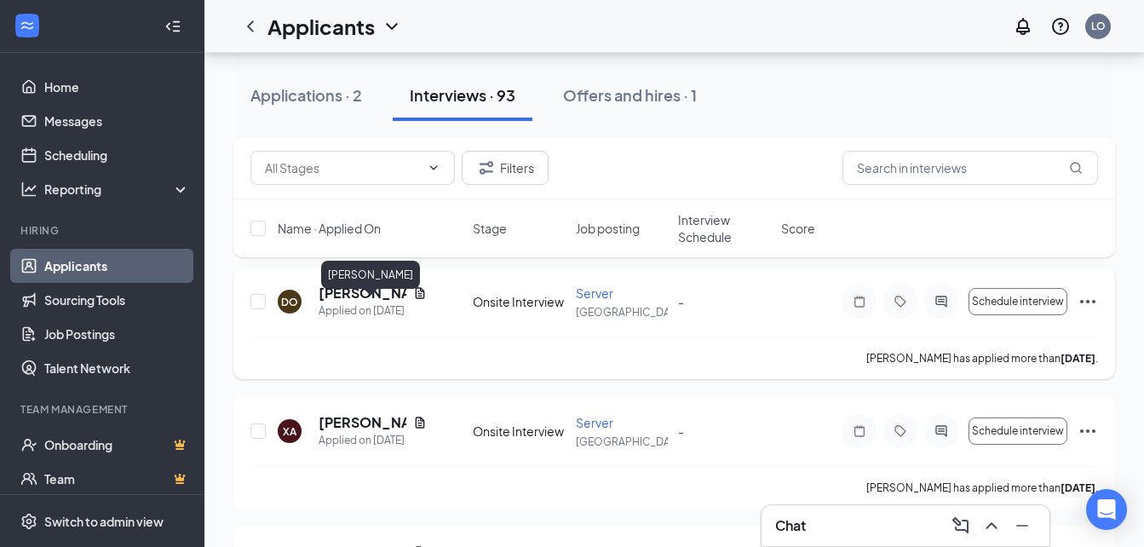
click at [343, 302] on h5 "Dylan Overturf" at bounding box center [363, 293] width 88 height 19
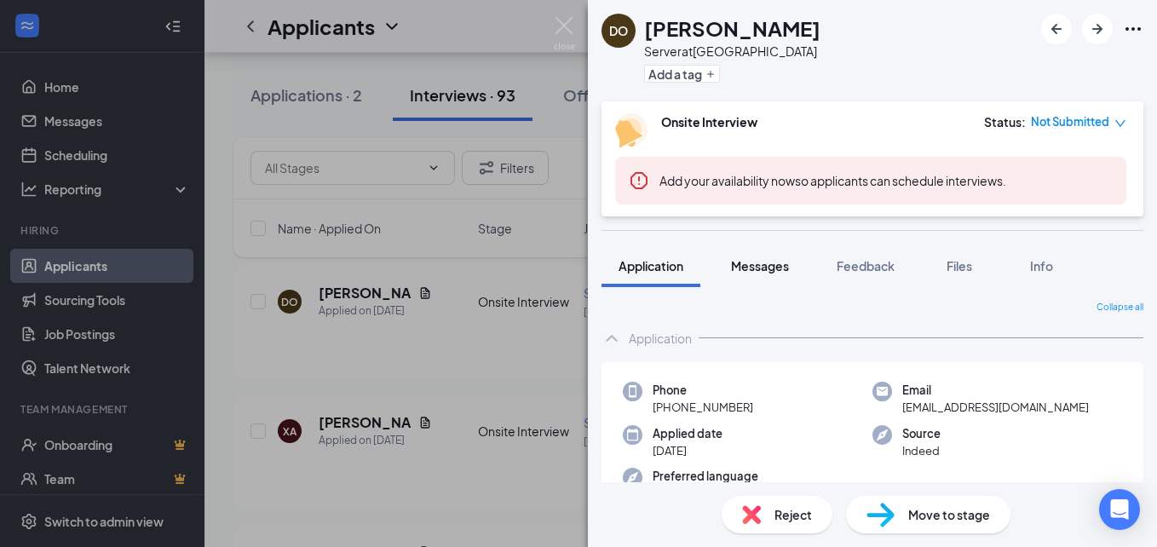
click at [783, 267] on span "Messages" at bounding box center [760, 265] width 58 height 15
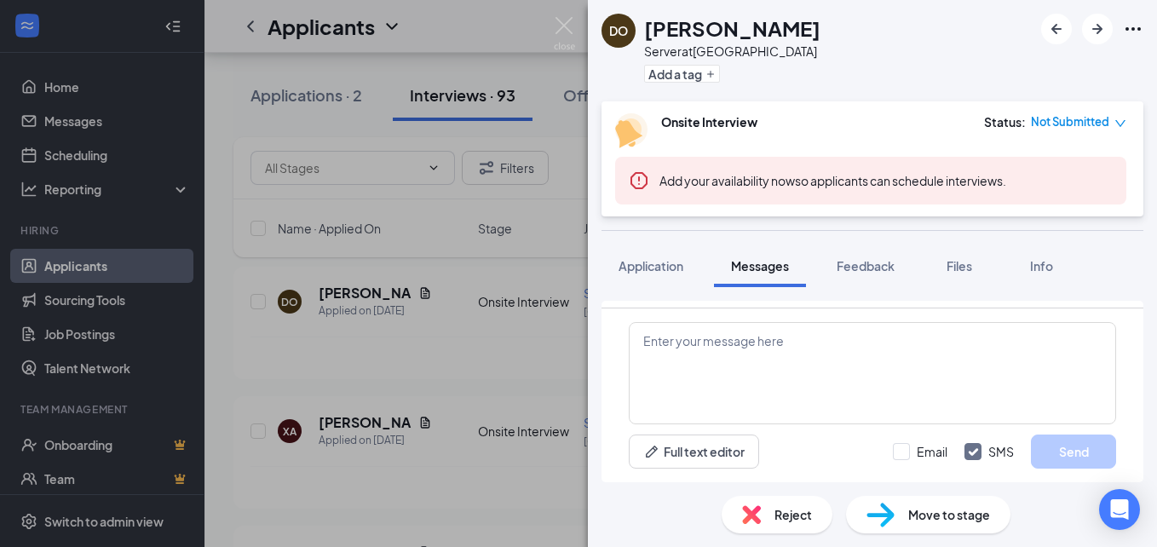
scroll to position [332, 0]
click at [634, 262] on span "Application" at bounding box center [650, 265] width 65 height 15
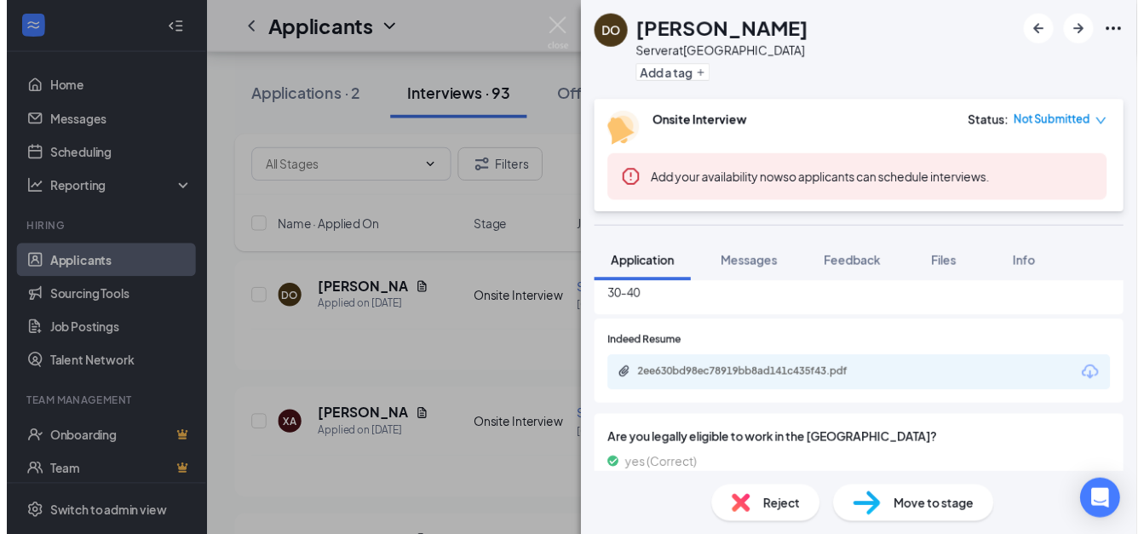
scroll to position [773, 0]
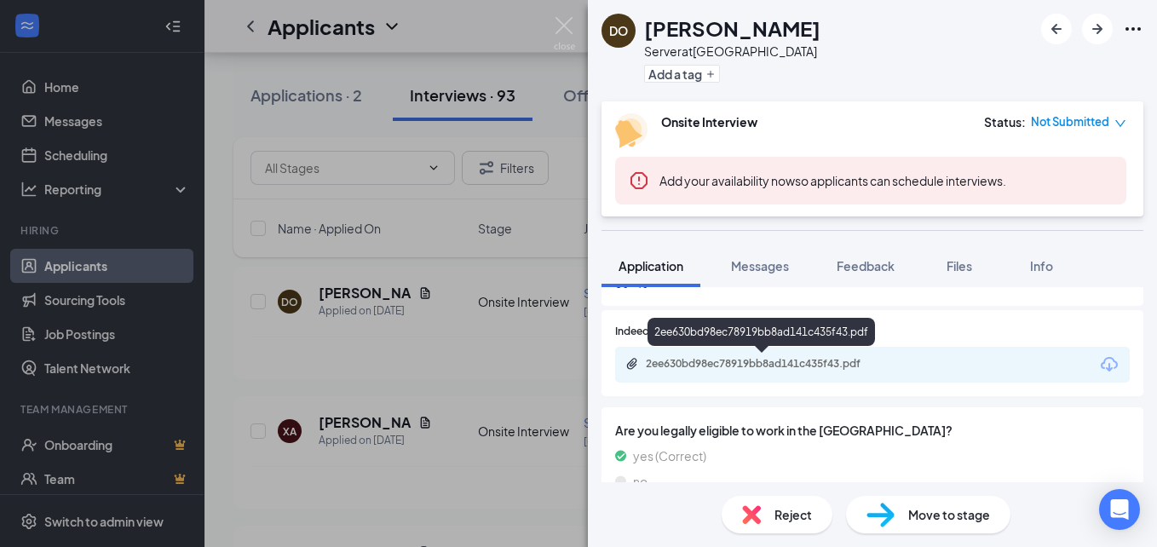
click at [798, 367] on div "2ee630bd98ec78919bb8ad141c435f43.pdf" at bounding box center [765, 364] width 239 height 14
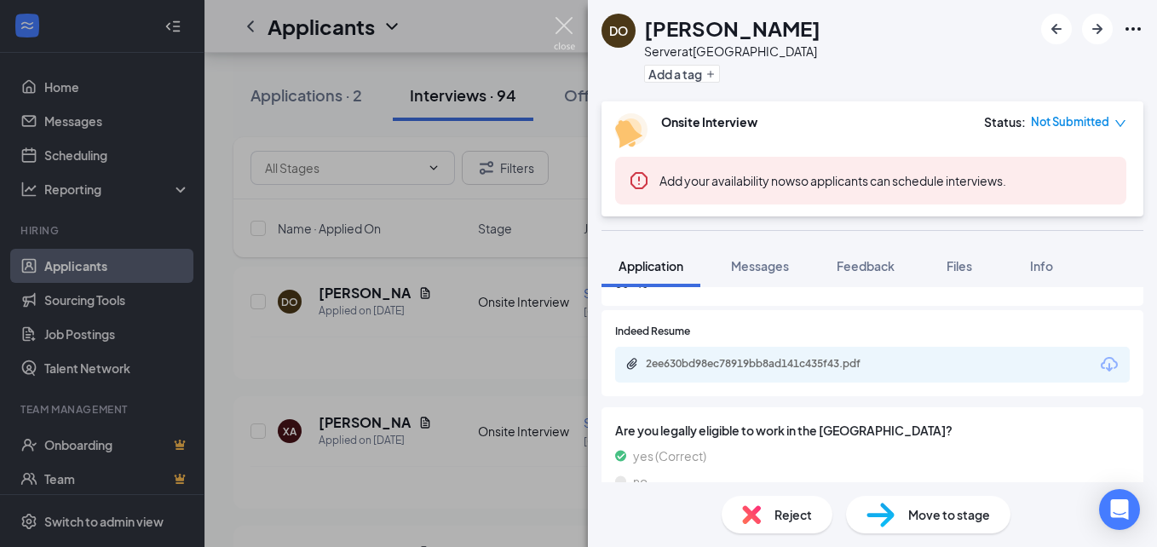
click at [558, 26] on img at bounding box center [564, 33] width 21 height 33
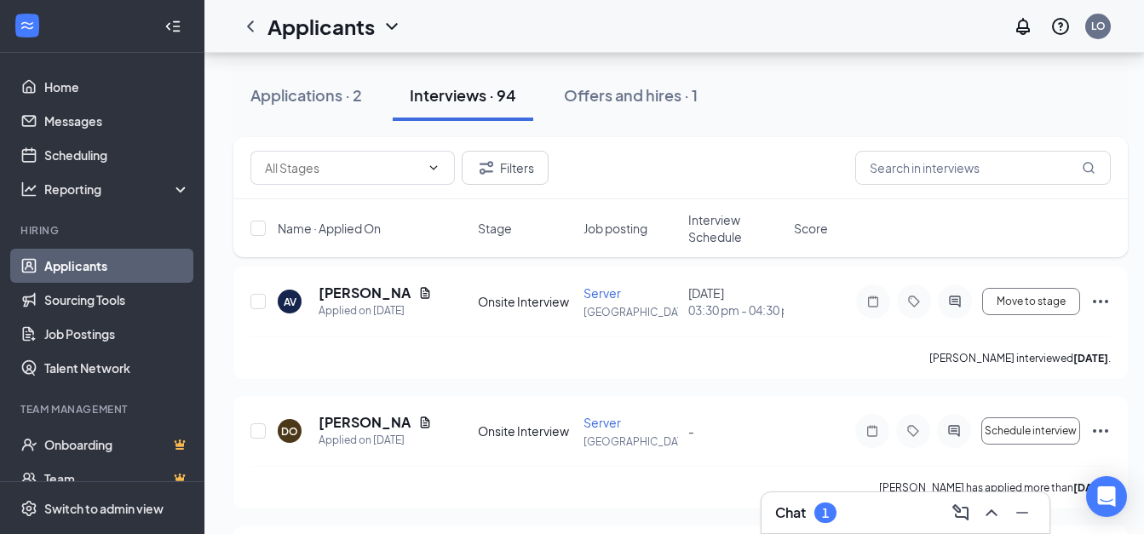
click at [480, 89] on div "Interviews · 94" at bounding box center [463, 94] width 106 height 21
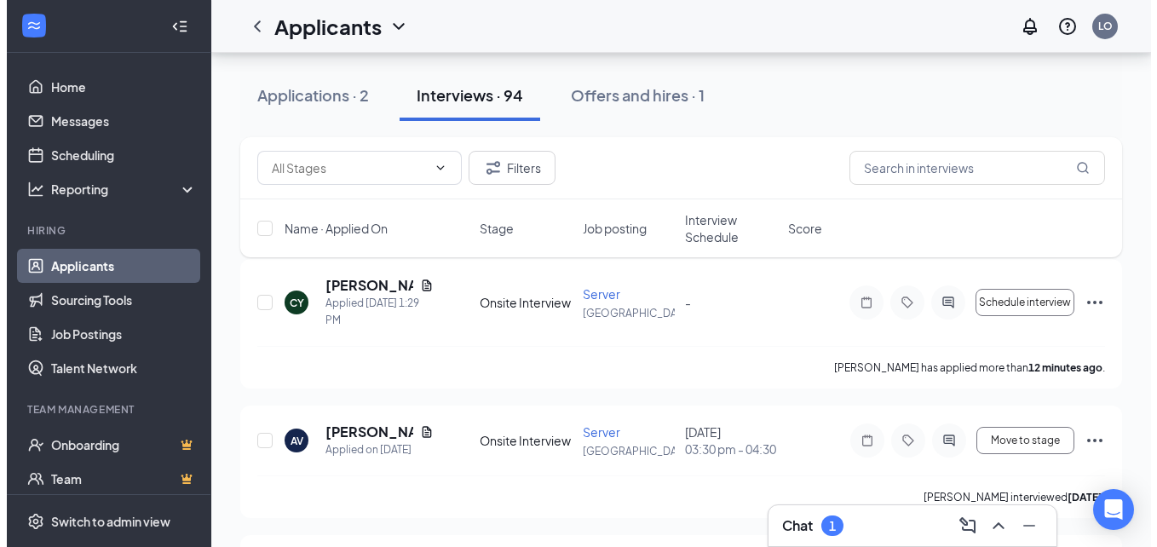
scroll to position [206, 0]
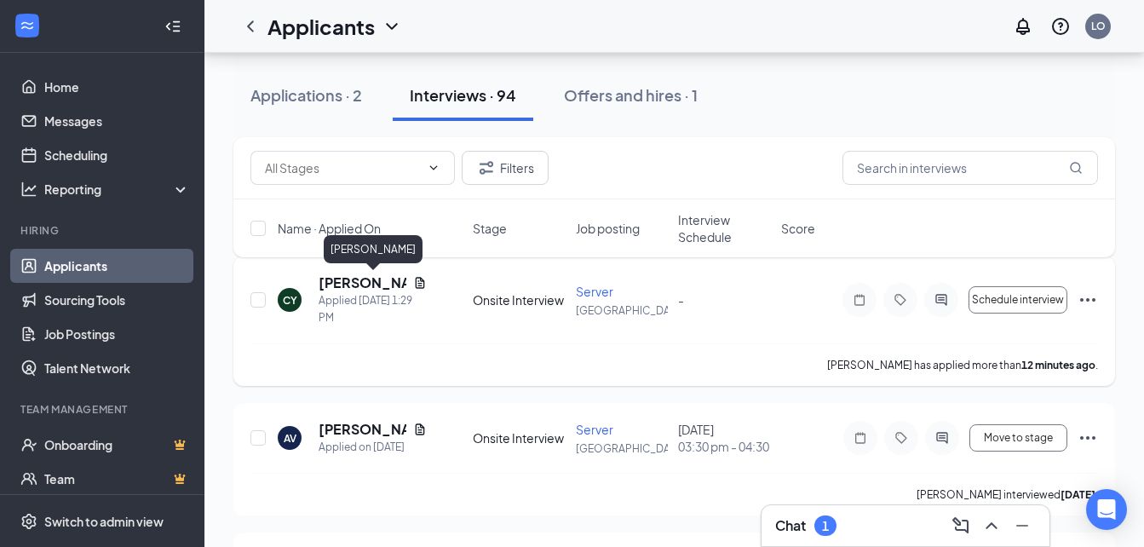
click at [378, 279] on h5 "[PERSON_NAME]" at bounding box center [363, 282] width 88 height 19
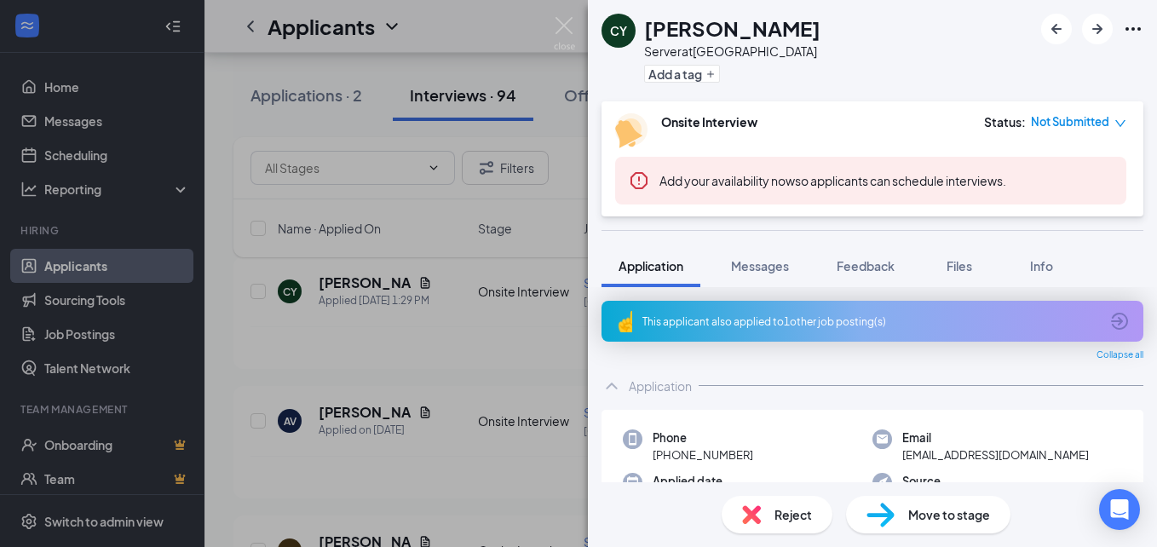
click at [911, 322] on div "This applicant also applied to 1 other job posting(s)" at bounding box center [870, 321] width 457 height 14
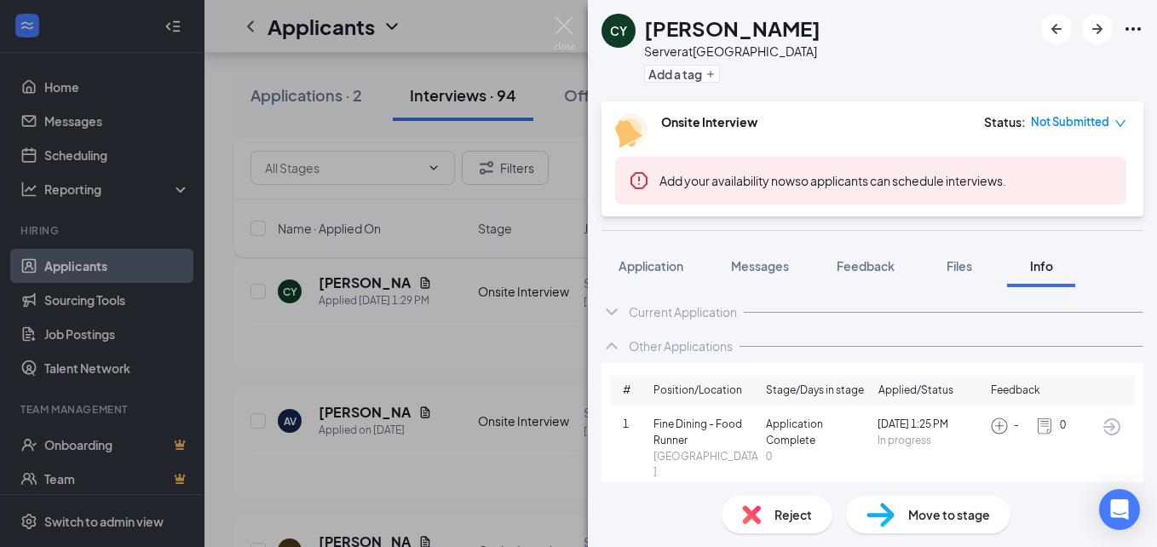
scroll to position [8, 0]
click at [698, 326] on div "Current Application" at bounding box center [872, 310] width 542 height 34
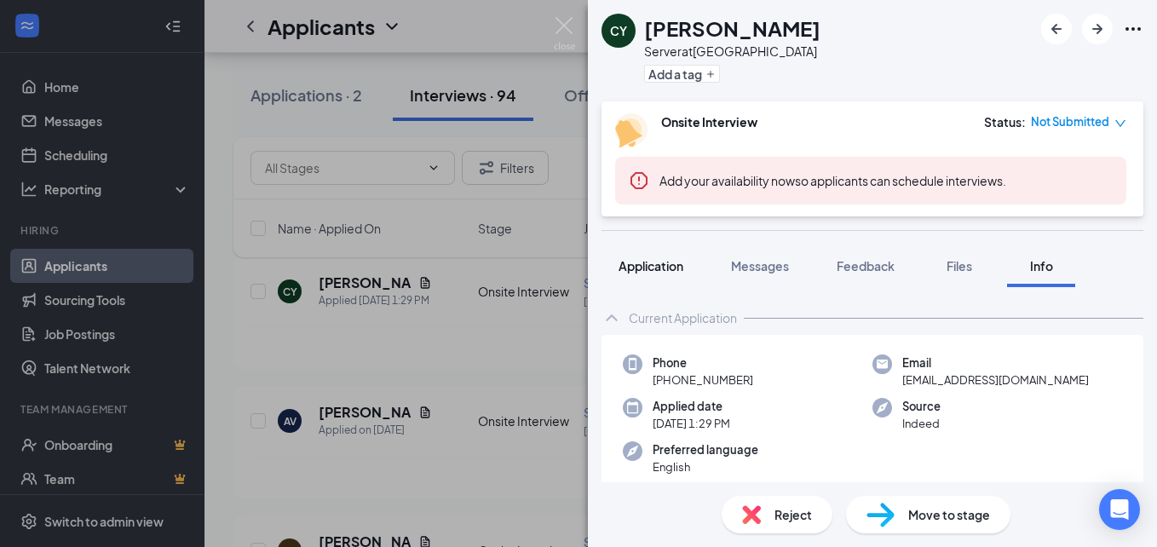
click at [687, 262] on button "Application" at bounding box center [650, 265] width 99 height 43
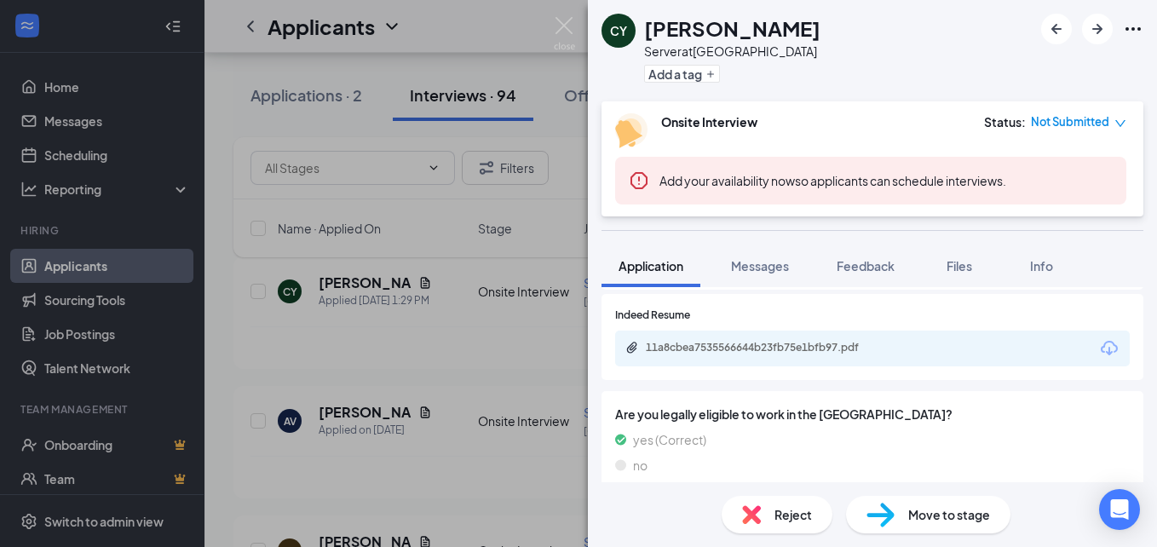
scroll to position [854, 0]
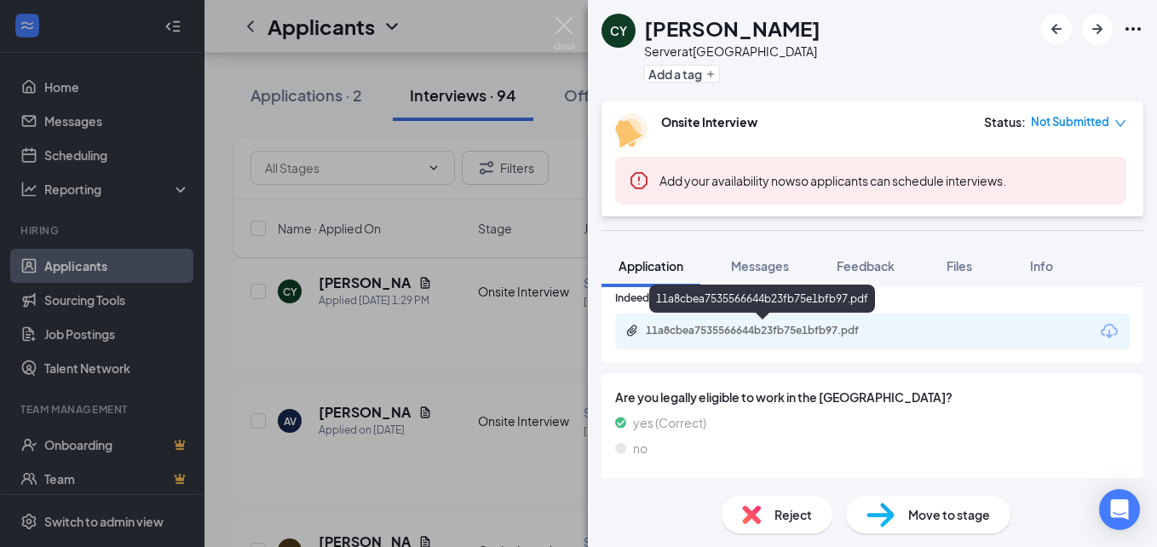
click at [790, 336] on div "11a8cbea7535566644b23fb75e1bfb97.pdf" at bounding box center [765, 331] width 239 height 14
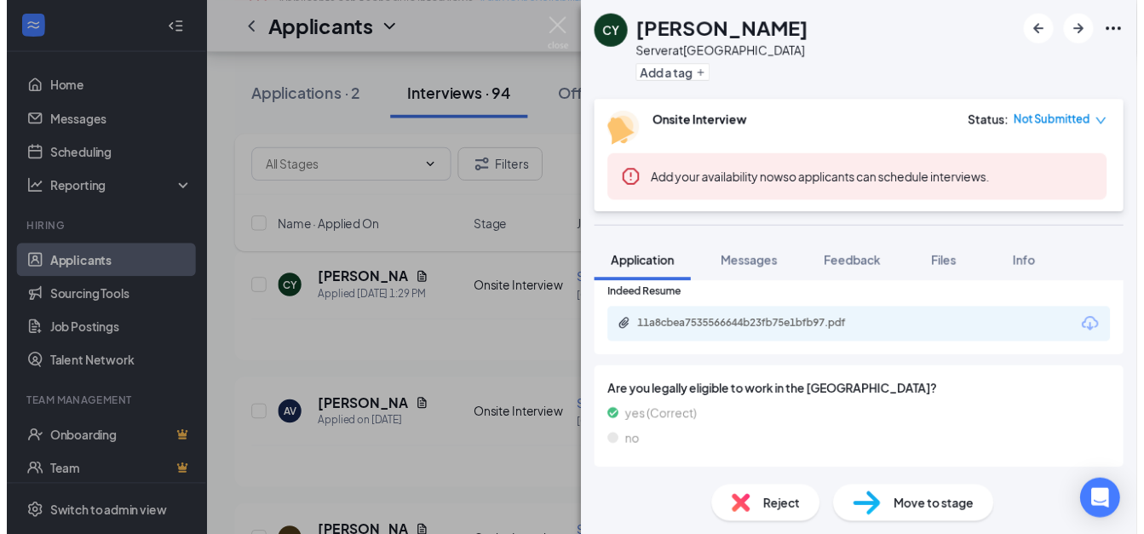
scroll to position [848, 0]
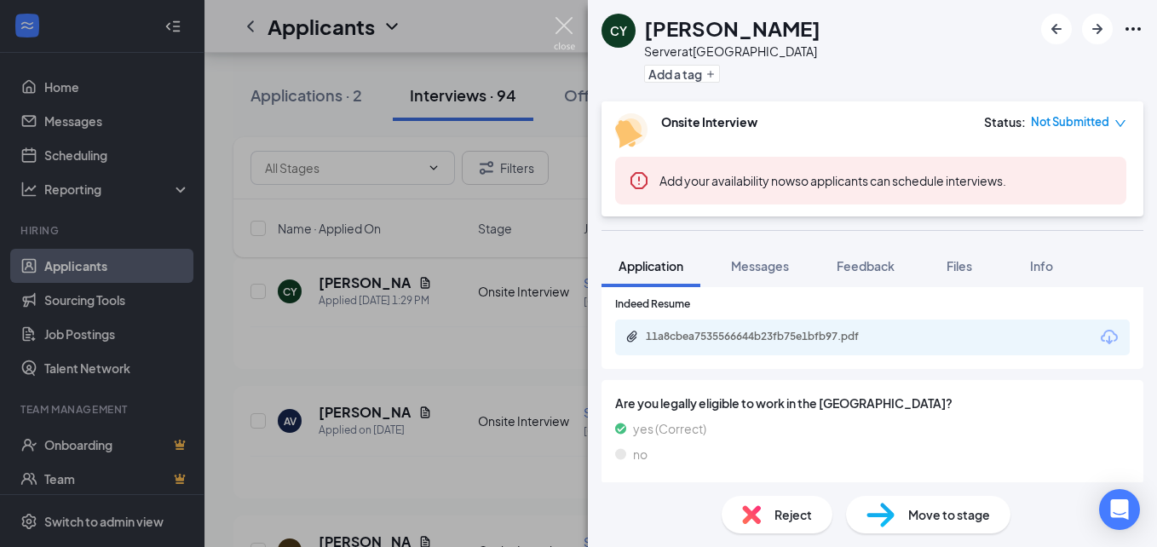
click at [562, 23] on img at bounding box center [564, 33] width 21 height 33
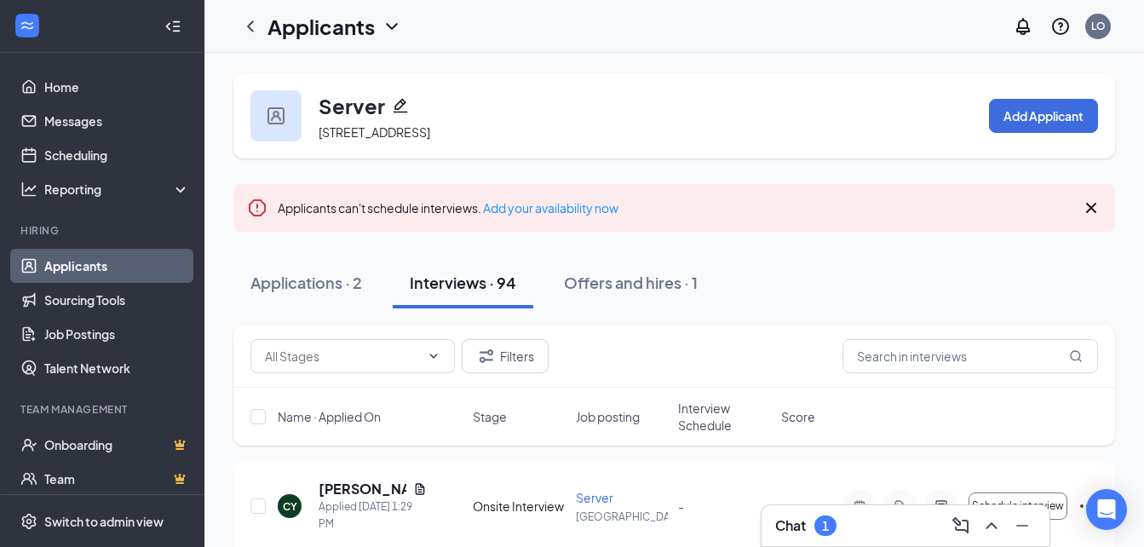
click at [382, 18] on icon "ChevronDown" at bounding box center [392, 26] width 20 height 20
click at [256, 26] on icon "ChevronLeft" at bounding box center [250, 26] width 20 height 20
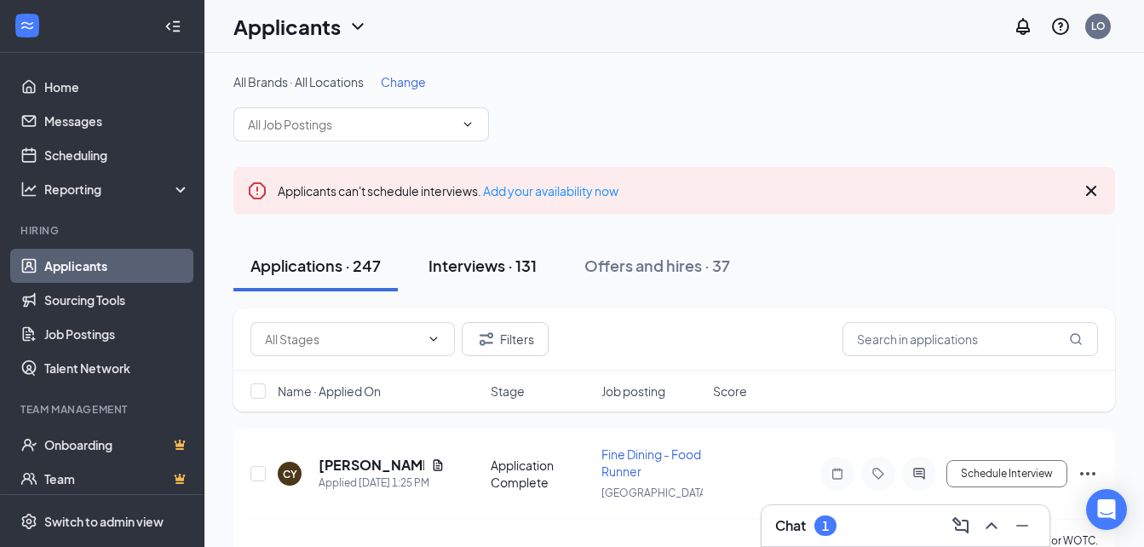
click at [532, 271] on div "Interviews · 131" at bounding box center [482, 265] width 108 height 21
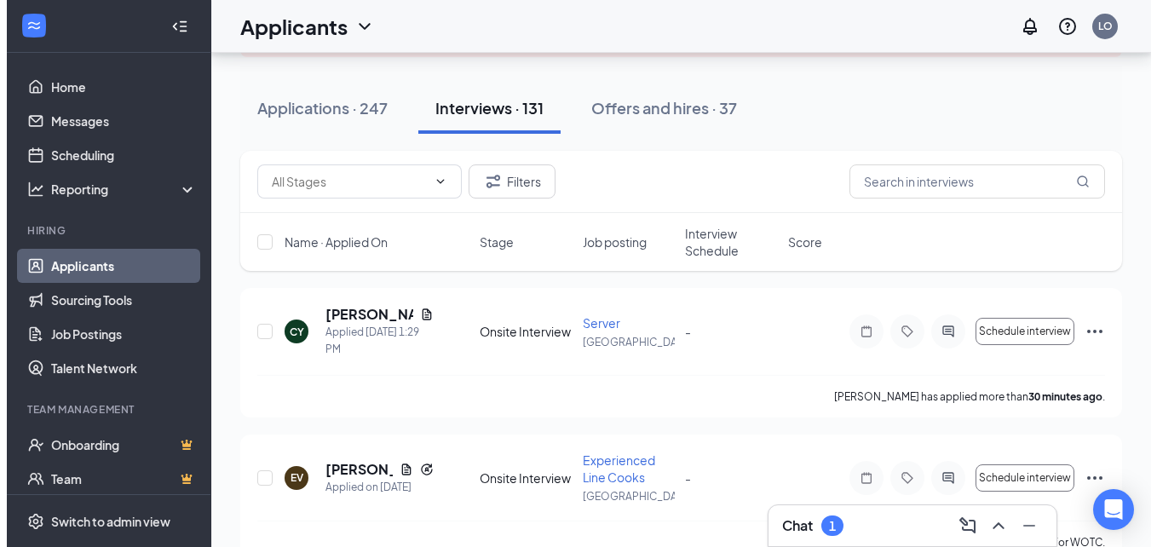
scroll to position [164, 0]
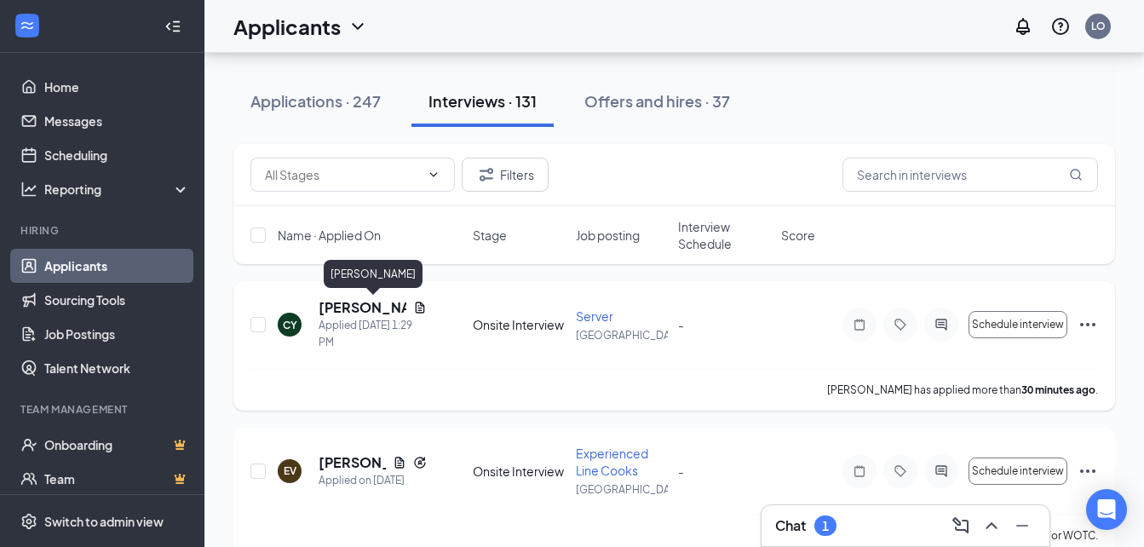
click at [368, 308] on h5 "[PERSON_NAME]" at bounding box center [363, 307] width 88 height 19
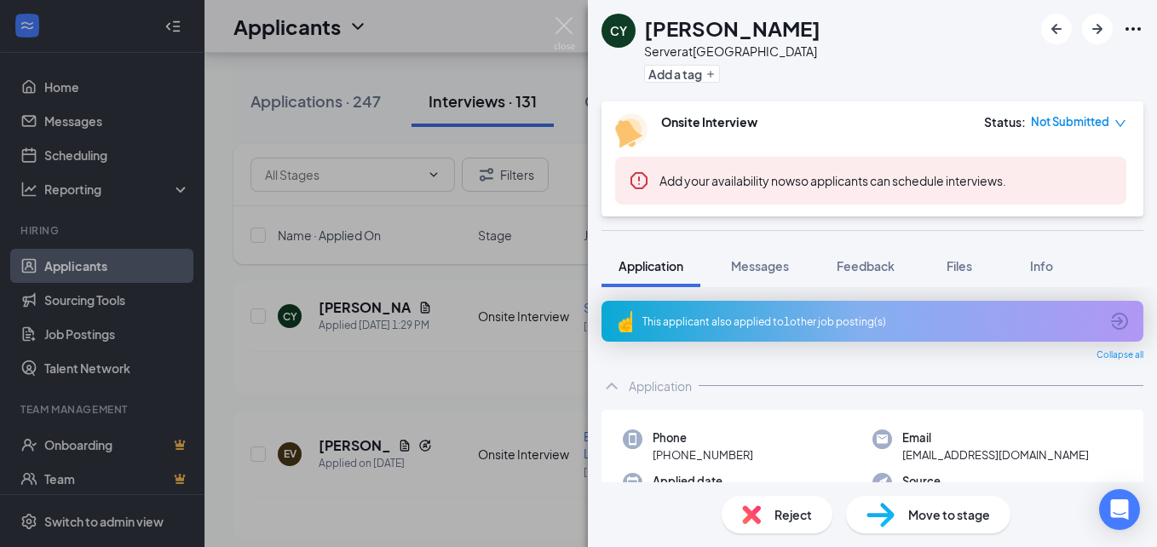
click at [863, 70] on div "CY Carlos Yepez Server at Creekside Forest Add a tag" at bounding box center [872, 50] width 569 height 101
click at [987, 66] on div "CY Carlos Yepez Server at Creekside Forest Add a tag" at bounding box center [872, 50] width 569 height 101
click at [762, 267] on span "Messages" at bounding box center [760, 265] width 58 height 15
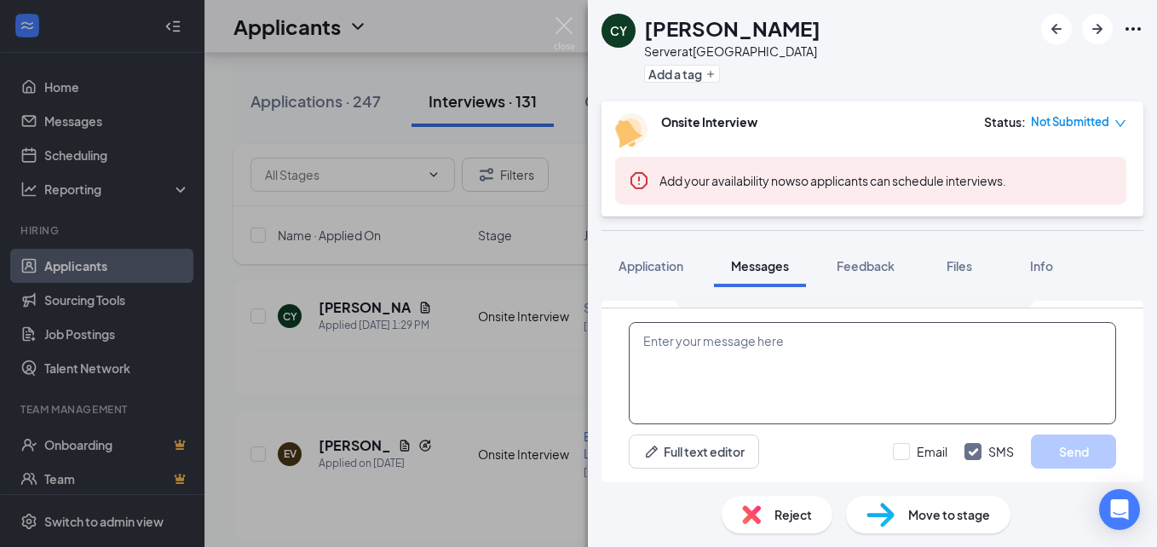
scroll to position [462, 0]
click at [858, 358] on textarea at bounding box center [872, 373] width 487 height 102
click at [865, 364] on textarea "Hello, when can you come in for an inter" at bounding box center [872, 373] width 487 height 102
drag, startPoint x: 938, startPoint y: 357, endPoint x: 710, endPoint y: 353, distance: 227.5
click at [710, 350] on textarea "Hello, when can you come in for an interview?" at bounding box center [872, 373] width 487 height 102
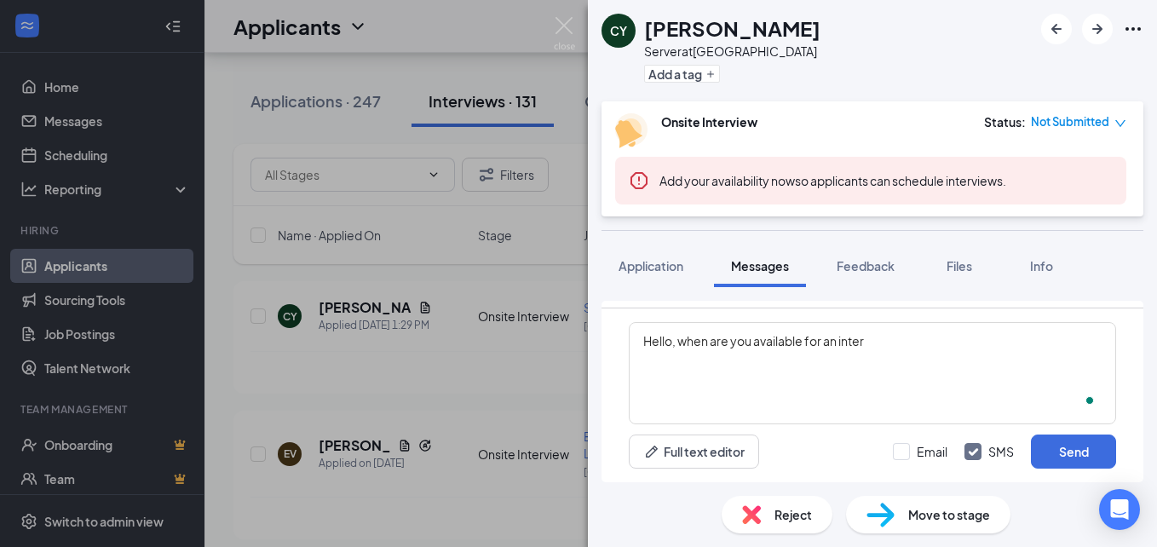
click at [723, 314] on div "Hello, when are you available for an inter Full text editor Email SMS Send" at bounding box center [872, 395] width 542 height 174
click at [924, 342] on textarea "Hello, when are you available for an inter" at bounding box center [872, 373] width 487 height 102
type textarea "Hello, when are you available for an interview?"
click at [1055, 458] on button "Send" at bounding box center [1073, 451] width 85 height 34
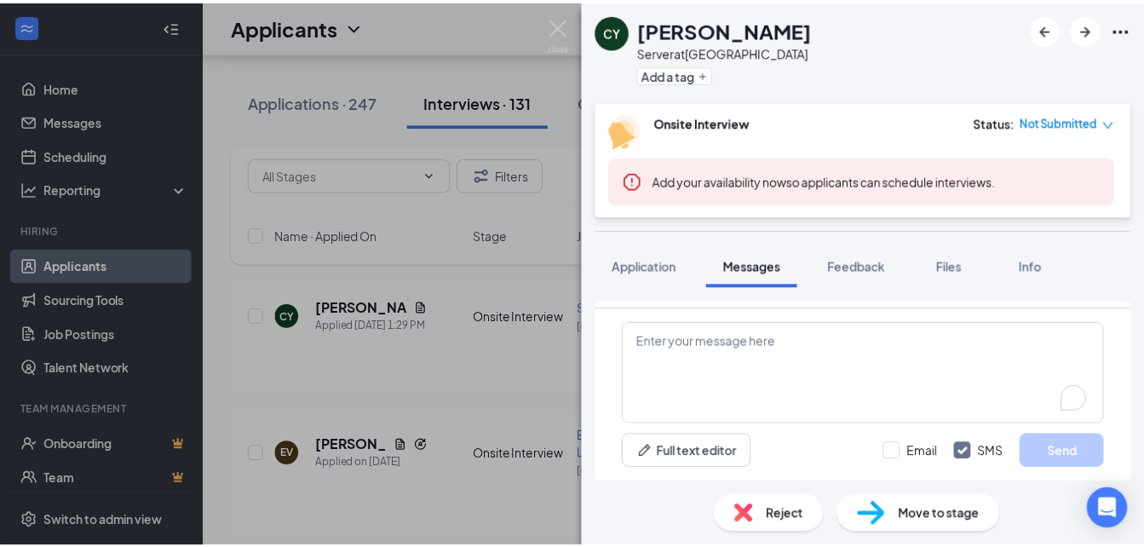
scroll to position [554, 0]
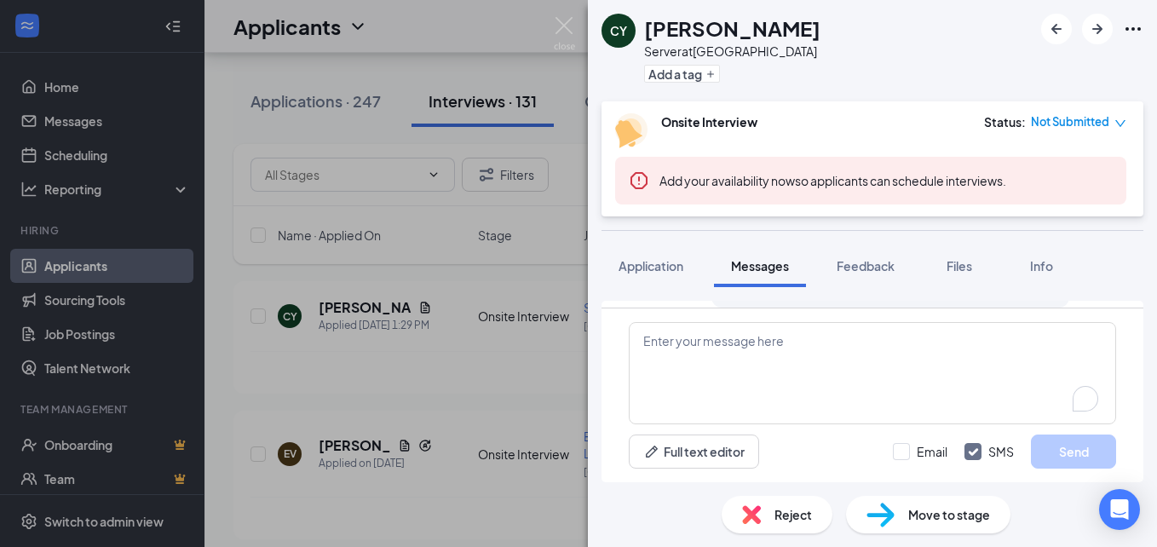
click at [377, 375] on div "CY Carlos Yepez Server at Creekside Forest Add a tag Onsite Interview Status : …" at bounding box center [578, 273] width 1157 height 547
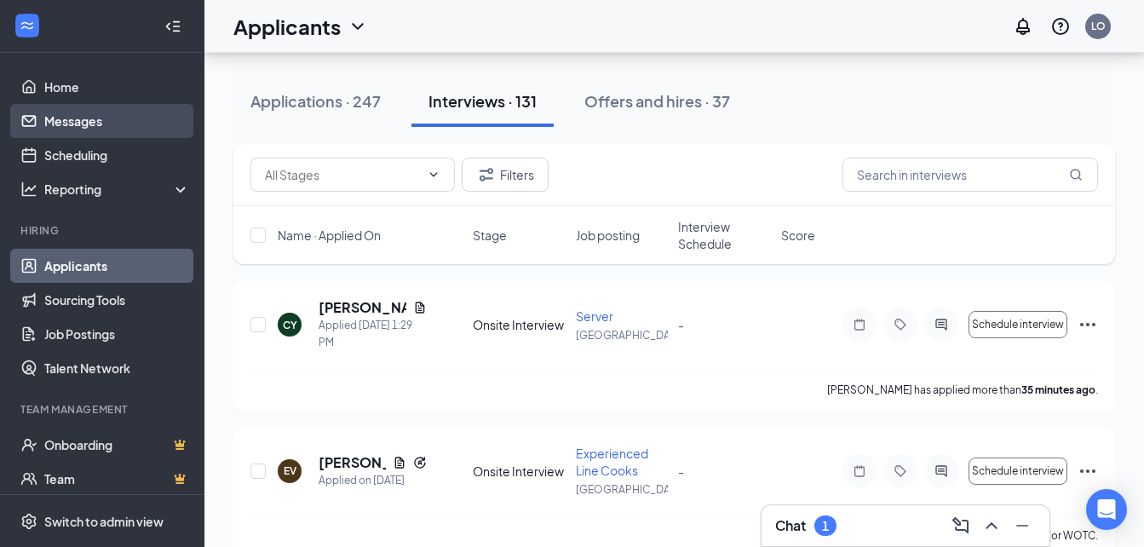
click at [69, 122] on link "Messages" at bounding box center [117, 121] width 146 height 34
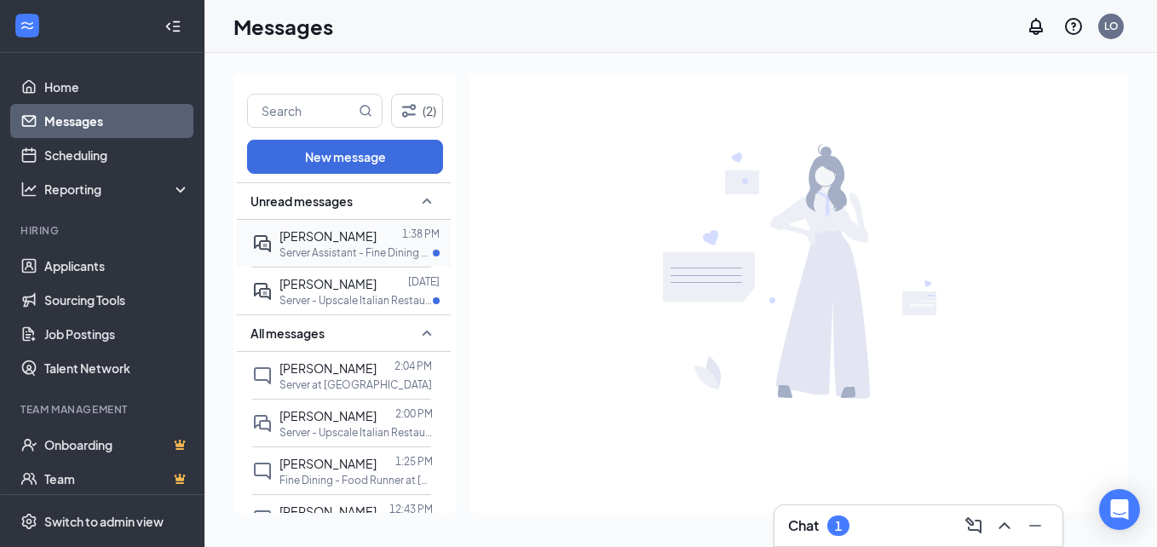
click at [340, 250] on p "Server Assistant - Fine Dining Restaurant at [GEOGRAPHIC_DATA][PERSON_NAME]" at bounding box center [355, 252] width 153 height 14
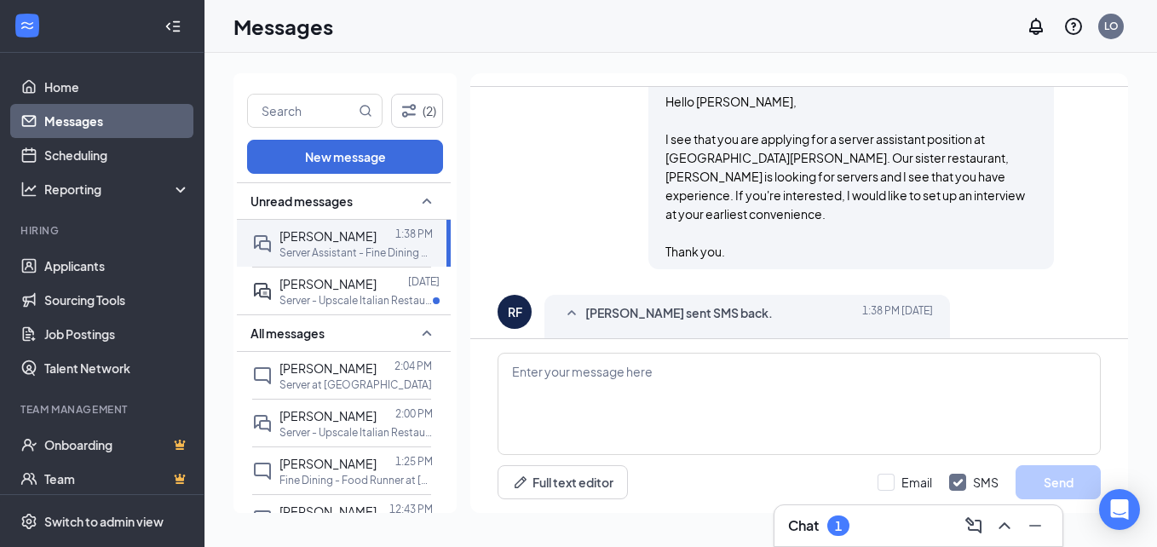
scroll to position [323, 0]
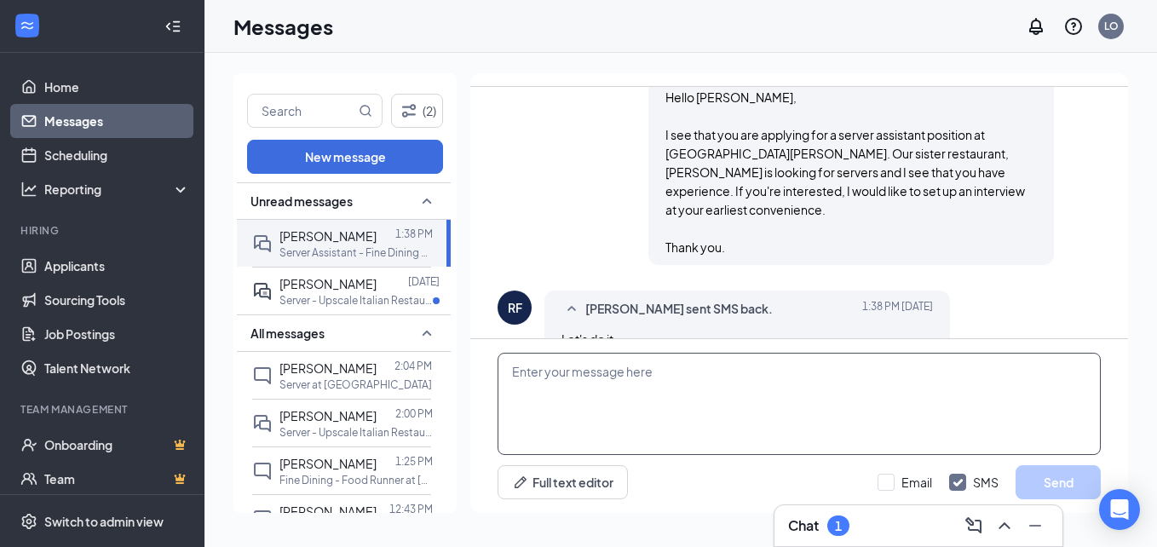
click at [571, 422] on textarea at bounding box center [798, 404] width 603 height 102
type textarea "When"
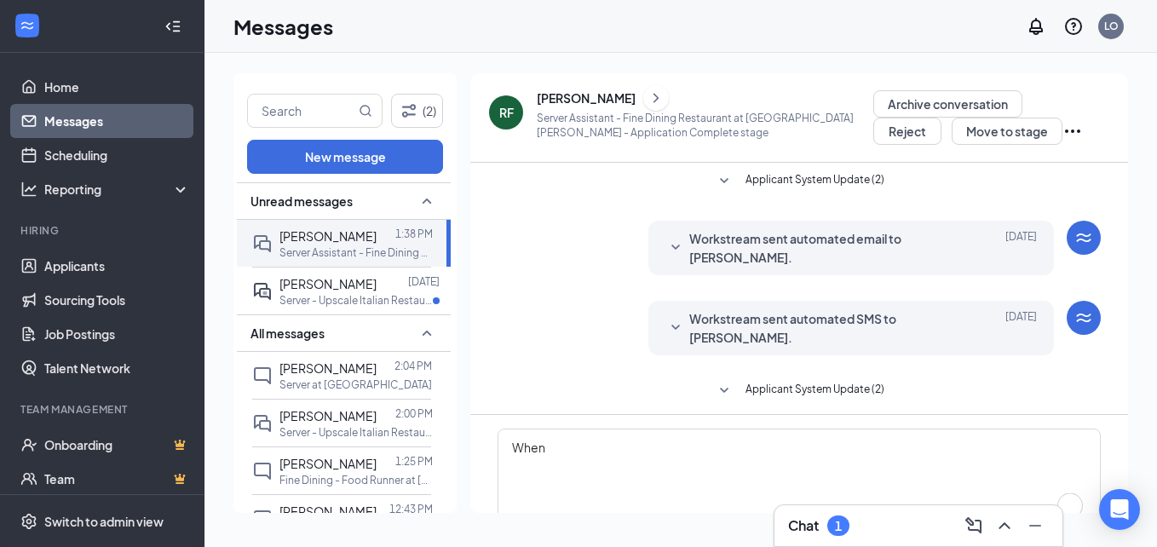
scroll to position [323, 0]
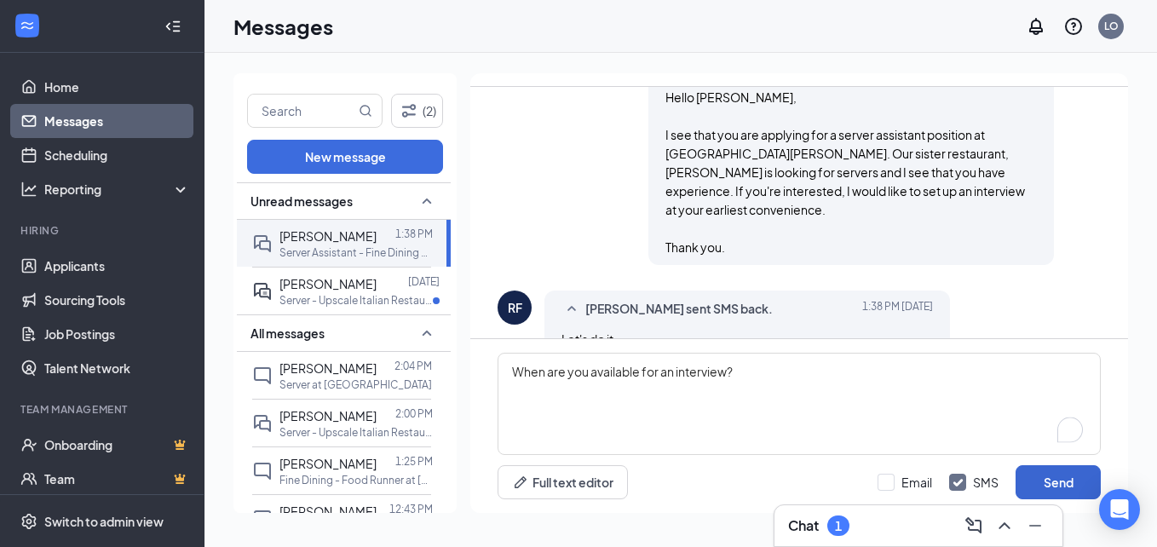
type textarea "When are you available for an interview?"
click at [1066, 485] on button "Send" at bounding box center [1057, 482] width 85 height 34
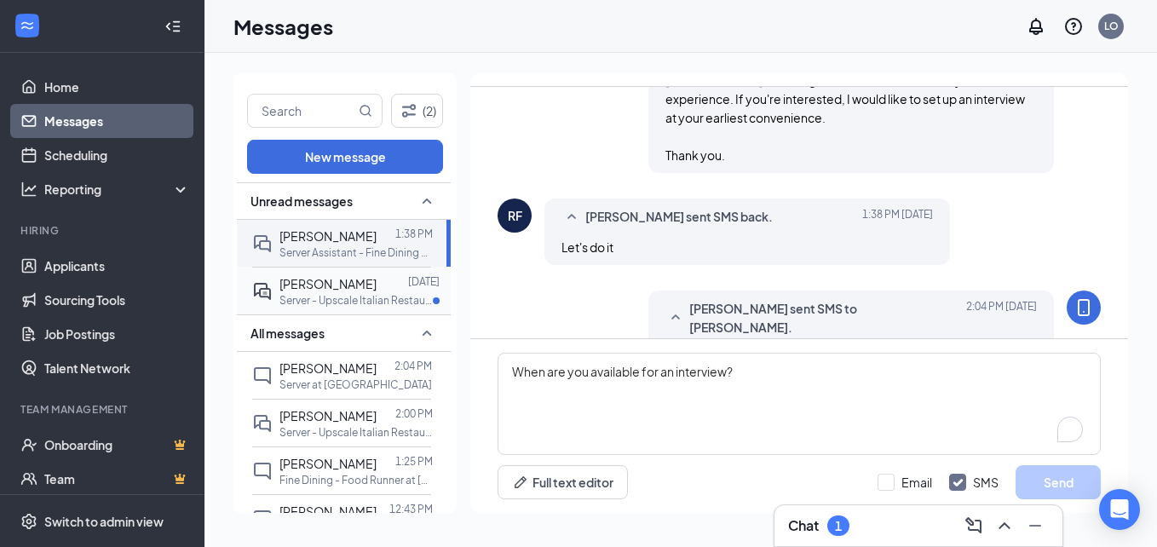
click at [355, 304] on p "Server - Upscale Italian Restaurant at Terra Vino Italian Kitchen & Wine Bar" at bounding box center [355, 300] width 153 height 14
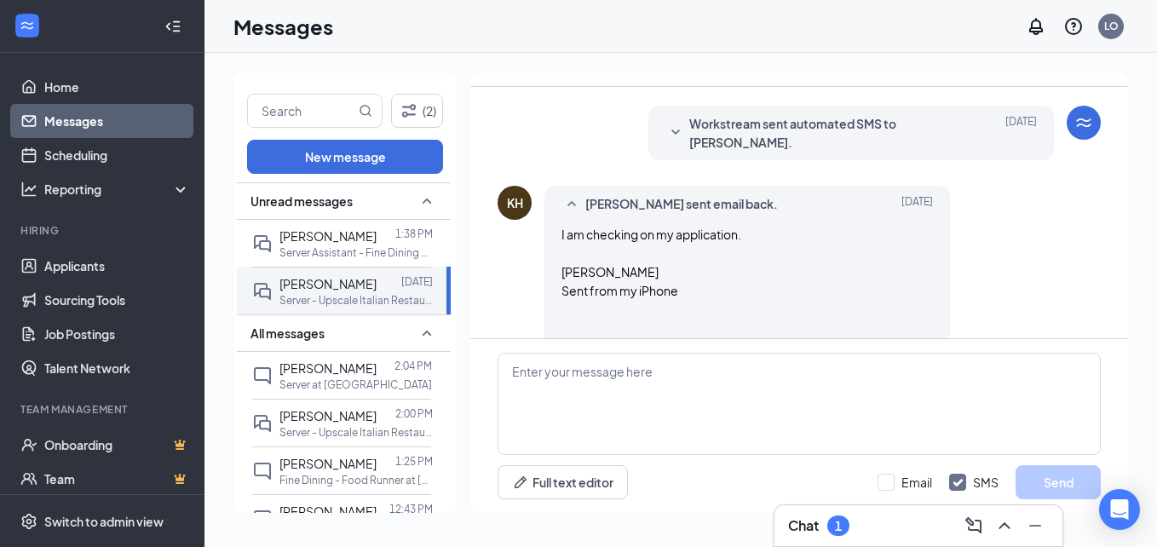
scroll to position [123, 0]
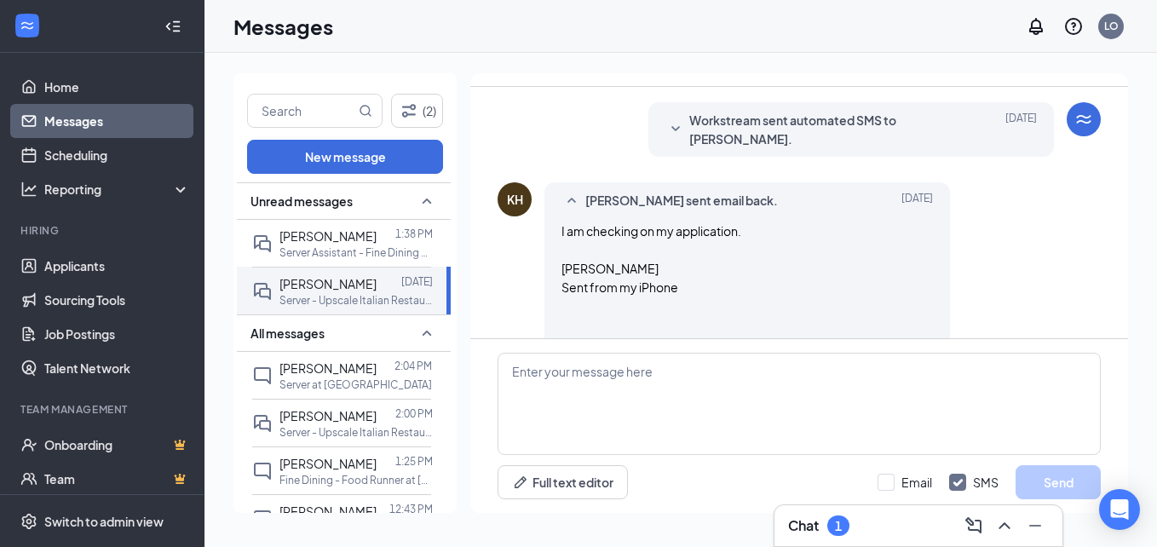
click at [629, 206] on span "[PERSON_NAME] sent email back." at bounding box center [681, 201] width 193 height 20
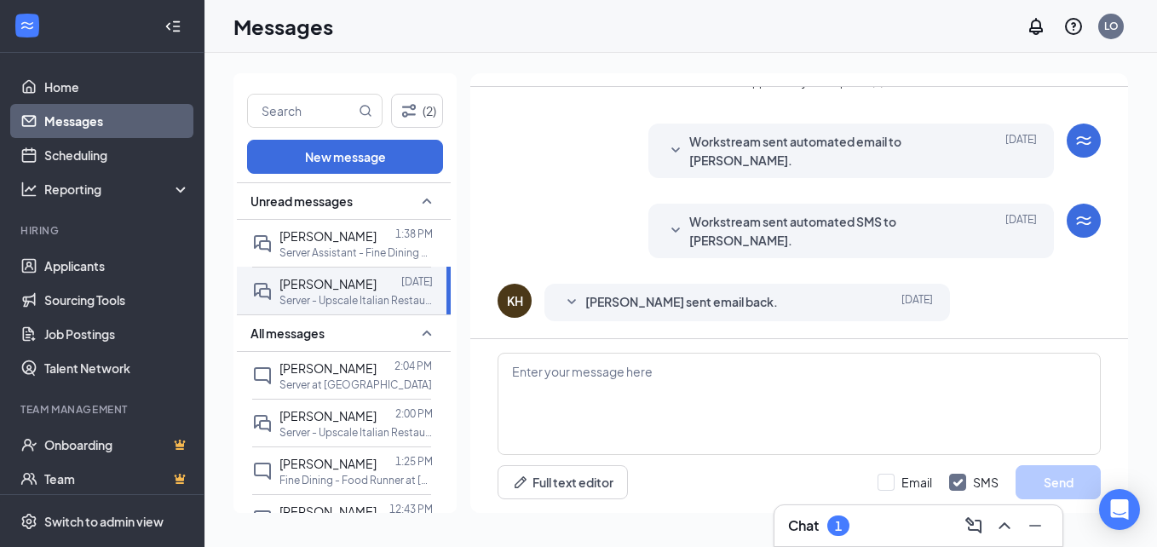
scroll to position [21, 0]
click at [334, 296] on p "Server - Upscale Italian Restaurant at Terra Vino Italian Kitchen & Wine Bar" at bounding box center [355, 300] width 153 height 14
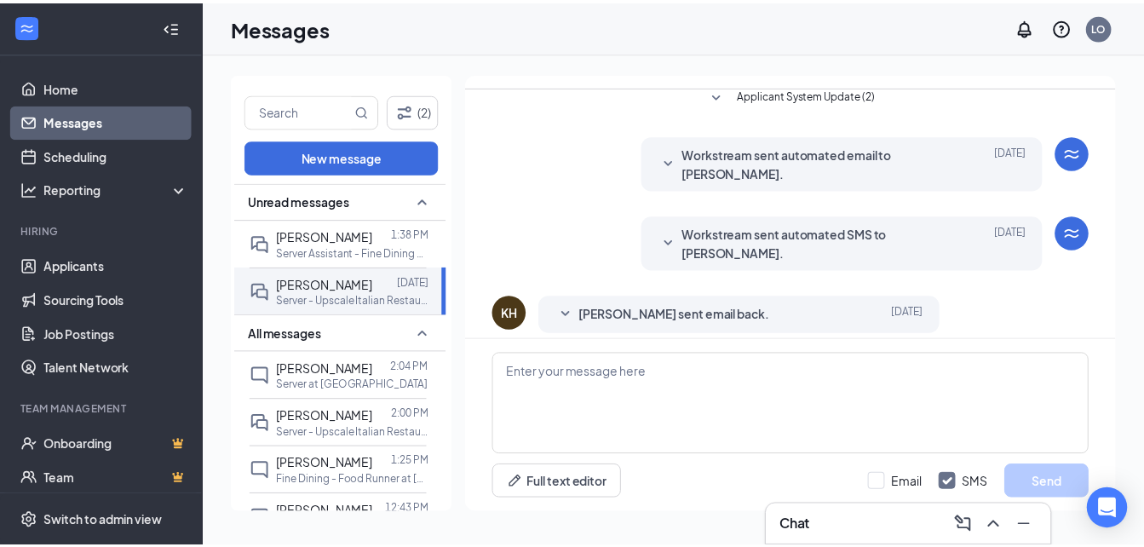
scroll to position [0, 0]
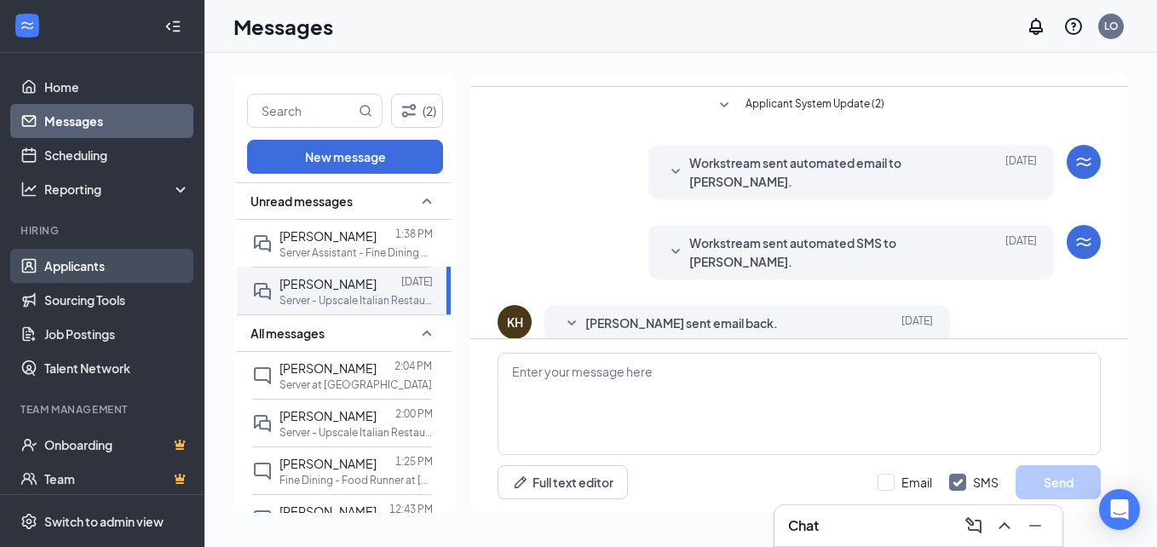
click at [129, 261] on link "Applicants" at bounding box center [117, 266] width 146 height 34
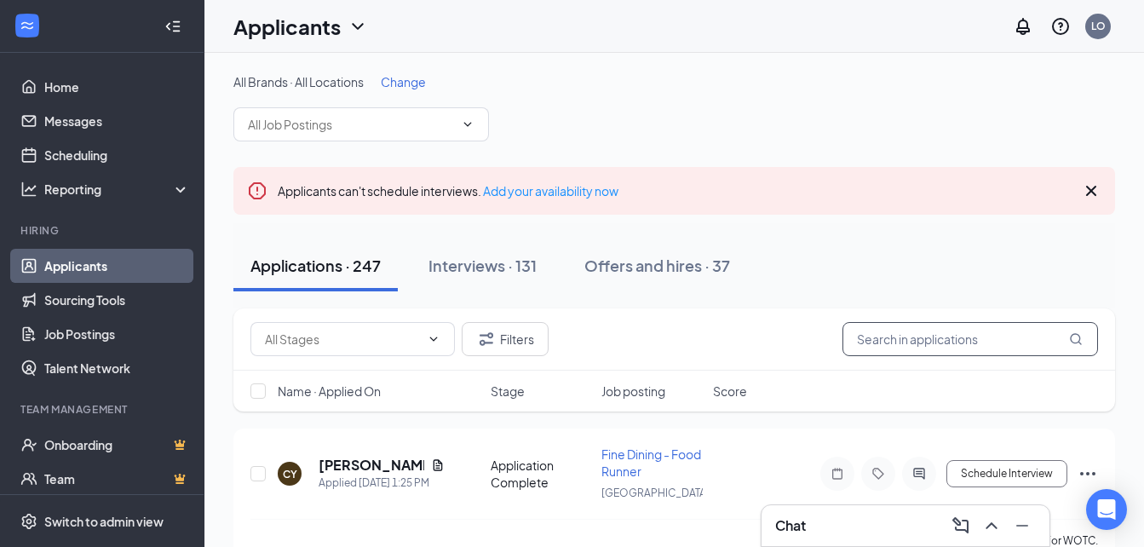
click at [957, 337] on input "text" at bounding box center [970, 339] width 256 height 34
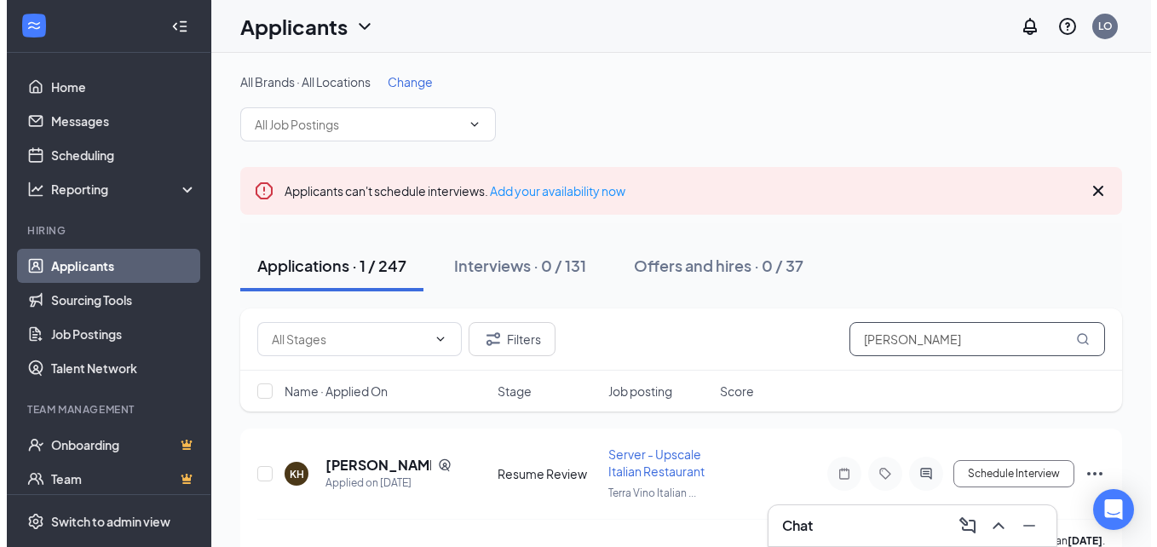
scroll to position [35, 0]
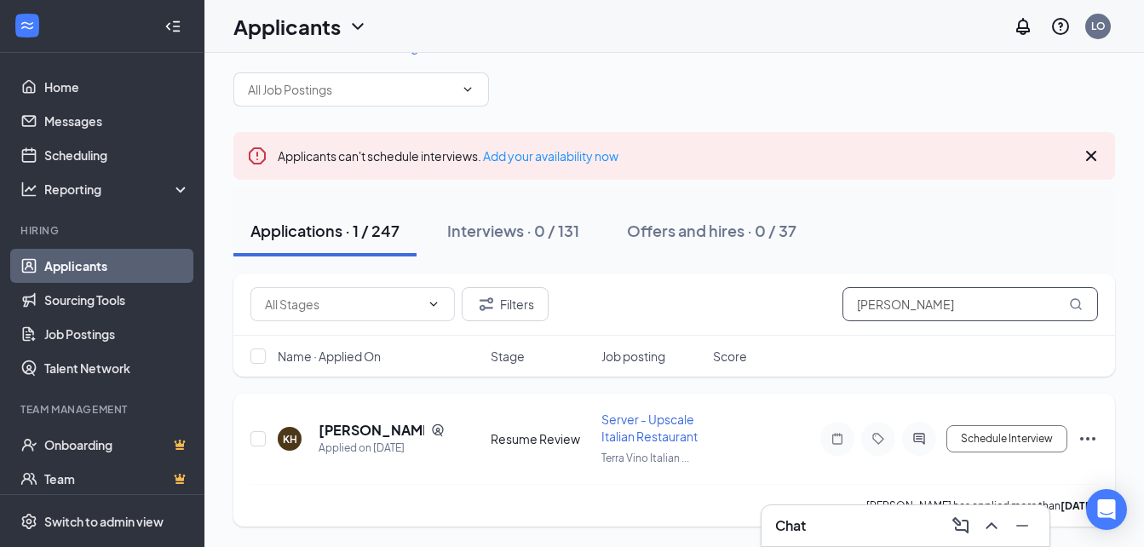
type input "[PERSON_NAME]"
click at [342, 434] on h5 "[PERSON_NAME]" at bounding box center [372, 430] width 106 height 19
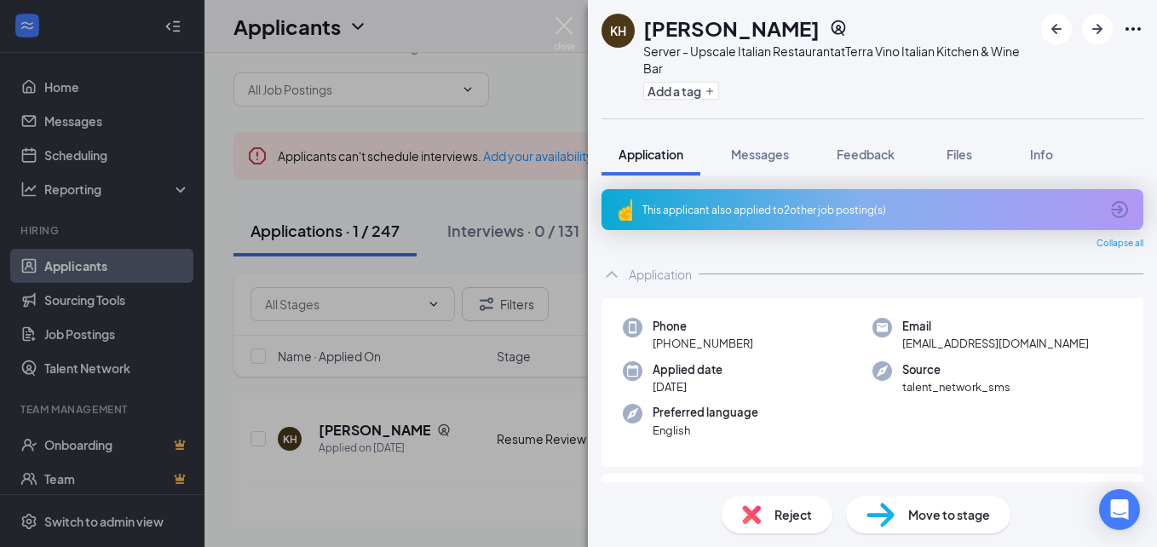
click at [779, 213] on div "This applicant also applied to 2 other job posting(s)" at bounding box center [870, 210] width 457 height 14
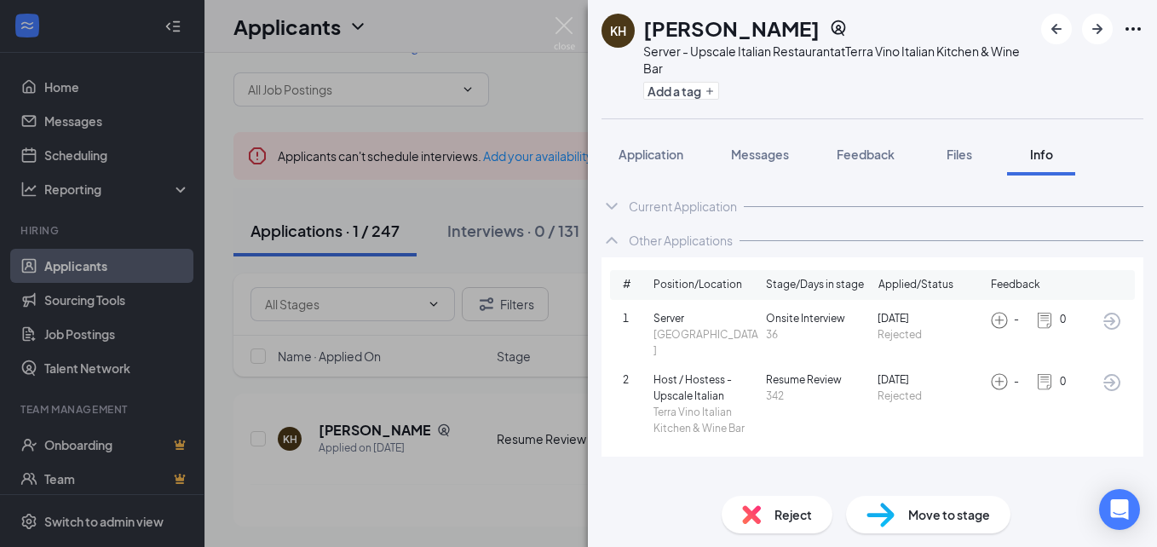
click at [680, 246] on div "Other Applications" at bounding box center [681, 240] width 104 height 17
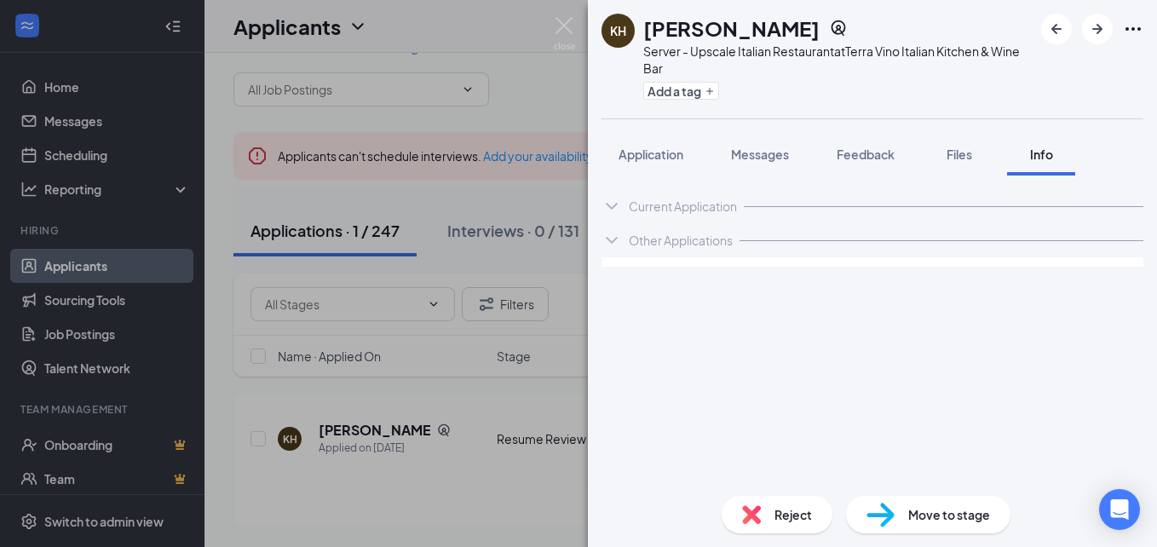
click at [686, 213] on div "Current Application" at bounding box center [683, 206] width 108 height 17
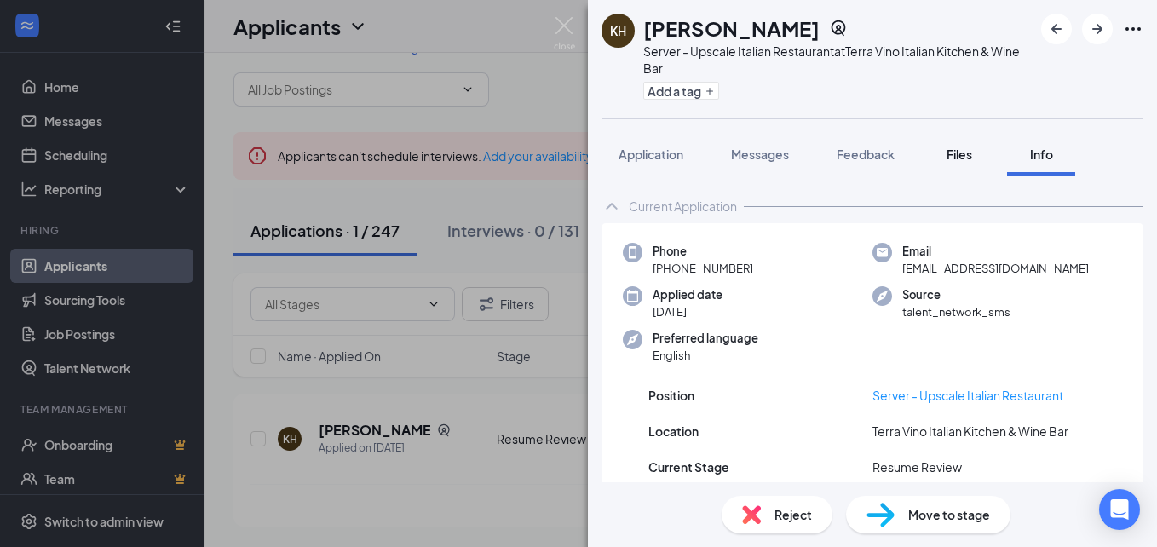
click at [969, 156] on span "Files" at bounding box center [959, 154] width 26 height 15
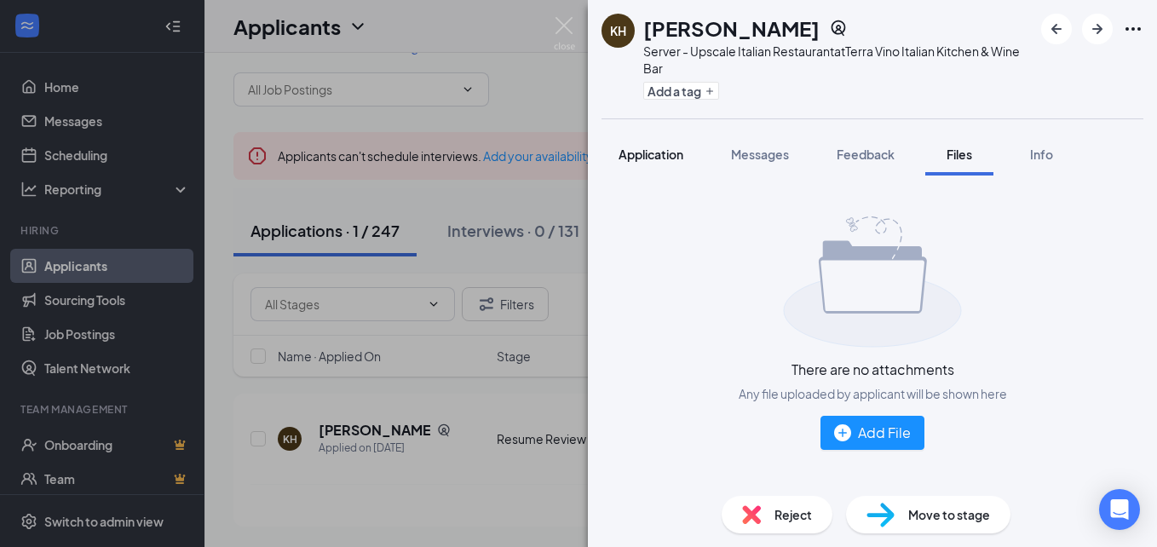
click at [675, 156] on span "Application" at bounding box center [650, 154] width 65 height 15
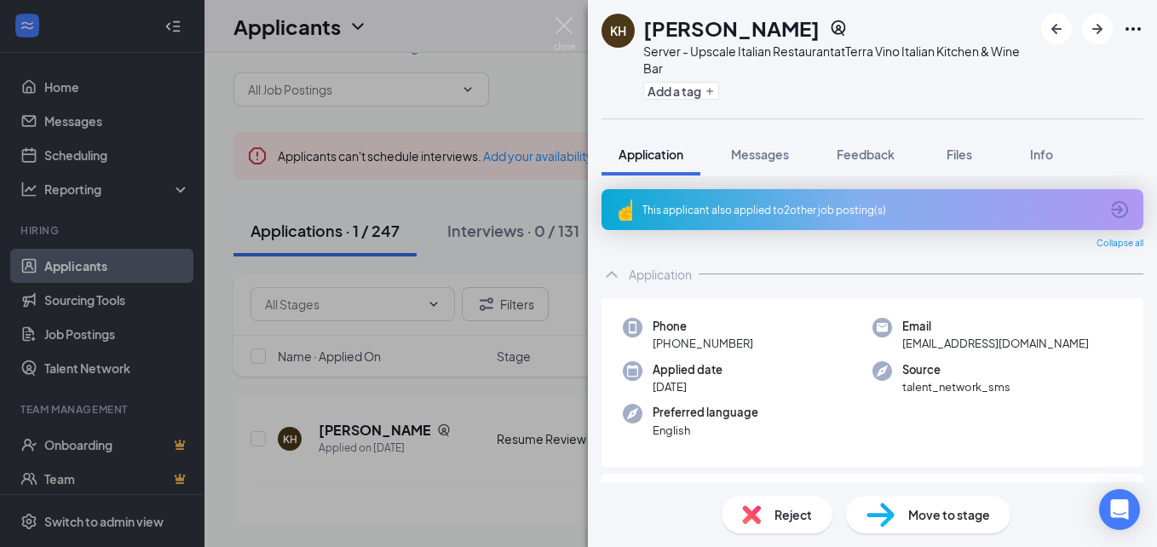
drag, startPoint x: 1143, startPoint y: 223, endPoint x: 1147, endPoint y: 240, distance: 17.4
click at [1147, 240] on div "This applicant also applied to 2 other job posting(s) Collapse all Application …" at bounding box center [872, 328] width 569 height 307
click at [778, 204] on div "This applicant also applied to 2 other job posting(s)" at bounding box center [870, 210] width 457 height 14
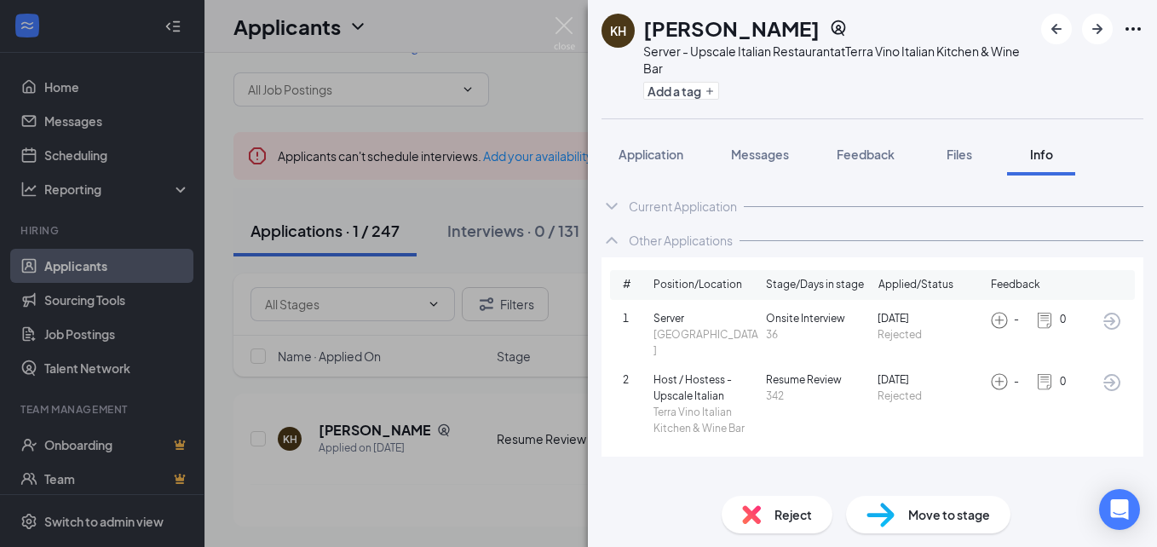
click at [1111, 323] on icon "ArrowCircle" at bounding box center [1111, 321] width 20 height 20
click at [677, 195] on div "Current Application" at bounding box center [872, 206] width 542 height 34
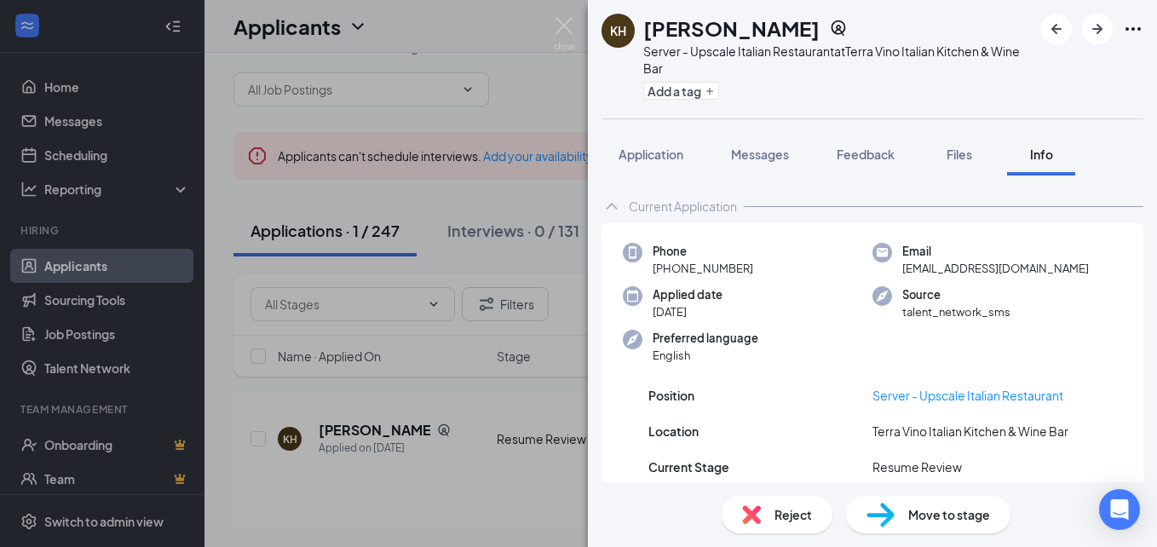
click at [703, 210] on div "Current Application" at bounding box center [683, 206] width 108 height 17
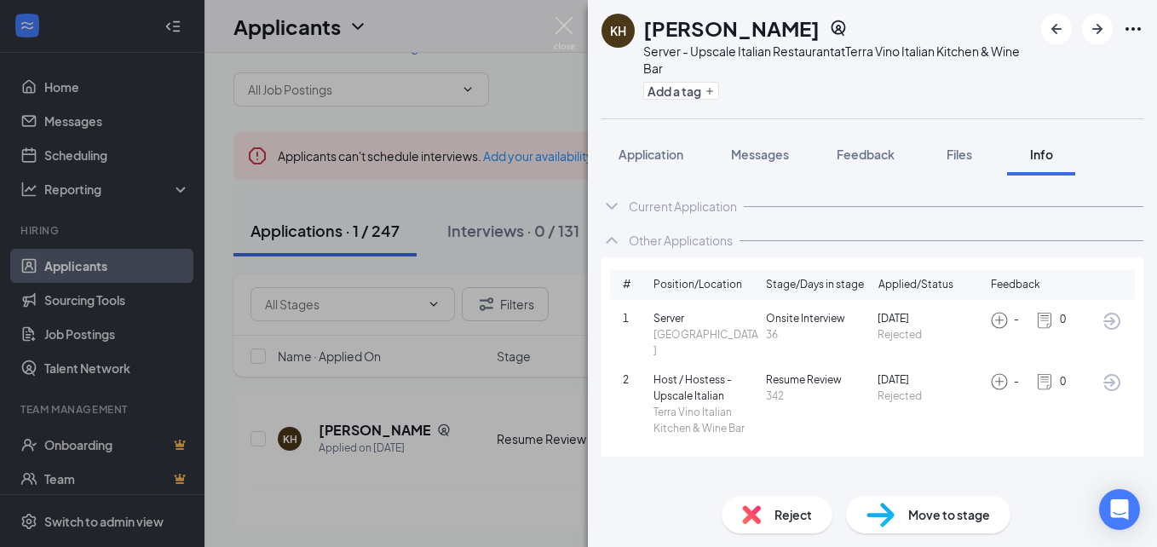
click at [687, 200] on div "Current Application" at bounding box center [683, 206] width 108 height 17
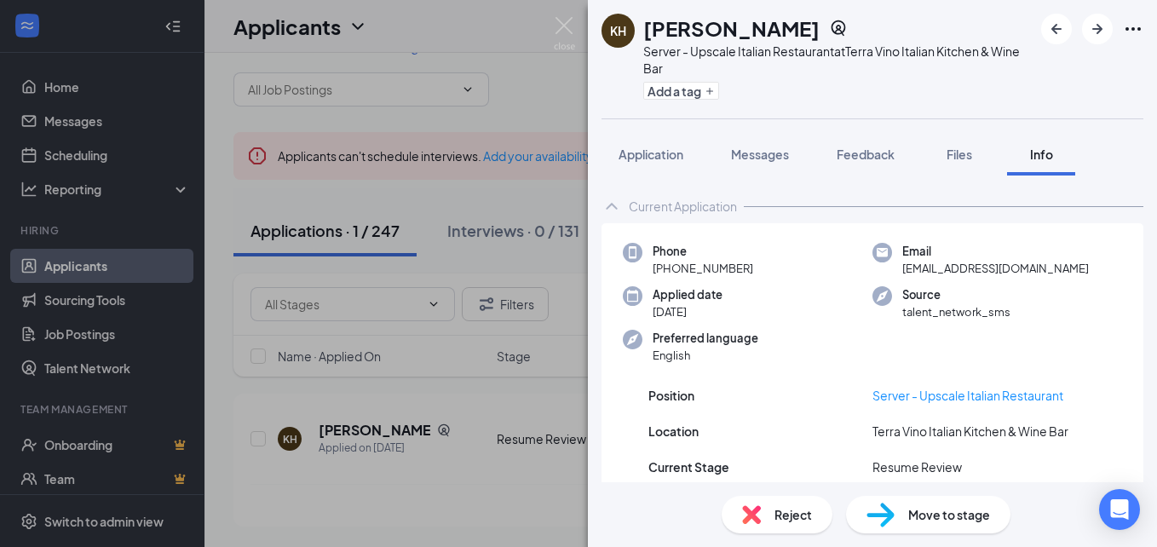
click at [786, 511] on span "Reject" at bounding box center [792, 514] width 37 height 19
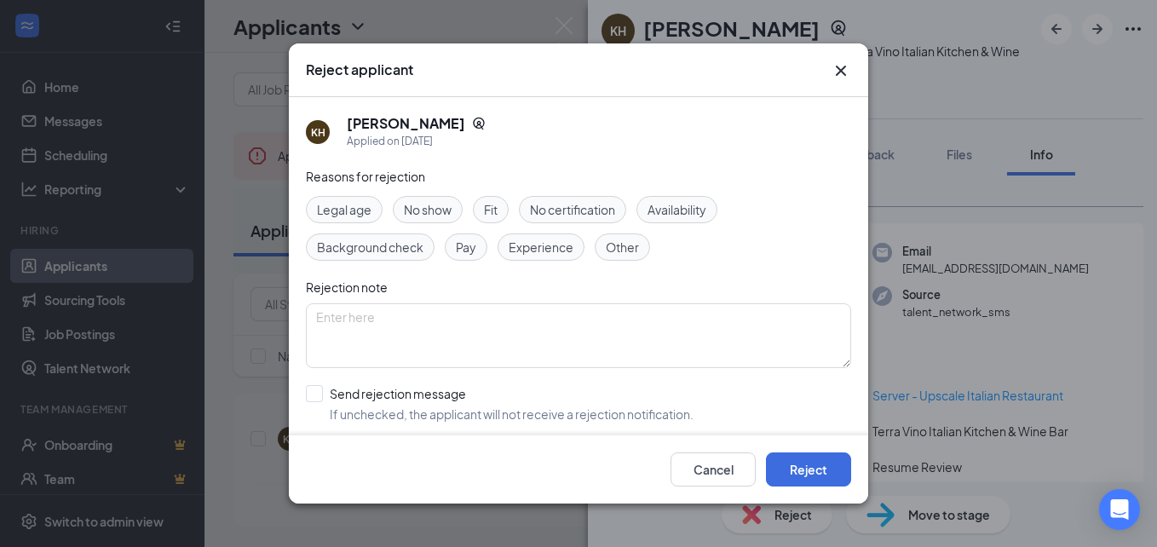
click at [560, 247] on span "Experience" at bounding box center [541, 247] width 65 height 19
click at [830, 470] on button "Reject" at bounding box center [808, 469] width 85 height 34
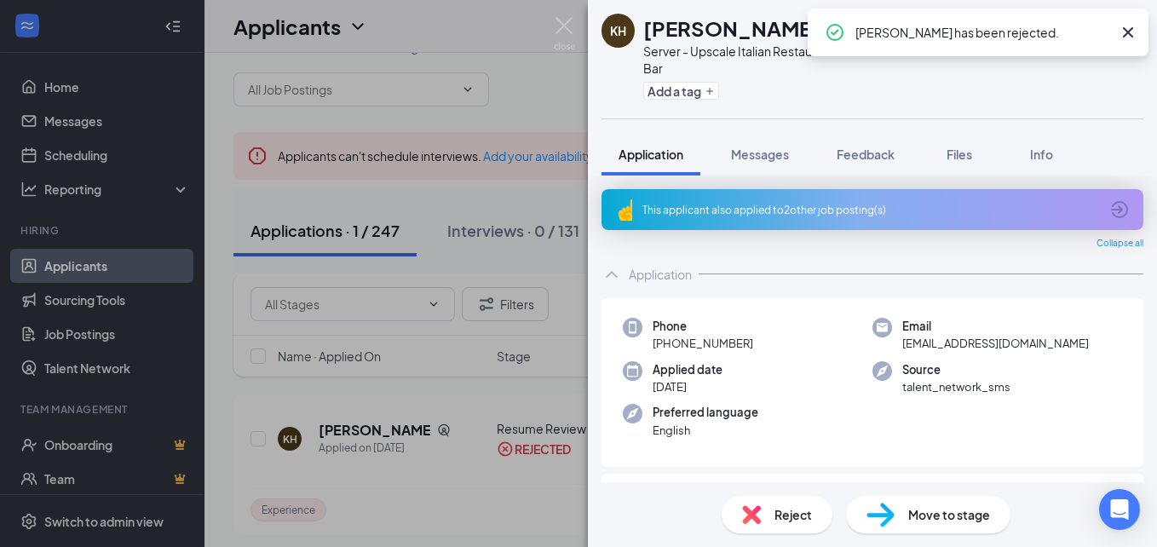
click at [569, 109] on div "KH [PERSON_NAME] Server - Upscale Italian Restaurant at Terra Vino Italian Kitc…" at bounding box center [578, 273] width 1157 height 547
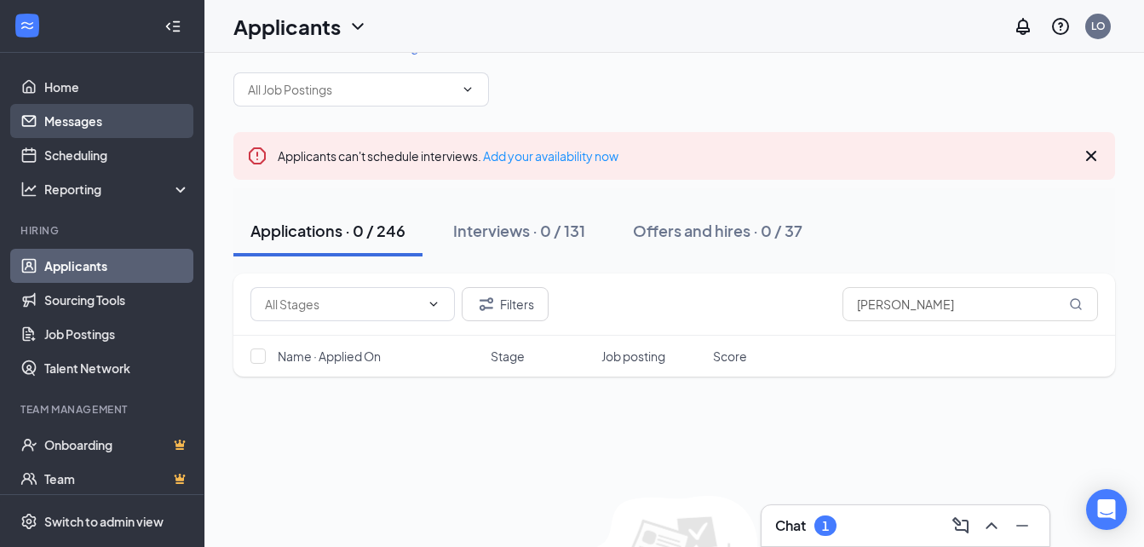
click at [105, 124] on link "Messages" at bounding box center [117, 121] width 146 height 34
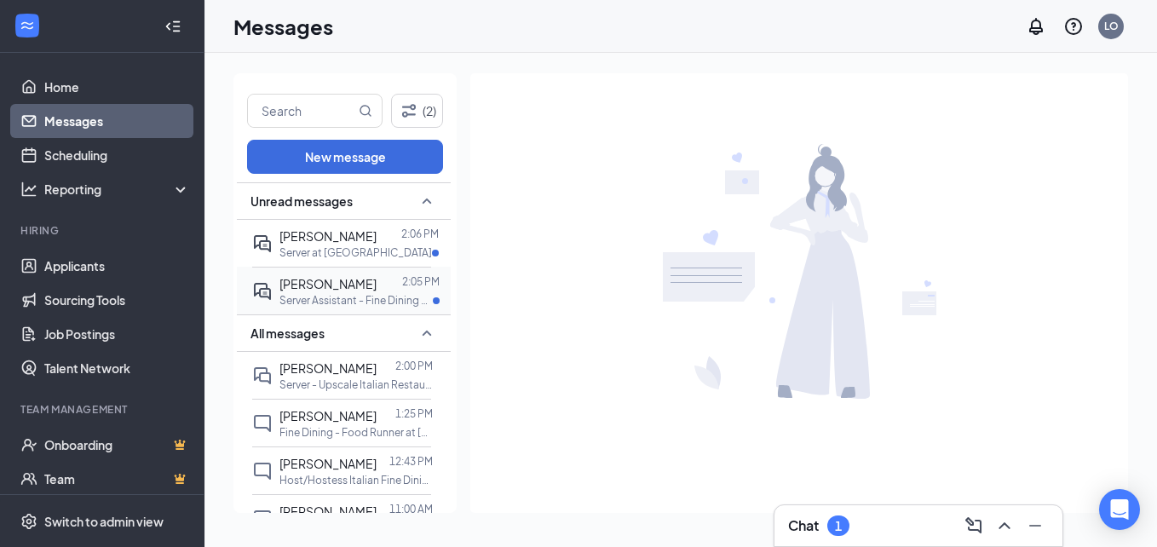
click at [334, 300] on p "Server Assistant - Fine Dining Restaurant at [GEOGRAPHIC_DATA][PERSON_NAME]" at bounding box center [355, 300] width 153 height 14
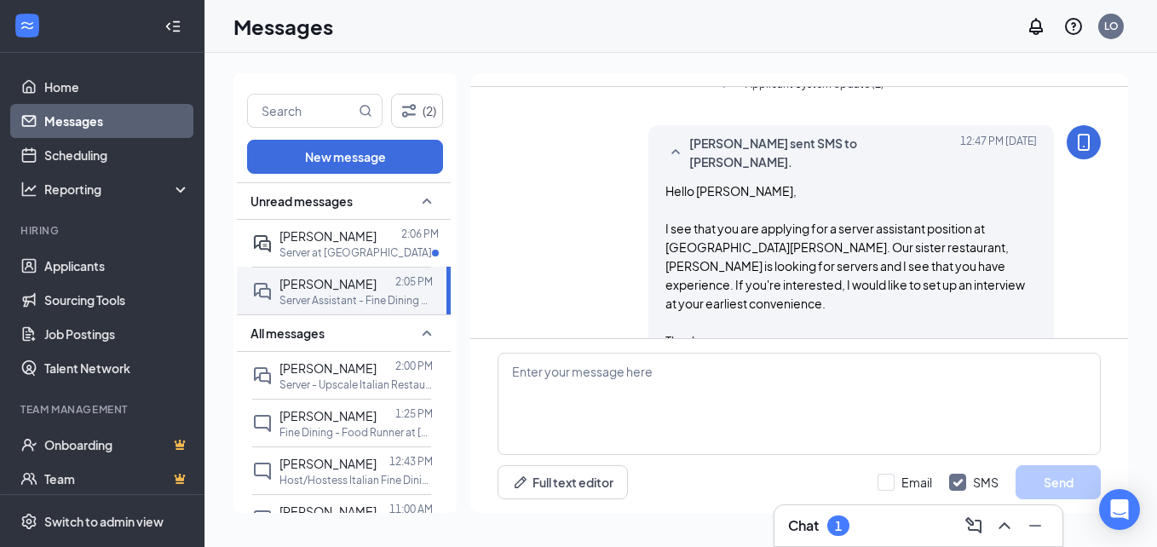
scroll to position [507, 0]
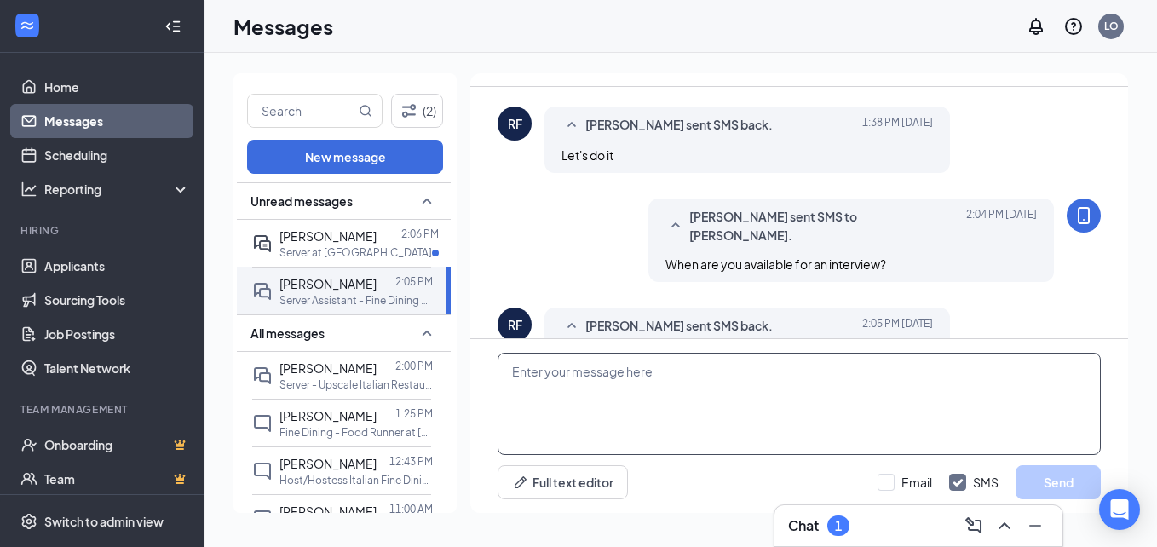
click at [905, 387] on textarea at bounding box center [798, 404] width 603 height 102
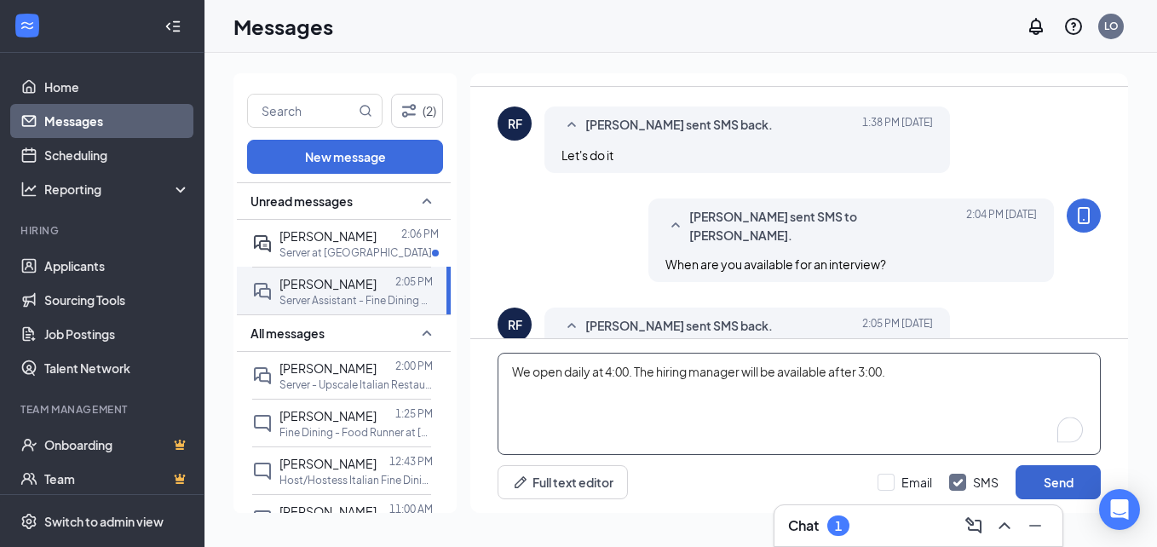
type textarea "We open daily at 4:00. The hiring manager will be available after 3:00."
click at [1065, 497] on button "Send" at bounding box center [1057, 482] width 85 height 34
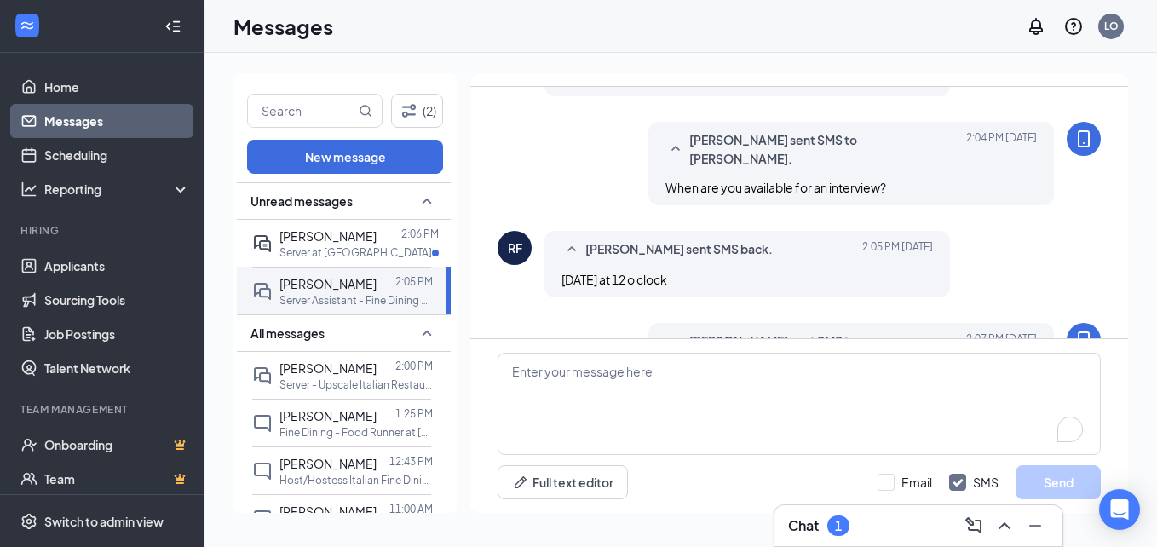
scroll to position [618, 0]
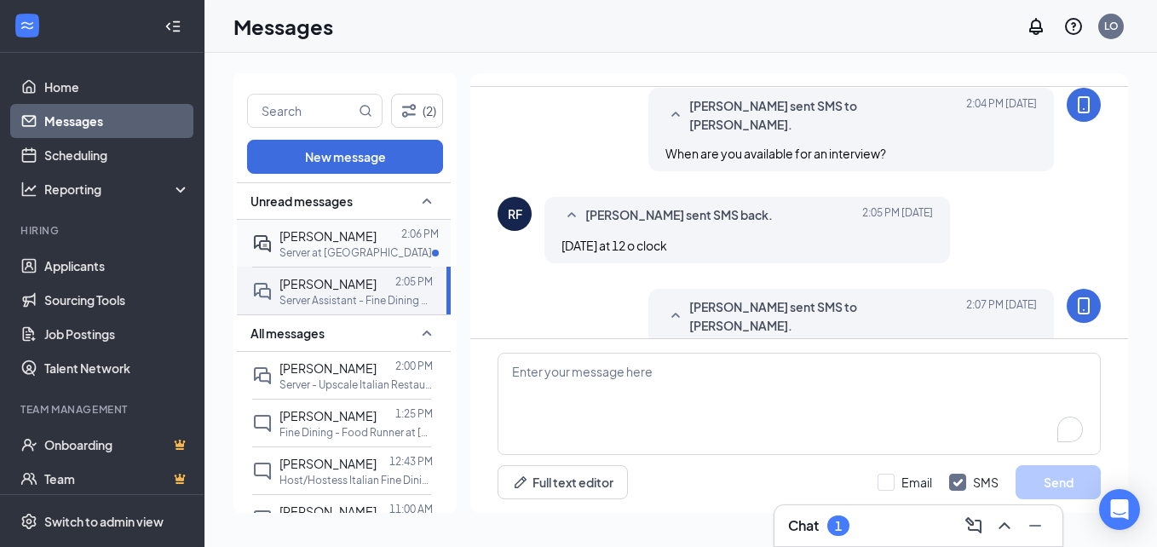
click at [319, 241] on span "[PERSON_NAME]" at bounding box center [327, 235] width 97 height 15
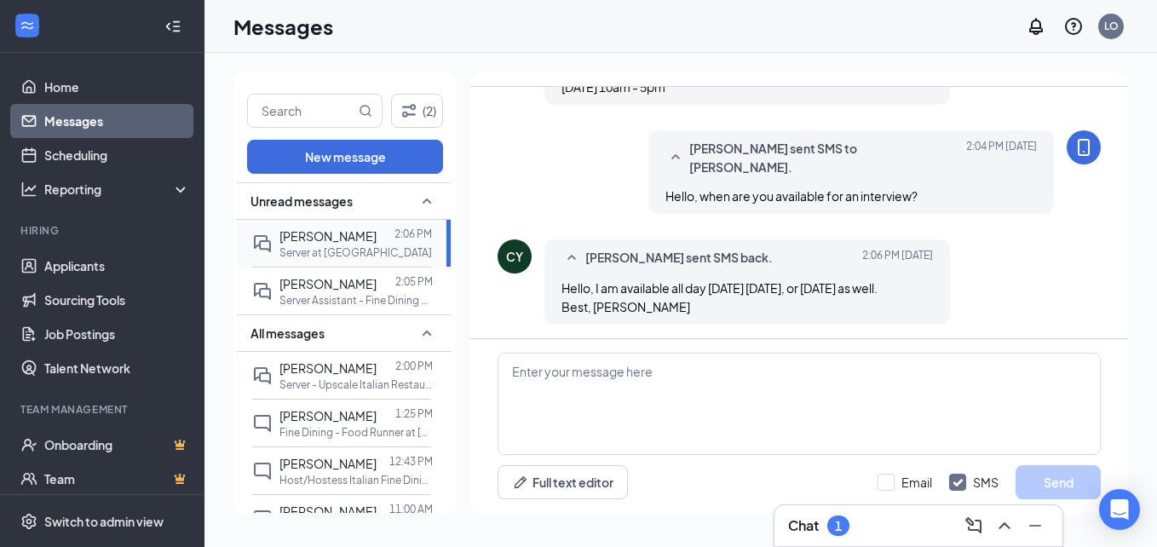
scroll to position [439, 0]
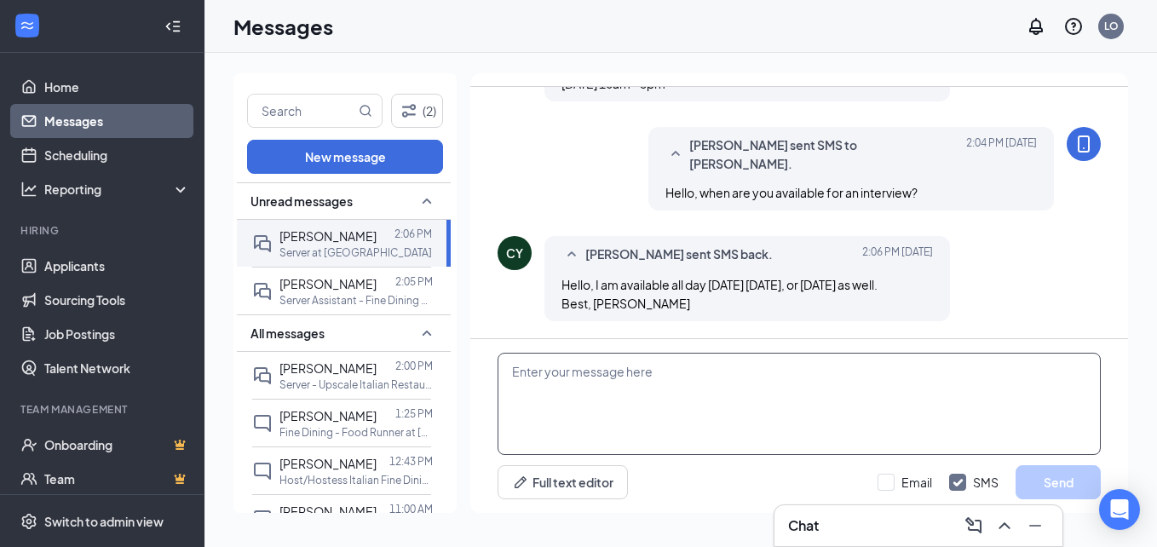
click at [692, 399] on textarea at bounding box center [798, 404] width 603 height 102
type textarea "C"
click at [689, 397] on textarea "How about [DATE]" at bounding box center [798, 404] width 603 height 102
type textarea "How about [DATE] at 3:30?"
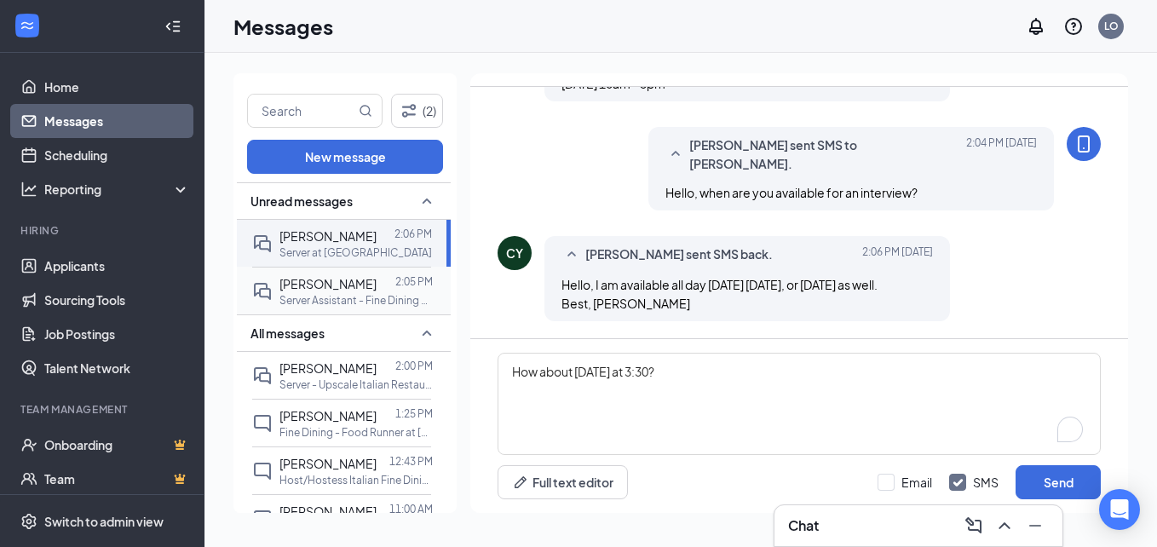
click at [364, 296] on p "Server Assistant - Fine Dining Restaurant at [GEOGRAPHIC_DATA][PERSON_NAME]" at bounding box center [355, 300] width 153 height 14
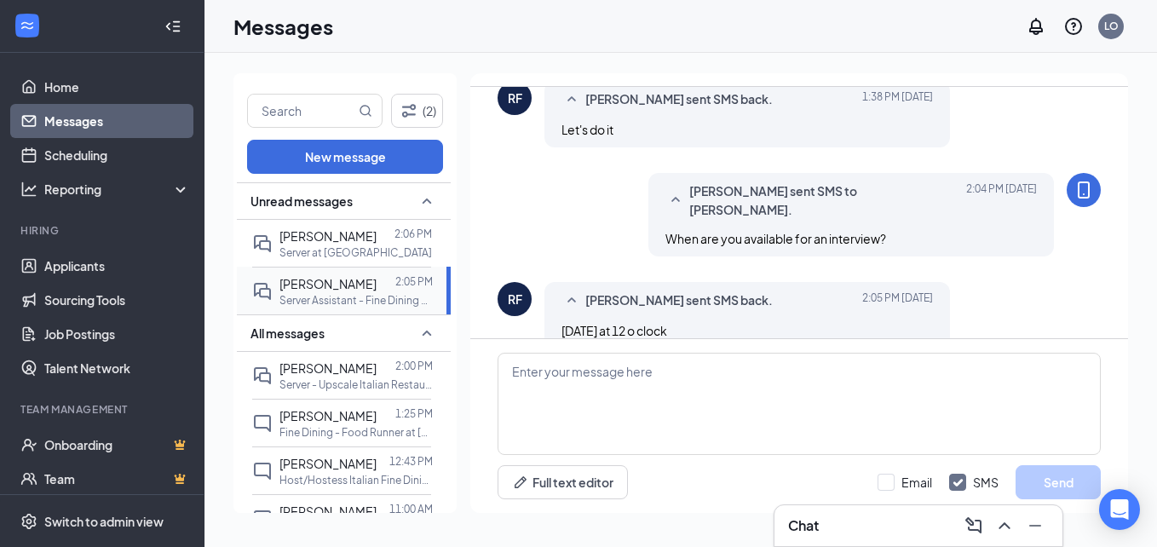
scroll to position [715, 0]
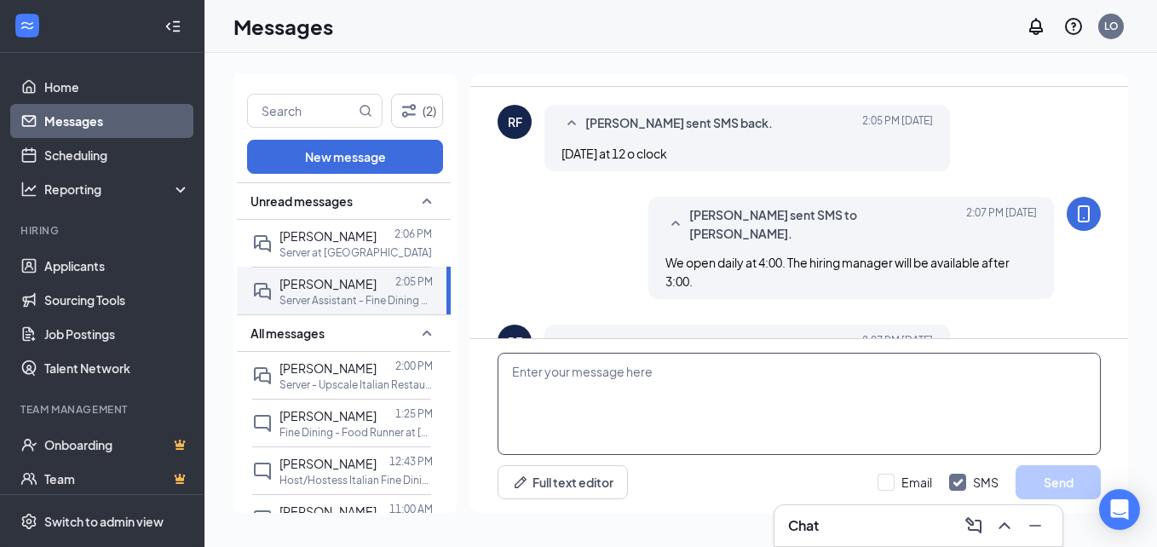
click at [627, 386] on textarea at bounding box center [798, 404] width 603 height 102
type textarea "y"
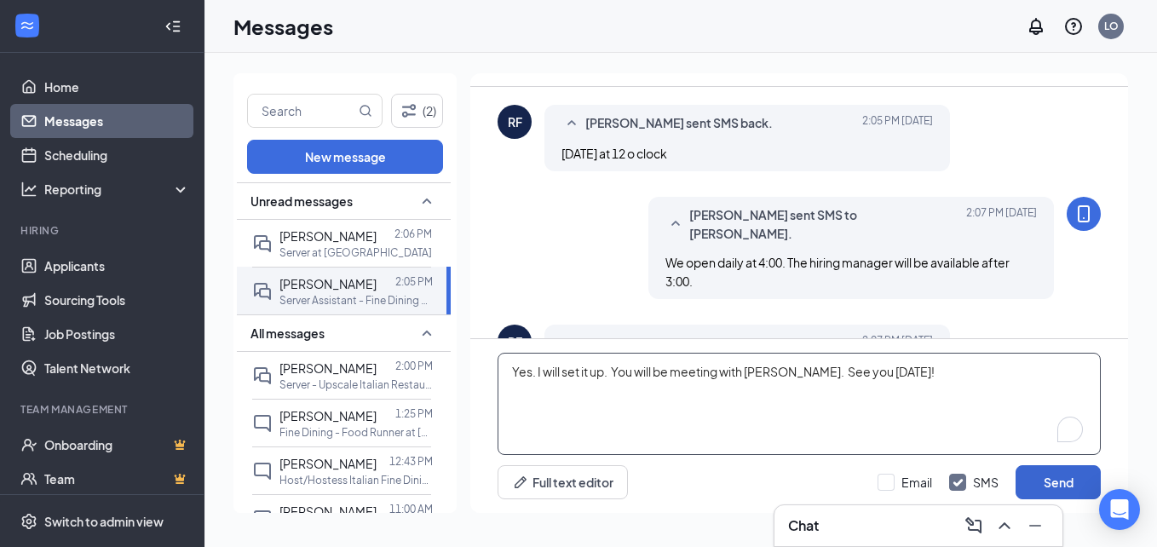
type textarea "Yes. I will set it up. You will be meeting with [PERSON_NAME]. See you [DATE]!"
click at [1043, 485] on button "Send" at bounding box center [1057, 482] width 85 height 34
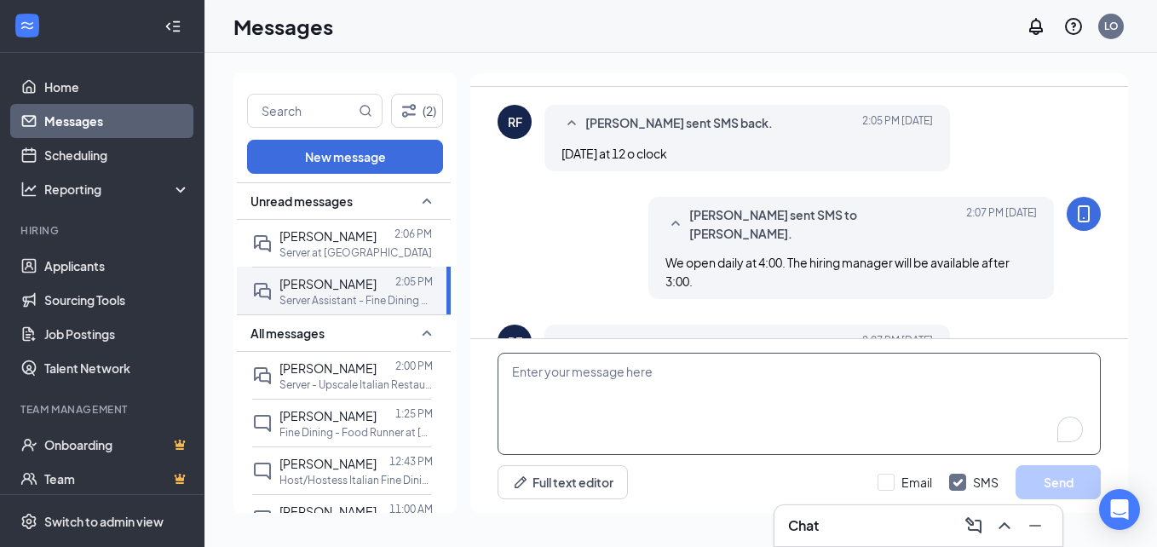
scroll to position [825, 0]
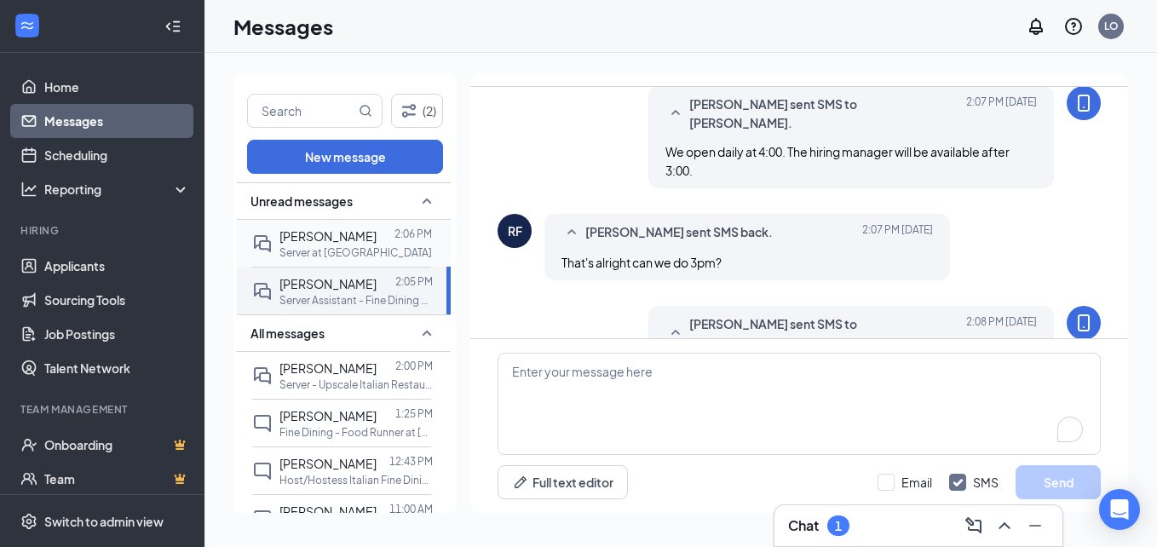
click at [351, 246] on p "Server at [GEOGRAPHIC_DATA]" at bounding box center [355, 252] width 152 height 14
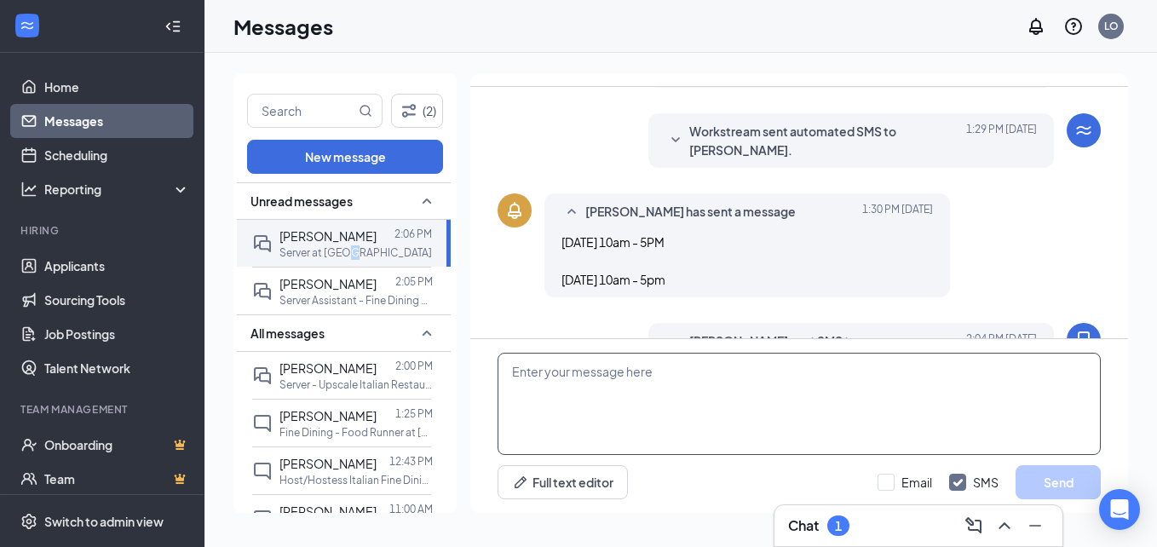
scroll to position [439, 0]
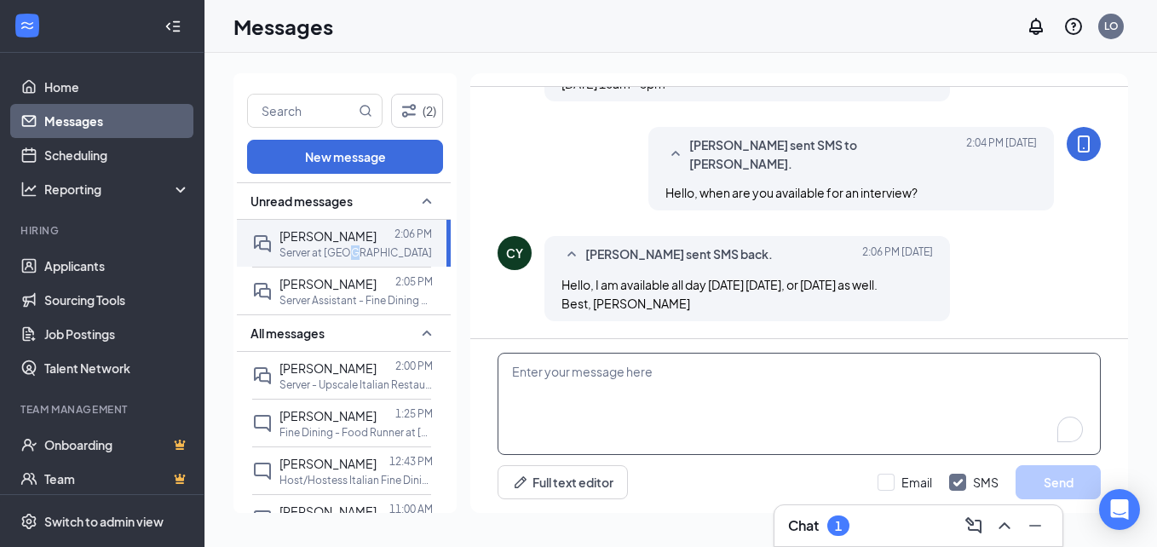
click at [665, 423] on textarea "To enrich screen reader interactions, please activate Accessibility in Grammarl…" at bounding box center [798, 404] width 603 height 102
type textarea "How about [DATE] at 3:30?"
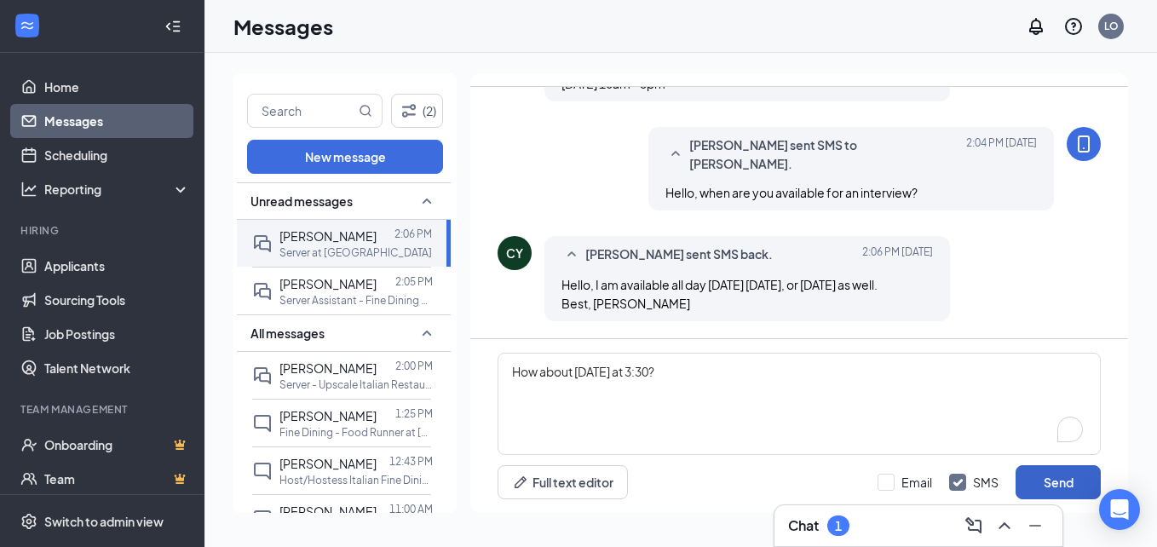
click at [1072, 488] on button "Send" at bounding box center [1057, 482] width 85 height 34
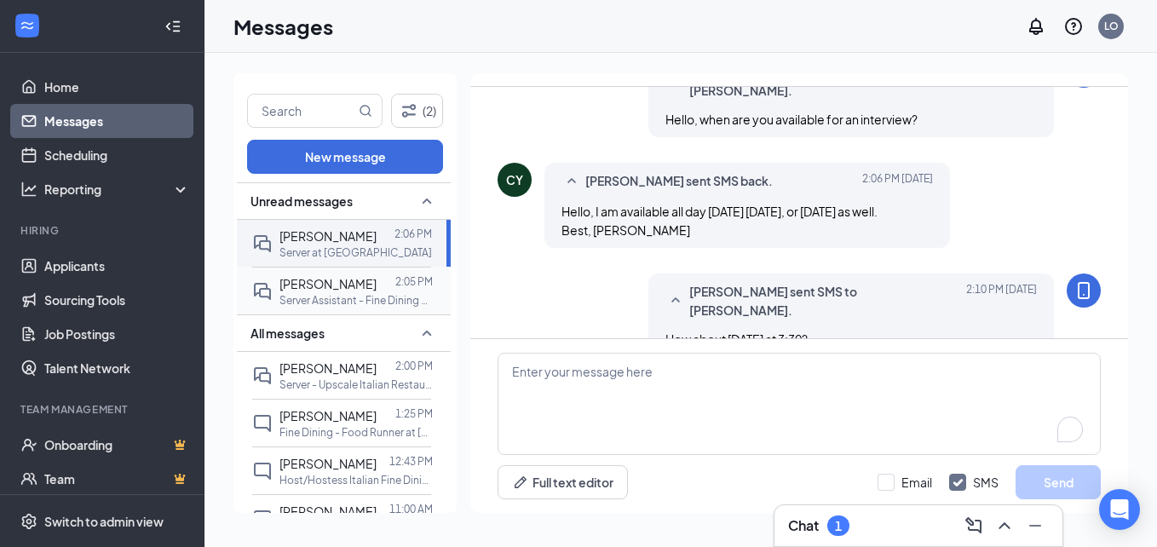
scroll to position [531, 0]
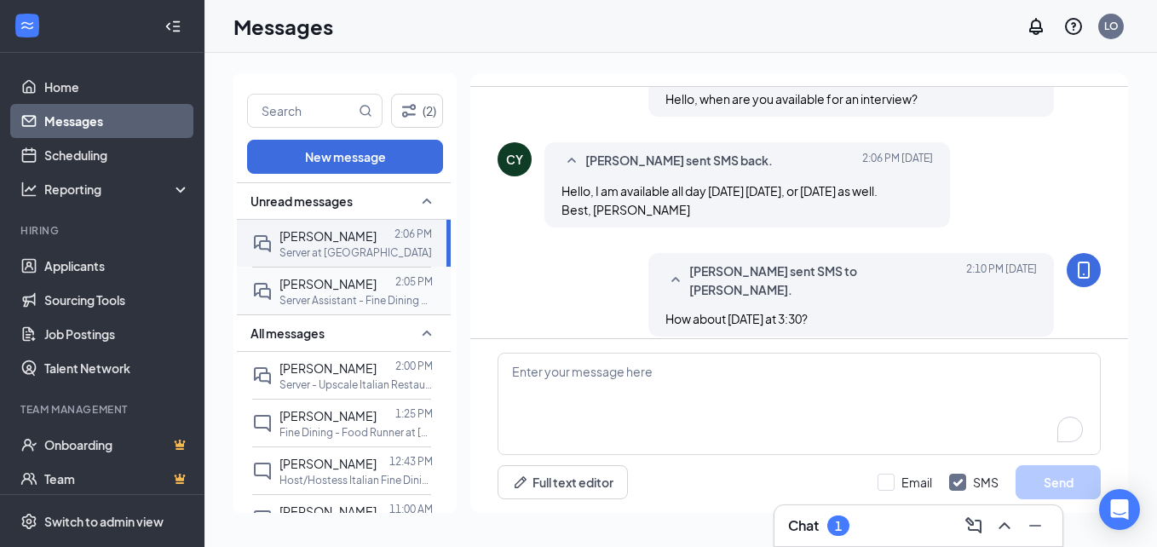
click at [331, 304] on p "Server Assistant - Fine Dining Restaurant at [GEOGRAPHIC_DATA][PERSON_NAME]" at bounding box center [355, 300] width 153 height 14
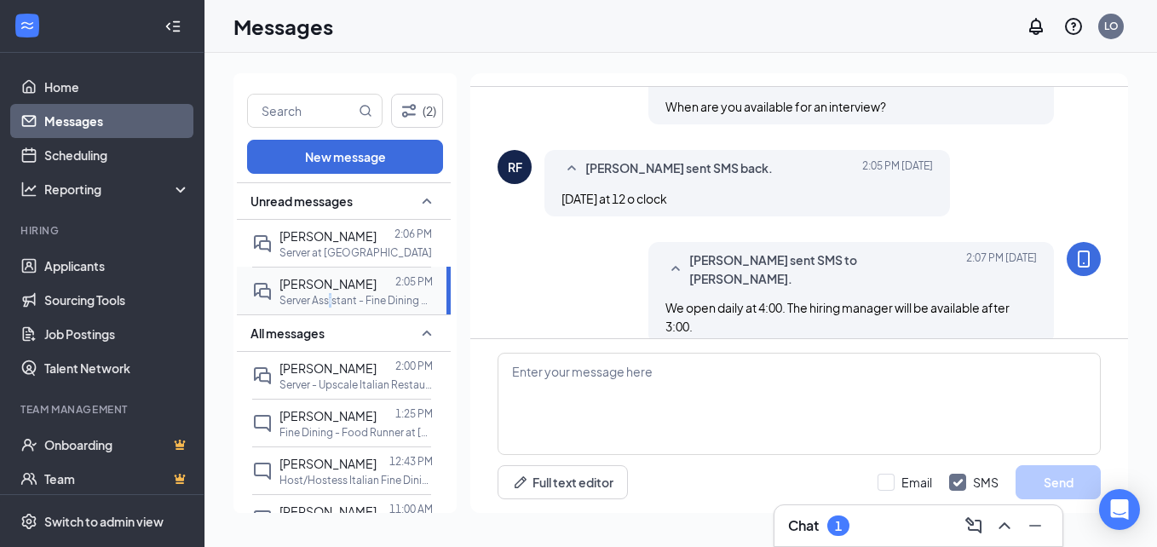
scroll to position [757, 0]
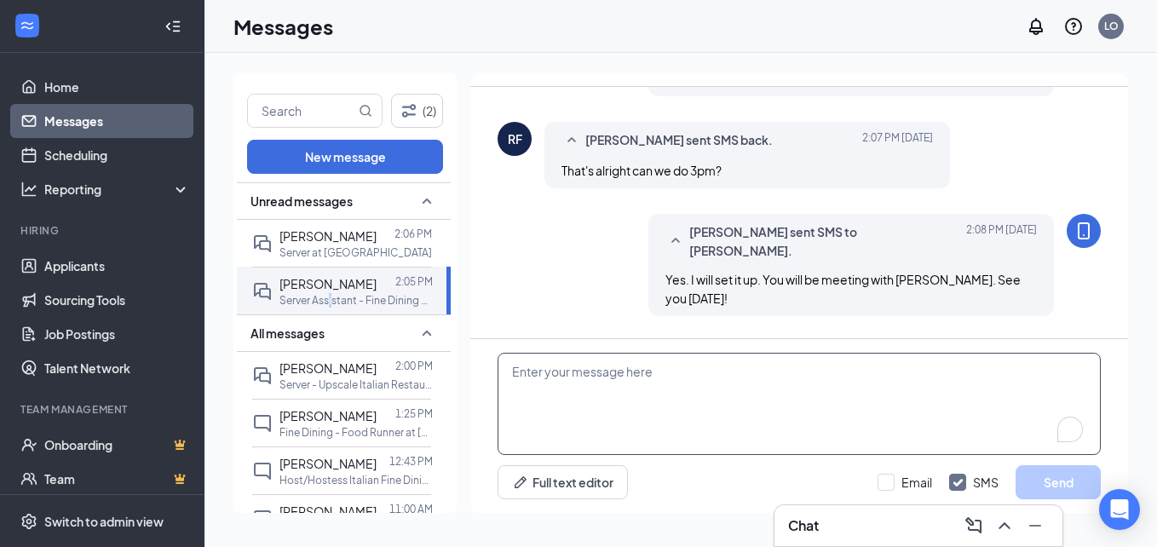
drag, startPoint x: 859, startPoint y: 405, endPoint x: 894, endPoint y: 391, distance: 38.3
click at [859, 406] on textarea "To enrich screen reader interactions, please activate Accessibility in Grammarl…" at bounding box center [798, 404] width 603 height 102
type textarea "Thank you."
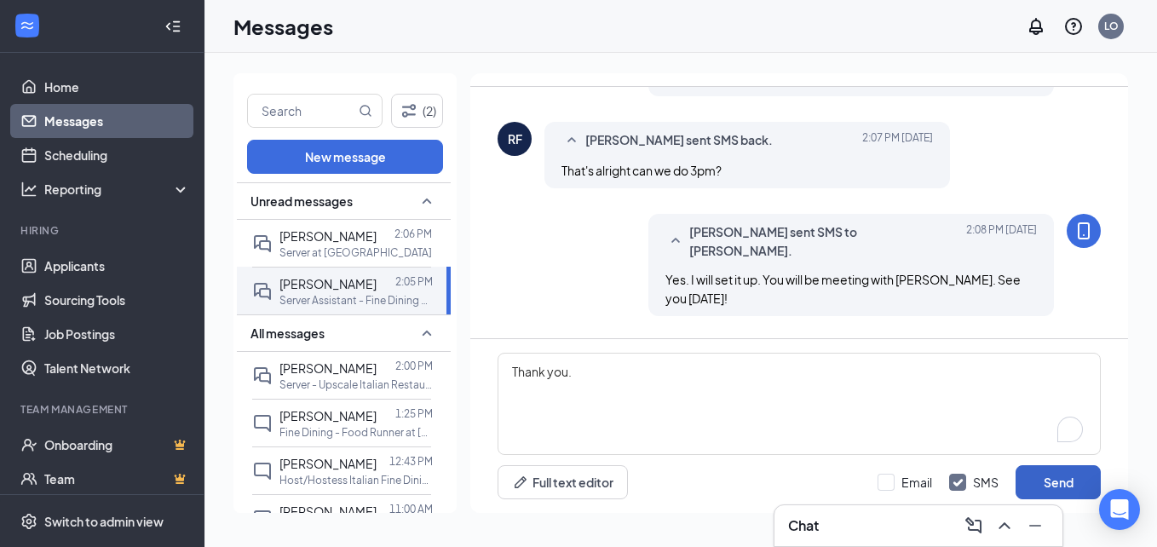
click at [1043, 474] on button "Send" at bounding box center [1057, 482] width 85 height 34
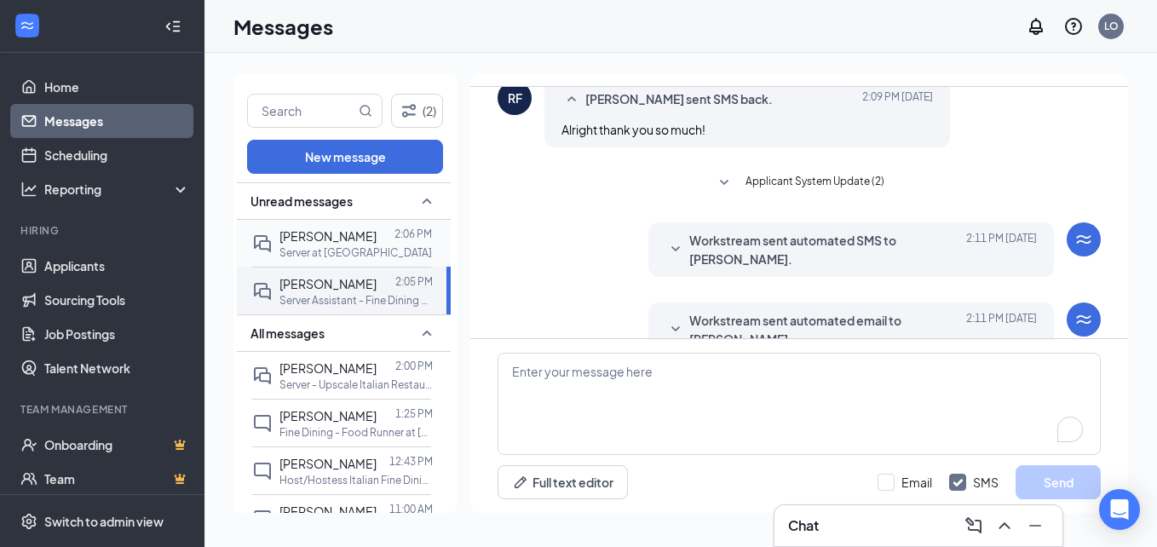
scroll to position [1059, 0]
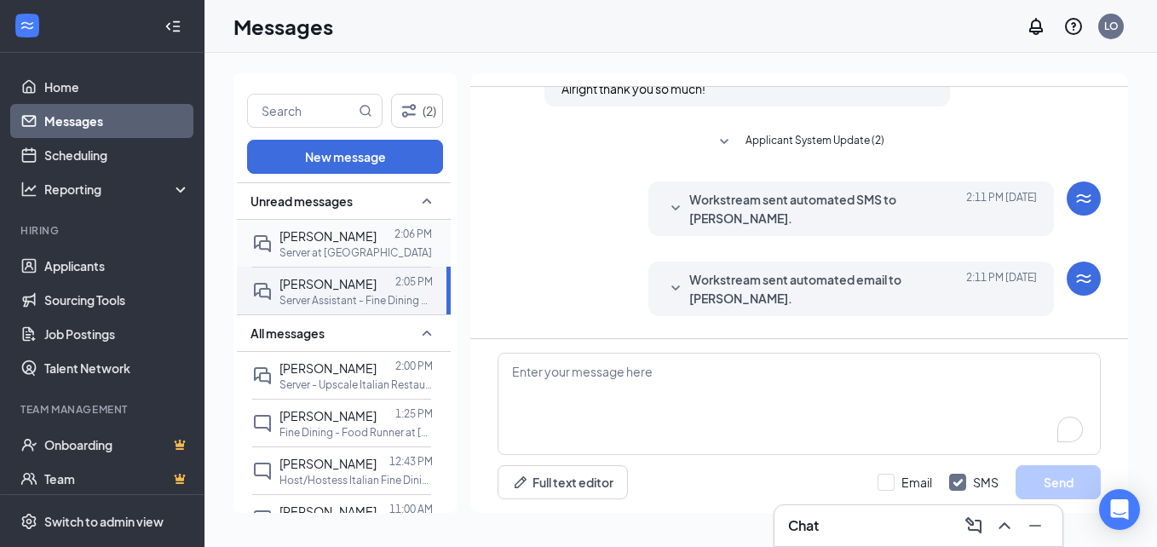
click at [315, 253] on p "Server at [GEOGRAPHIC_DATA]" at bounding box center [355, 252] width 152 height 14
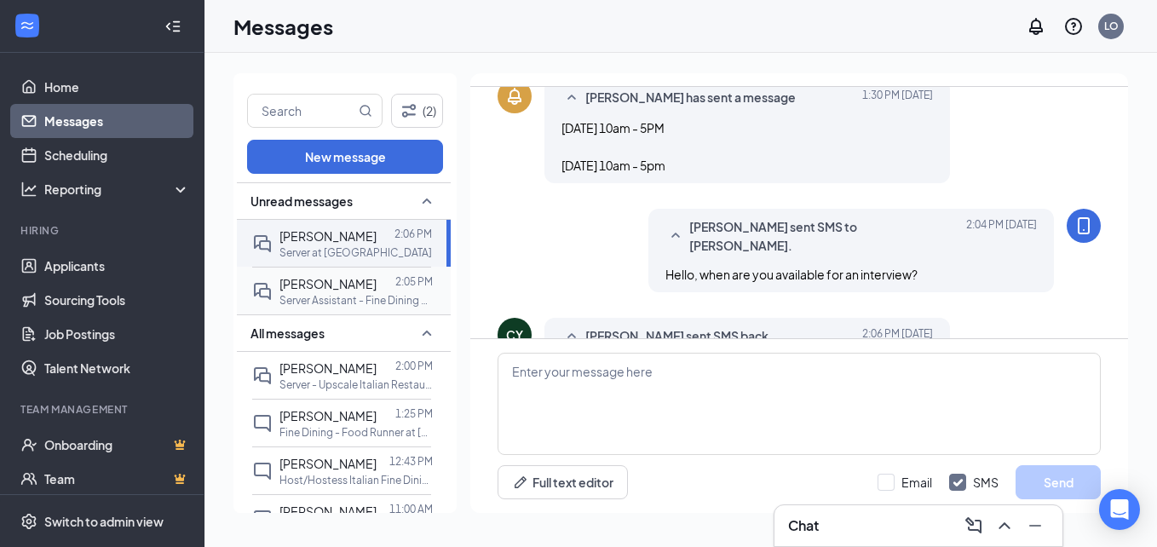
scroll to position [531, 0]
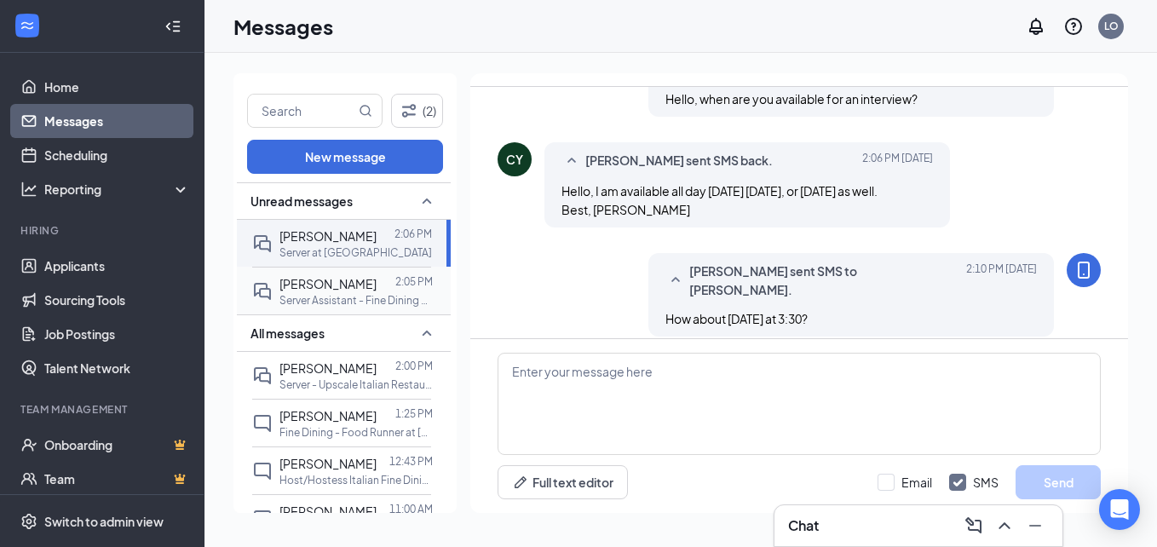
click at [315, 298] on p "Server Assistant - Fine Dining Restaurant at [GEOGRAPHIC_DATA][PERSON_NAME]" at bounding box center [355, 300] width 153 height 14
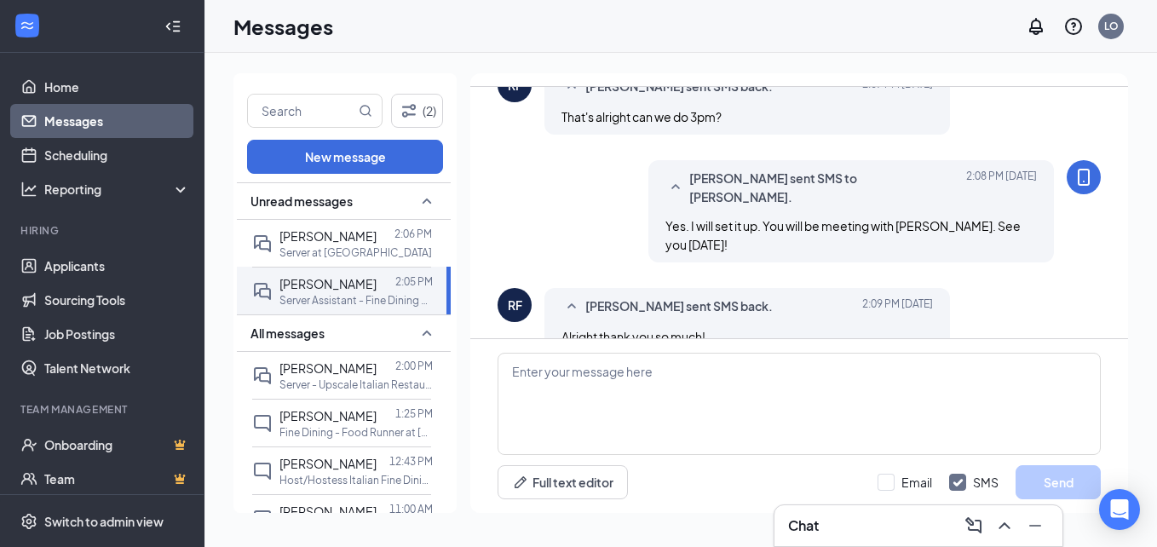
scroll to position [284, 0]
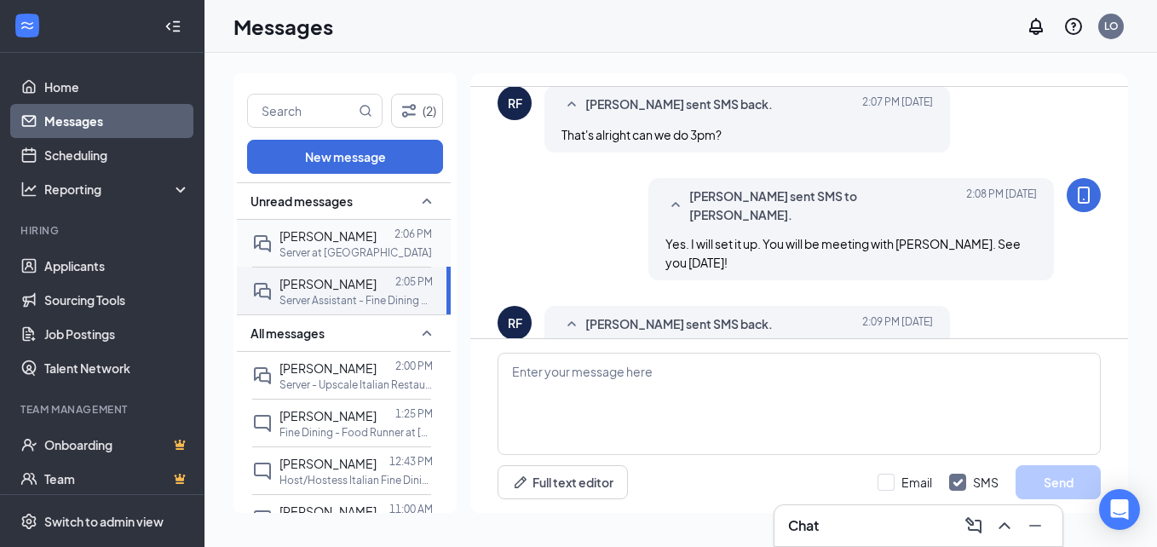
click at [320, 252] on p "Server at [GEOGRAPHIC_DATA]" at bounding box center [355, 252] width 152 height 14
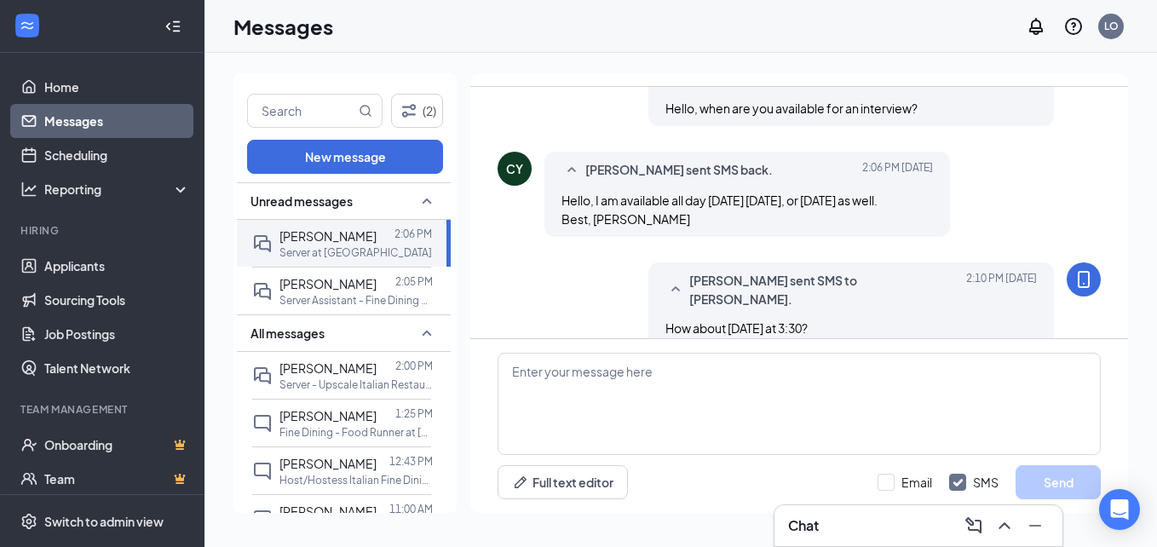
scroll to position [531, 0]
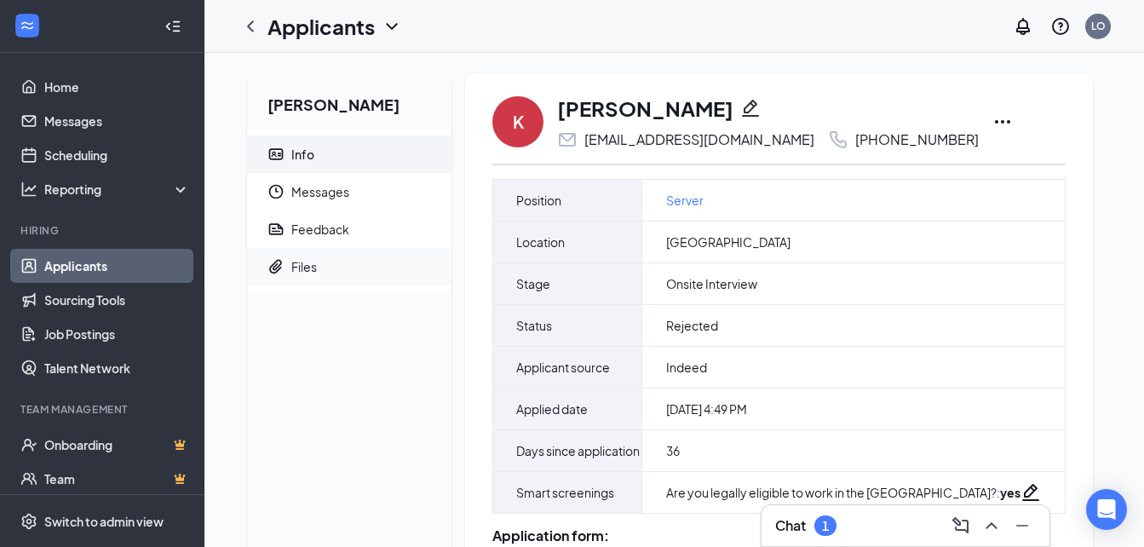
click at [318, 277] on span "Files" at bounding box center [364, 266] width 147 height 37
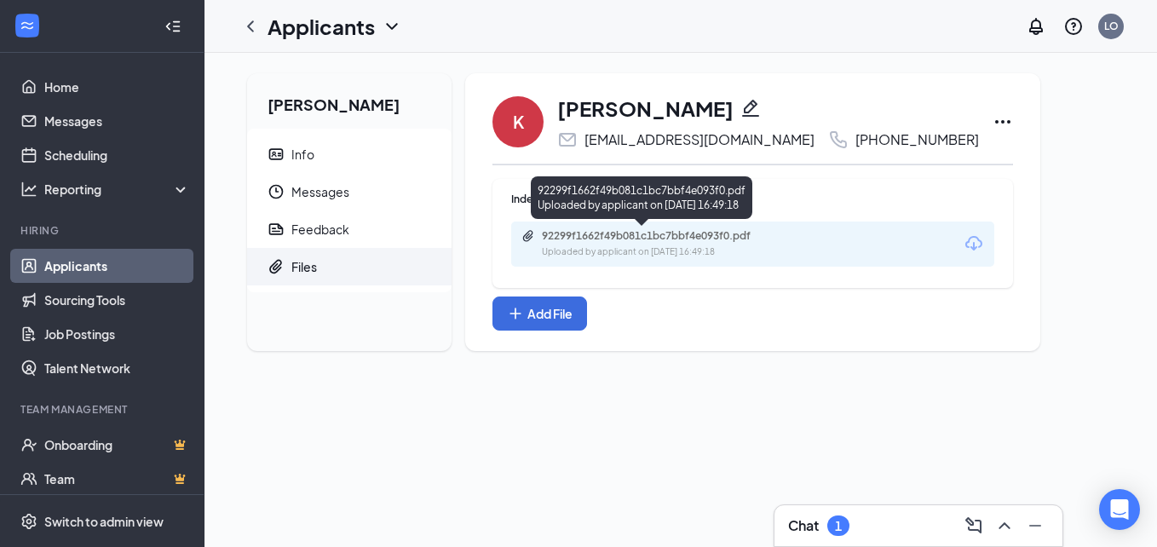
click at [636, 233] on div "92299f1662f49b081c1bc7bbf4e093f0.pdf" at bounding box center [661, 236] width 239 height 14
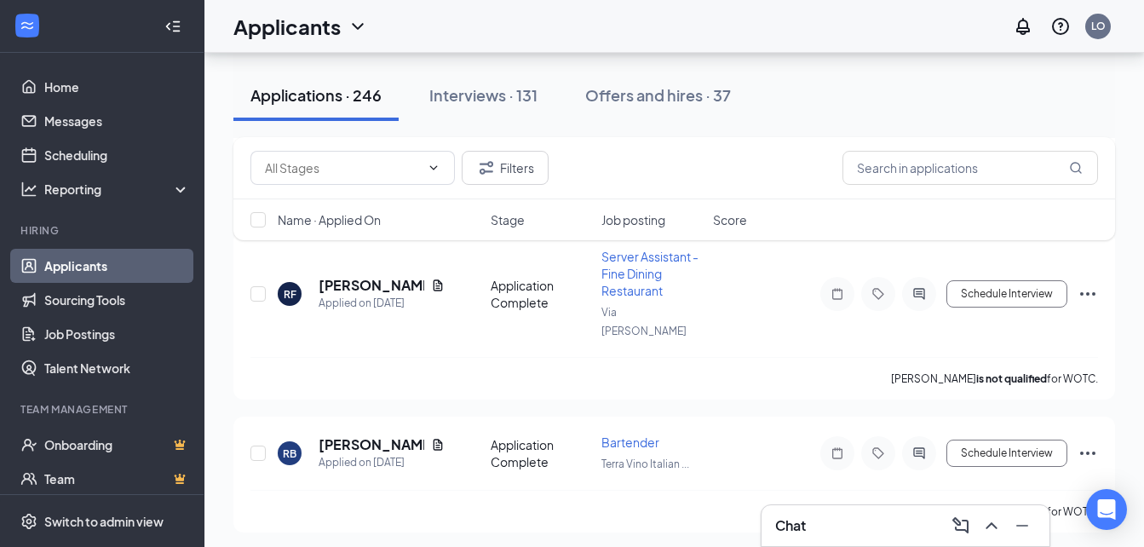
scroll to position [831, 0]
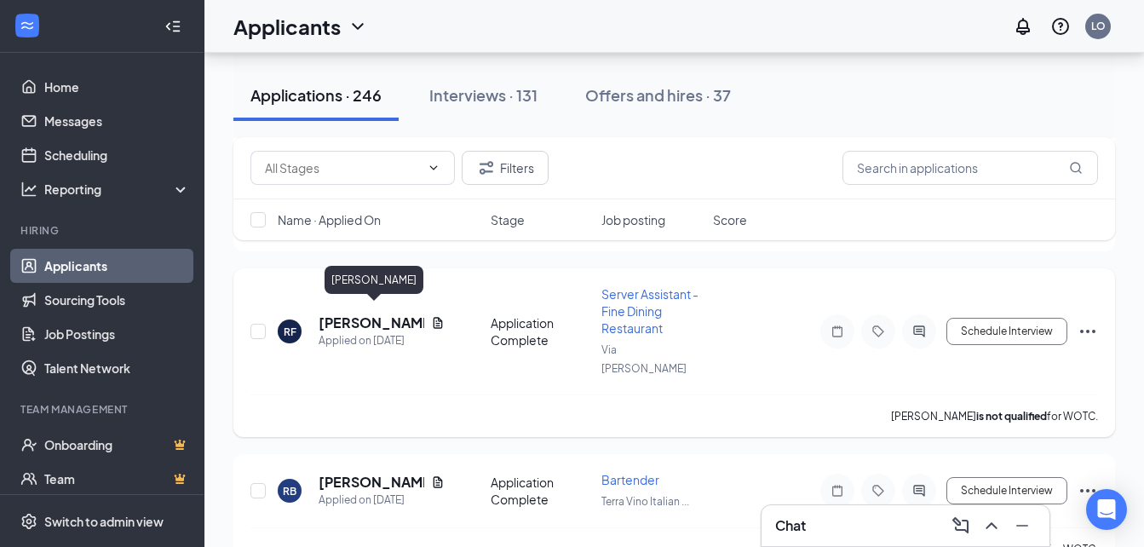
click at [362, 322] on h5 "[PERSON_NAME]" at bounding box center [372, 322] width 106 height 19
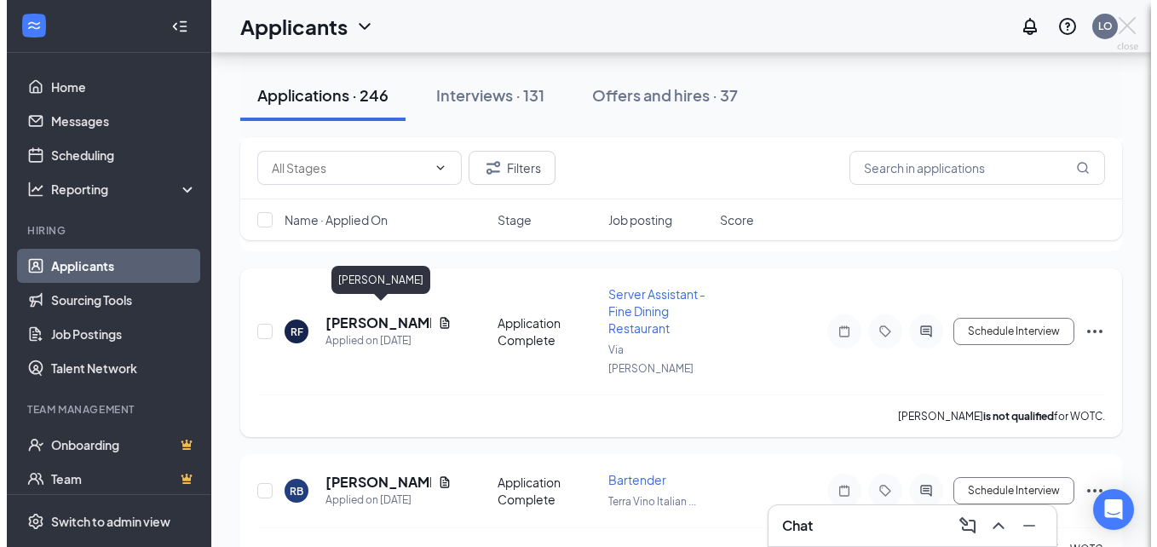
scroll to position [813, 0]
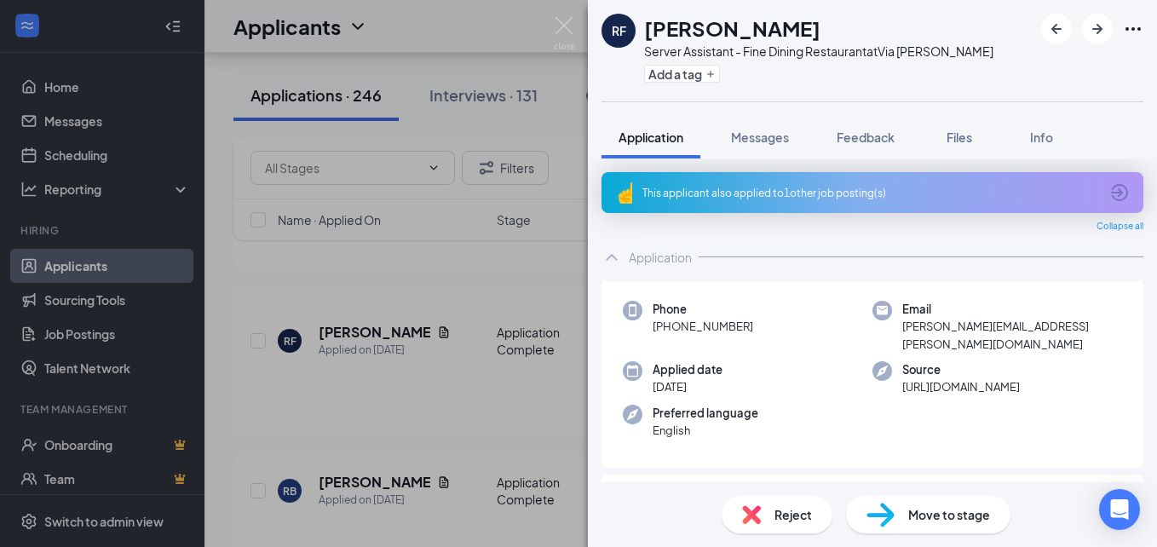
click at [959, 519] on span "Move to stage" at bounding box center [949, 514] width 82 height 19
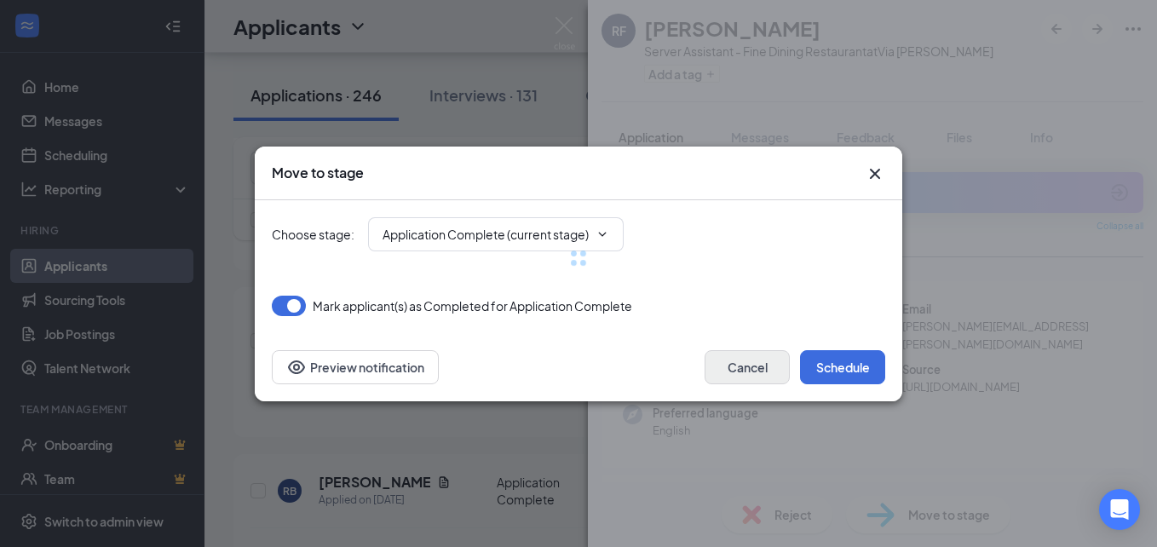
type input "Onsite Interview (next stage)"
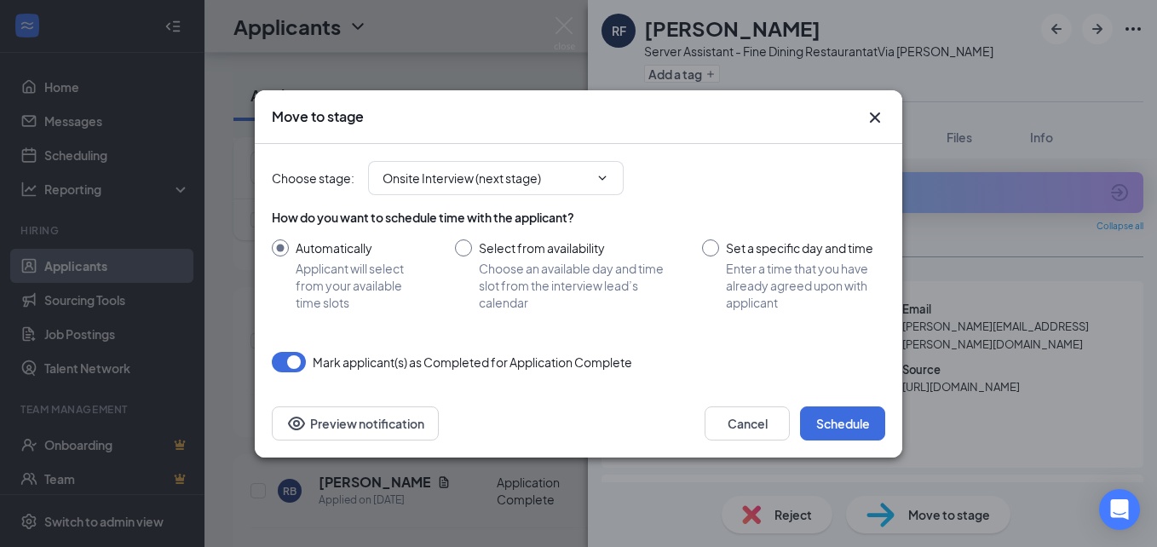
click at [714, 249] on input "Set a specific day and time Enter a time that you have already agreed upon with…" at bounding box center [793, 275] width 183 height 72
radio input "true"
radio input "false"
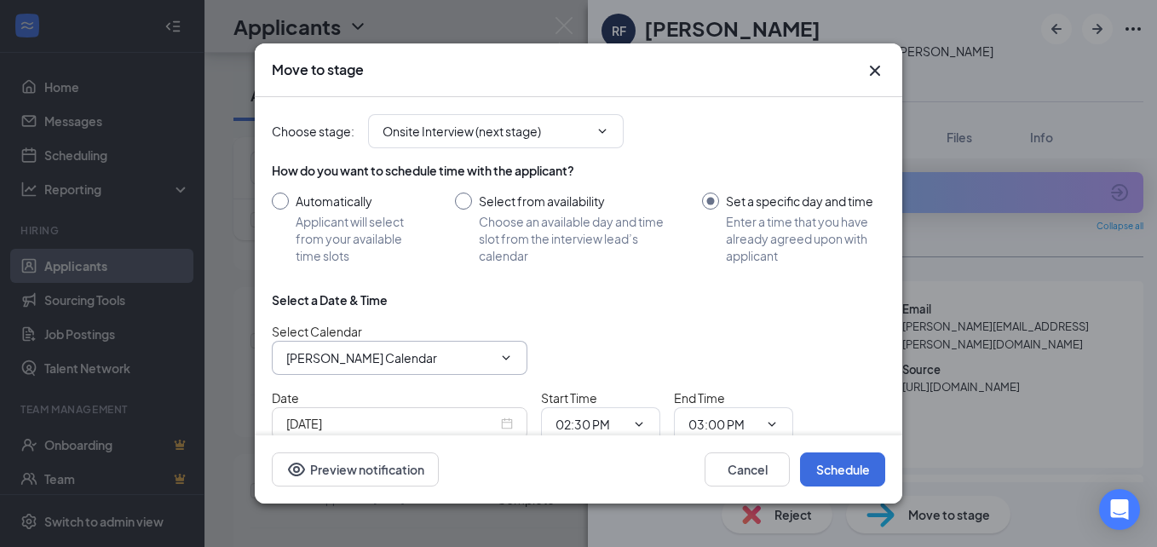
click at [415, 365] on input "Lauren Orioli's Calendar" at bounding box center [389, 357] width 206 height 19
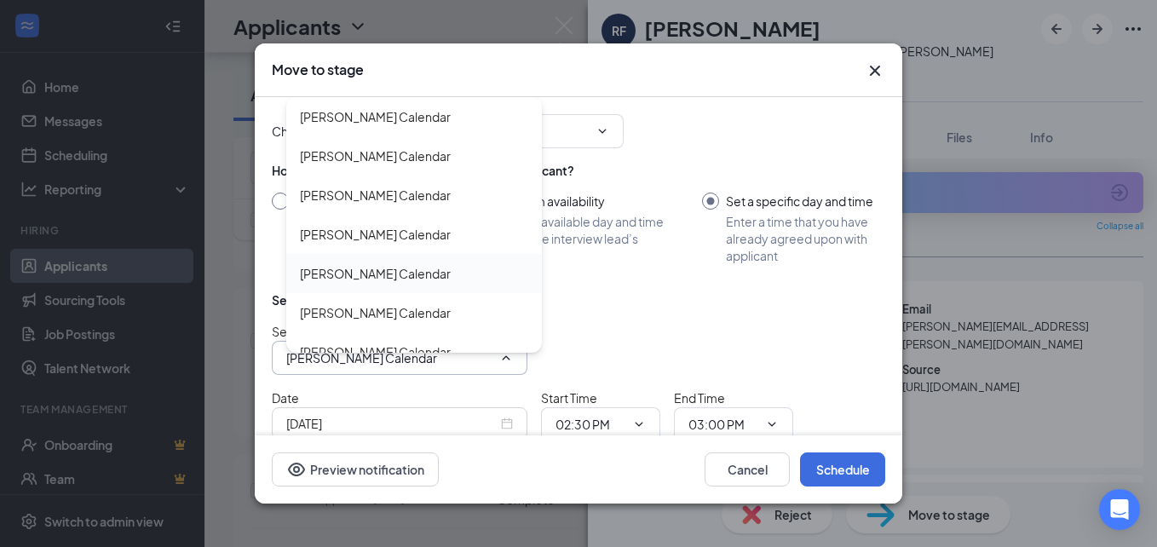
click at [420, 280] on div "Ivonne Reyes's Calendar" at bounding box center [375, 273] width 151 height 19
type input "Ivonne Reyes's Calendar"
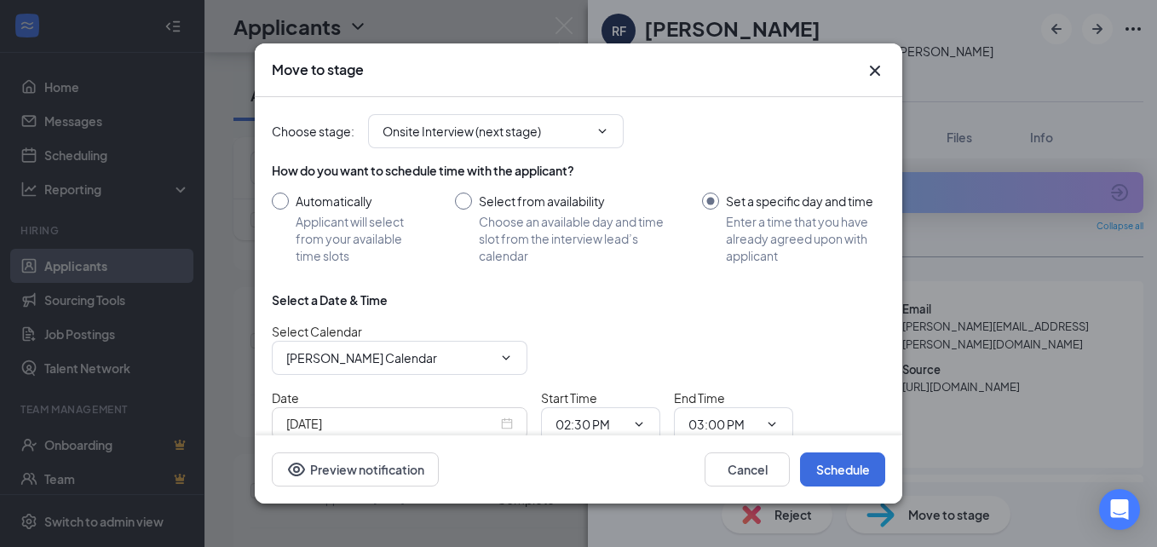
scroll to position [84, 0]
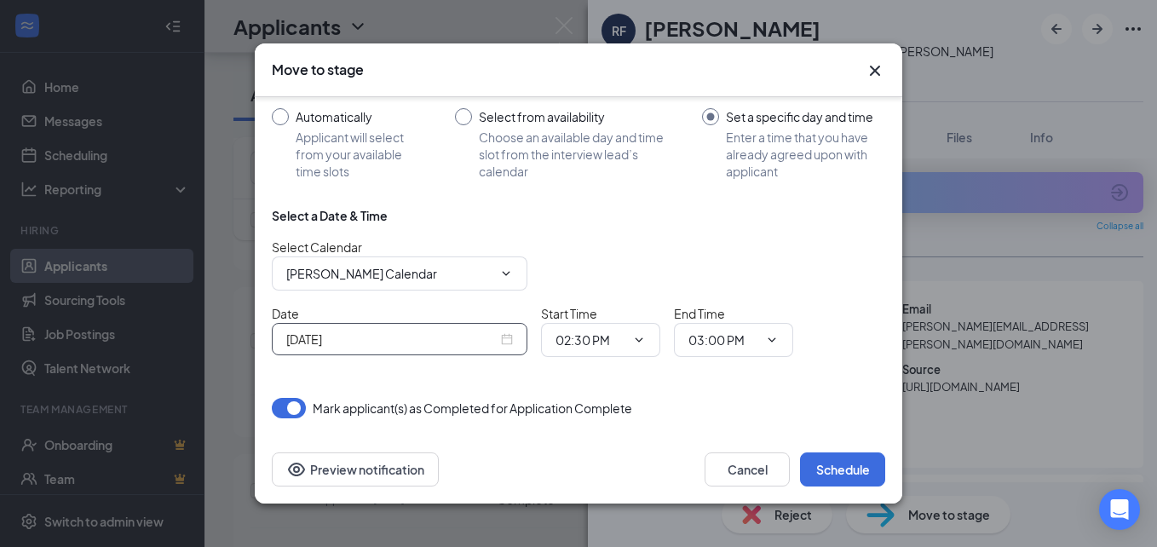
click at [457, 348] on input "Sep 15, 2025" at bounding box center [391, 339] width 211 height 19
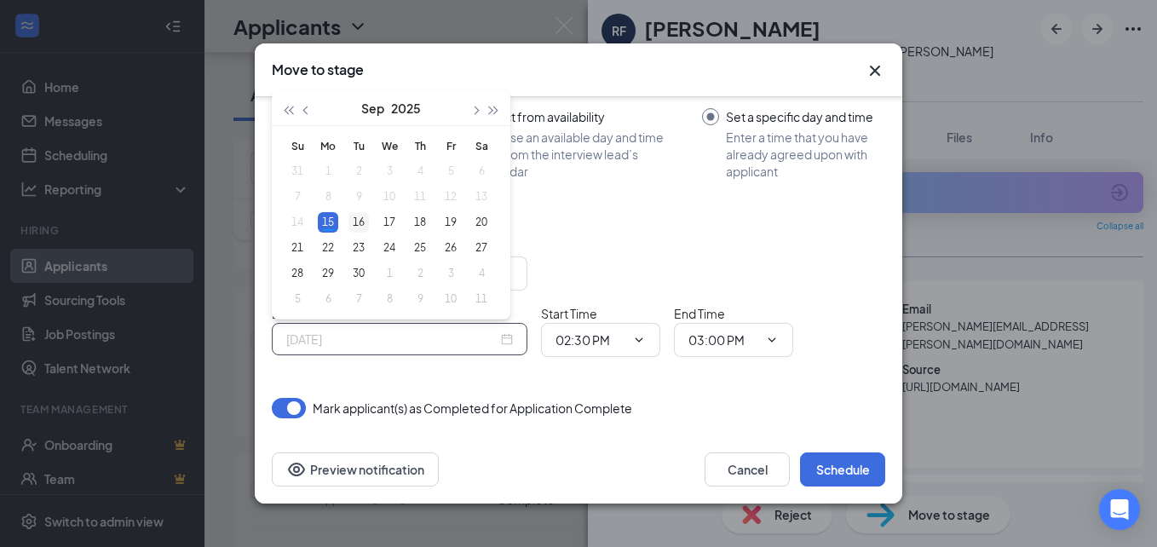
type input "Sep 16, 2025"
click at [362, 225] on div "16" at bounding box center [358, 222] width 20 height 20
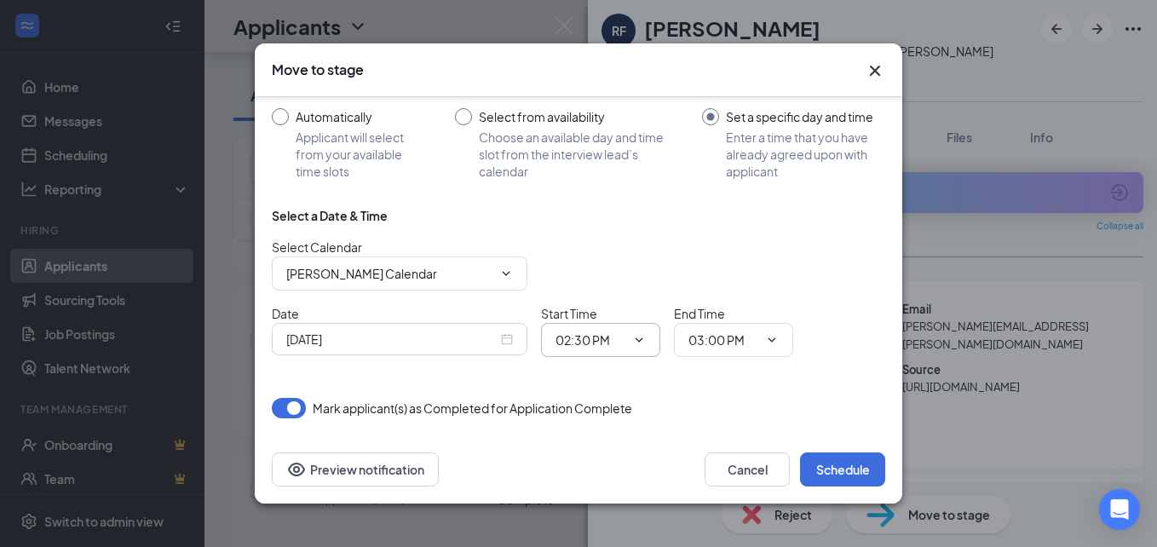
click at [626, 335] on span "02:30 PM" at bounding box center [600, 340] width 119 height 34
click at [643, 340] on icon "ChevronDown" at bounding box center [639, 340] width 14 height 14
click at [606, 340] on input "02:30 PM" at bounding box center [590, 340] width 70 height 19
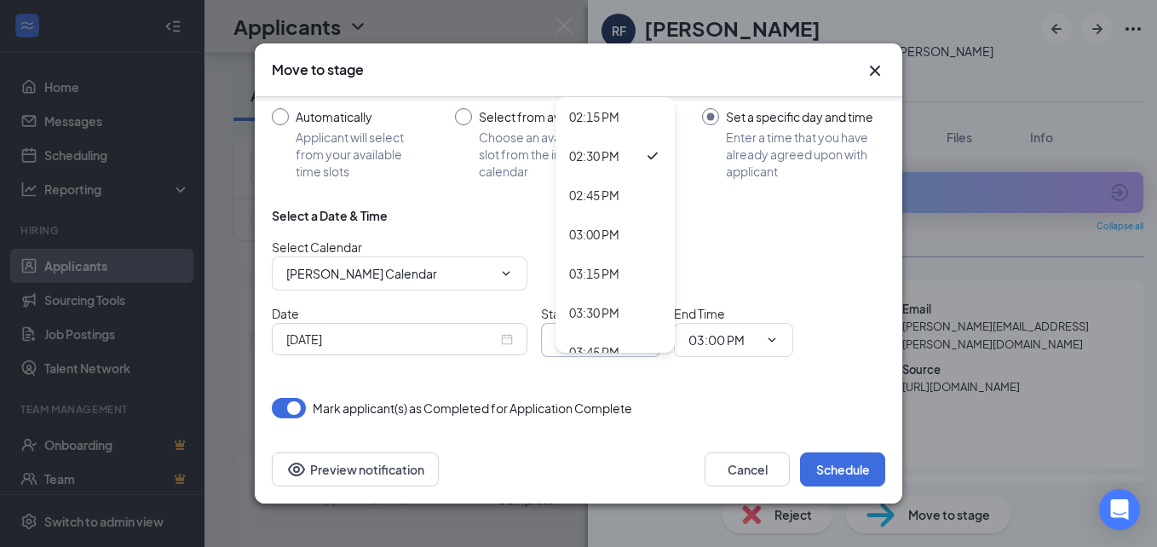
scroll to position [2249, 0]
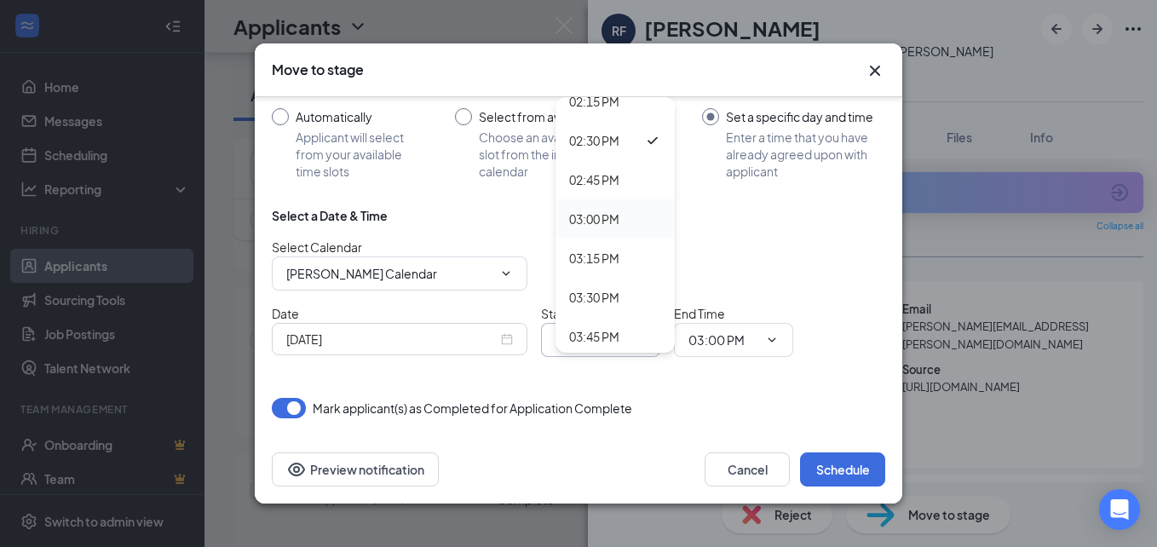
click at [619, 219] on div "03:00 PM" at bounding box center [594, 219] width 50 height 19
type input "03:00 PM"
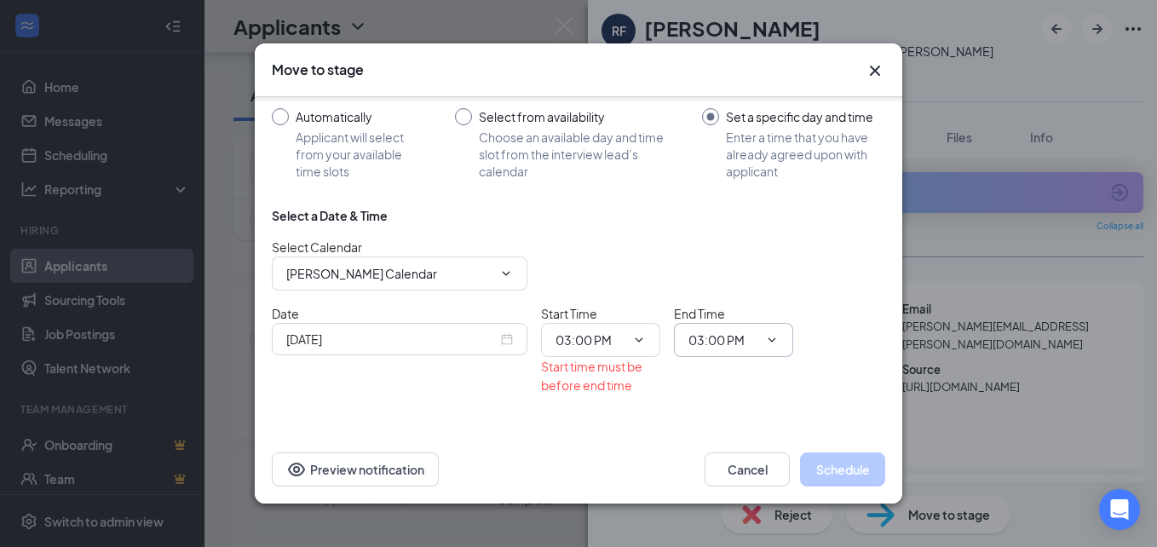
click at [763, 333] on span at bounding box center [770, 340] width 17 height 14
click at [773, 339] on icon "ChevronDown" at bounding box center [772, 340] width 14 height 14
click at [721, 342] on input "03:00 PM" at bounding box center [723, 340] width 70 height 19
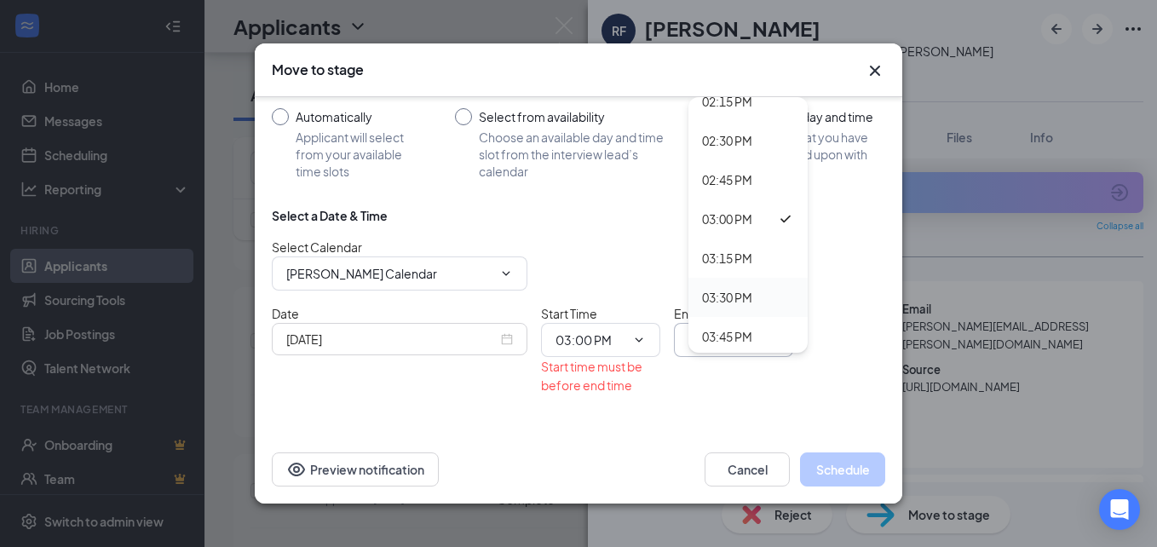
click at [740, 291] on div "03:30 PM" at bounding box center [727, 297] width 50 height 19
type input "03:30 PM"
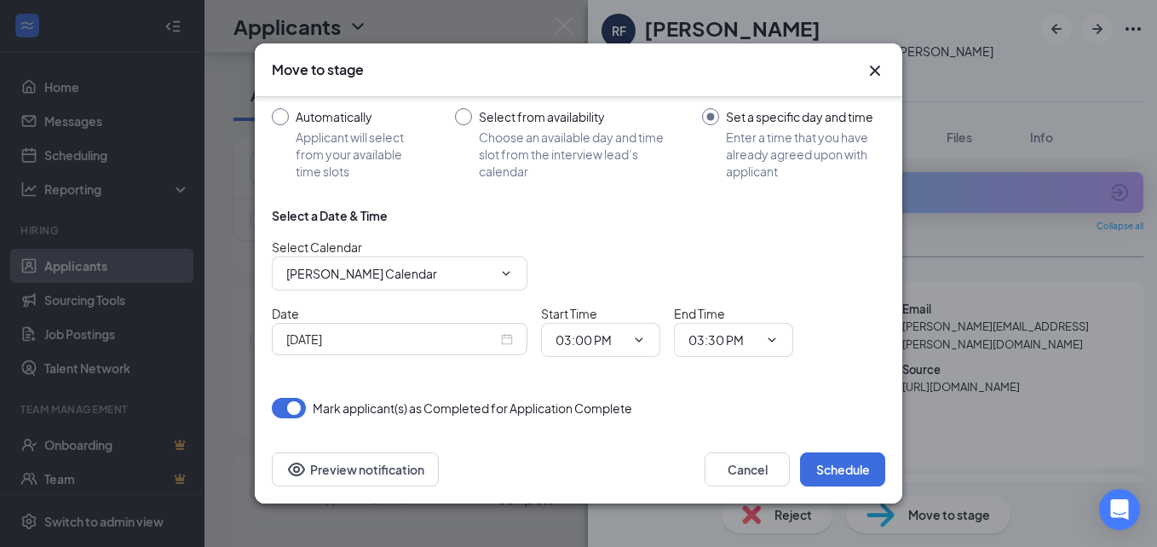
drag, startPoint x: 741, startPoint y: 290, endPoint x: 791, endPoint y: 382, distance: 104.8
click at [790, 382] on div "Choose stage : Onsite Interview (next stage) How do you want to schedule time w…" at bounding box center [578, 215] width 613 height 405
click at [843, 474] on button "Schedule" at bounding box center [842, 469] width 85 height 34
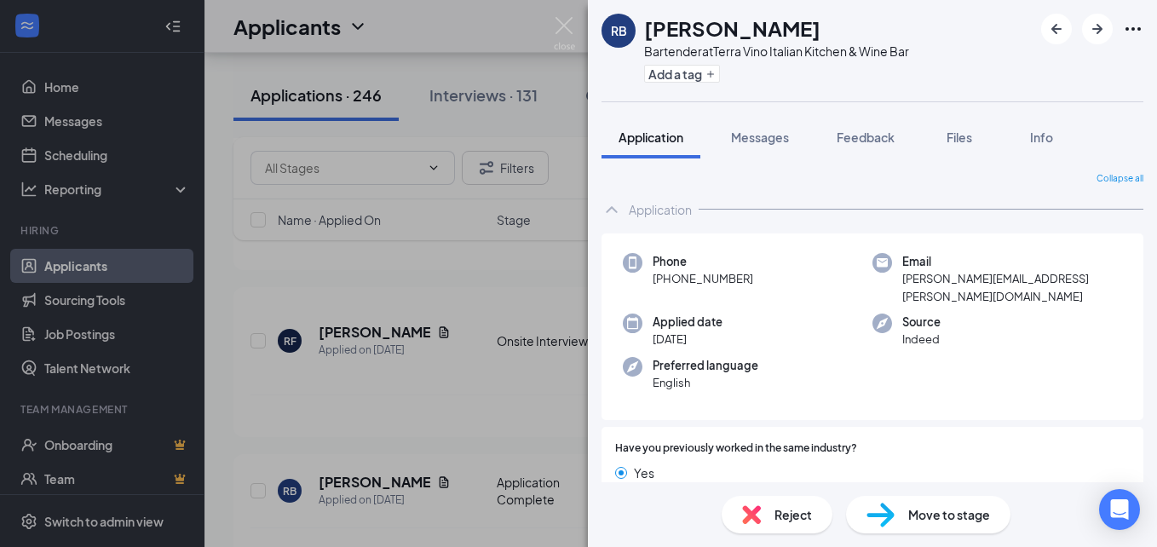
click at [407, 392] on div "RB Rachel Bell Bartender at Terra Vino Italian Kitchen & Wine Bar Add a tag App…" at bounding box center [578, 273] width 1157 height 547
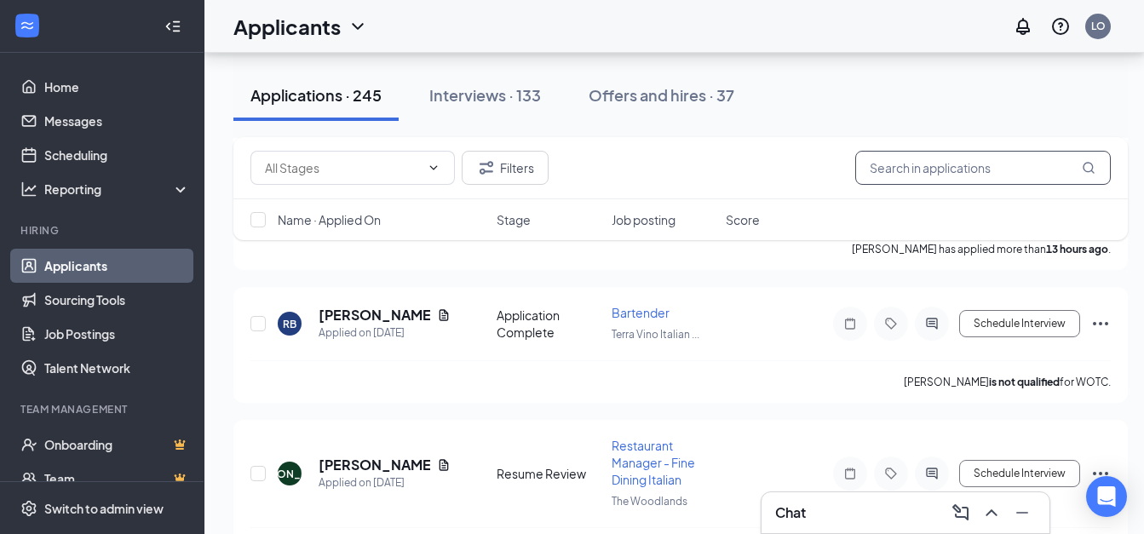
click at [1020, 165] on input "text" at bounding box center [983, 168] width 256 height 34
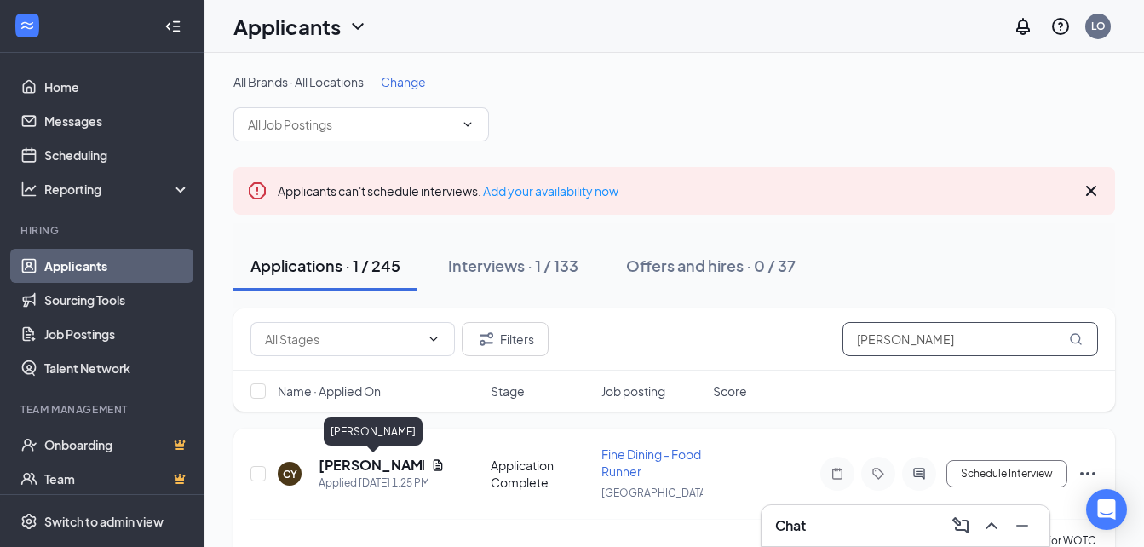
type input "carlos"
click at [334, 468] on h5 "[PERSON_NAME]" at bounding box center [372, 465] width 106 height 19
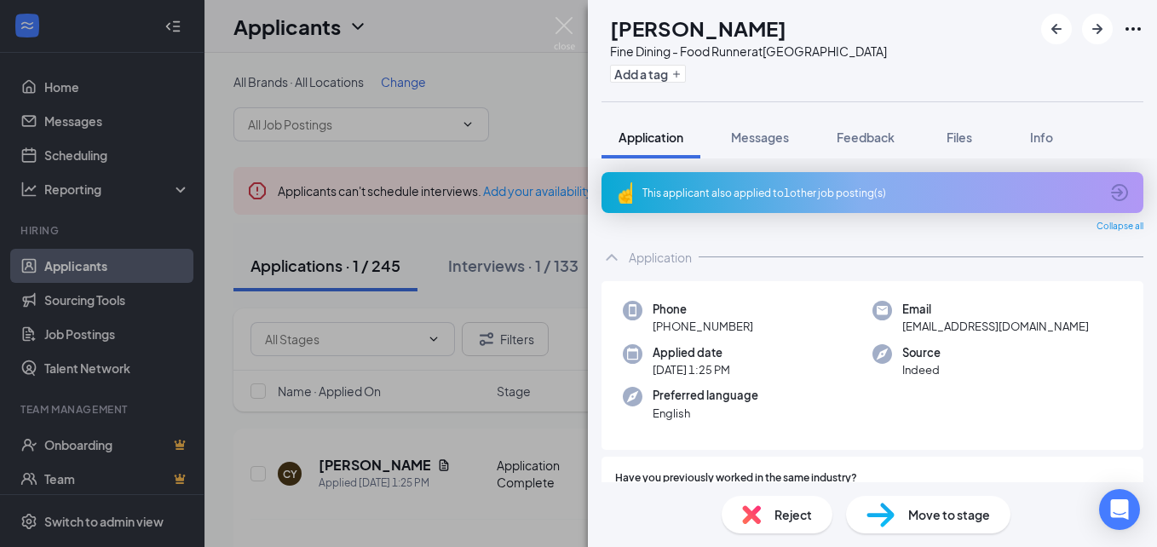
click at [917, 518] on span "Move to stage" at bounding box center [949, 514] width 82 height 19
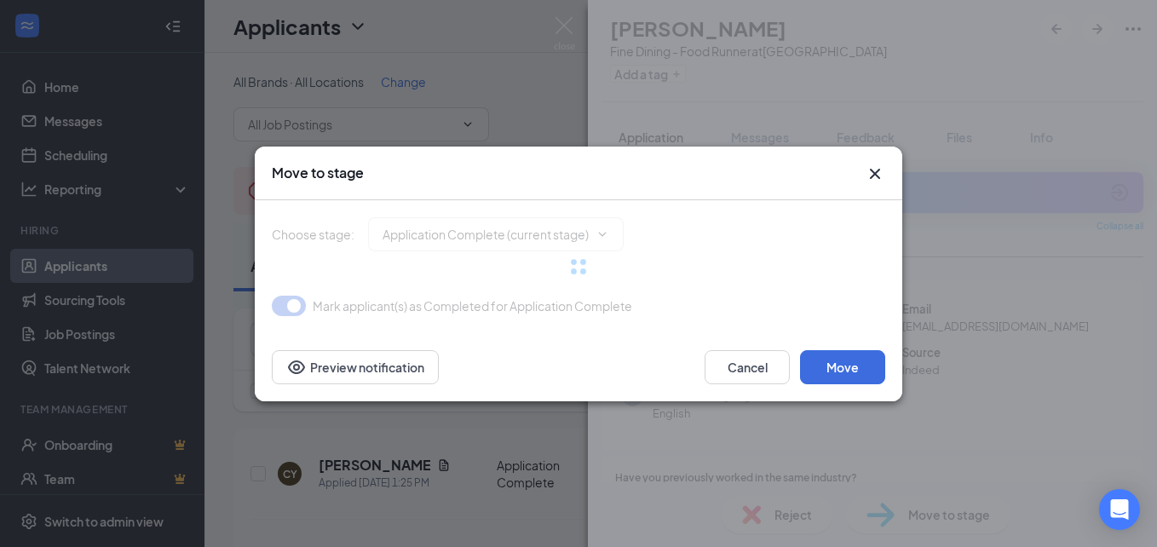
type input "Onsite Interview (next stage)"
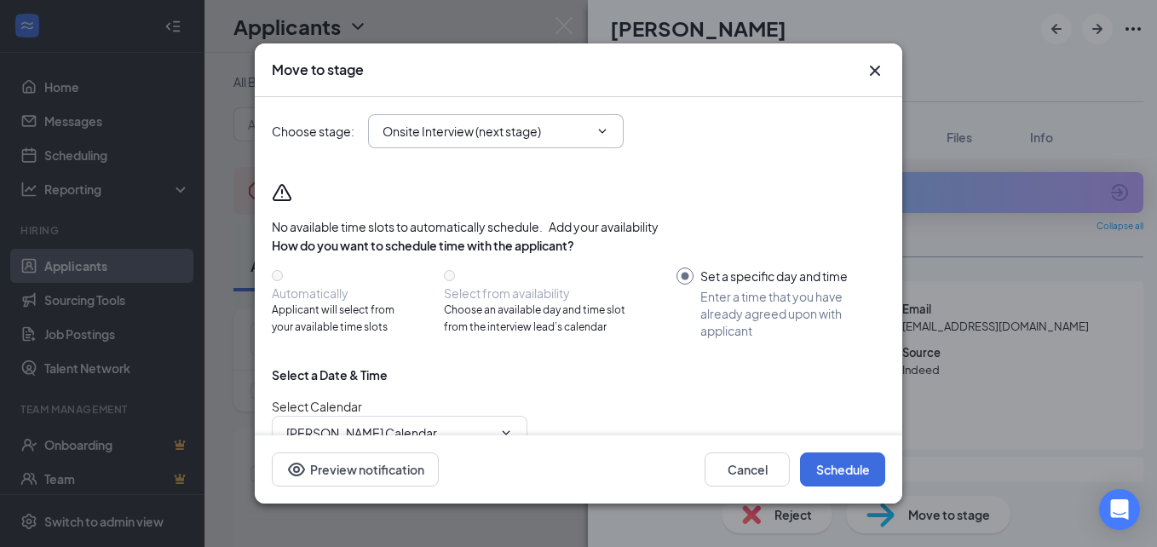
click at [571, 129] on input "Onsite Interview (next stage)" at bounding box center [485, 131] width 206 height 19
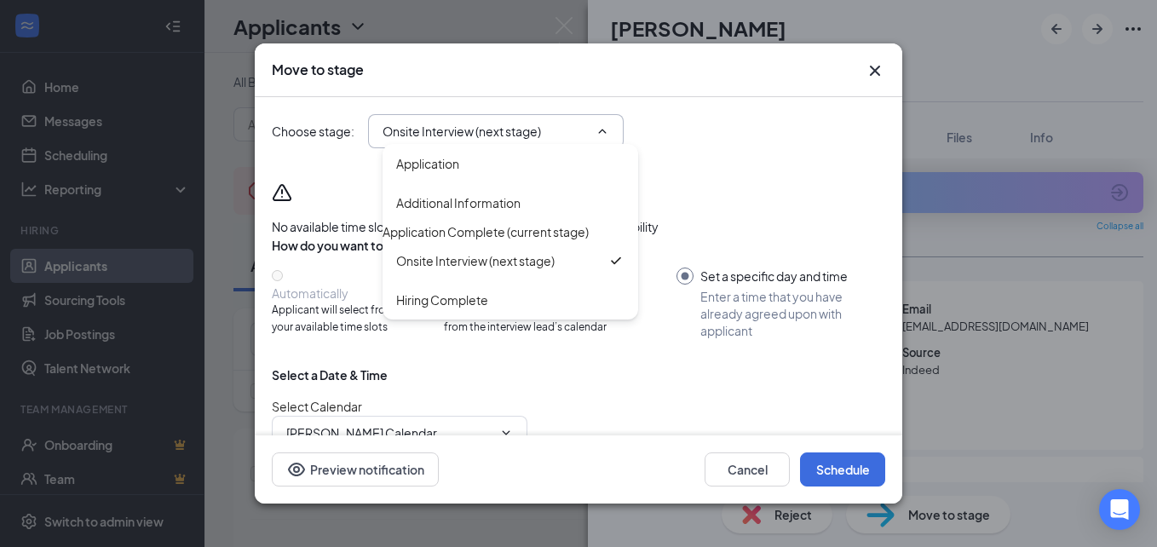
click at [571, 129] on input "Onsite Interview (next stage)" at bounding box center [485, 131] width 206 height 19
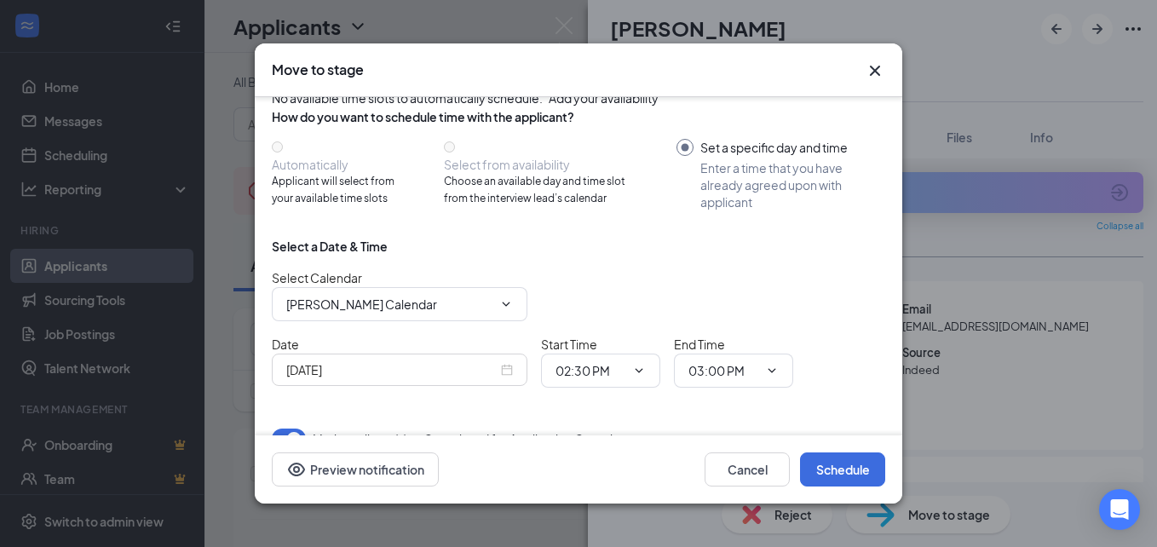
scroll to position [159, 0]
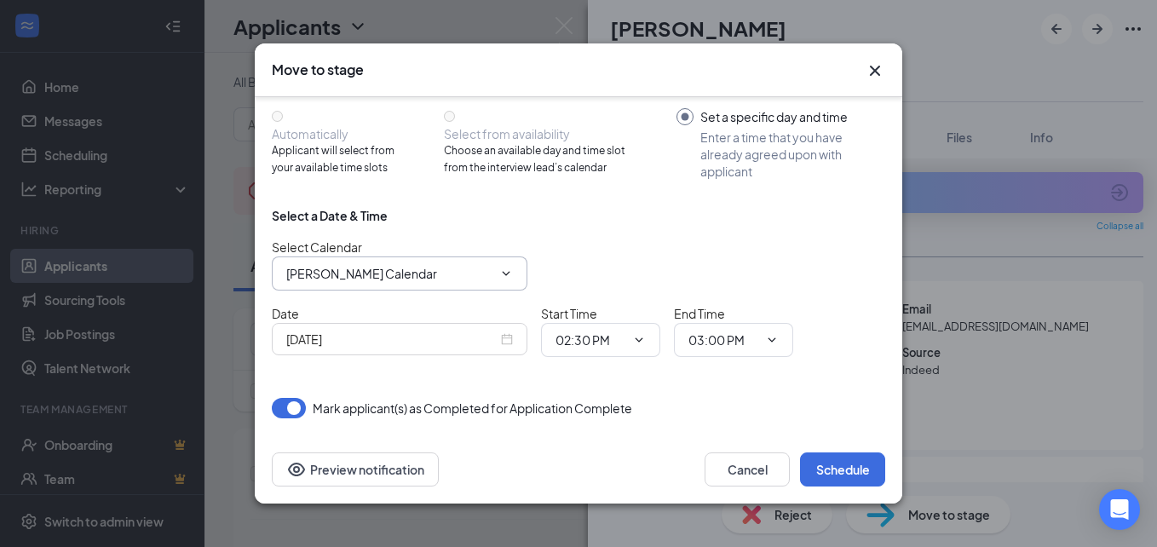
click at [403, 265] on input "Lauren Orioli's Calendar" at bounding box center [389, 273] width 206 height 19
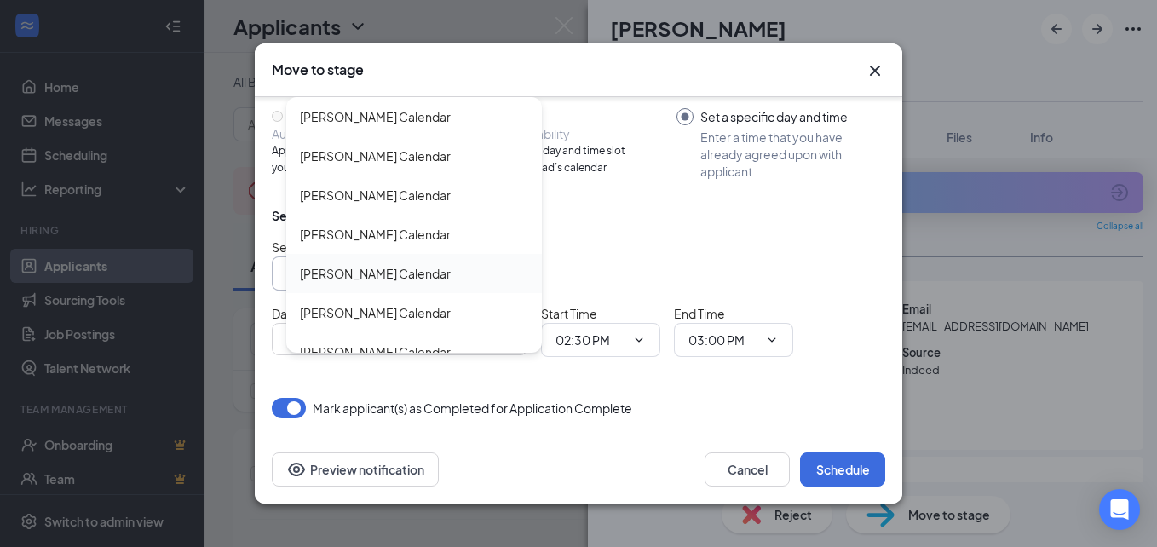
click at [370, 276] on div "Ivonne Reyes's Calendar" at bounding box center [375, 273] width 151 height 19
type input "Ivonne Reyes's Calendar"
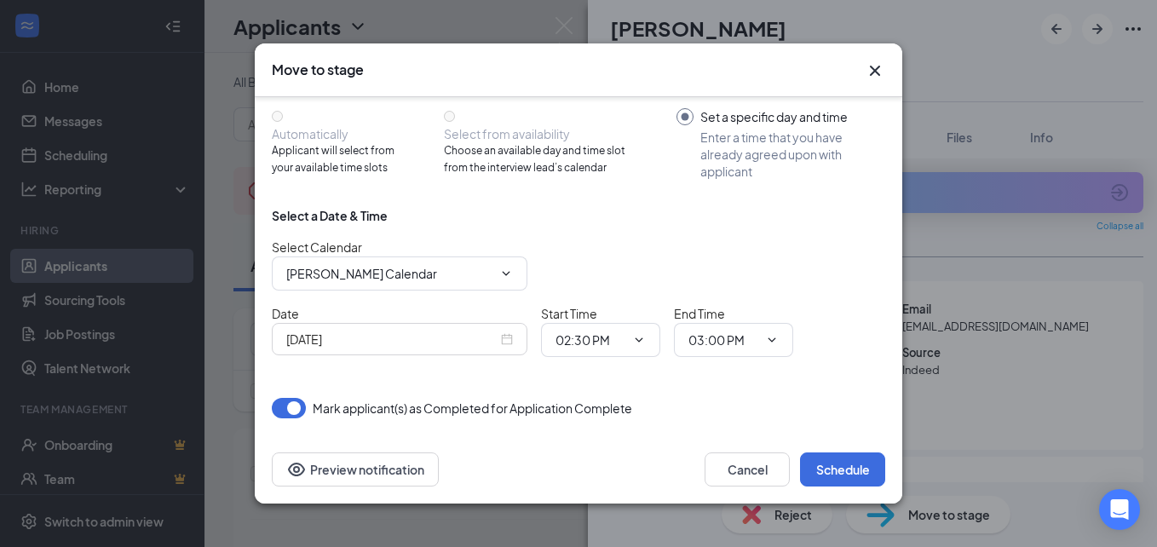
click at [480, 340] on input "Sep 15, 2025" at bounding box center [391, 339] width 211 height 19
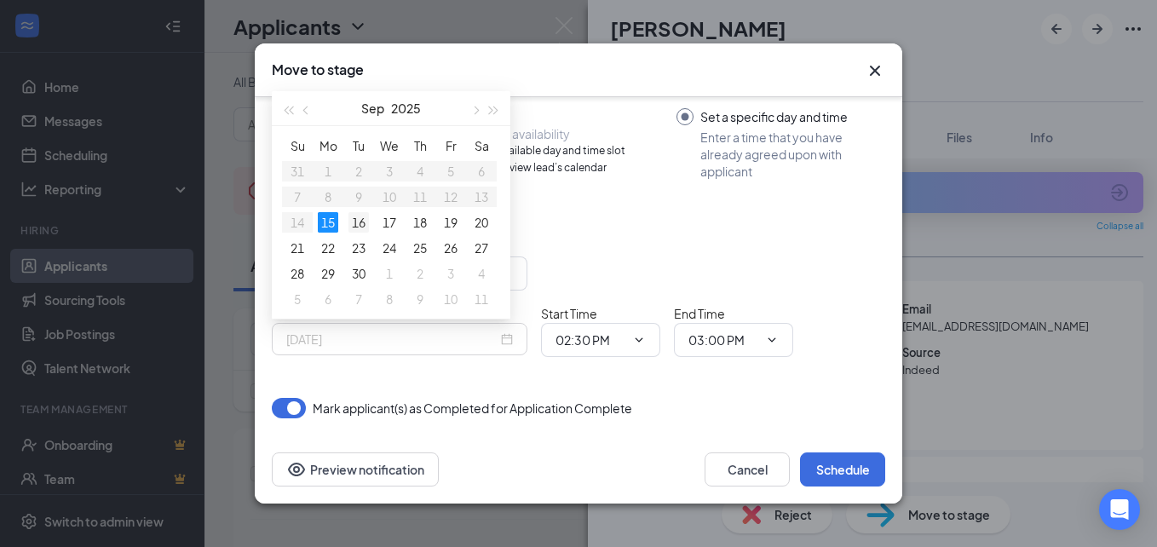
type input "Sep 16, 2025"
click at [354, 228] on div "16" at bounding box center [358, 222] width 20 height 20
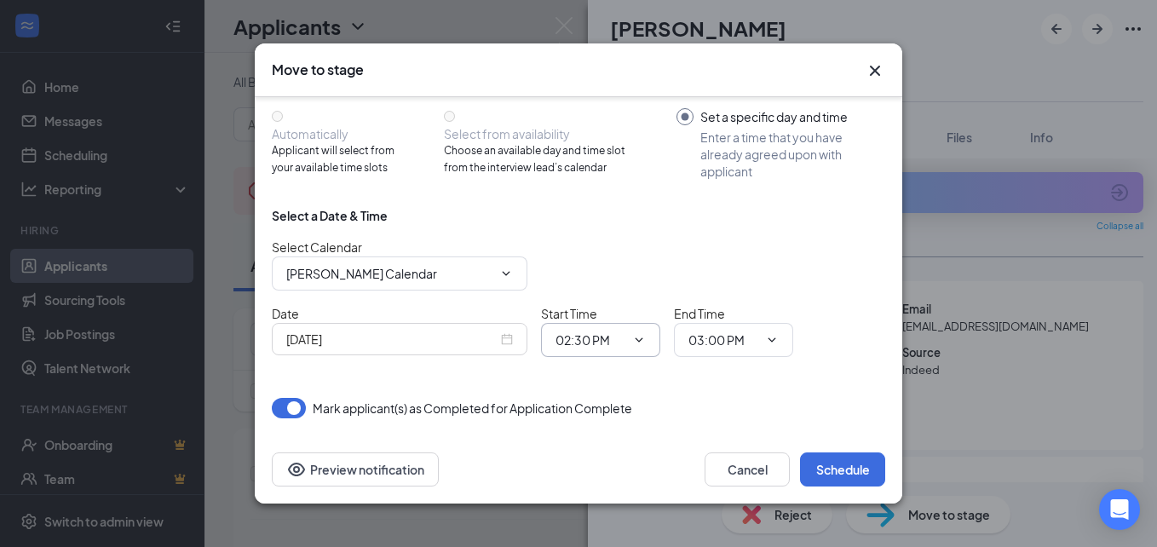
click at [622, 342] on input "02:30 PM" at bounding box center [590, 340] width 70 height 19
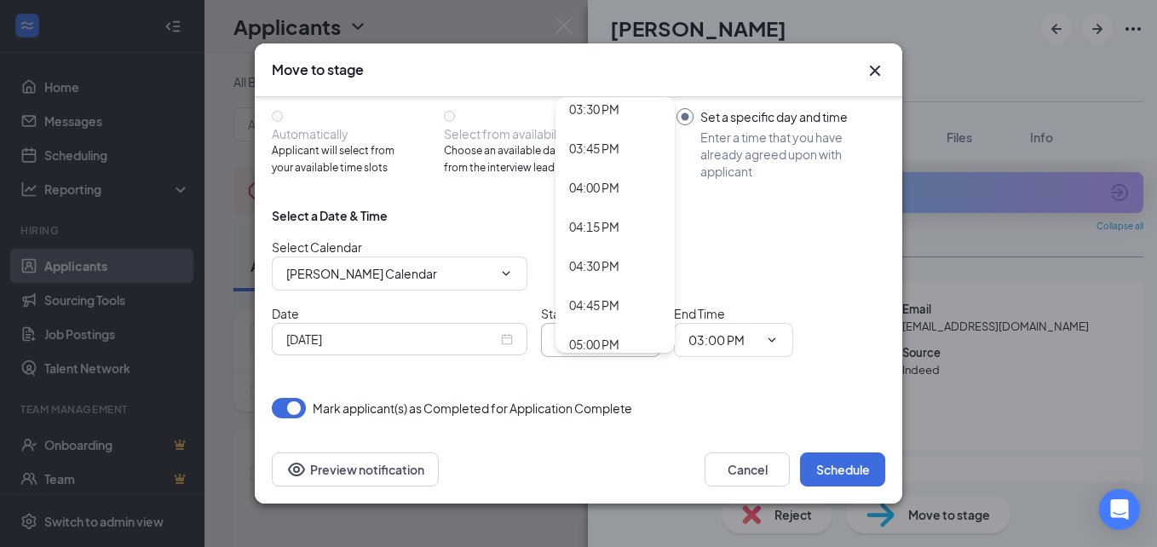
scroll to position [2410, 0]
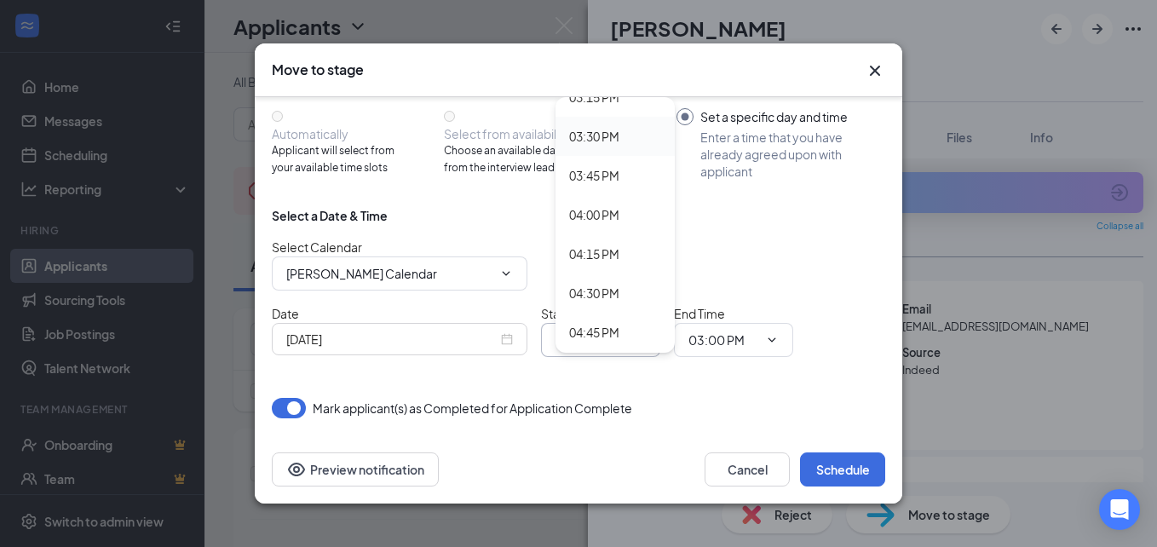
click at [616, 139] on div "03:30 PM" at bounding box center [594, 136] width 50 height 19
type input "03:30 PM"
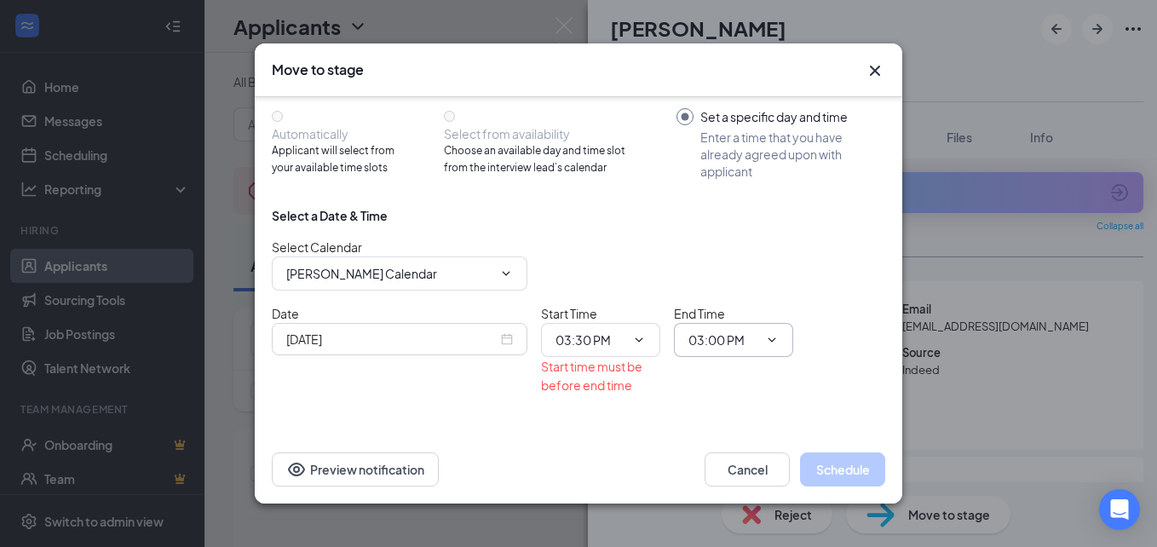
click at [779, 351] on span "03:00 PM" at bounding box center [733, 340] width 119 height 34
click at [770, 341] on icon "ChevronDown" at bounding box center [772, 340] width 8 height 4
click at [714, 342] on input "03:00 PM" at bounding box center [723, 340] width 70 height 19
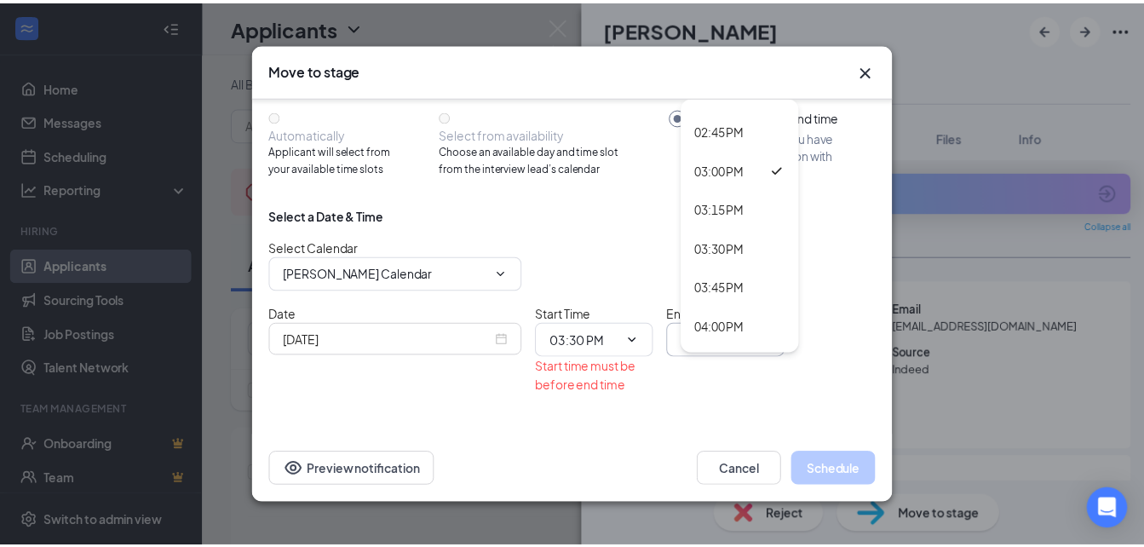
scroll to position [2331, 0]
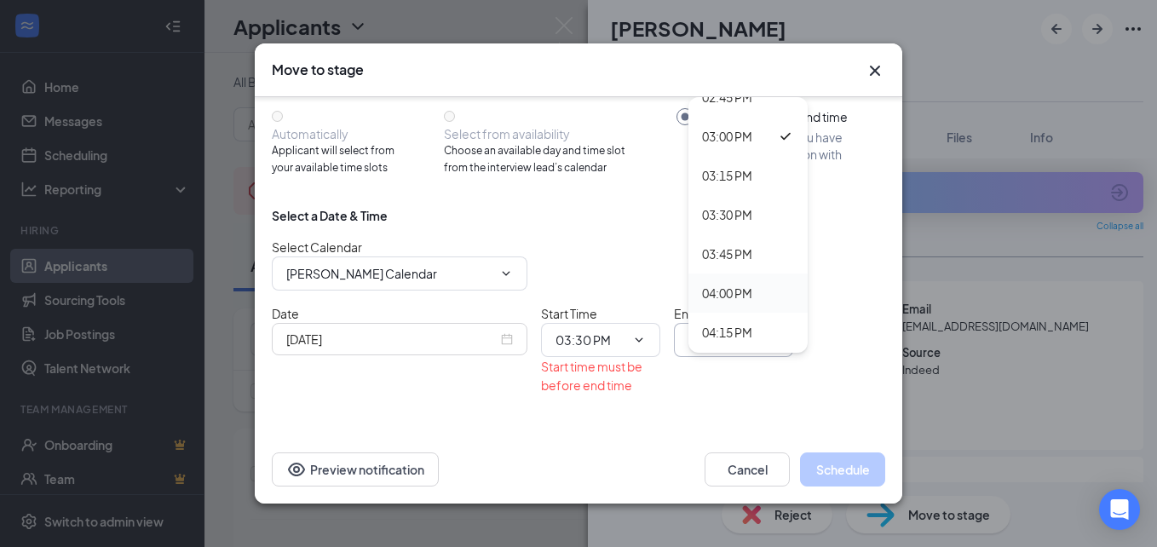
click at [757, 275] on div "04:00 PM" at bounding box center [747, 292] width 119 height 39
type input "04:00 PM"
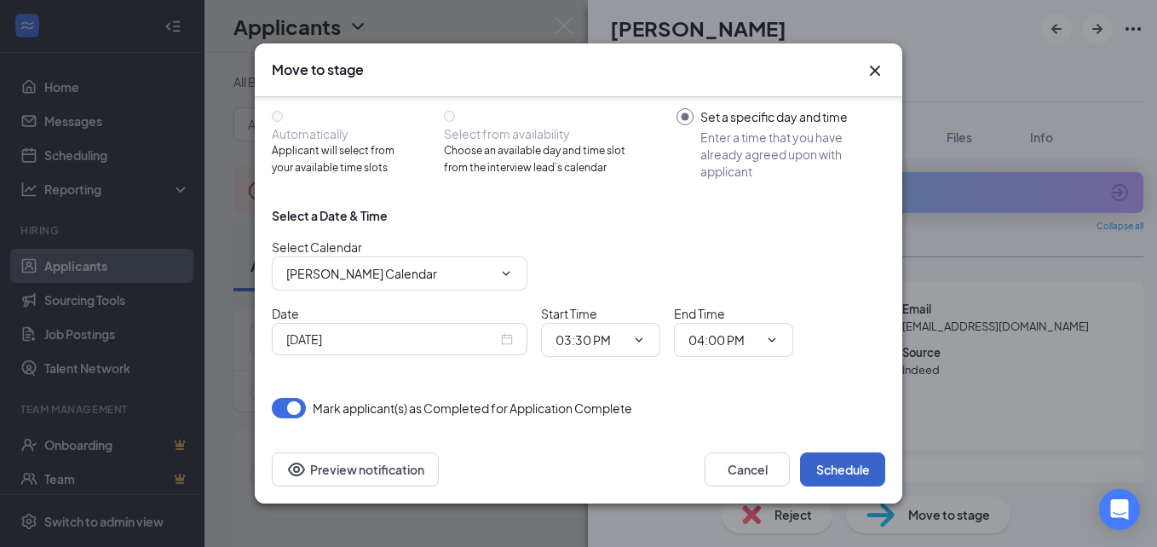
click at [818, 469] on button "Schedule" at bounding box center [842, 469] width 85 height 34
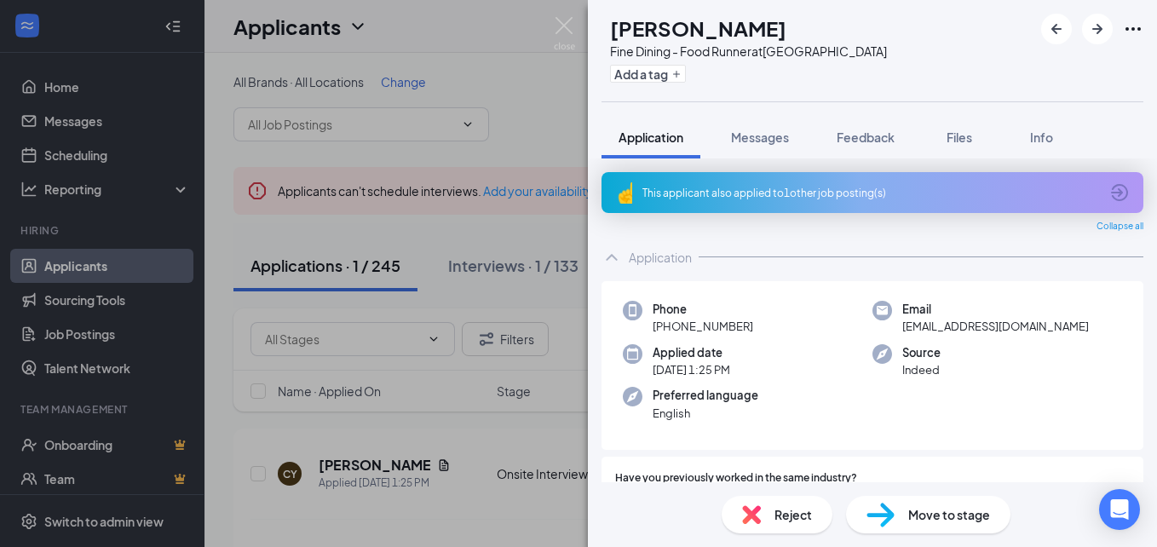
click at [561, 126] on div "CY Carlos Yepez Fine Dining - Food Runner at Creekside Forest Add a tag Applica…" at bounding box center [578, 273] width 1157 height 547
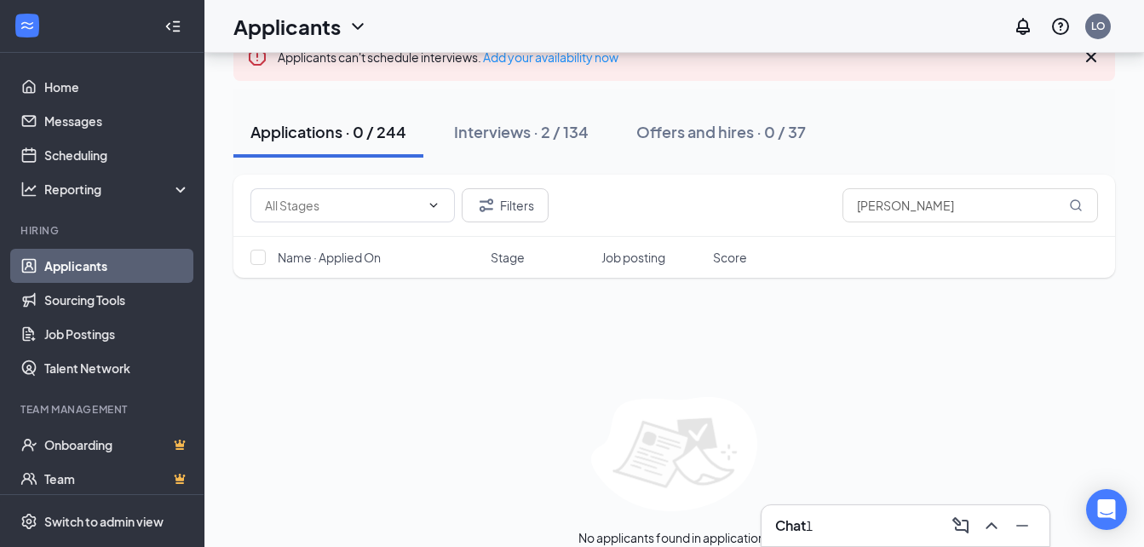
scroll to position [126, 0]
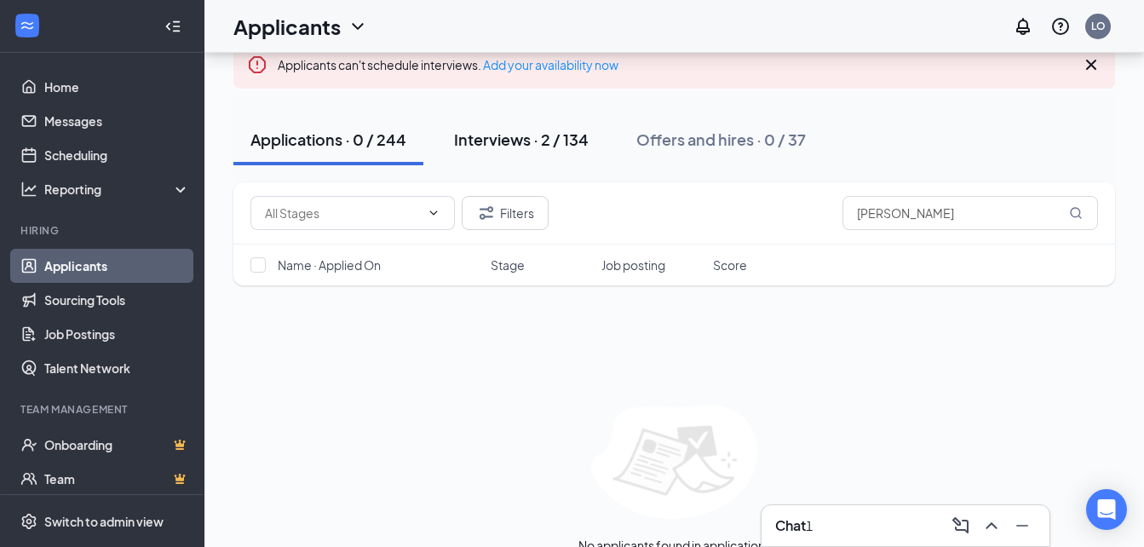
click at [492, 129] on div "Interviews · 2 / 134" at bounding box center [521, 139] width 135 height 21
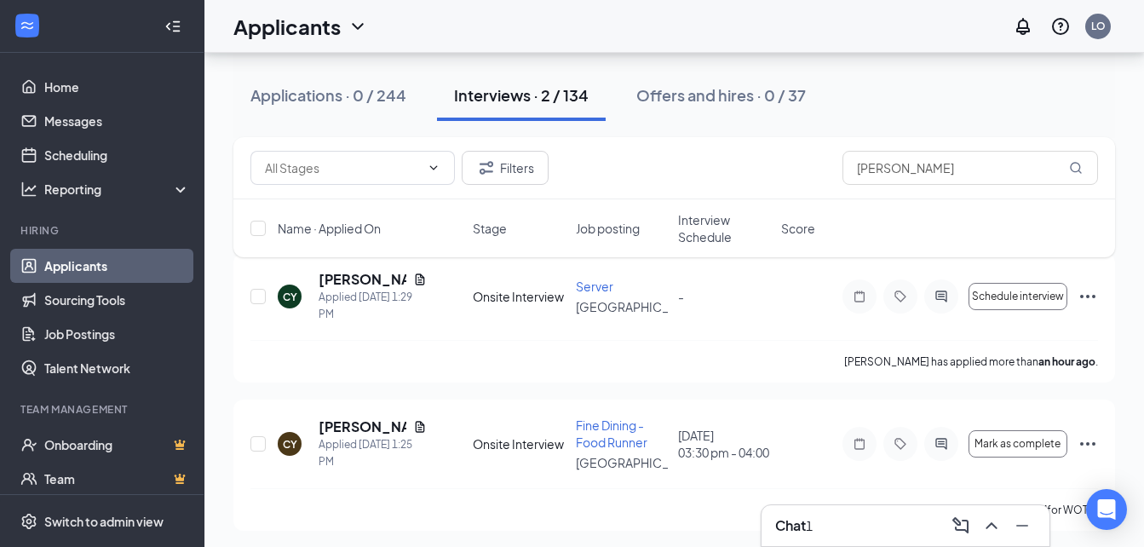
scroll to position [195, 0]
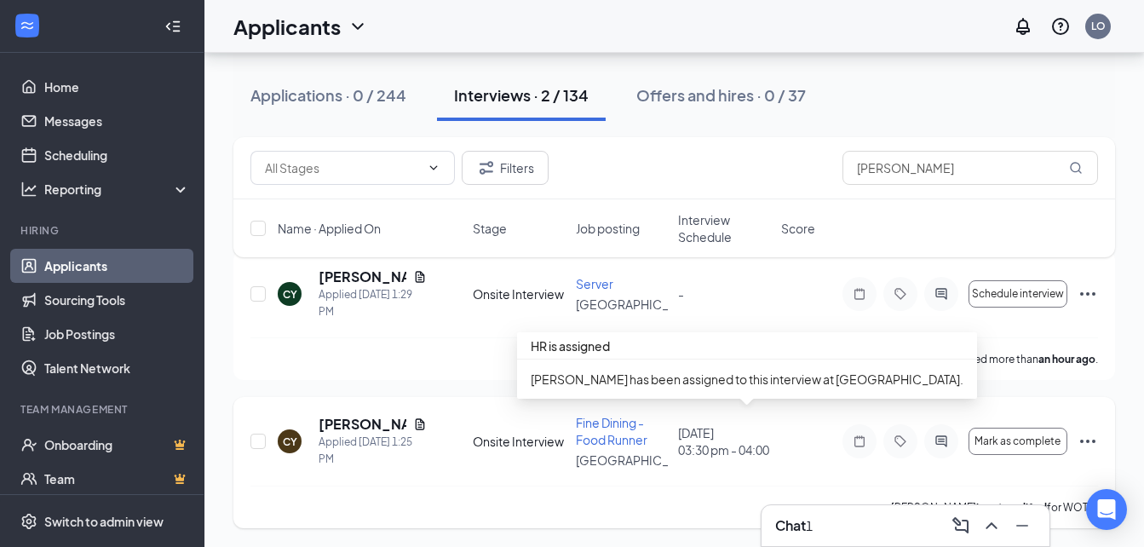
click at [702, 425] on div "September 16, 2025 03:30 pm - 04:00 pm" at bounding box center [724, 441] width 93 height 34
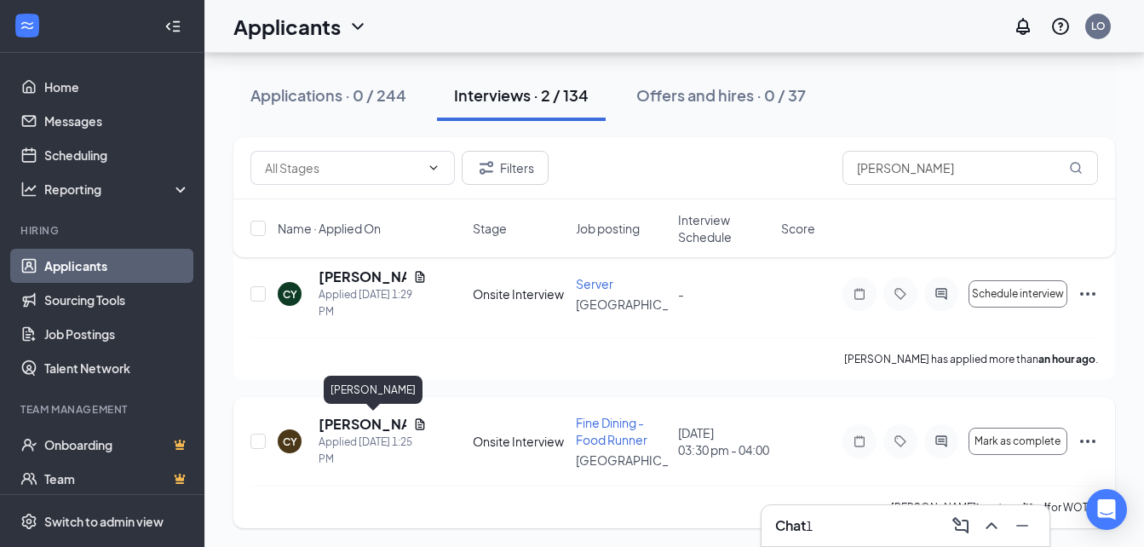
click at [374, 420] on h5 "[PERSON_NAME]" at bounding box center [363, 424] width 88 height 19
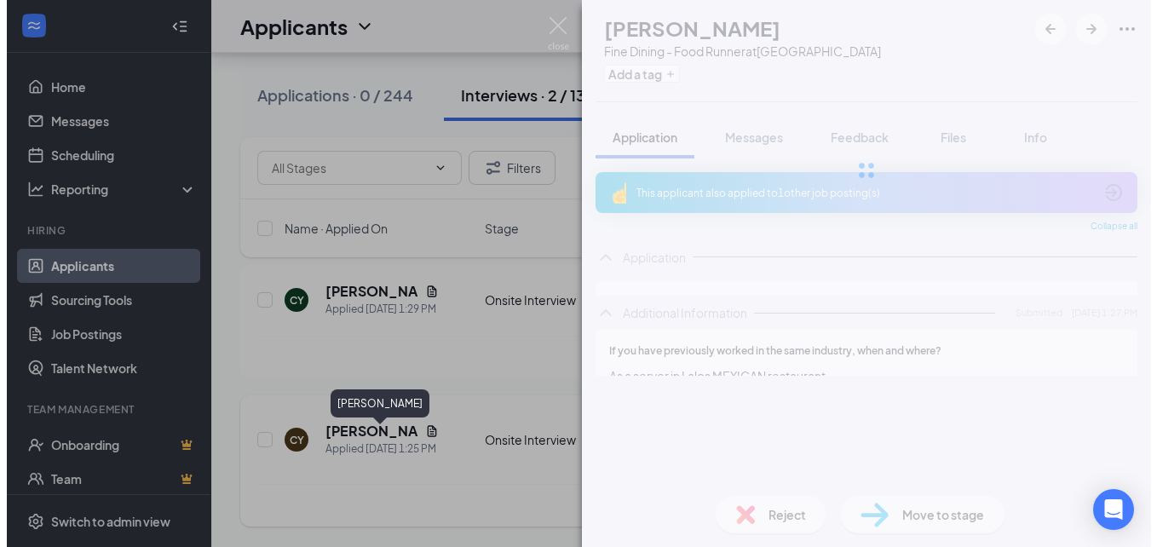
scroll to position [177, 0]
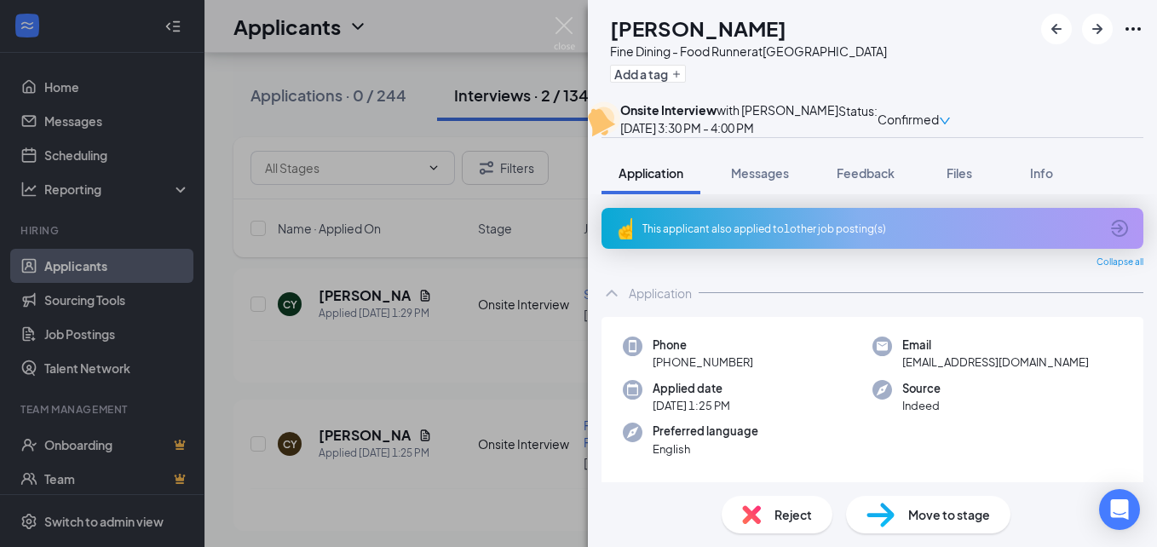
click at [1130, 119] on div "Onsite Interview with Ivonne Reyes Sep 16, 3:30 PM - 4:00 PM Status : Confirmed" at bounding box center [872, 119] width 569 height 36
click at [951, 119] on icon "down" at bounding box center [945, 121] width 12 height 12
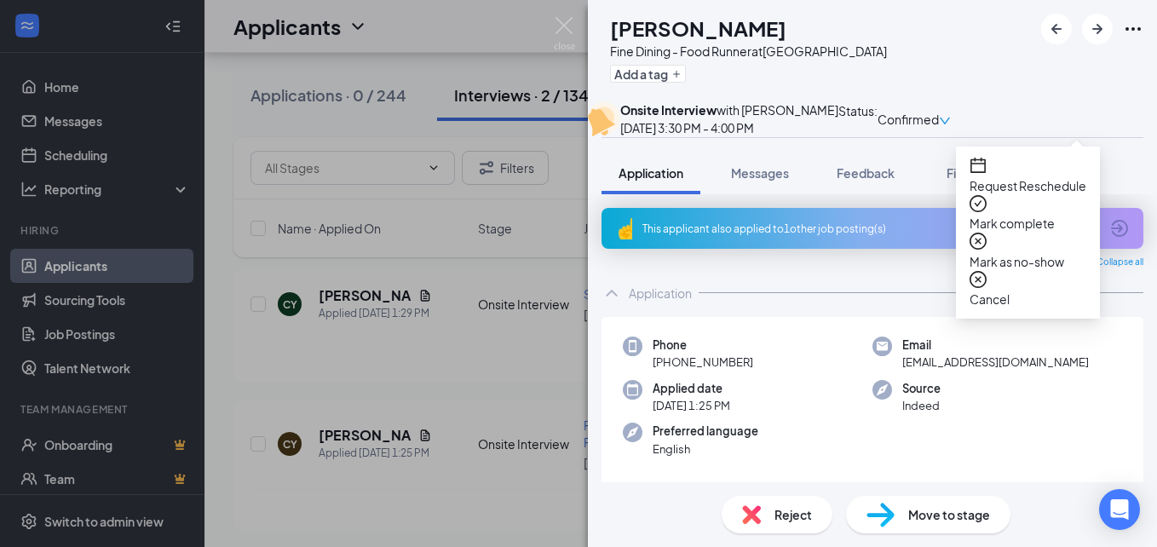
click at [1017, 290] on span "Cancel" at bounding box center [1027, 299] width 117 height 19
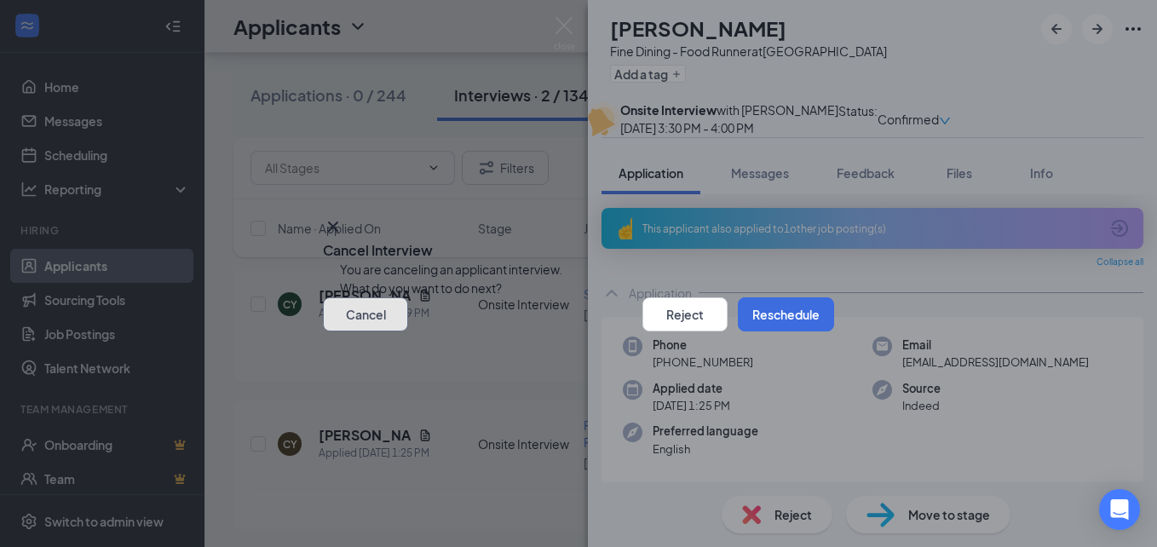
click at [381, 331] on button "Cancel" at bounding box center [365, 314] width 85 height 34
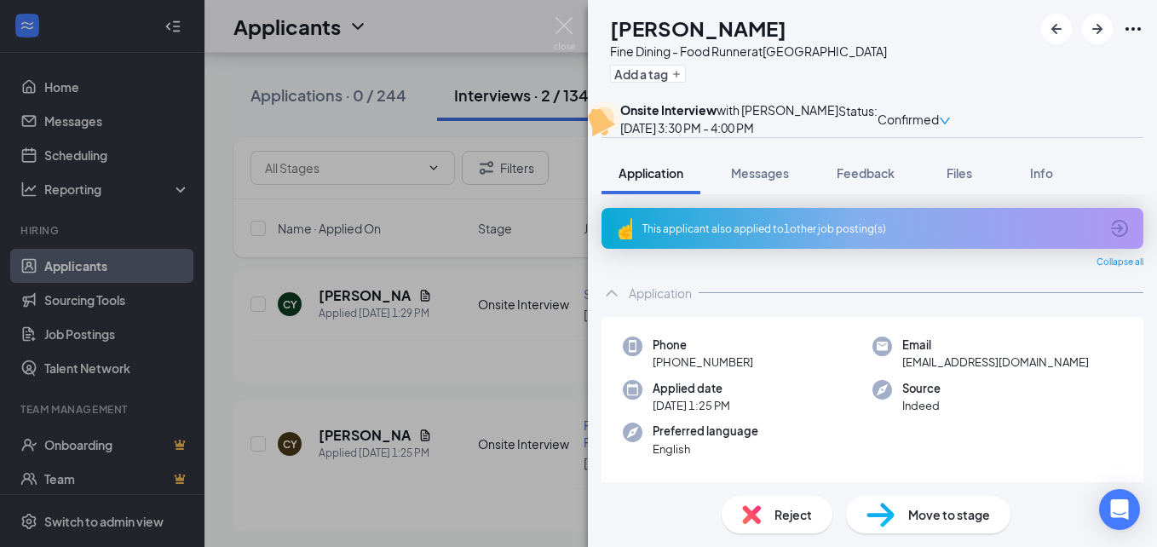
click at [951, 118] on div "Confirmed" at bounding box center [913, 119] width 73 height 36
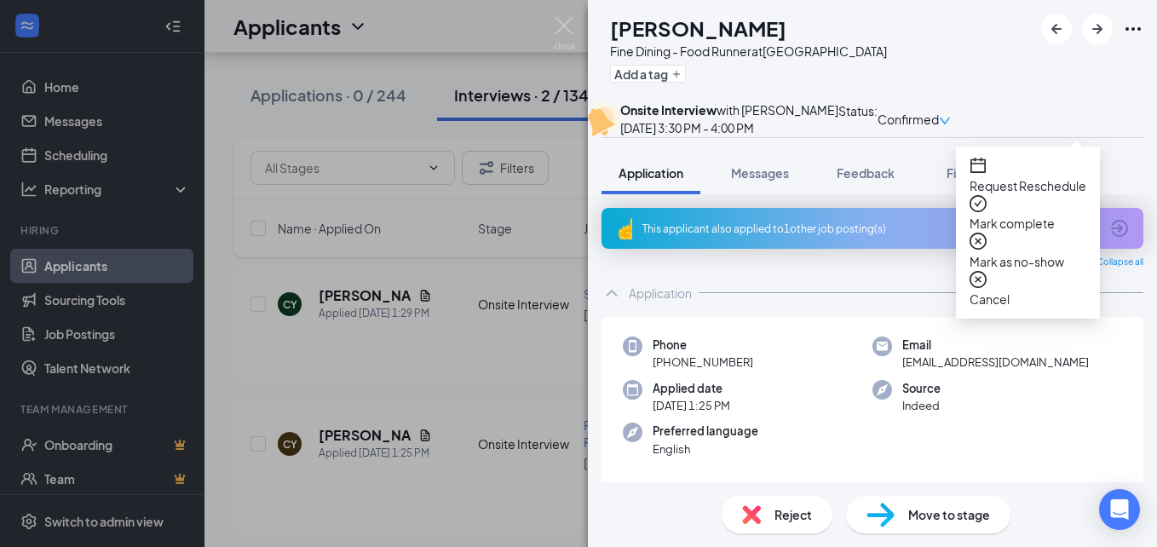
click at [1002, 290] on span "Cancel" at bounding box center [1027, 299] width 117 height 19
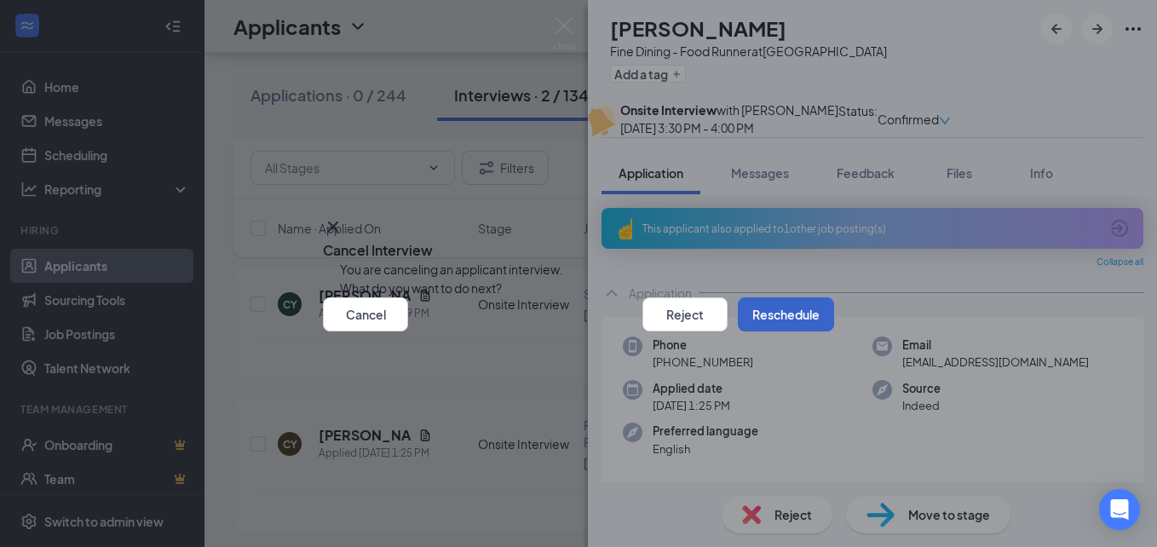
click at [787, 331] on button "Reschedule" at bounding box center [786, 314] width 96 height 34
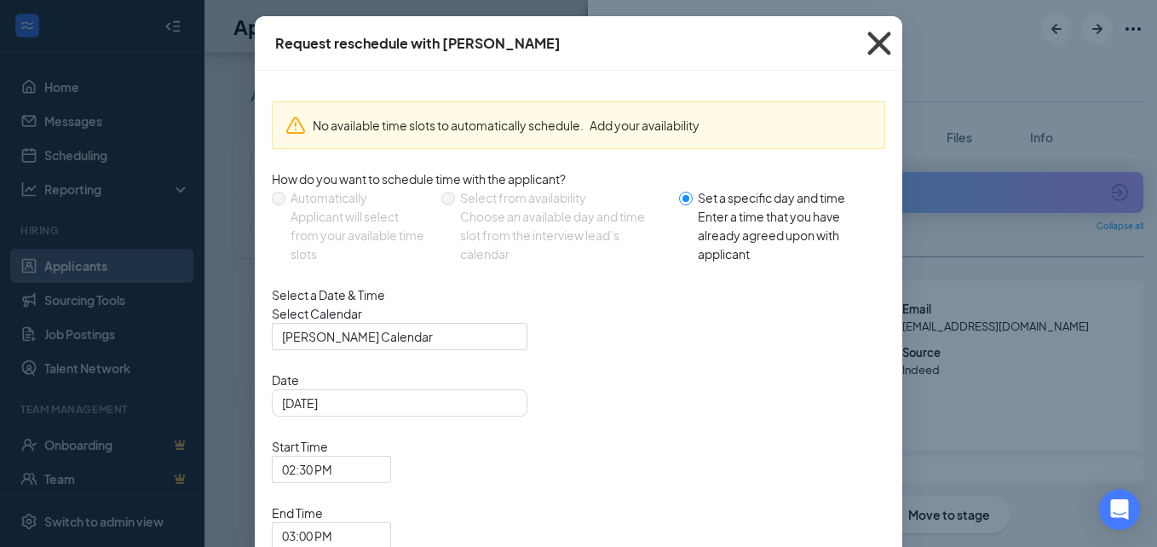
scroll to position [0, 0]
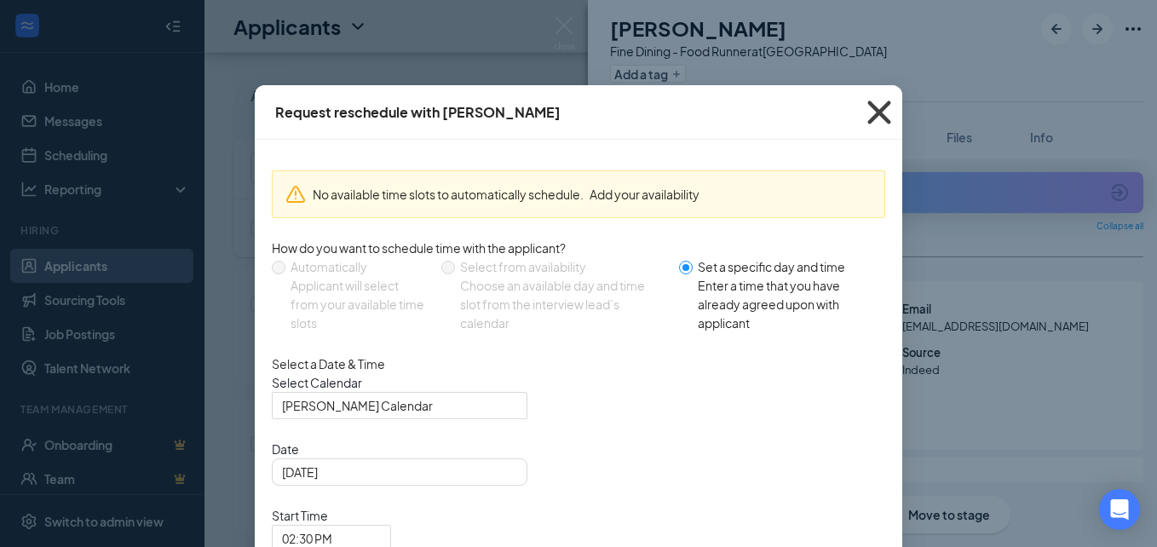
click at [875, 115] on icon "Cross" at bounding box center [878, 112] width 23 height 23
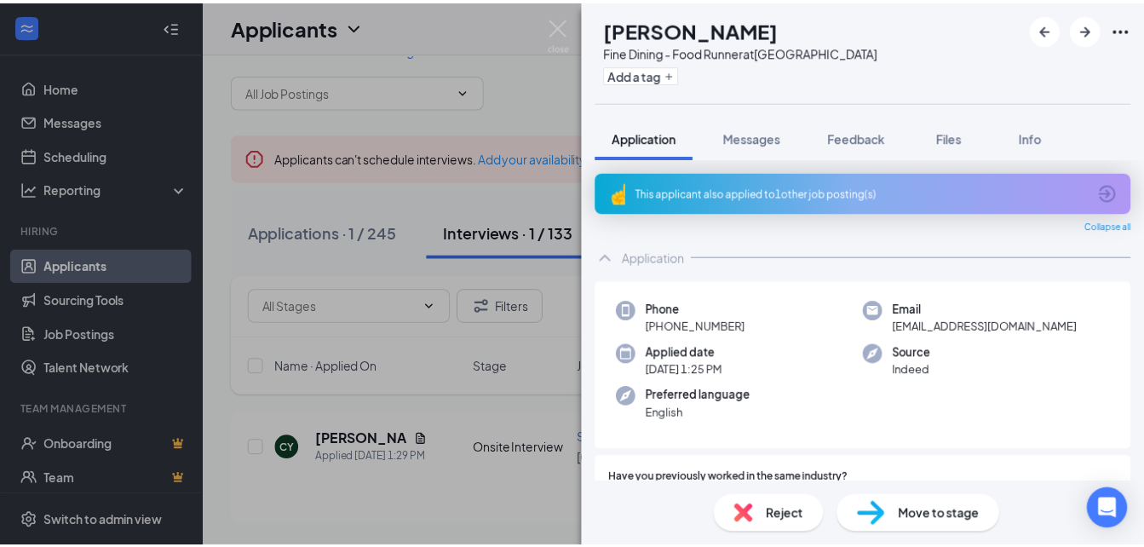
scroll to position [32, 0]
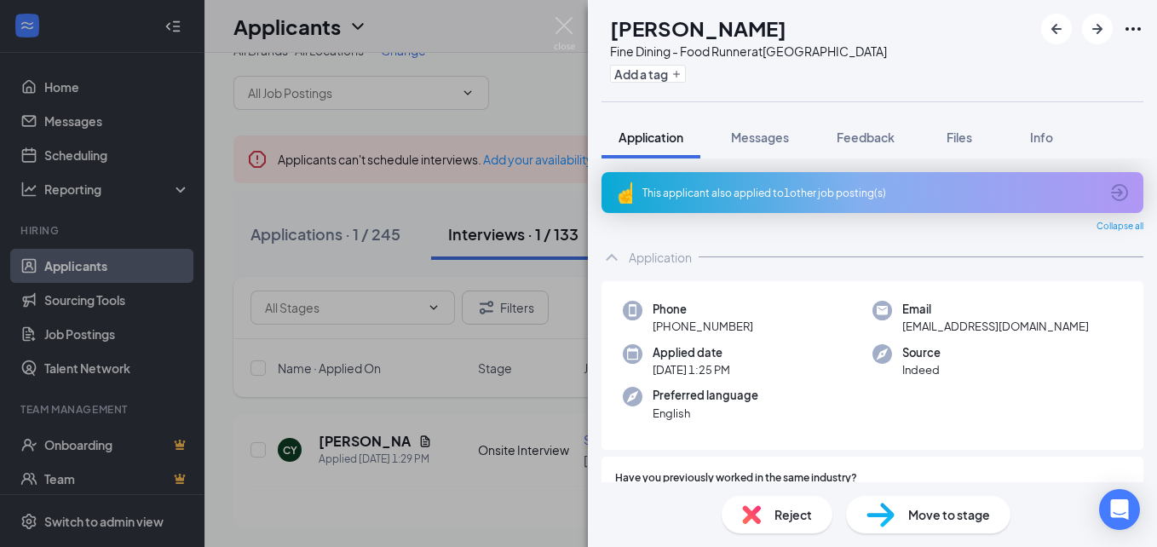
click at [490, 491] on div "CY Carlos Yepez Fine Dining - Food Runner at Creekside Forest Add a tag Applica…" at bounding box center [578, 273] width 1157 height 547
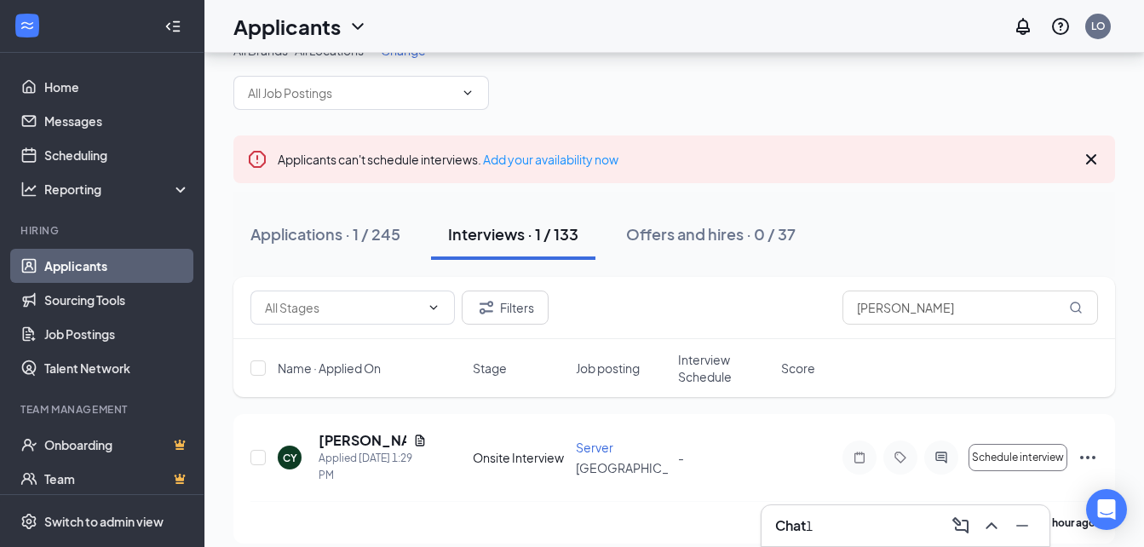
scroll to position [49, 0]
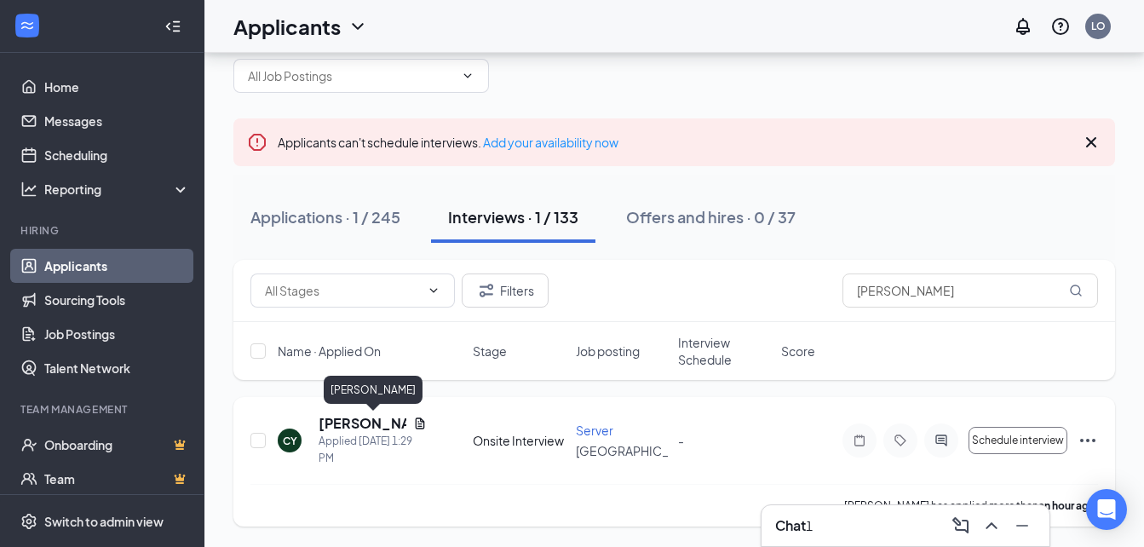
click at [353, 428] on h5 "[PERSON_NAME]" at bounding box center [363, 423] width 88 height 19
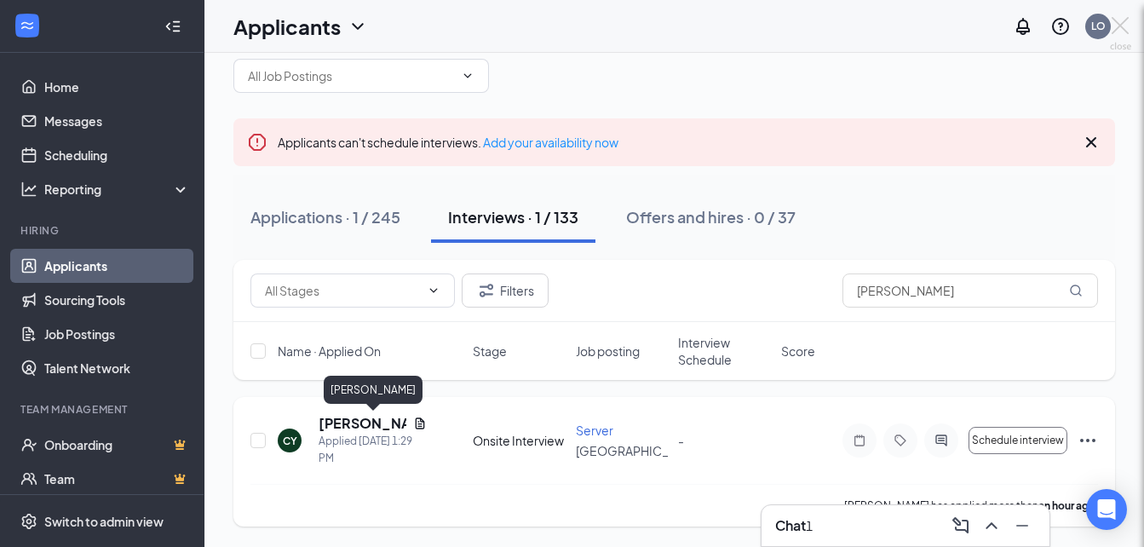
scroll to position [32, 0]
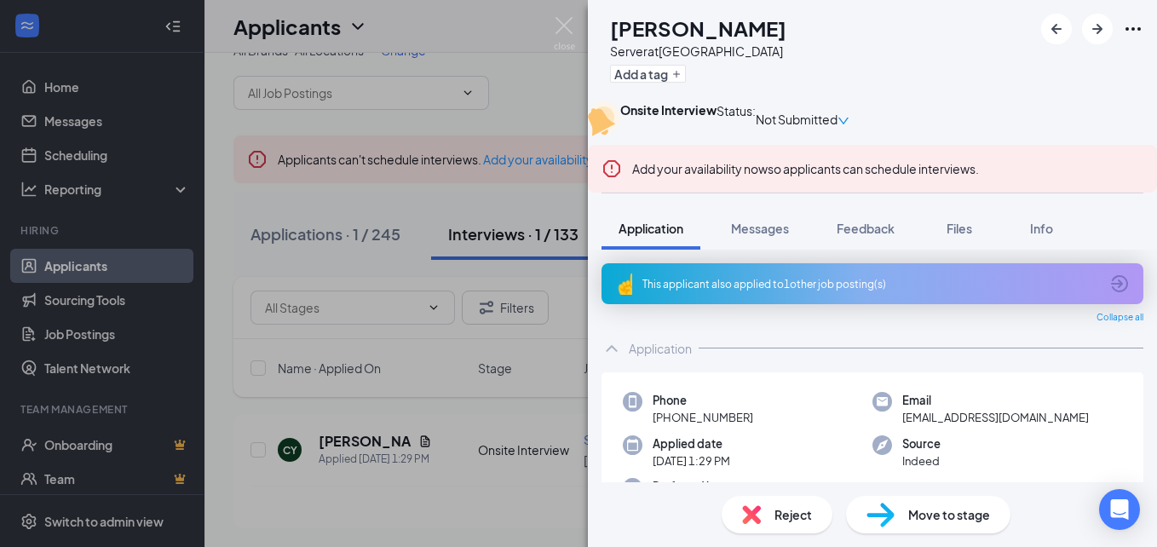
click at [917, 502] on div "Move to stage" at bounding box center [928, 514] width 164 height 37
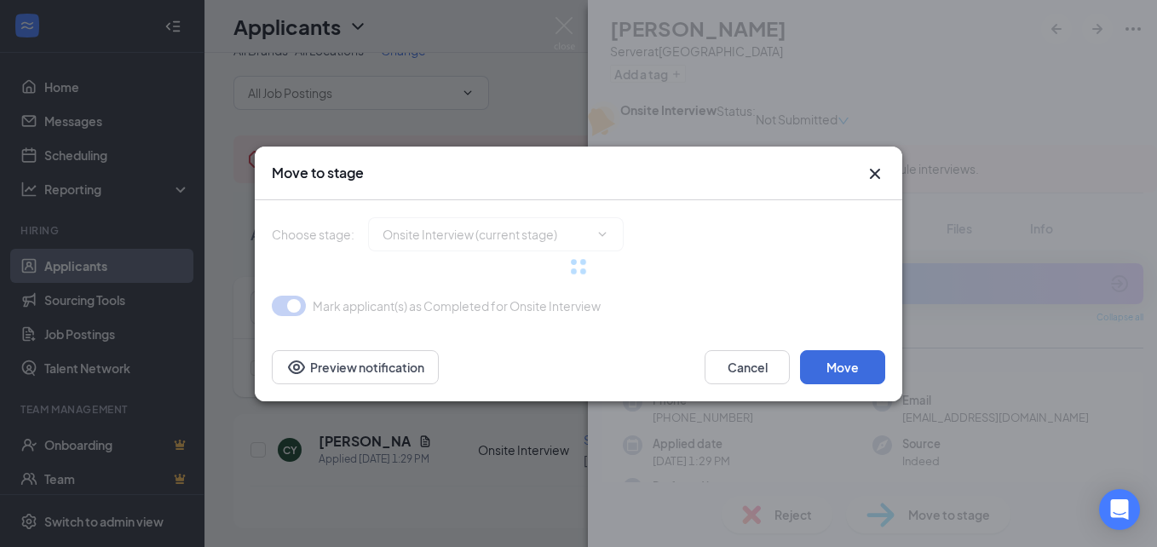
type input "Hiring Complete (final stage)"
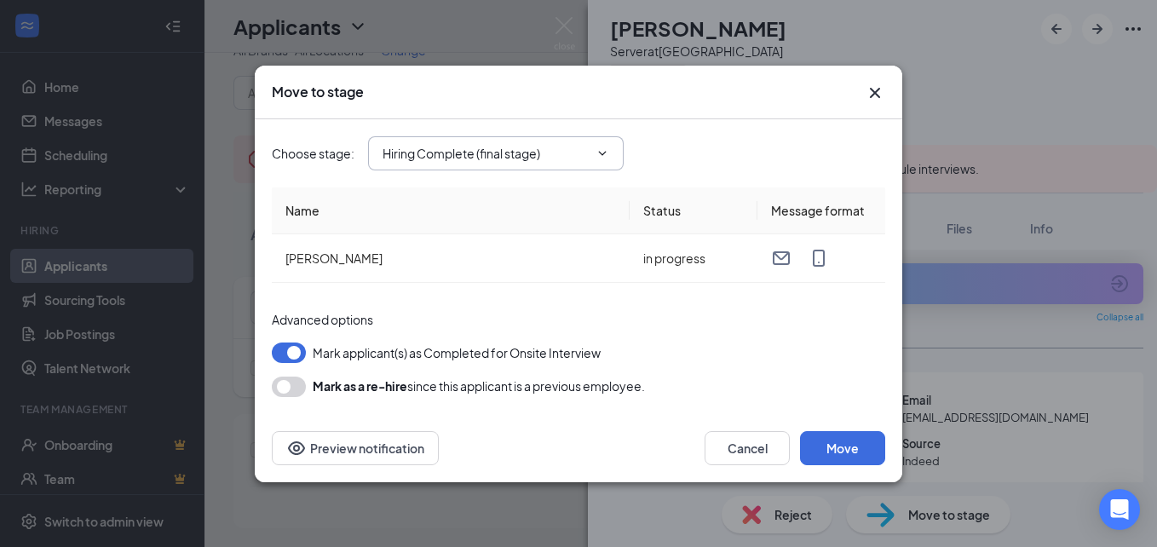
click at [567, 156] on input "Hiring Complete (final stage)" at bounding box center [485, 153] width 206 height 19
click at [868, 141] on div "Choose stage : Hiring Complete (final stage) Application Onsite Interview (curr…" at bounding box center [578, 153] width 613 height 34
click at [869, 94] on icon "Cross" at bounding box center [875, 93] width 20 height 20
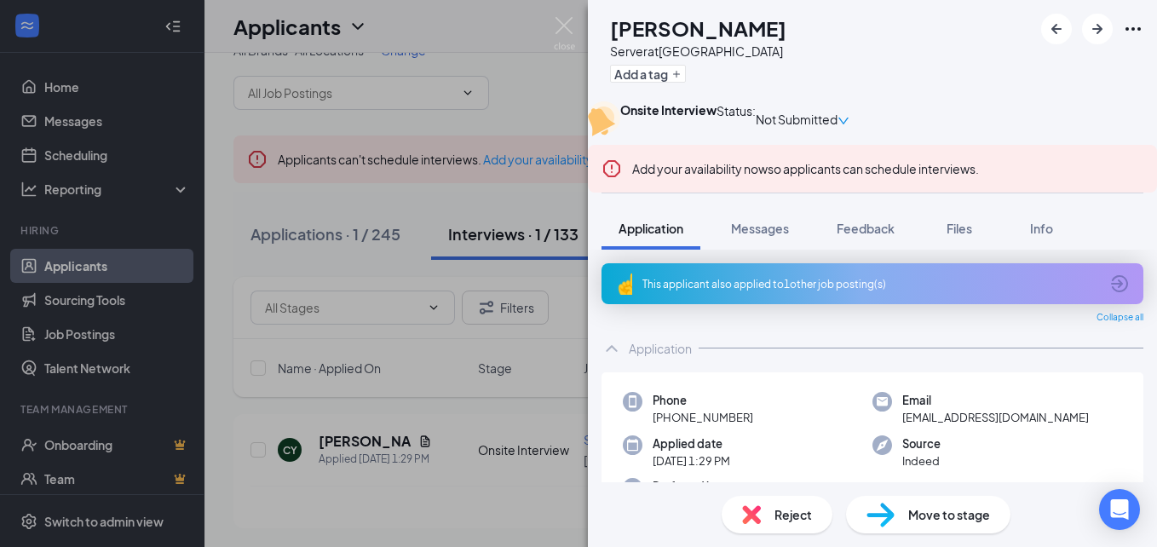
click at [536, 104] on div "CY Carlos Yepez Server at Creekside Forest Add a tag Onsite Interview Status : …" at bounding box center [578, 273] width 1157 height 547
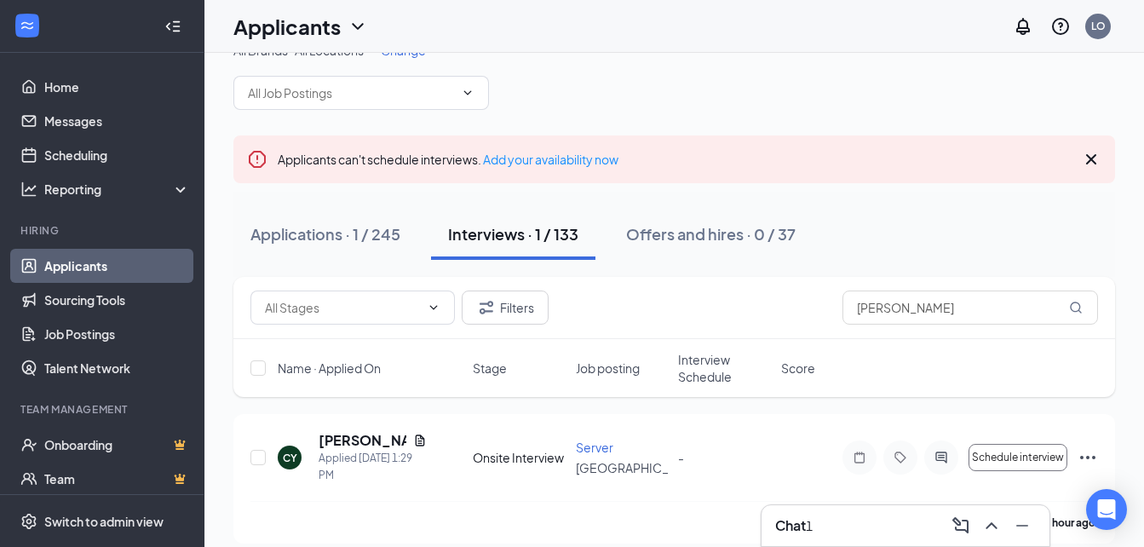
click at [875, 513] on div "Chat 1" at bounding box center [905, 525] width 261 height 27
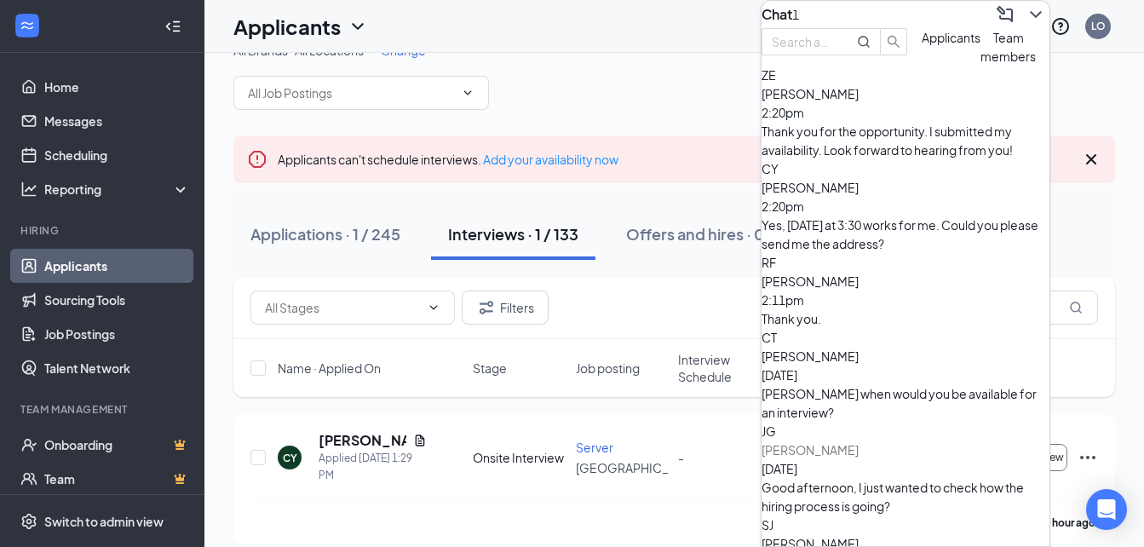
click at [859, 195] on span "[PERSON_NAME]" at bounding box center [810, 187] width 97 height 15
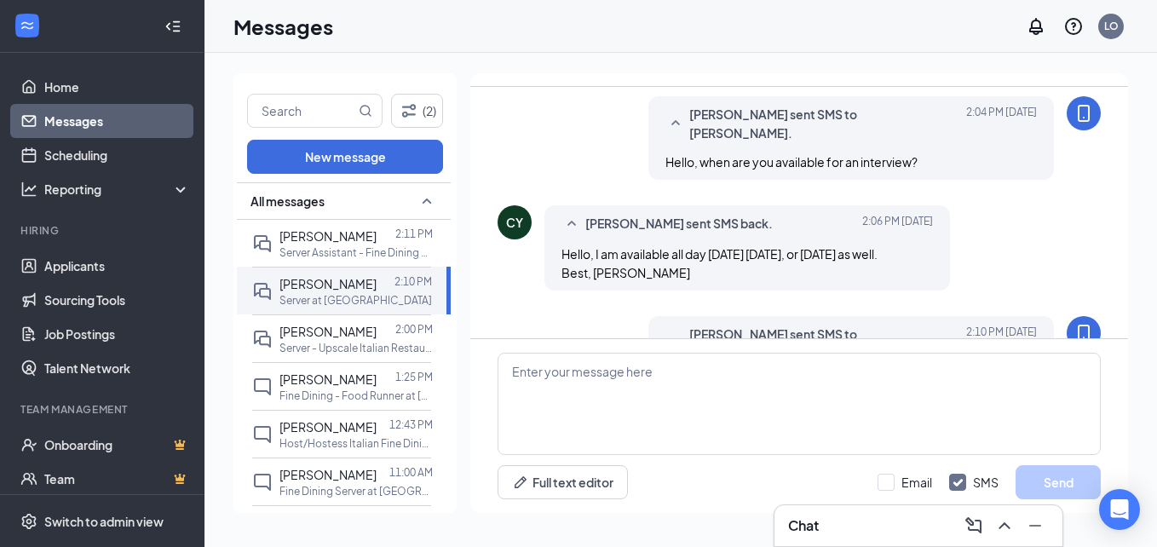
scroll to position [531, 0]
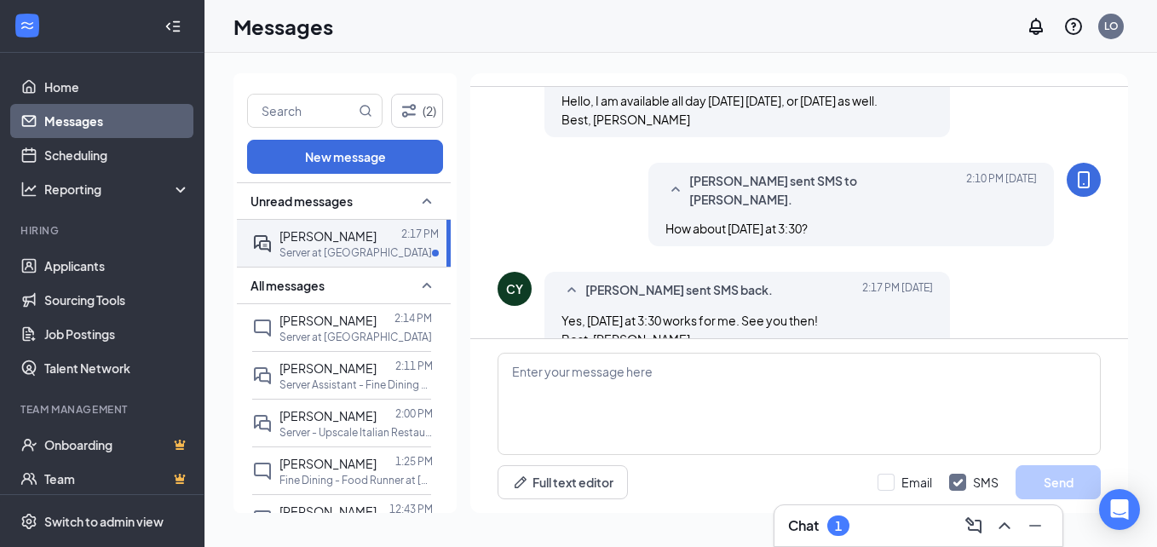
scroll to position [641, 0]
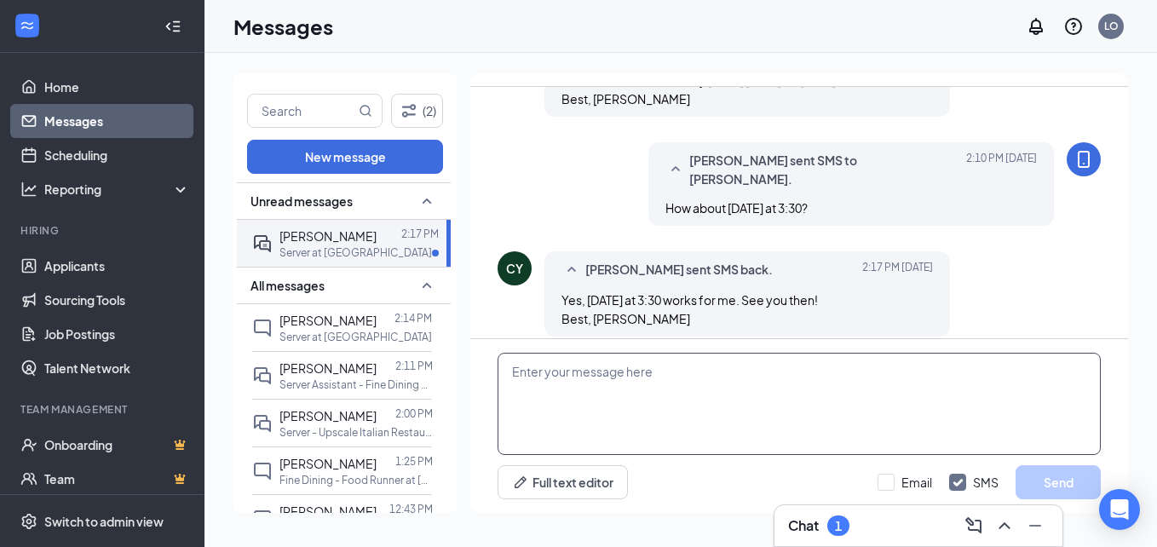
click at [741, 394] on textarea at bounding box center [798, 404] width 603 height 102
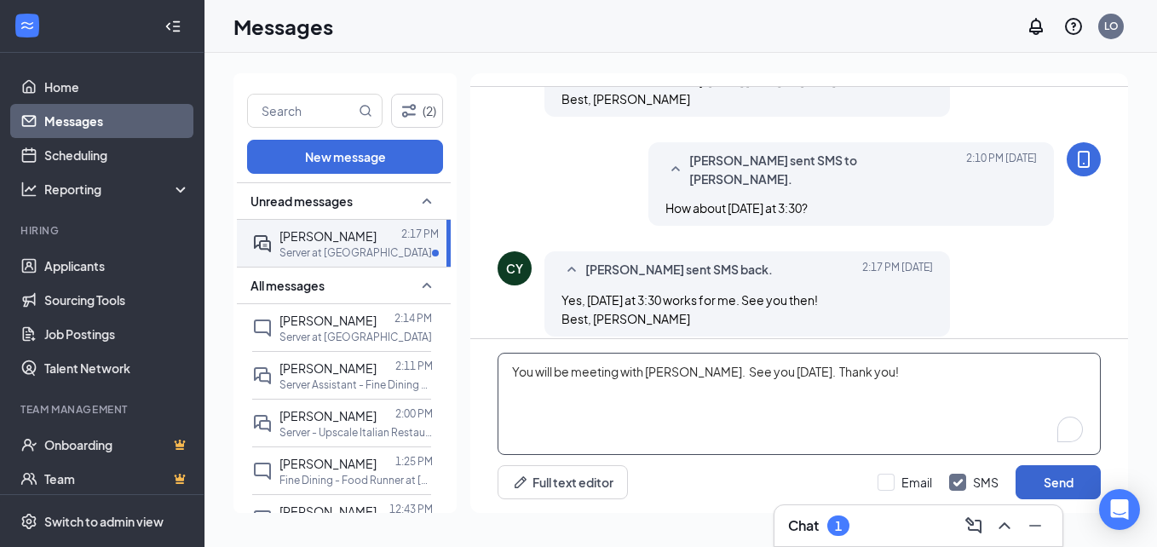
type textarea "You will be meeting with Ivonne. See you tomorrow. Thank you!"
click at [1063, 478] on button "Send" at bounding box center [1057, 482] width 85 height 34
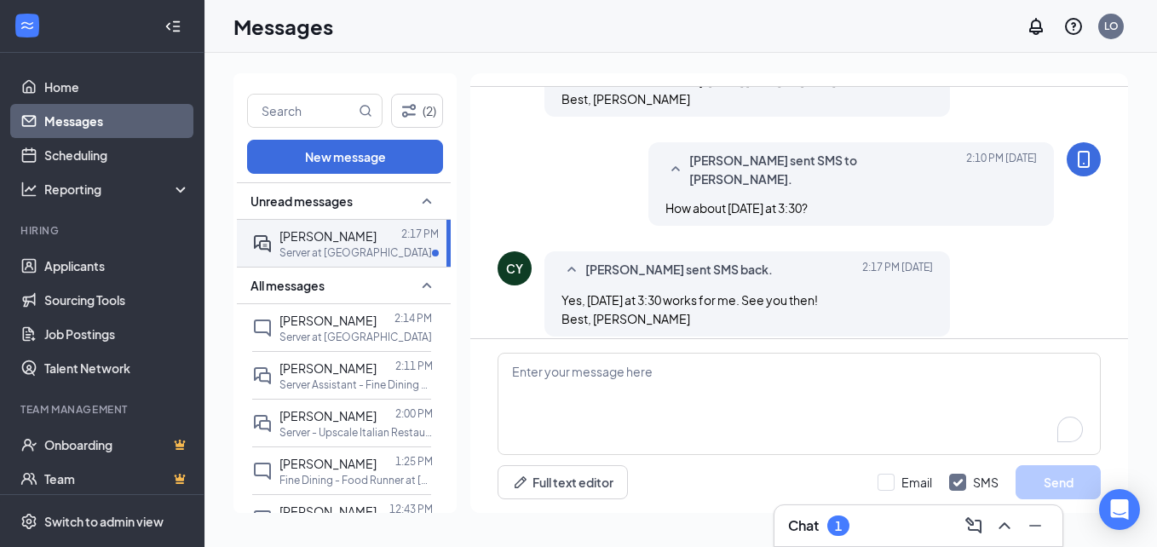
scroll to position [733, 0]
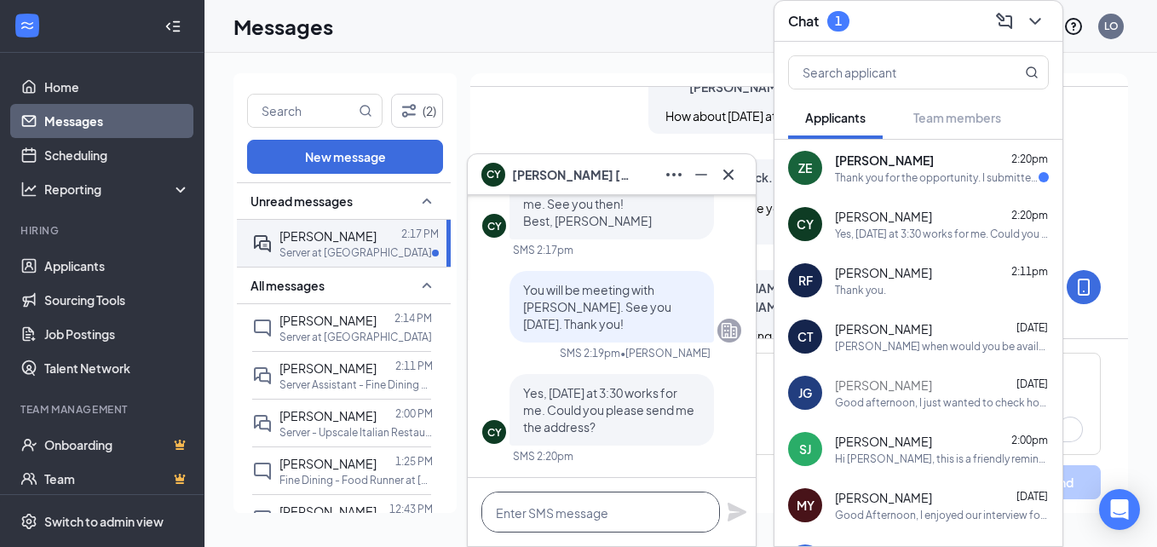
click at [597, 514] on textarea at bounding box center [600, 511] width 239 height 41
paste textarea "8540 Creekside Forest Dr Ste C-100, The Woodlands, TX 77375 · 4.9 mi"
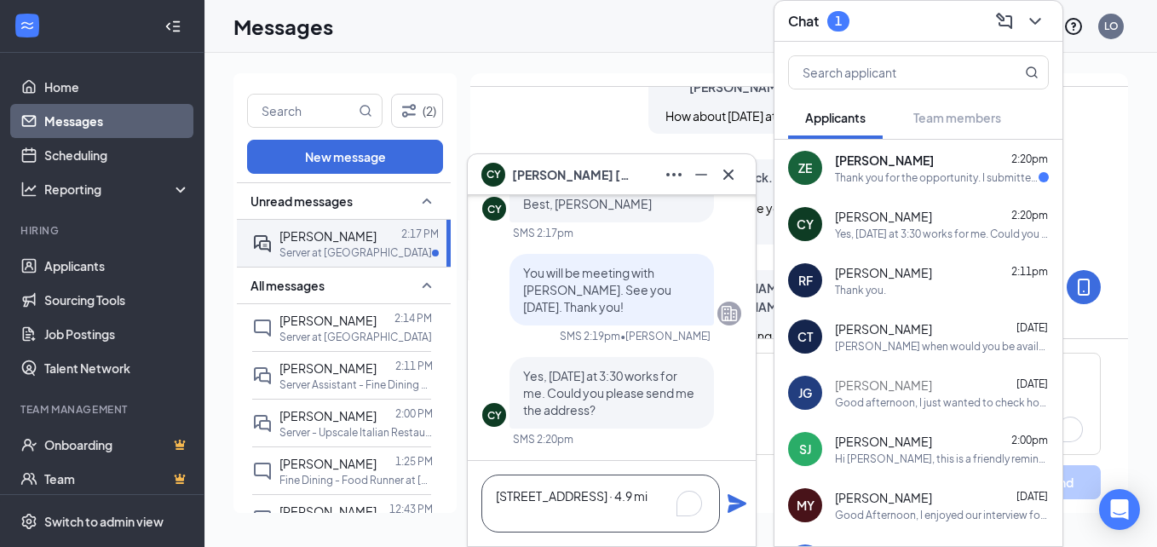
scroll to position [1, 0]
click at [656, 520] on textarea "8540 Creekside Forest Dr Ste C-100, The Woodlands, TX 77375 · 4.9 mi" at bounding box center [600, 503] width 239 height 58
drag, startPoint x: 642, startPoint y: 511, endPoint x: 719, endPoint y: 590, distance: 110.2
click at [719, 546] on html "Home Messages Scheduling Reporting Hiring Applicants Sourcing Tools Job Posting…" at bounding box center [578, 273] width 1157 height 547
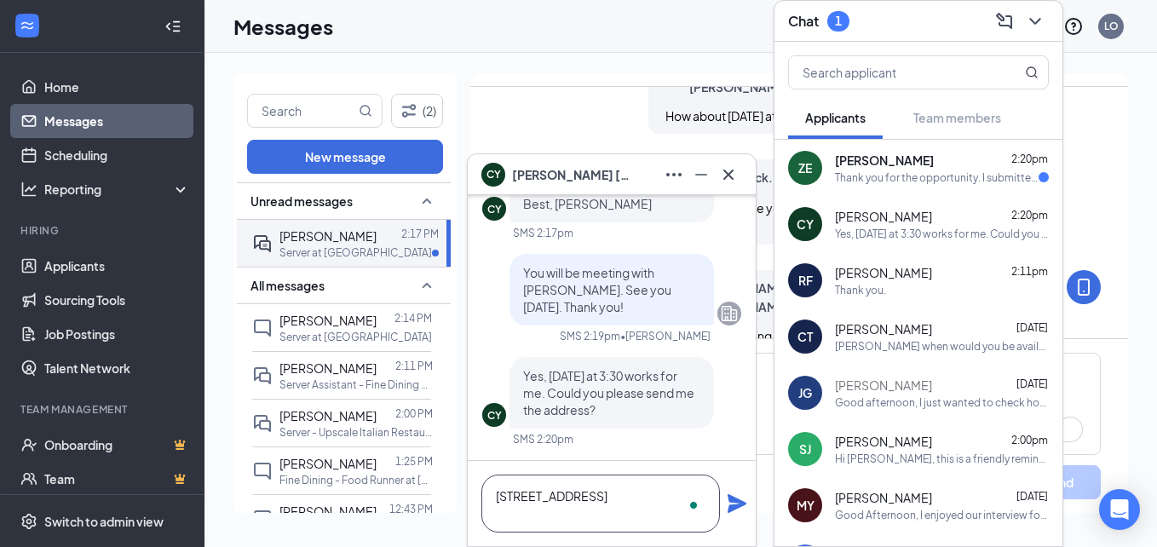
type textarea "[STREET_ADDRESS]"
click at [729, 501] on icon "Plane" at bounding box center [736, 503] width 19 height 19
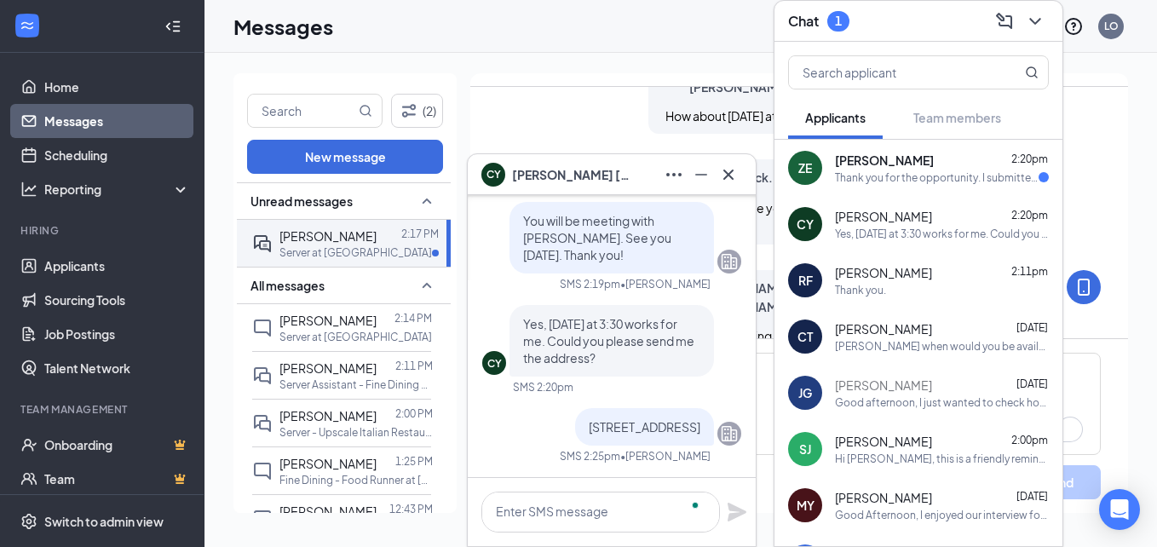
scroll to position [0, 0]
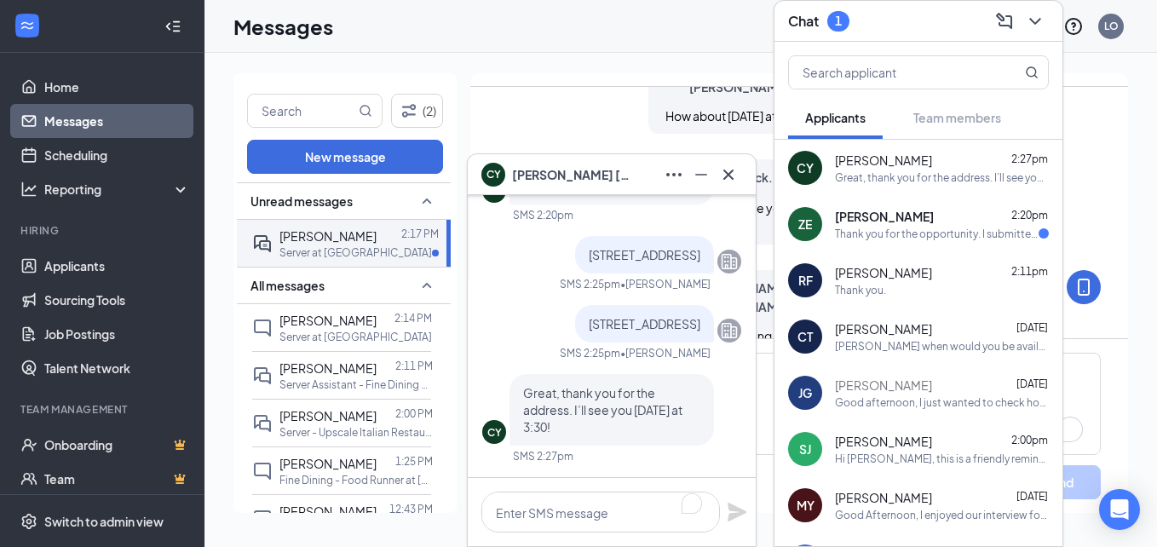
click at [735, 159] on div "CY Carlos Yepez" at bounding box center [612, 174] width 288 height 41
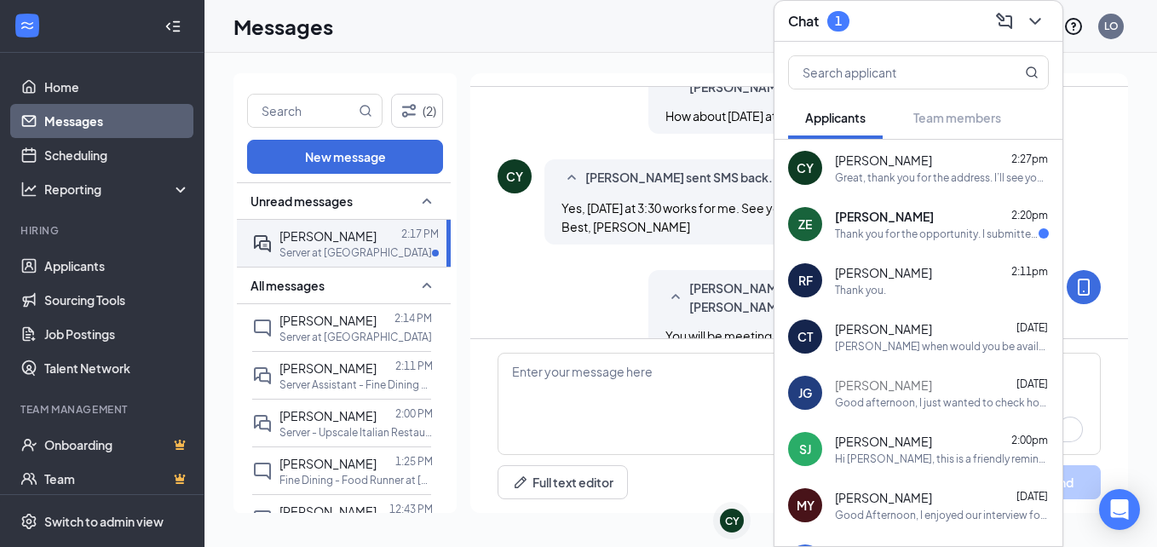
click at [924, 156] on div "Carlos Yepez 2:27pm" at bounding box center [942, 160] width 214 height 17
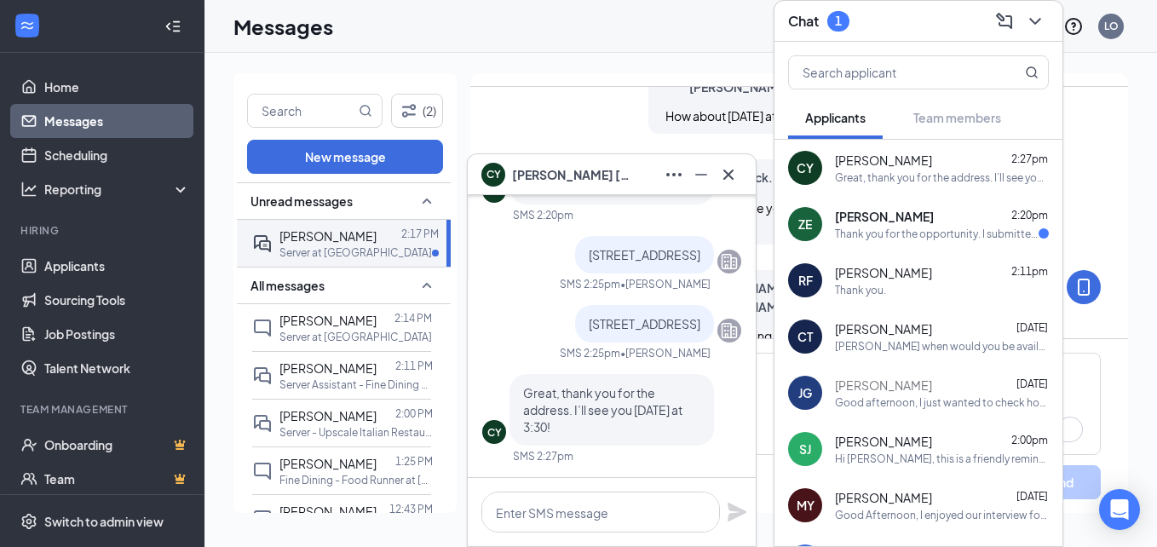
click at [924, 217] on div "Zoila Espinoza 2:20pm" at bounding box center [942, 216] width 214 height 17
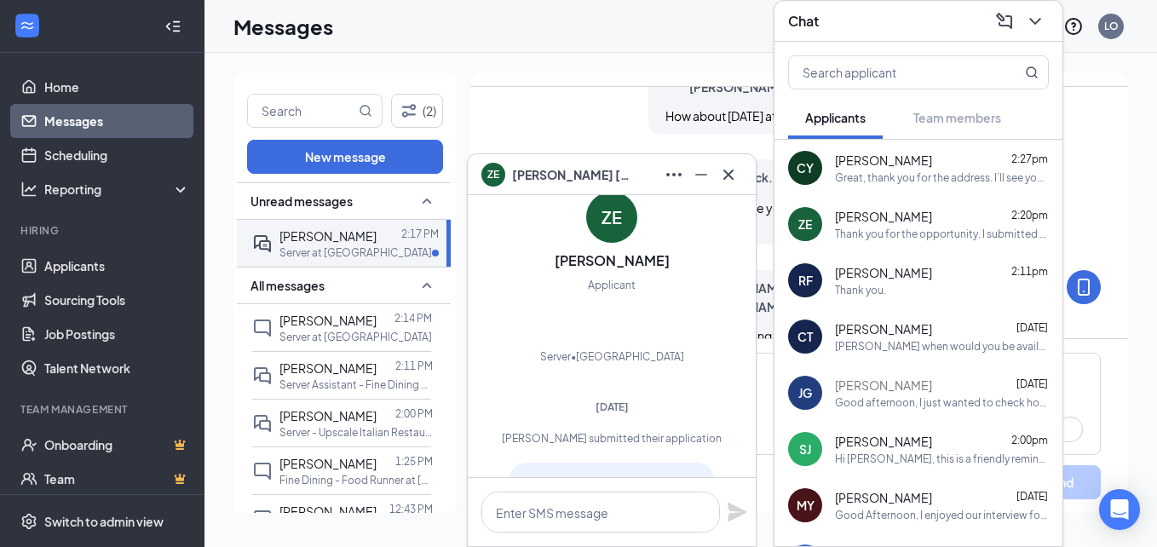
scroll to position [-346, 0]
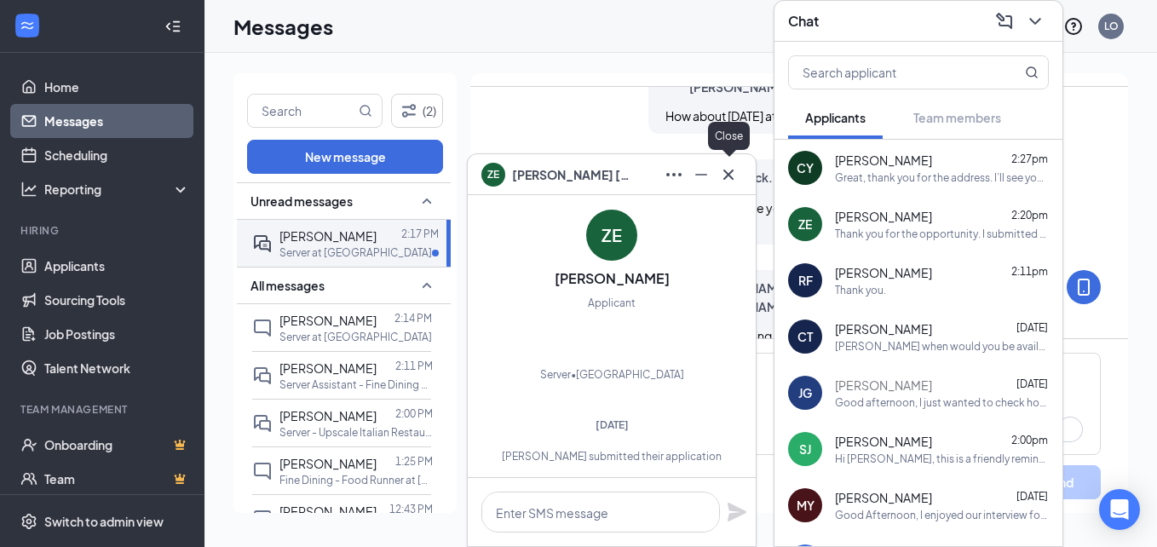
click at [740, 164] on div at bounding box center [728, 174] width 27 height 27
click at [1037, 15] on icon "ChevronDown" at bounding box center [1035, 21] width 20 height 20
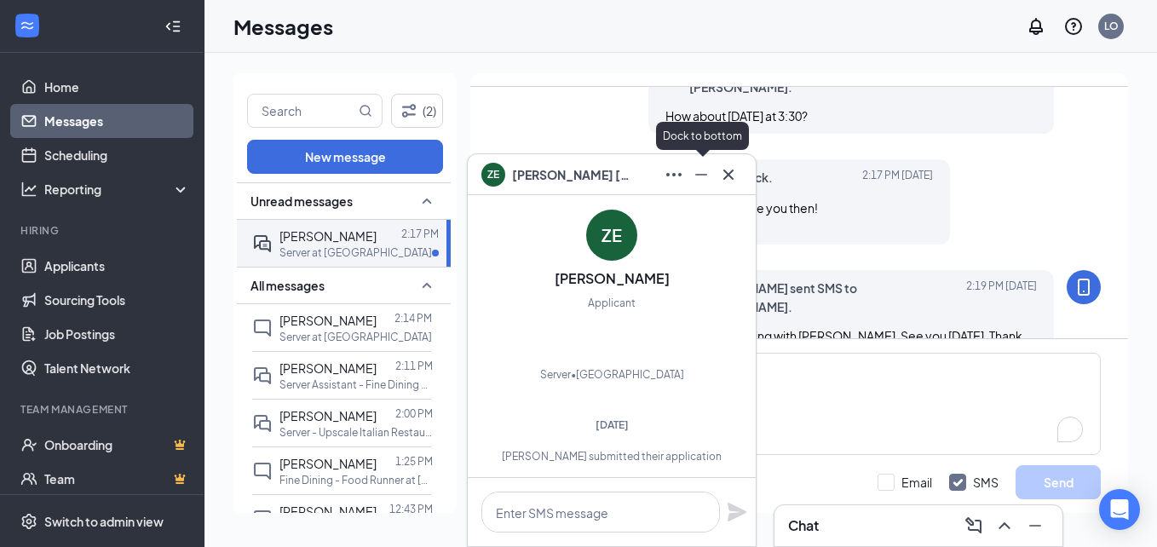
click at [693, 177] on icon "Minimize" at bounding box center [701, 174] width 20 height 20
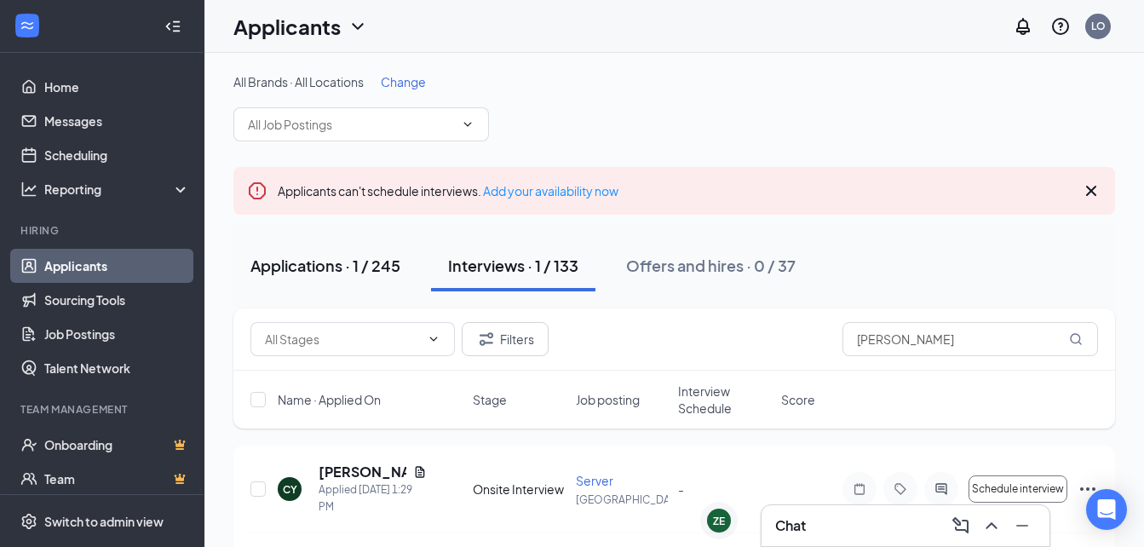
click at [322, 267] on div "Applications · 1 / 245" at bounding box center [325, 265] width 150 height 21
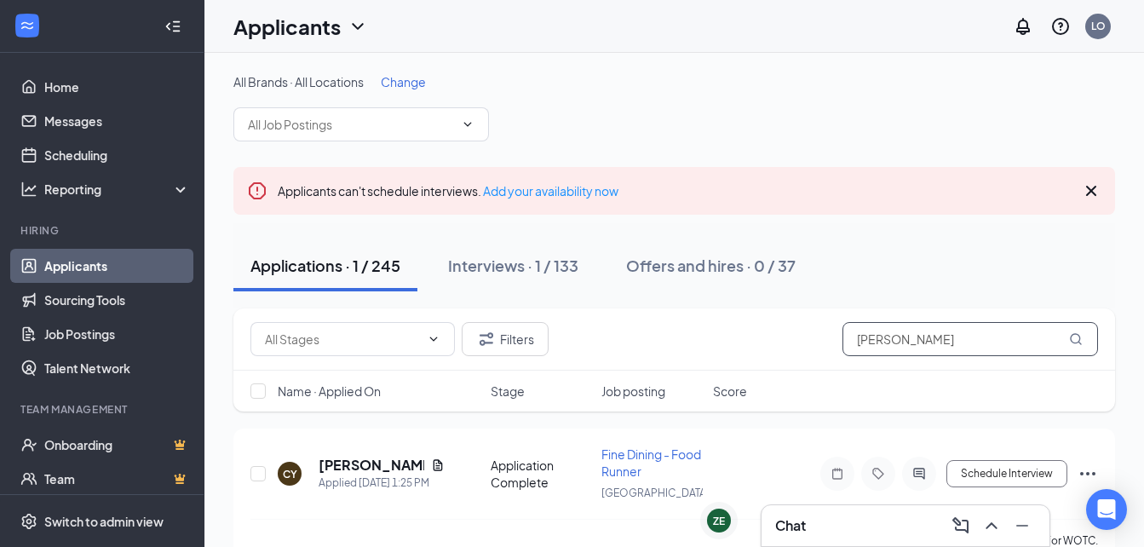
drag, startPoint x: 1024, startPoint y: 341, endPoint x: 698, endPoint y: 299, distance: 328.1
click at [699, 327] on div "Filters [PERSON_NAME]" at bounding box center [674, 339] width 848 height 34
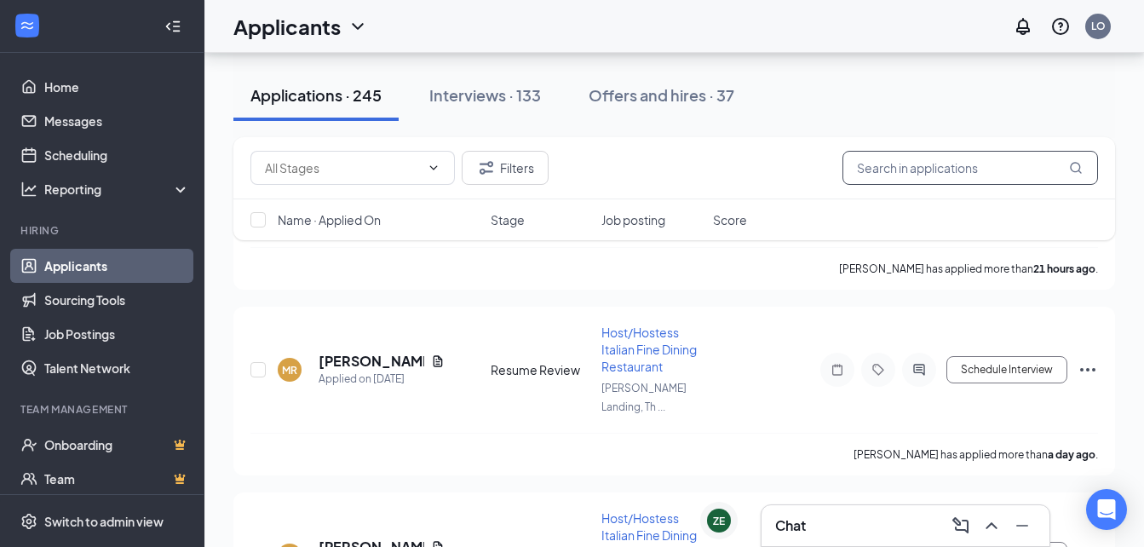
scroll to position [1155, 0]
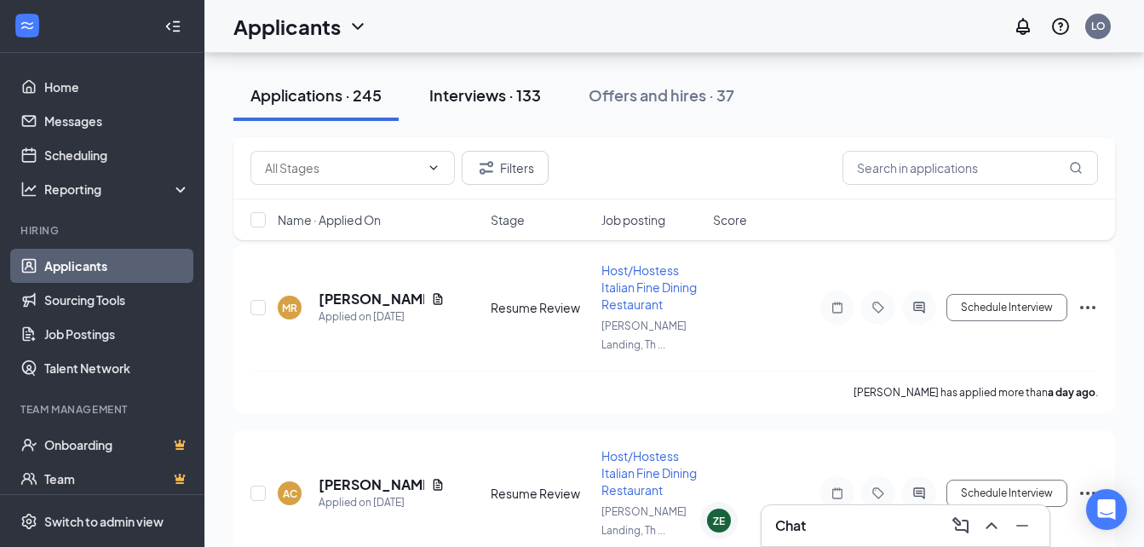
click at [508, 101] on div "Interviews · 133" at bounding box center [485, 94] width 112 height 21
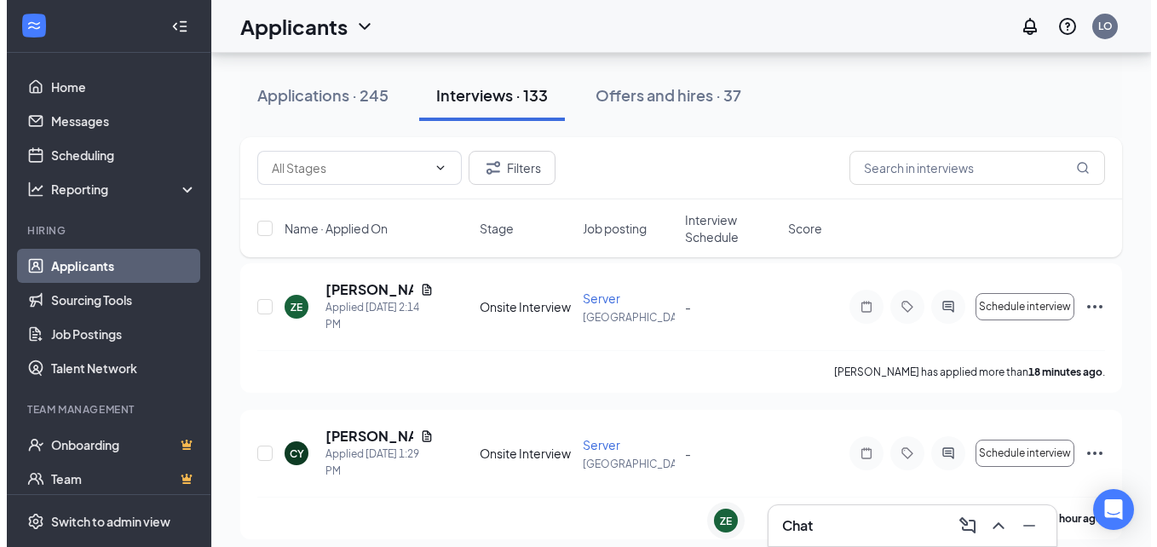
scroll to position [173, 0]
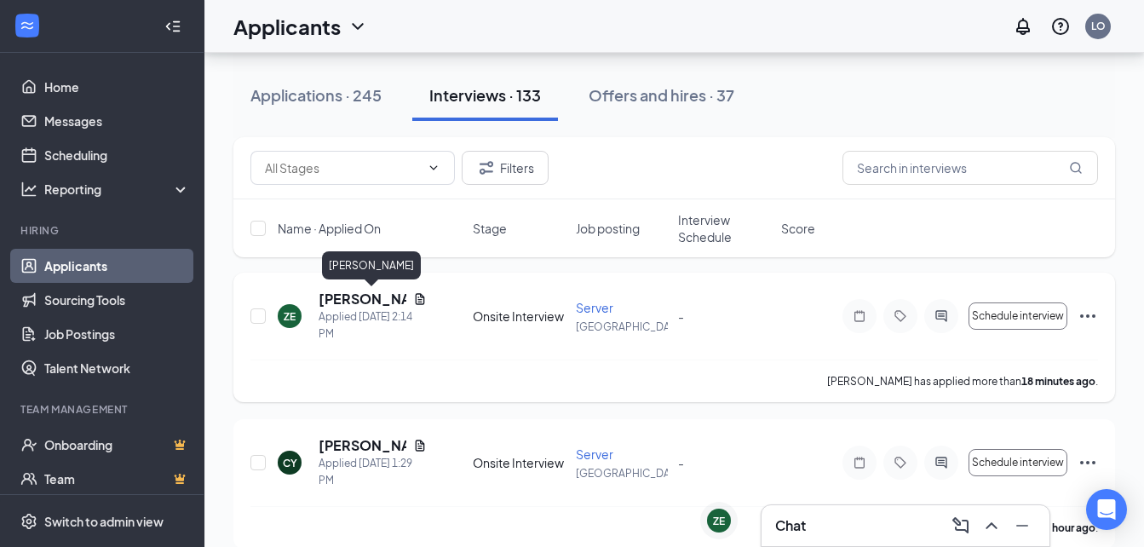
click at [339, 297] on h5 "[PERSON_NAME]" at bounding box center [363, 299] width 88 height 19
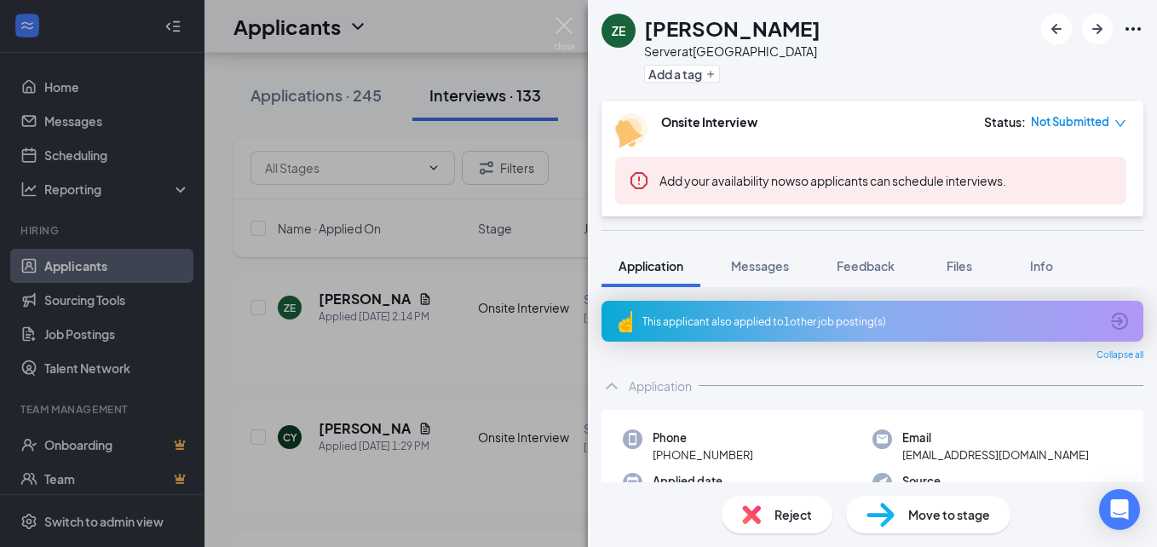
click at [836, 319] on div "This applicant also applied to 1 other job posting(s)" at bounding box center [870, 321] width 457 height 14
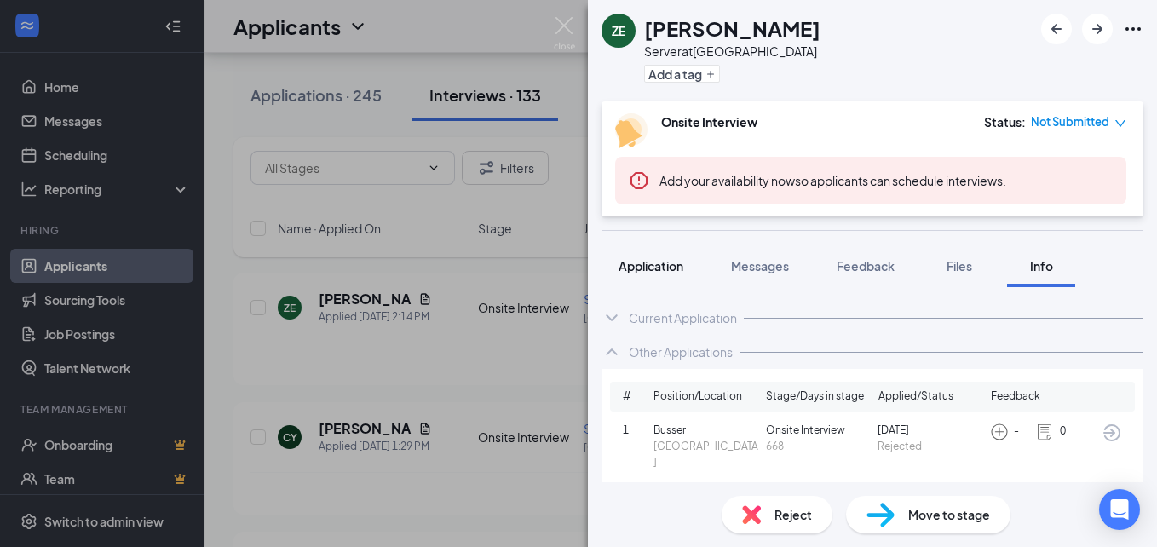
click at [651, 269] on span "Application" at bounding box center [650, 265] width 65 height 15
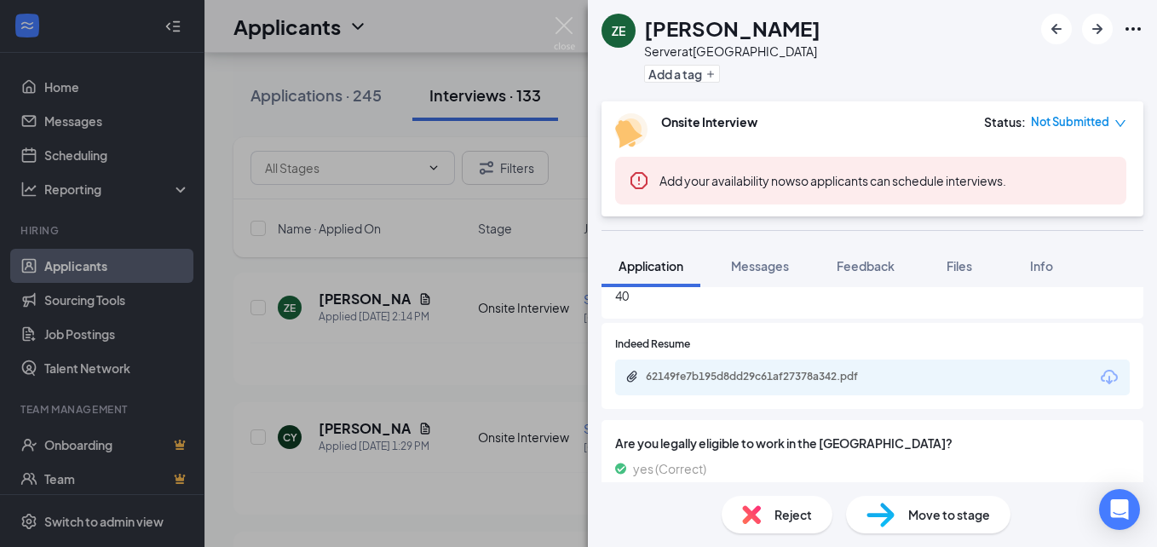
scroll to position [854, 0]
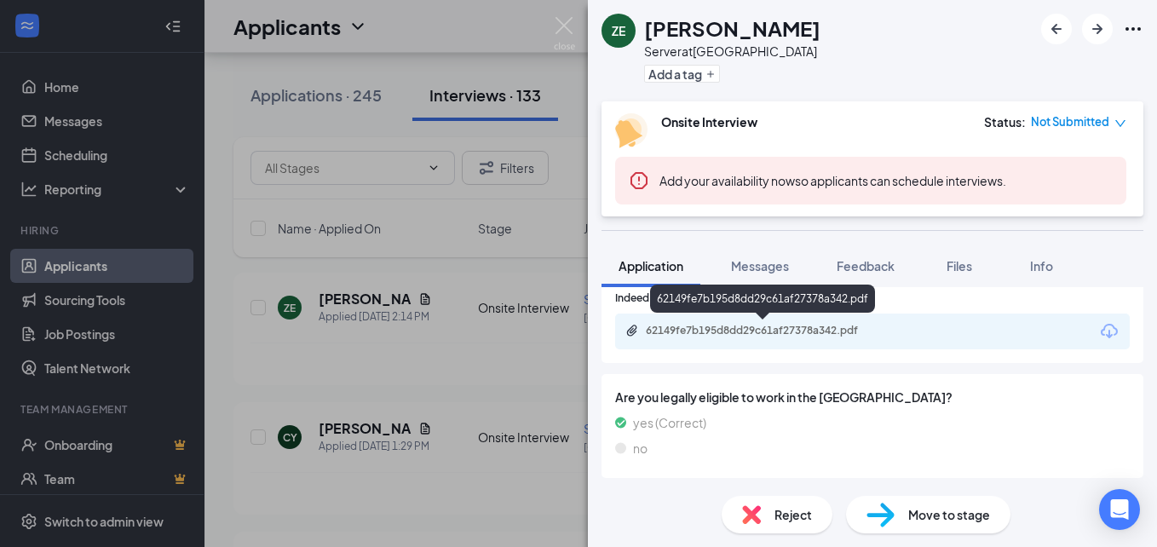
click at [763, 325] on div "62149fe7b195d8dd29c61af27378a342.pdf" at bounding box center [765, 331] width 239 height 14
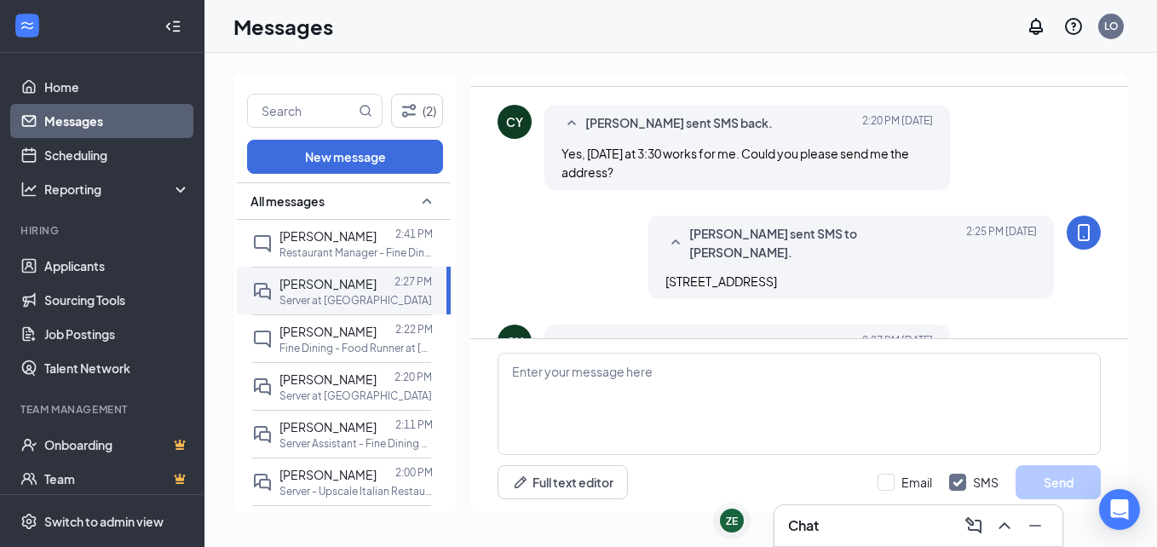
scroll to position [824, 0]
click at [321, 242] on span "[PERSON_NAME]" at bounding box center [327, 235] width 97 height 15
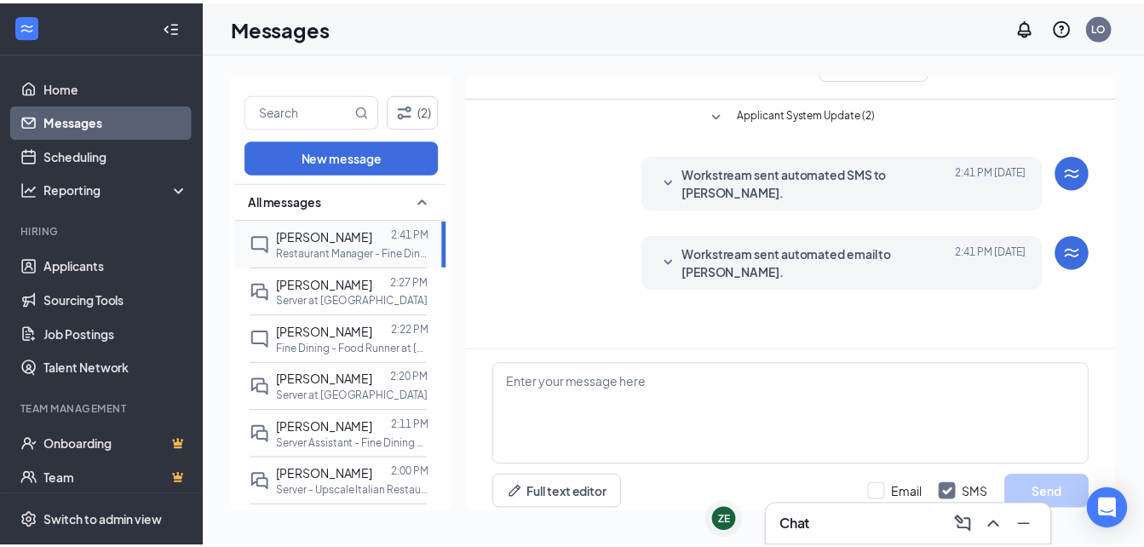
scroll to position [76, 0]
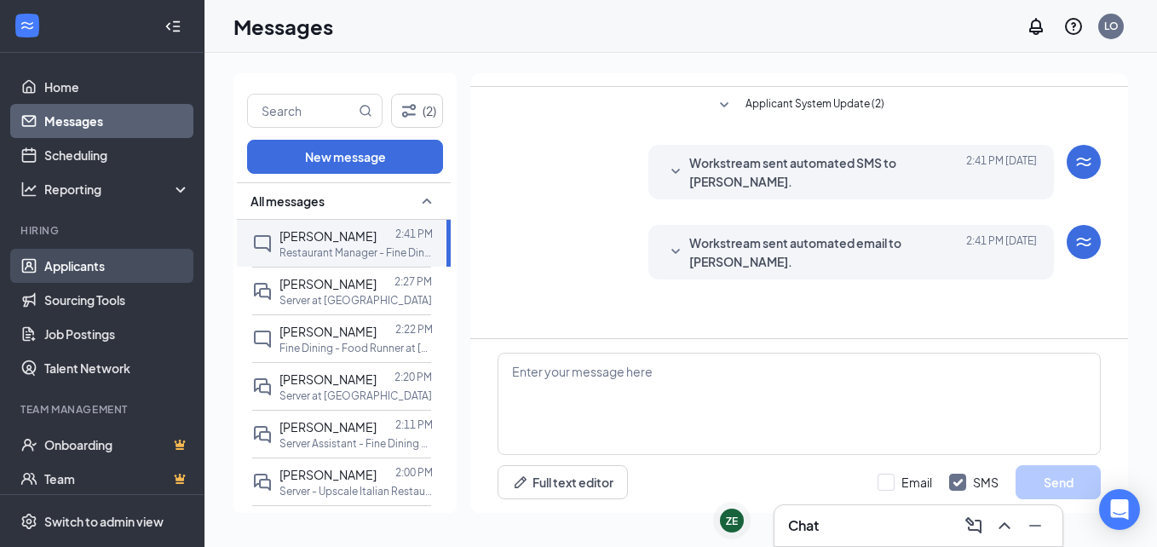
click at [66, 264] on link "Applicants" at bounding box center [117, 266] width 146 height 34
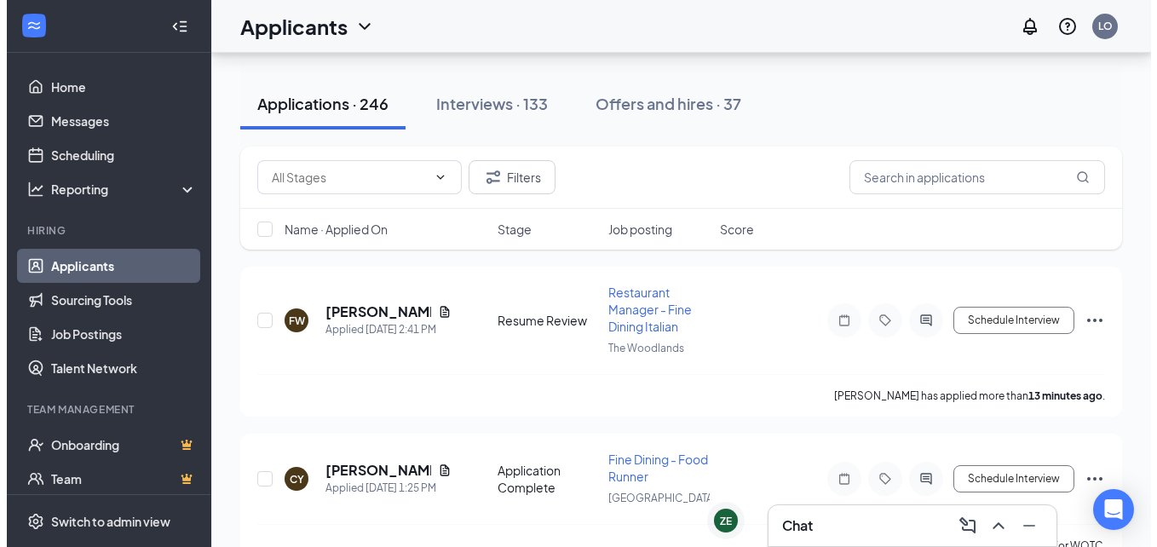
scroll to position [158, 0]
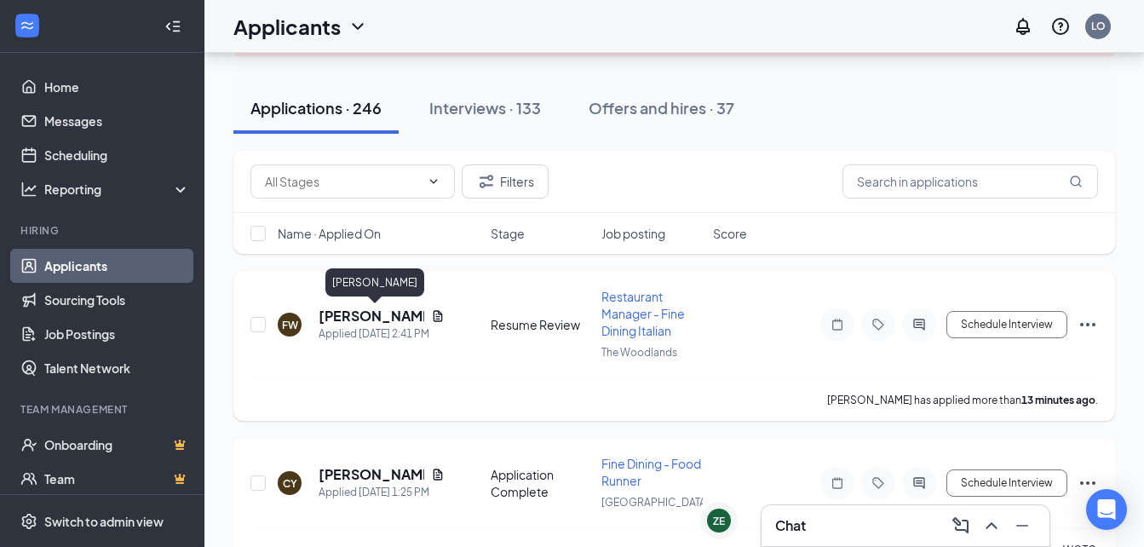
click at [367, 316] on h5 "[PERSON_NAME]" at bounding box center [372, 316] width 106 height 19
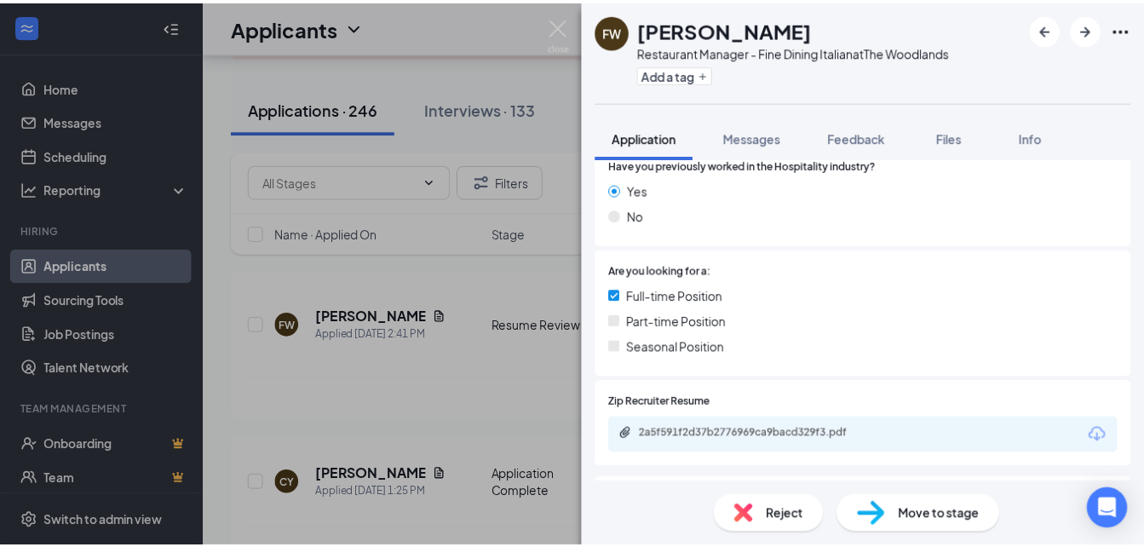
scroll to position [348, 0]
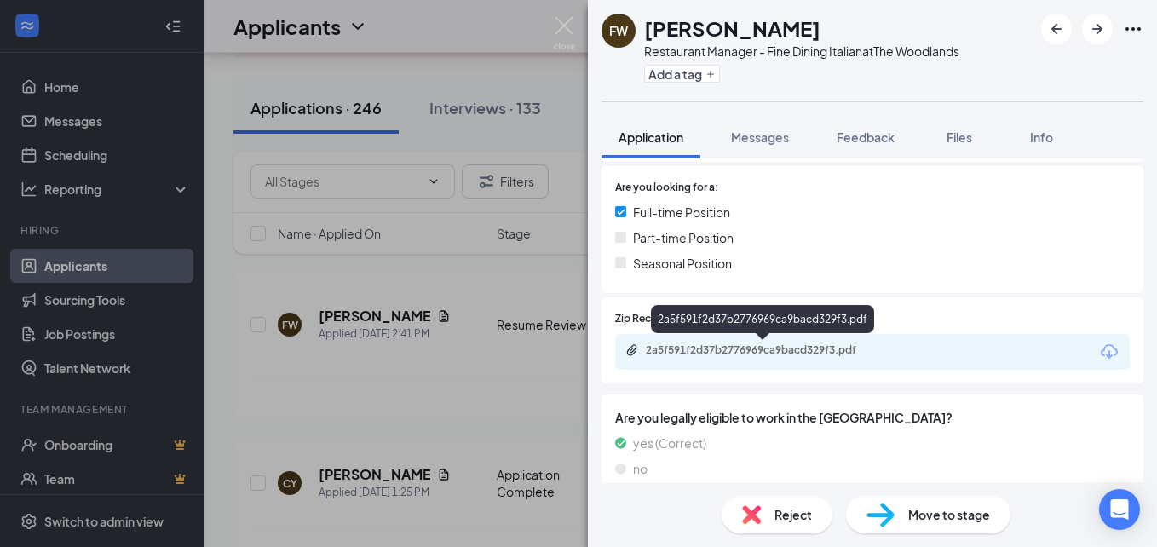
click at [704, 352] on div "2a5f591f2d37b2776969ca9bacd329f3.pdf" at bounding box center [765, 350] width 239 height 14
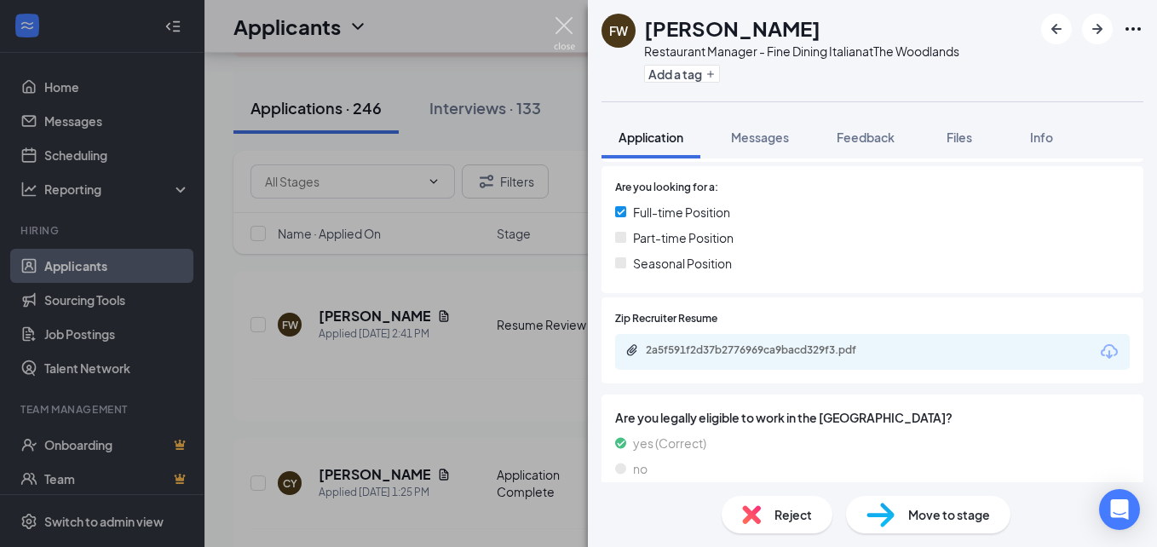
click at [560, 26] on img at bounding box center [564, 33] width 21 height 33
